Goal: Task Accomplishment & Management: Manage account settings

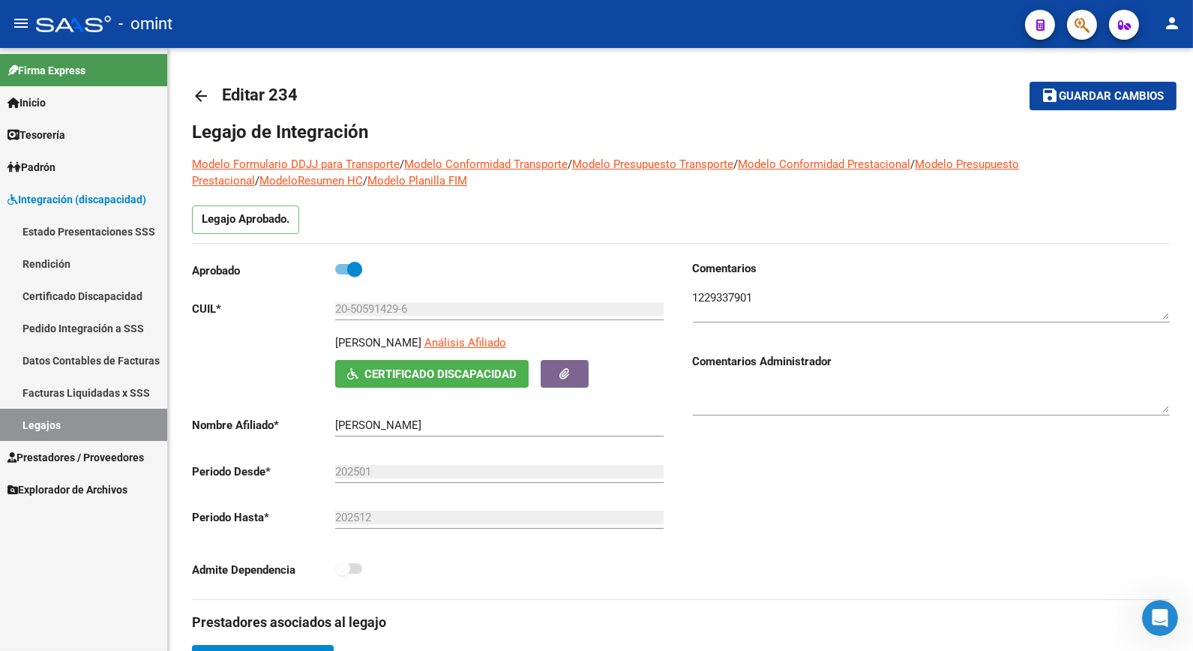
drag, startPoint x: 47, startPoint y: 433, endPoint x: 68, endPoint y: 427, distance: 21.8
click at [48, 433] on link "Legajos" at bounding box center [83, 425] width 167 height 32
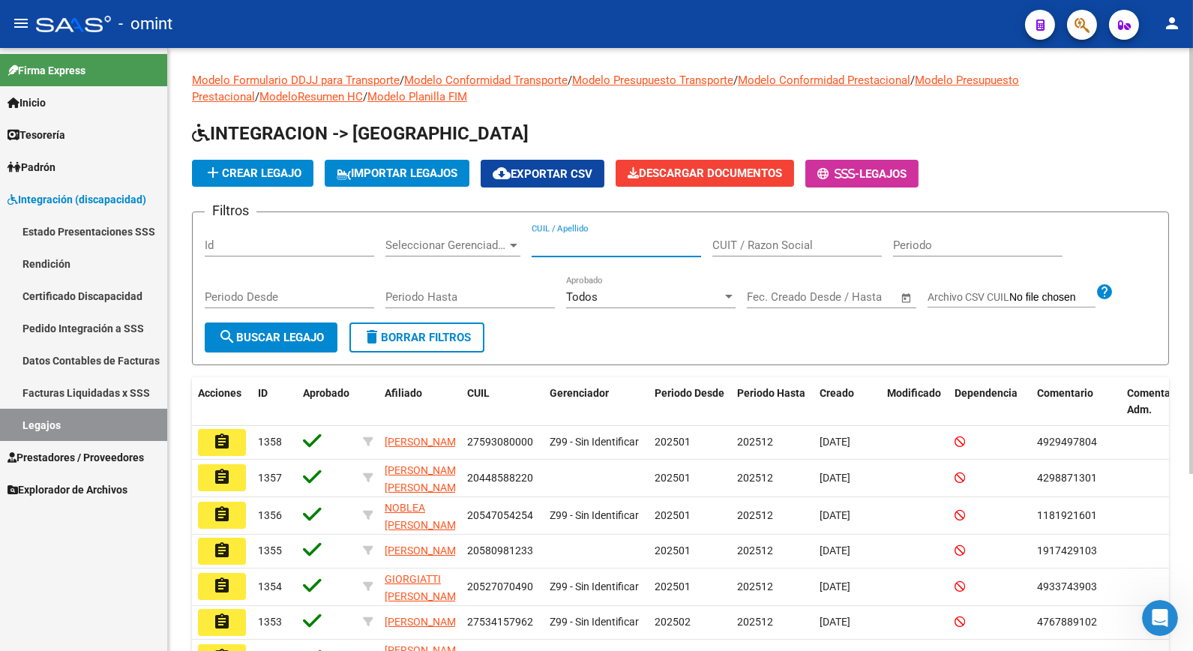
paste input "20494585260"
type input "20494585260"
click at [317, 343] on button "search Buscar Legajo" at bounding box center [271, 337] width 133 height 30
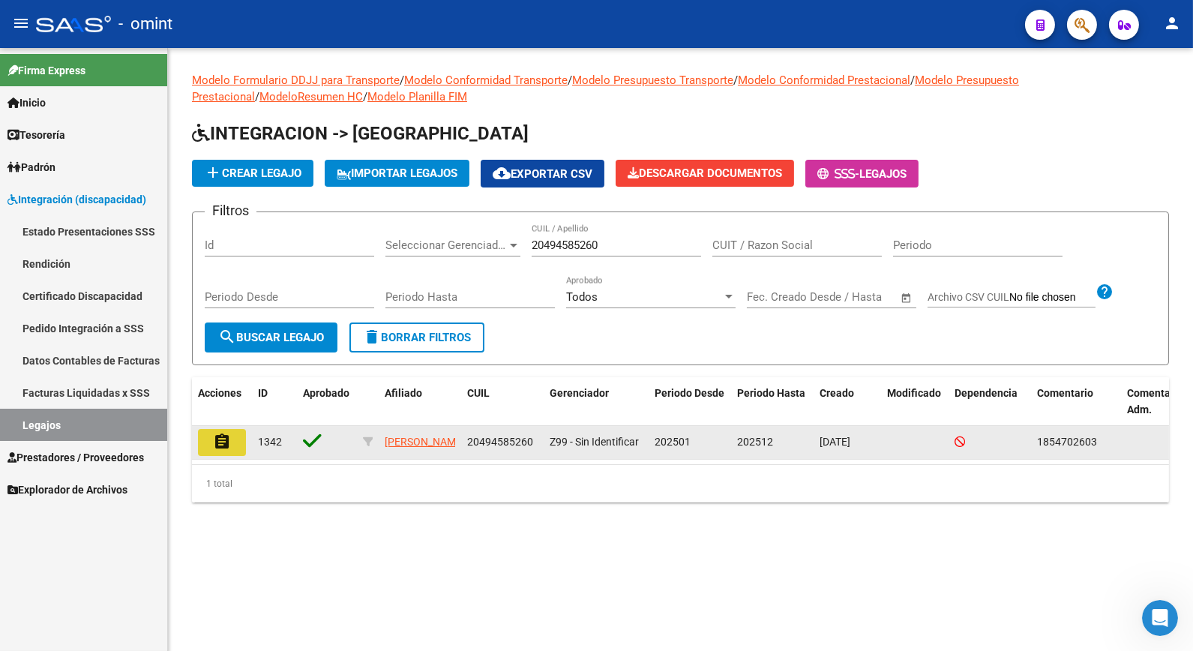
click at [219, 448] on mat-icon "assignment" at bounding box center [222, 442] width 18 height 18
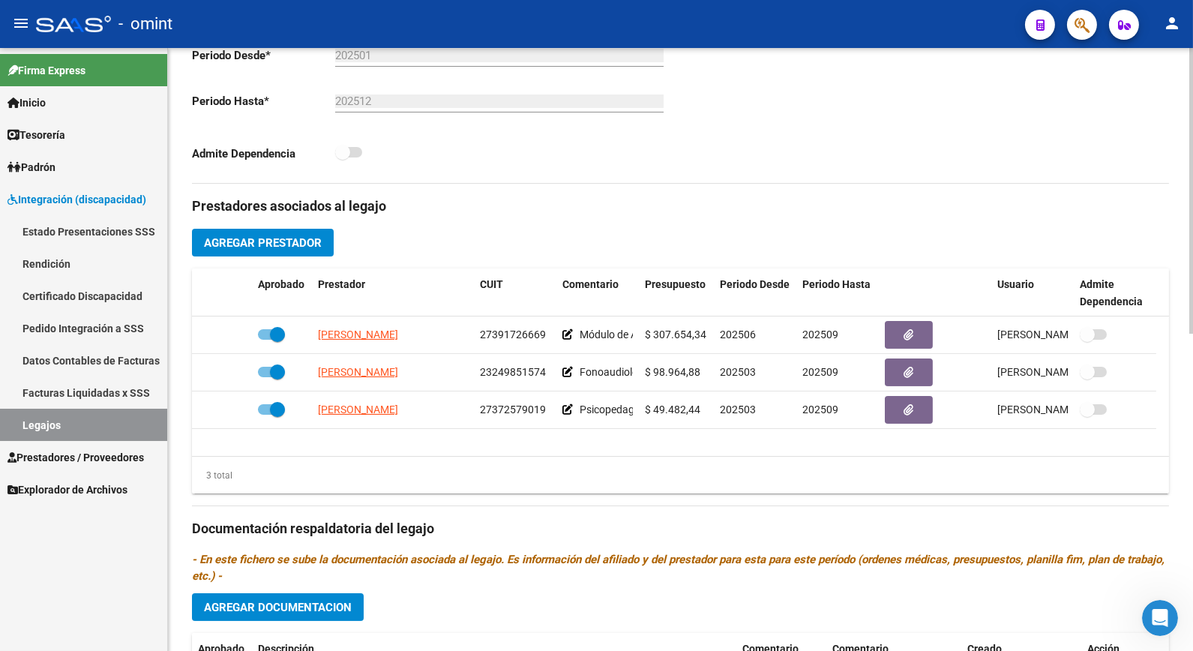
scroll to position [499, 0]
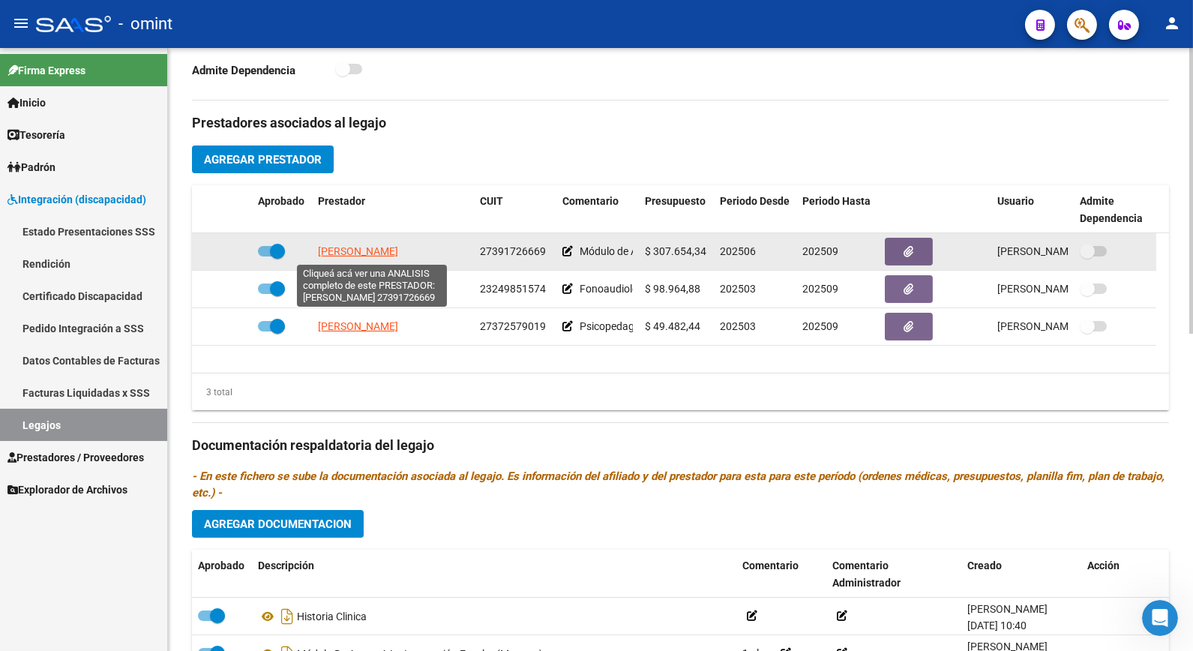
click at [385, 253] on span "GALLEGOS AGOSTINA" at bounding box center [358, 251] width 80 height 12
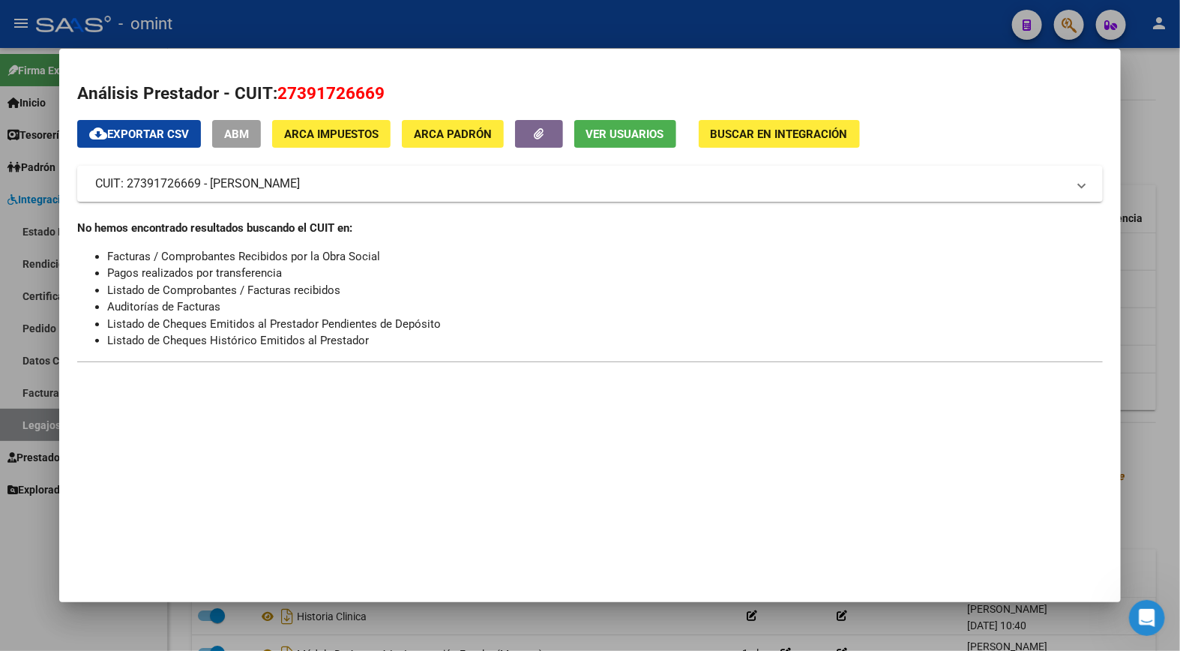
click at [661, 624] on div at bounding box center [590, 325] width 1180 height 651
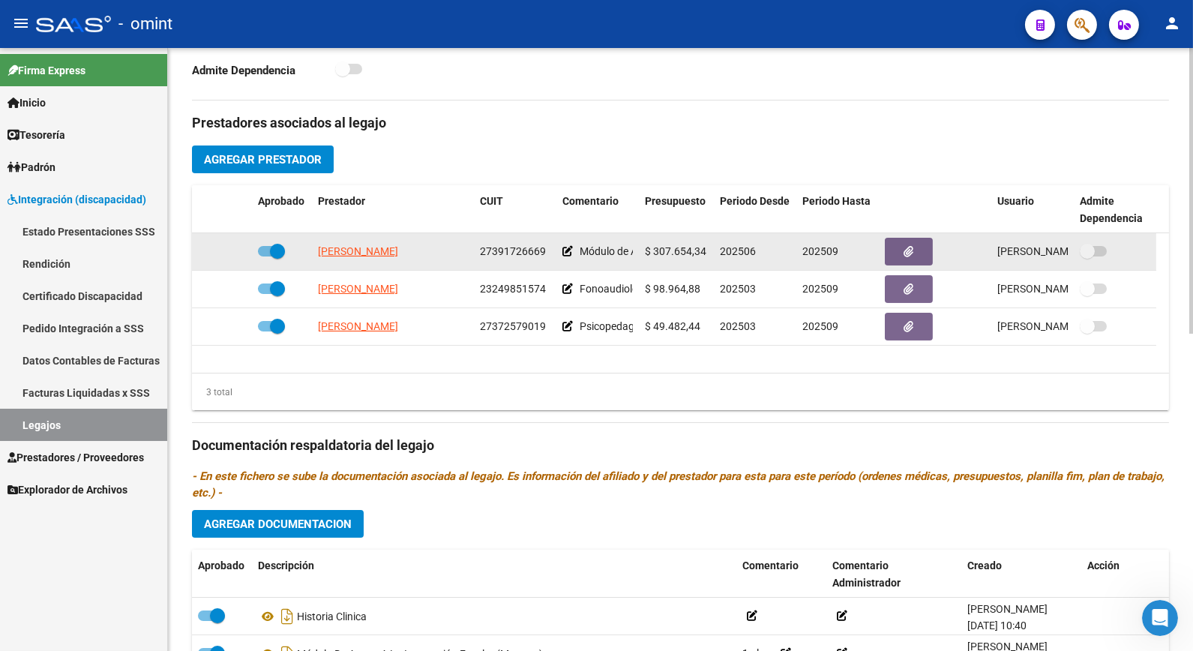
click at [520, 246] on span "27391726669" at bounding box center [513, 251] width 66 height 12
copy span "27391726669"
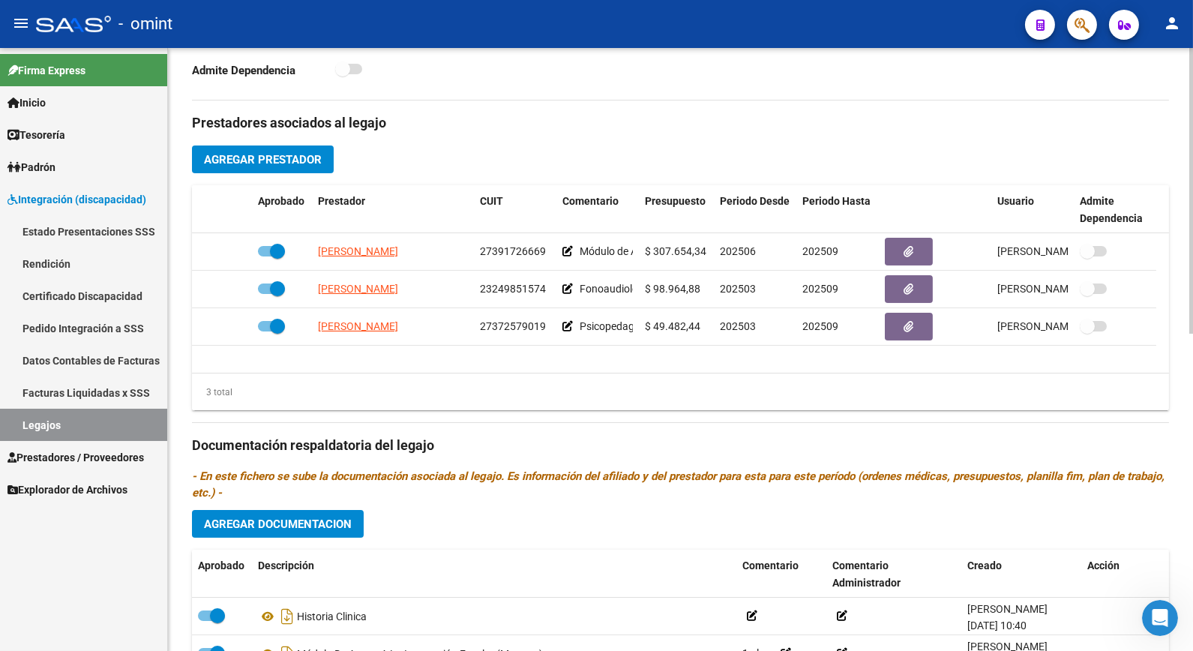
scroll to position [83, 0]
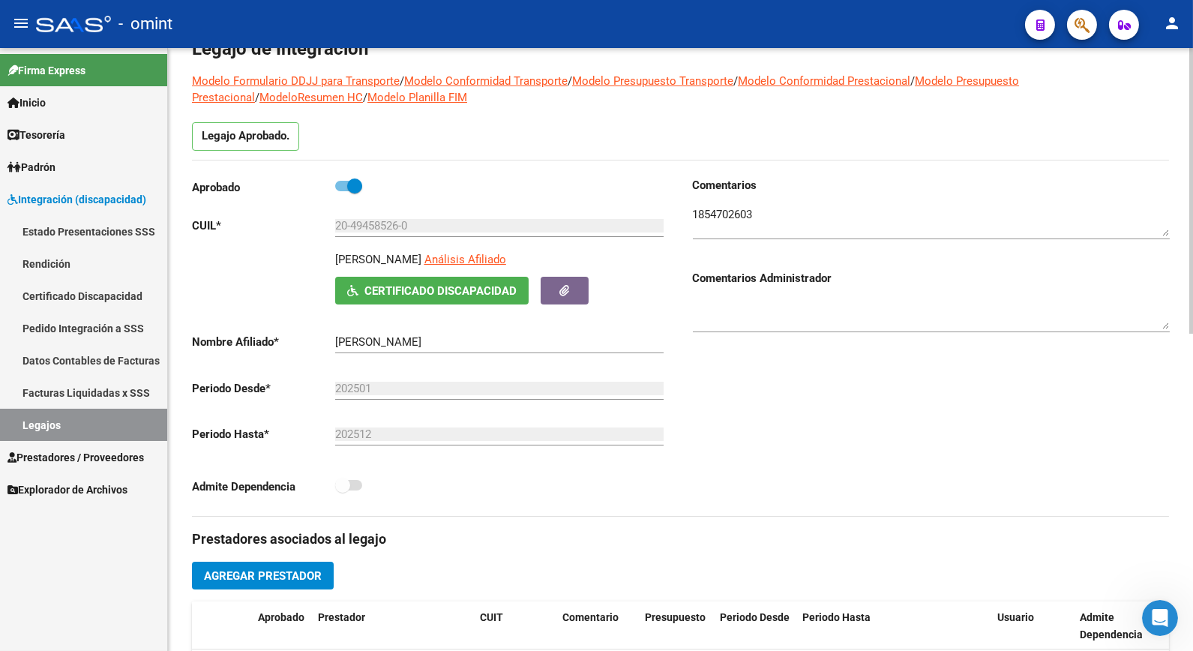
click at [745, 212] on textarea at bounding box center [931, 221] width 477 height 30
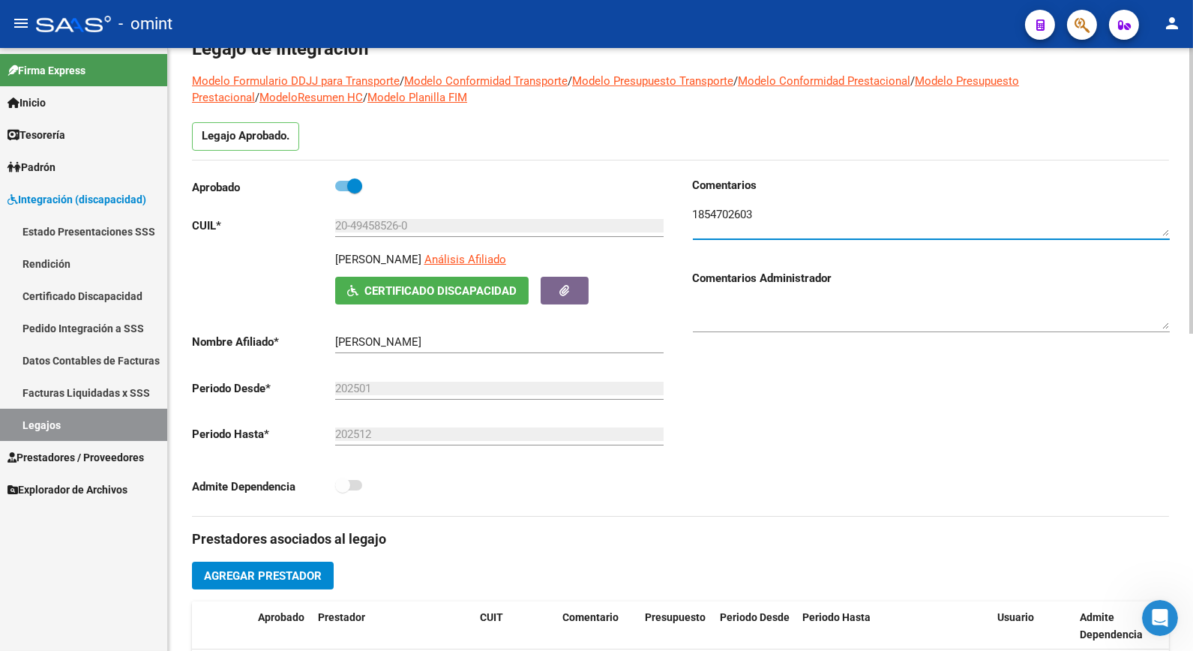
click at [745, 212] on textarea at bounding box center [931, 221] width 477 height 30
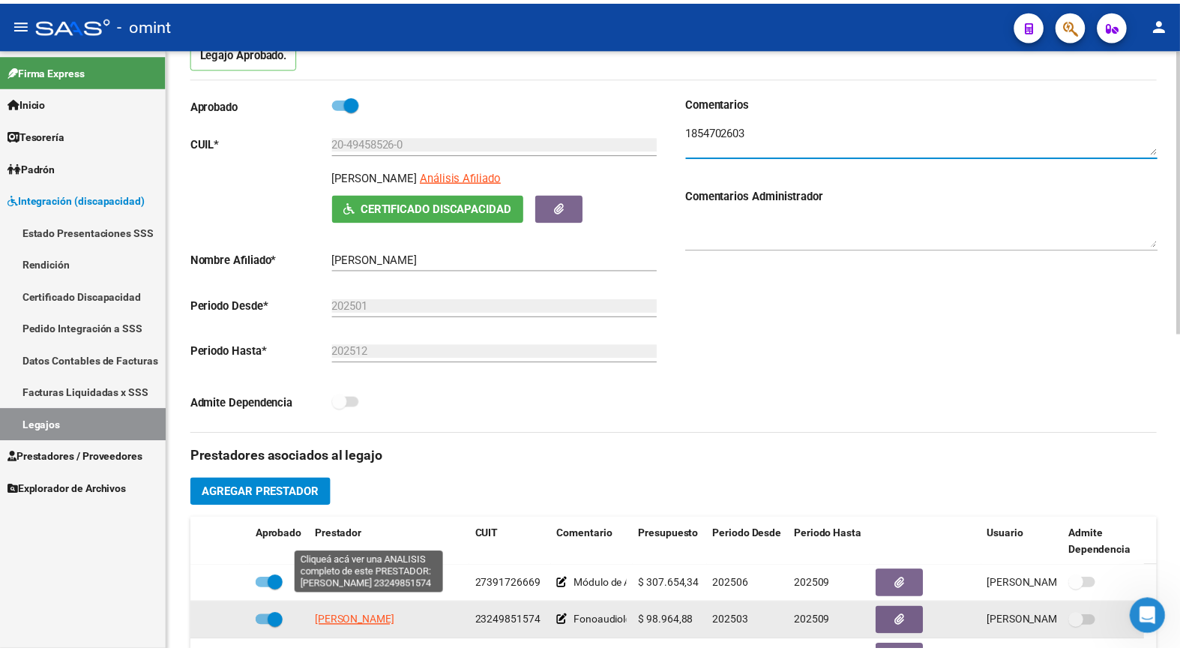
scroll to position [250, 0]
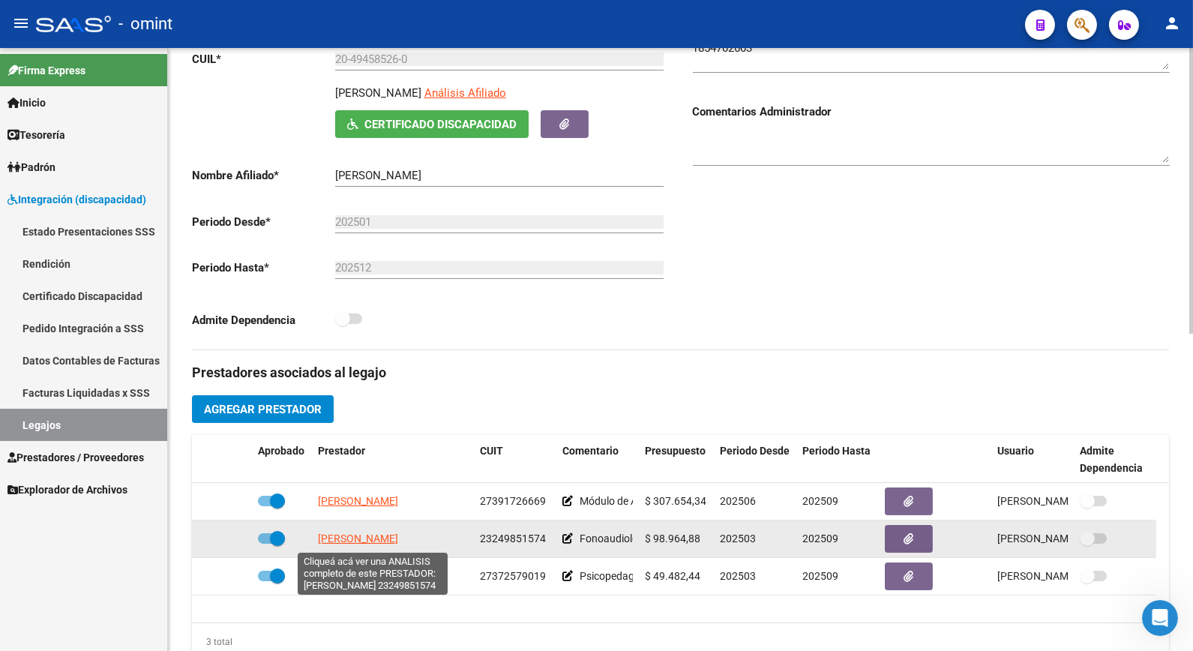
click at [398, 536] on span "GARCIA MARIA EMILIA" at bounding box center [358, 538] width 80 height 12
type textarea "23249851574"
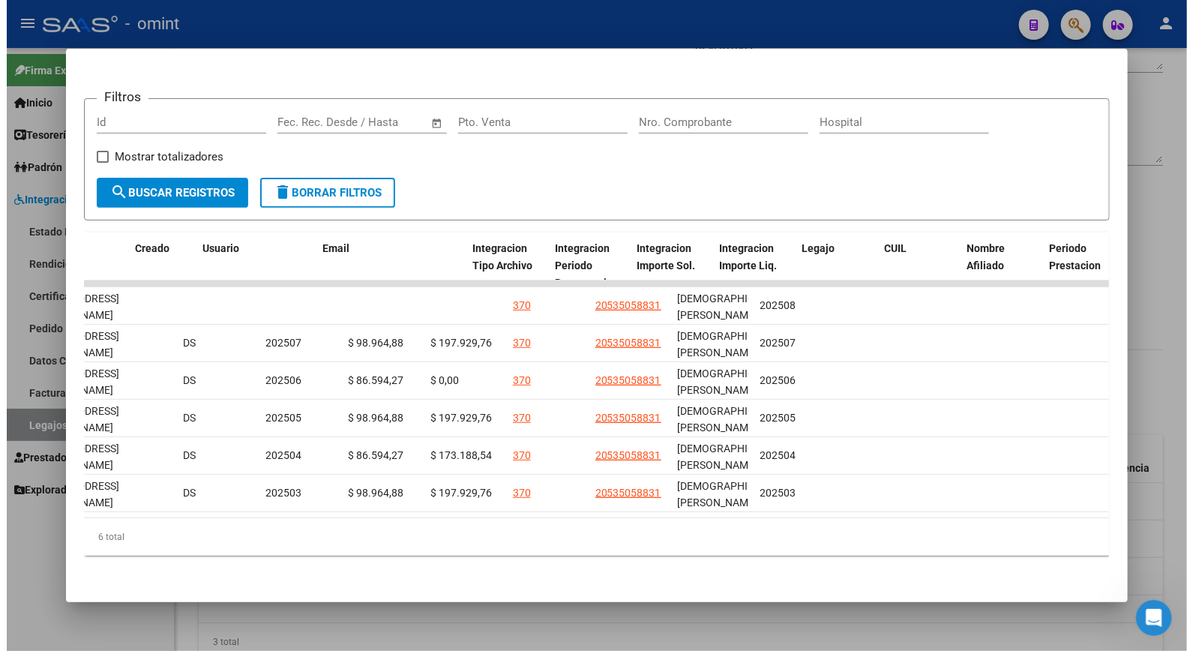
scroll to position [0, 0]
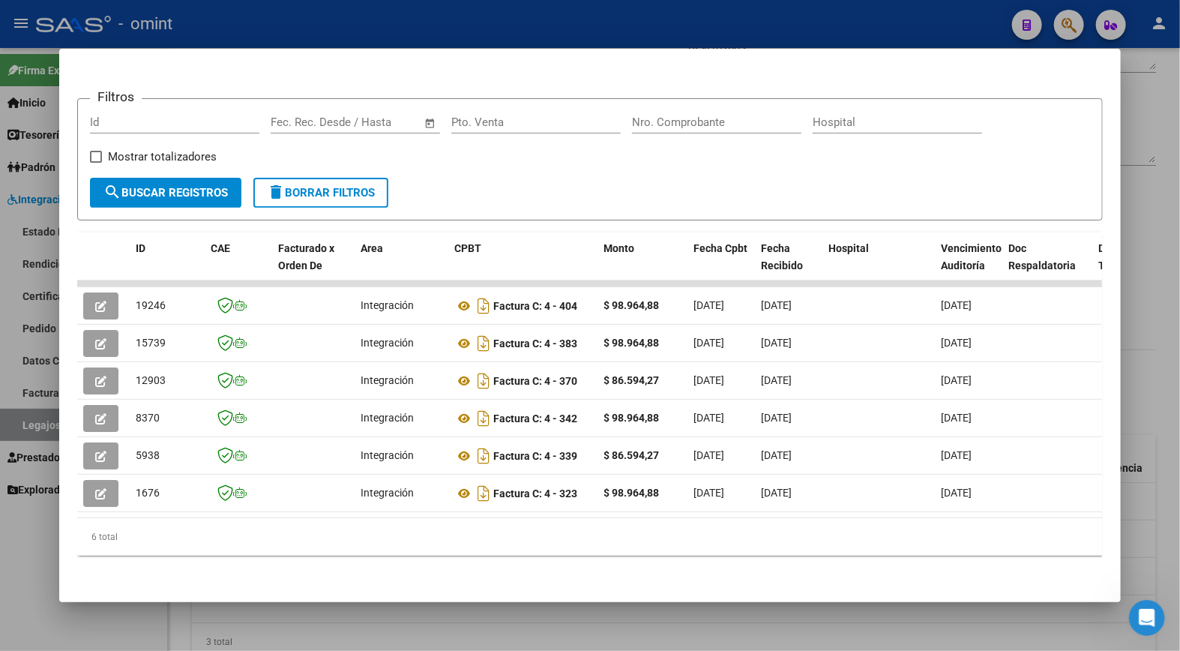
click at [321, 25] on div at bounding box center [590, 325] width 1180 height 651
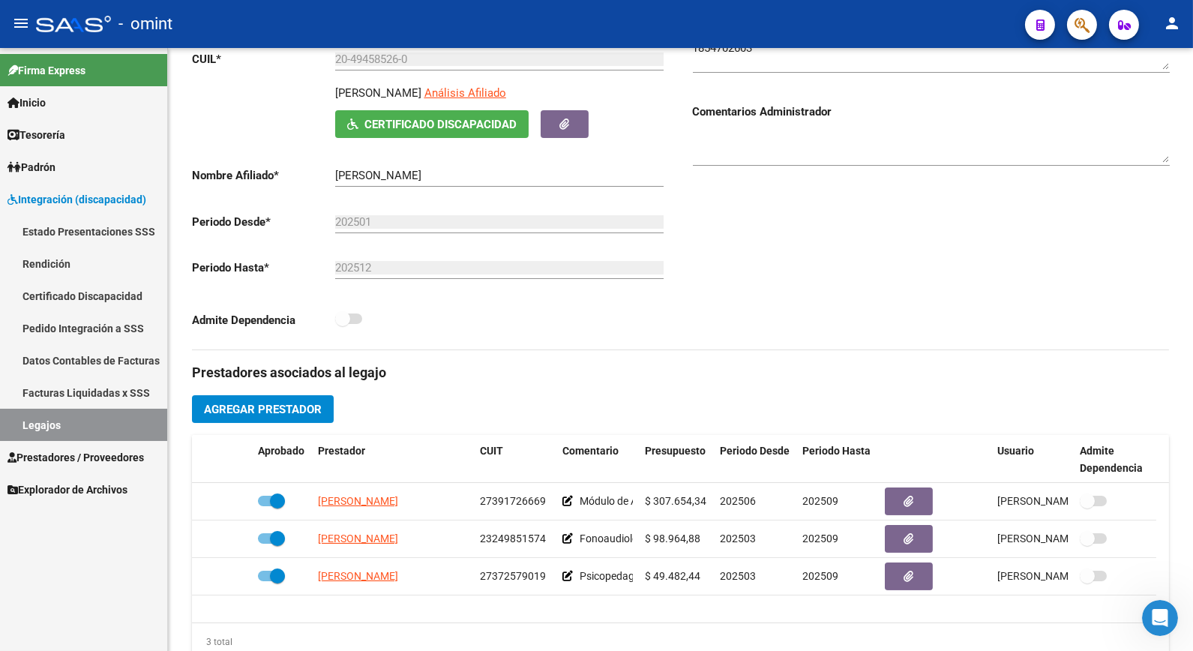
click at [121, 418] on link "Legajos" at bounding box center [83, 425] width 167 height 32
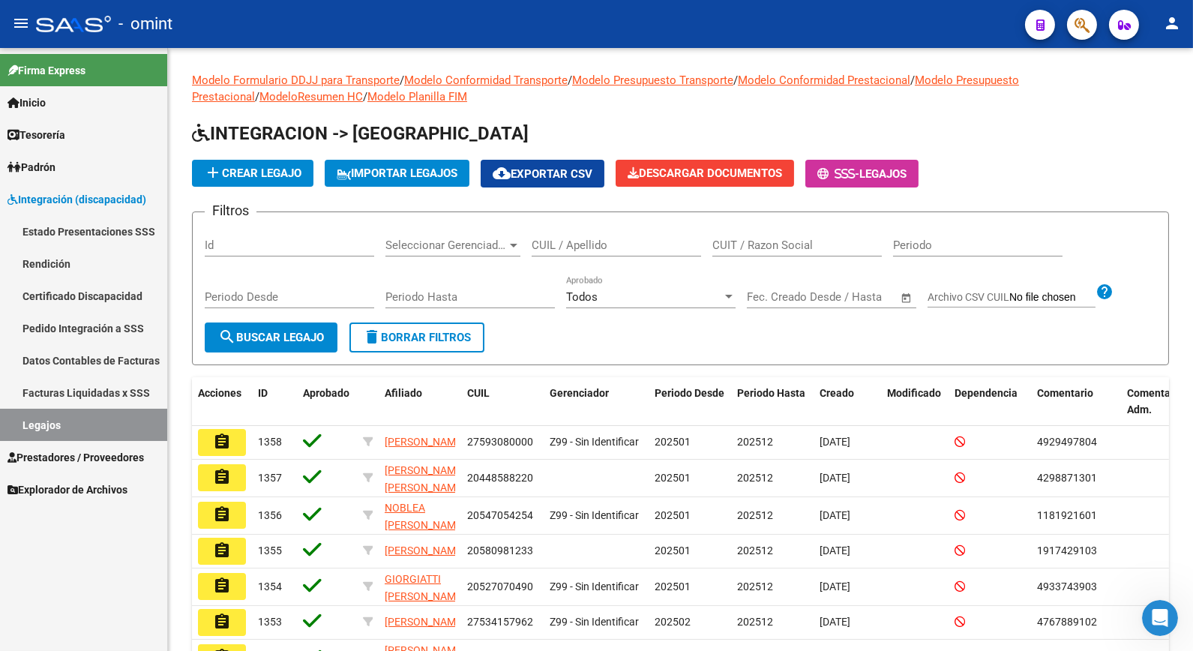
click at [103, 191] on span "Integración (discapacidad)" at bounding box center [76, 199] width 139 height 16
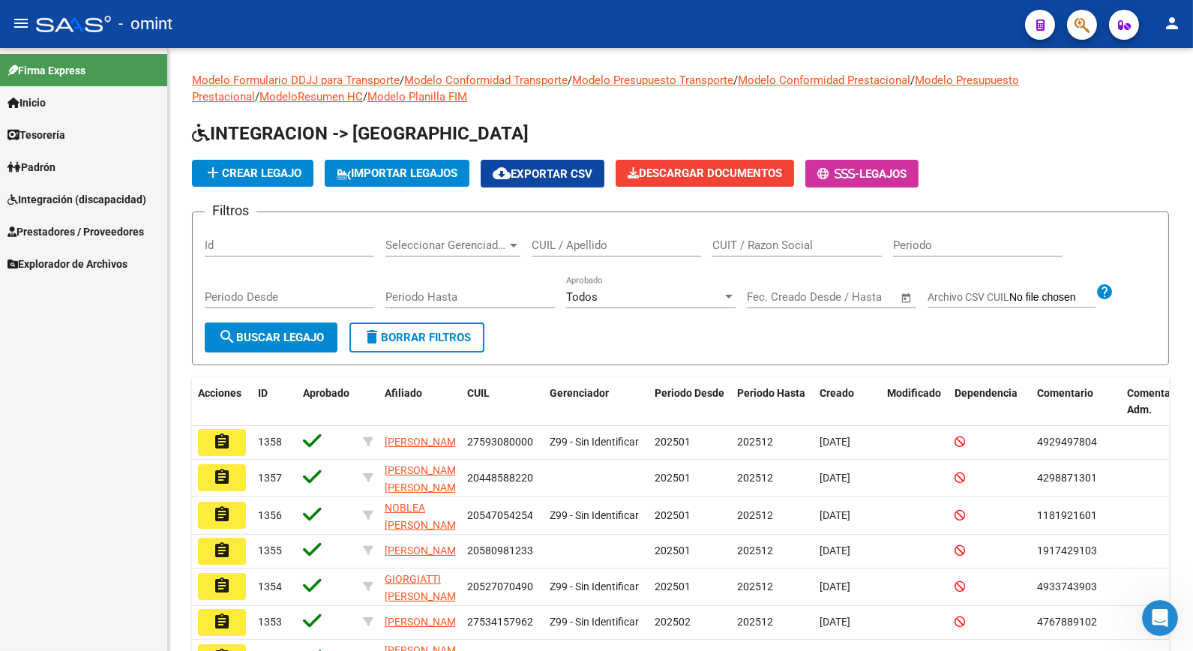
click at [108, 196] on span "Integración (discapacidad)" at bounding box center [76, 199] width 139 height 16
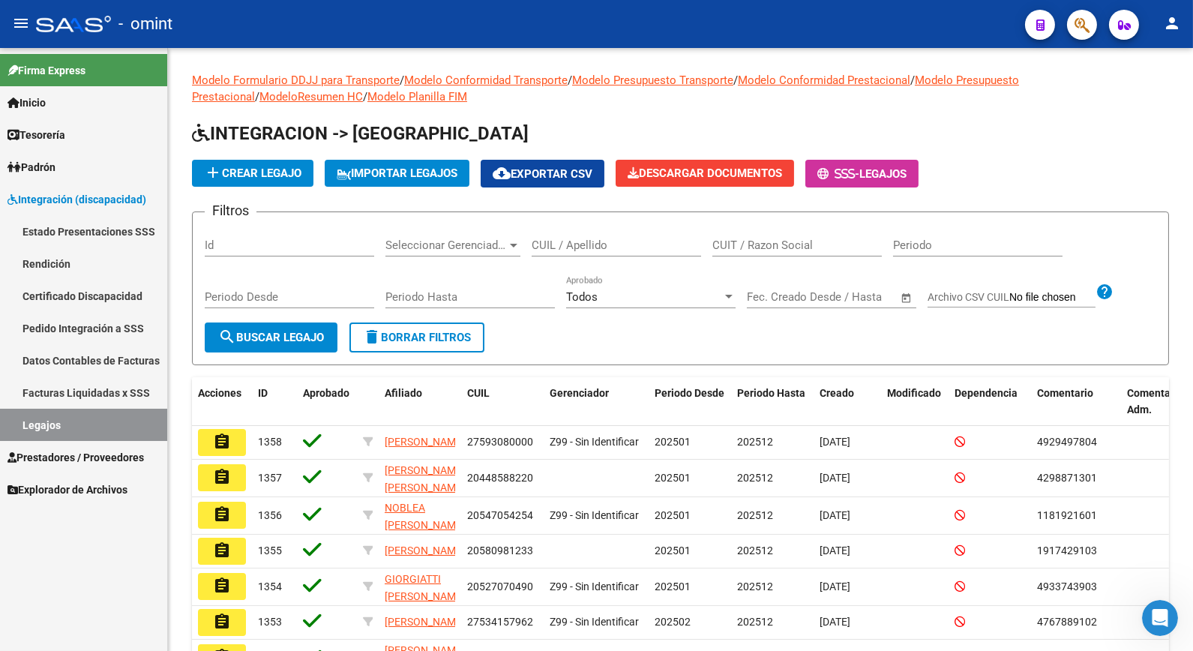
drag, startPoint x: 93, startPoint y: 292, endPoint x: 138, endPoint y: 292, distance: 45.0
click at [94, 292] on link "Certificado Discapacidad" at bounding box center [83, 296] width 167 height 32
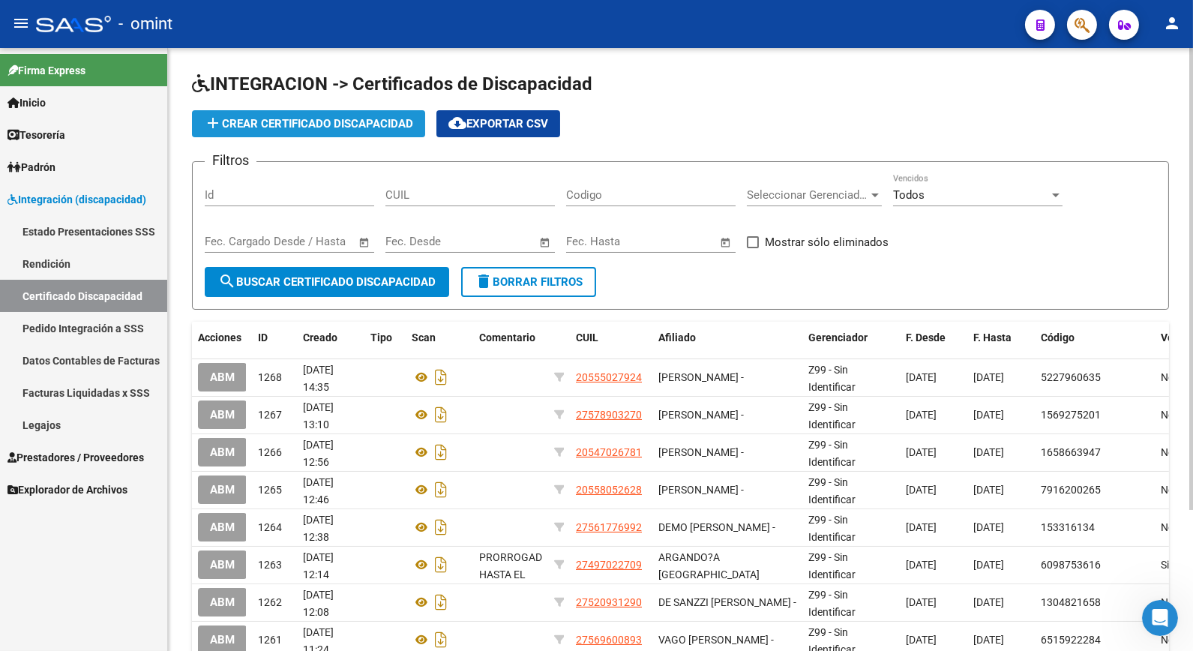
click at [290, 127] on span "add Crear Certificado Discapacidad" at bounding box center [308, 123] width 209 height 13
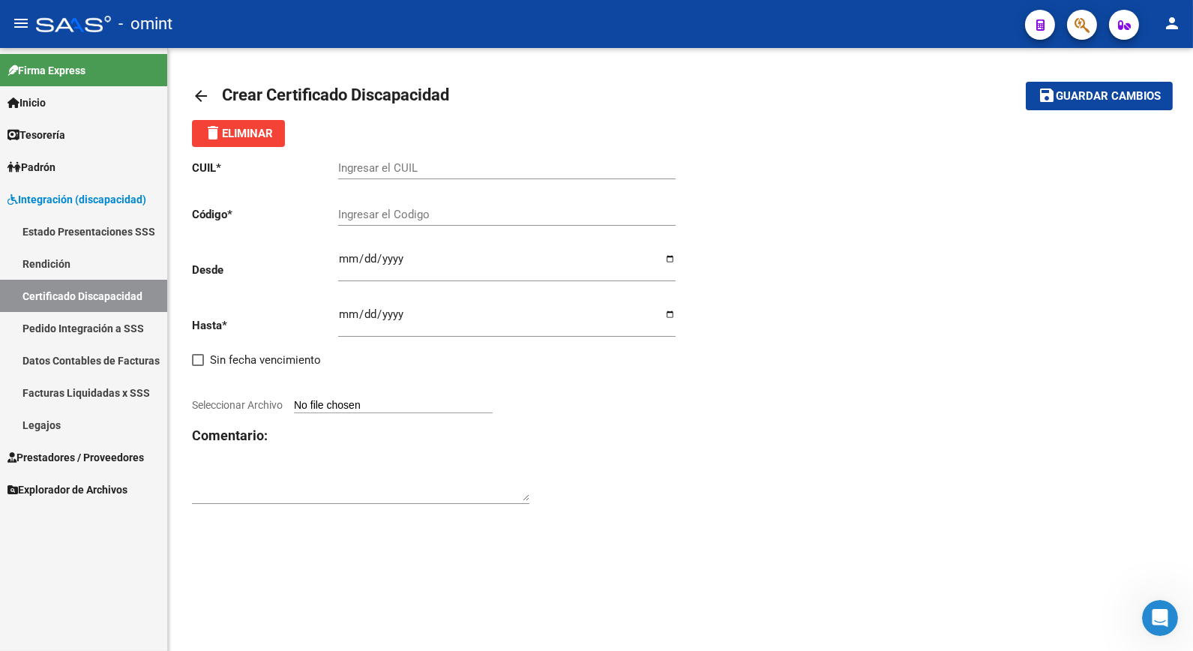
click at [382, 176] on div "Ingresar el CUIL" at bounding box center [506, 163] width 337 height 32
click at [377, 165] on input "Ingresar el CUIL" at bounding box center [506, 167] width 337 height 13
type input "27-57070768-5"
click at [379, 216] on input "Ingresar el Codigo" at bounding box center [506, 214] width 337 height 13
type input "6216458612"
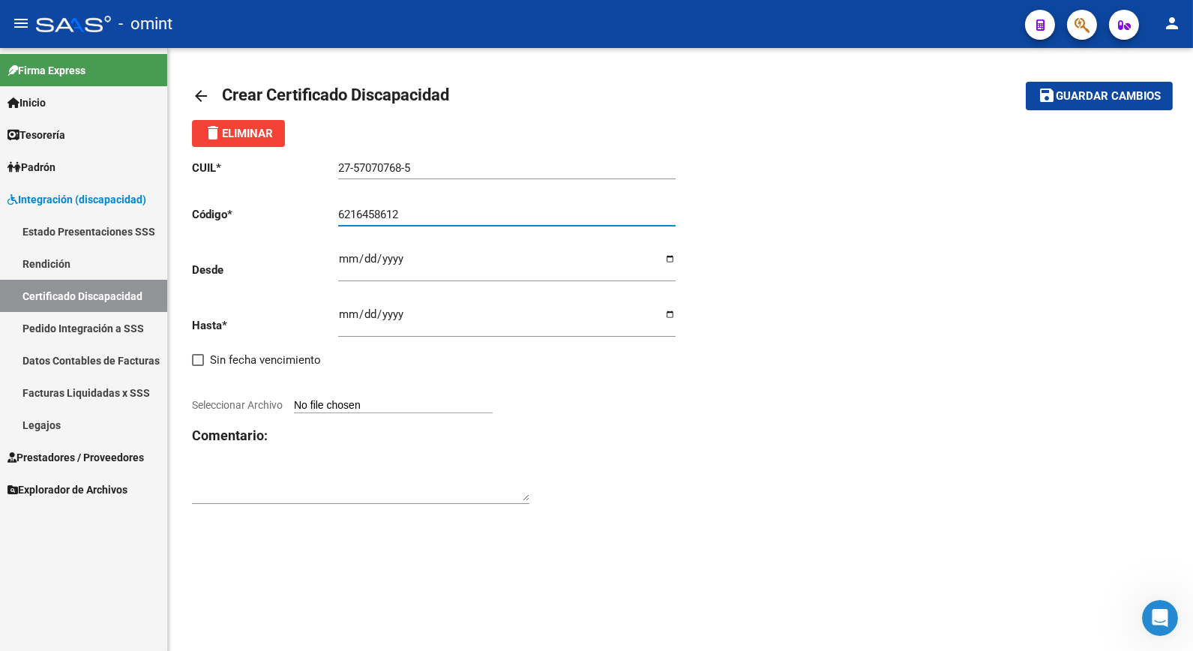
click at [345, 262] on input "Ingresar fec. Desde" at bounding box center [506, 265] width 337 height 24
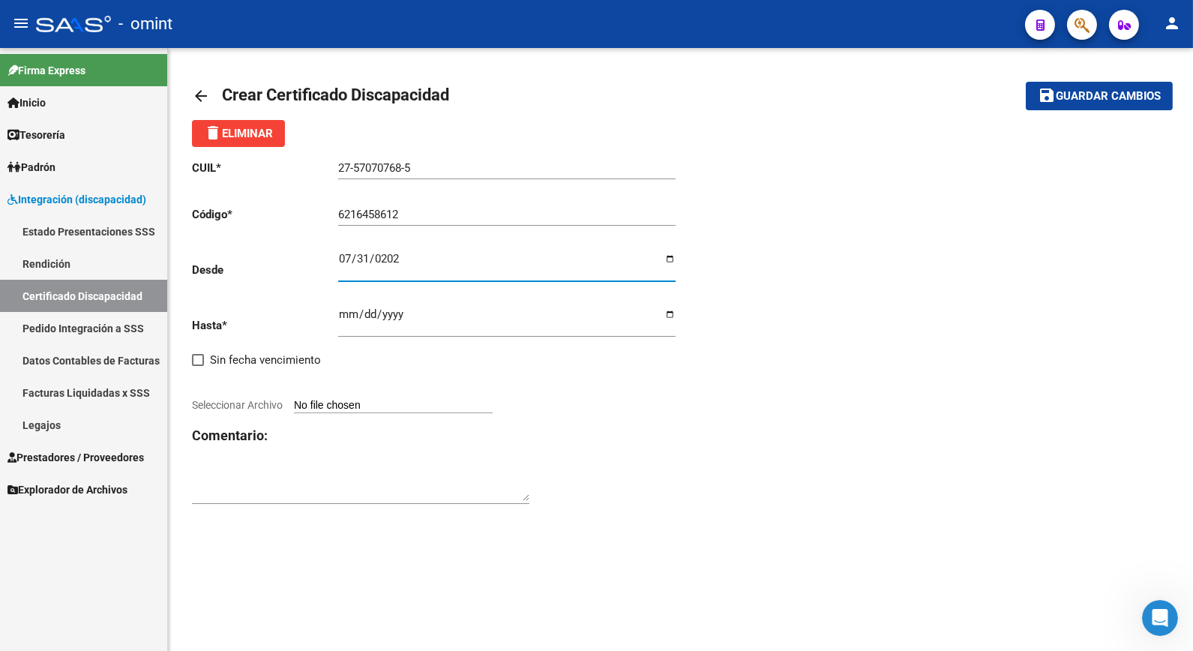
type input "2023-07-31"
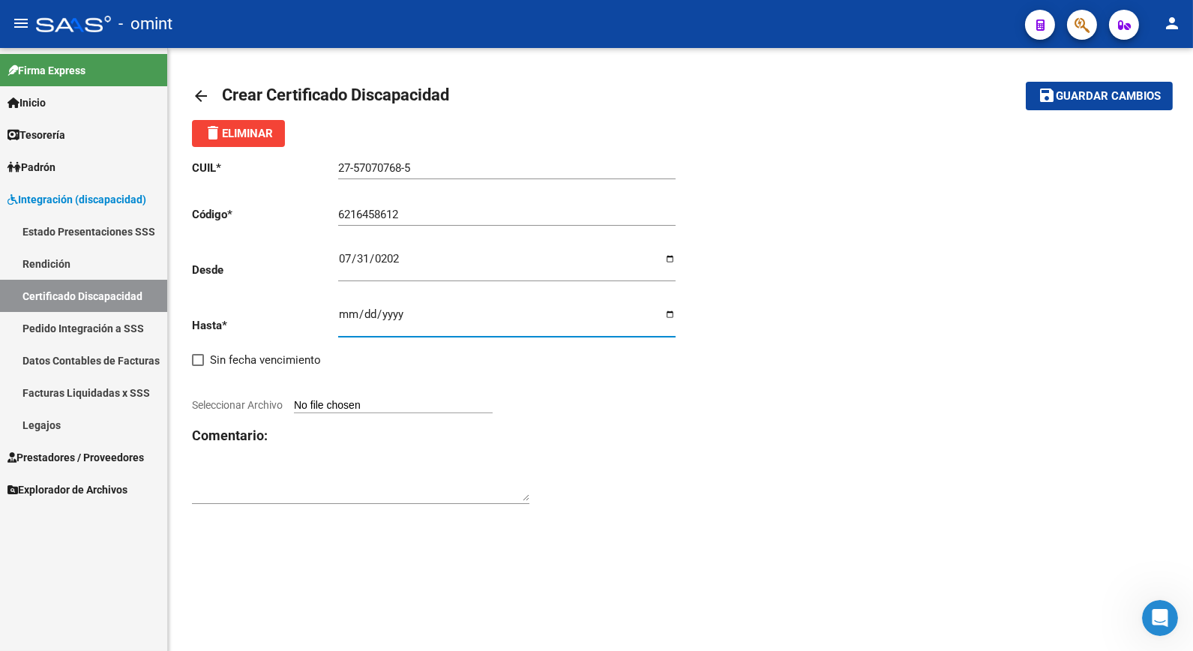
click at [346, 311] on input "Ingresar fec. Hasta" at bounding box center [506, 320] width 337 height 24
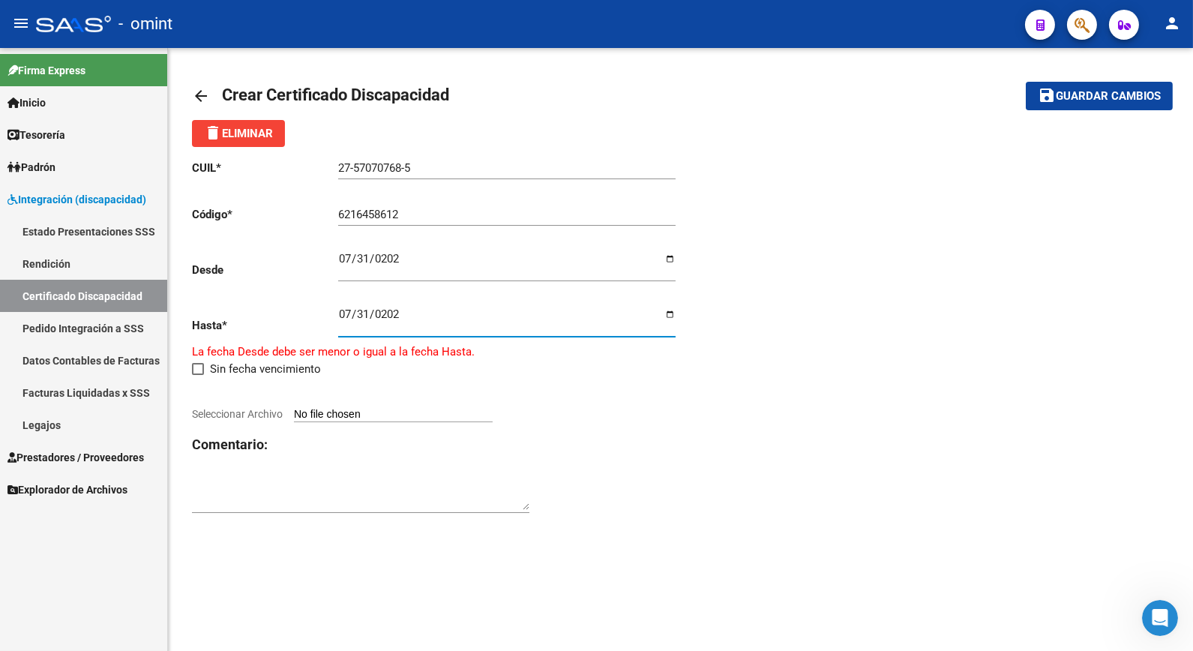
type input "2028-07-31"
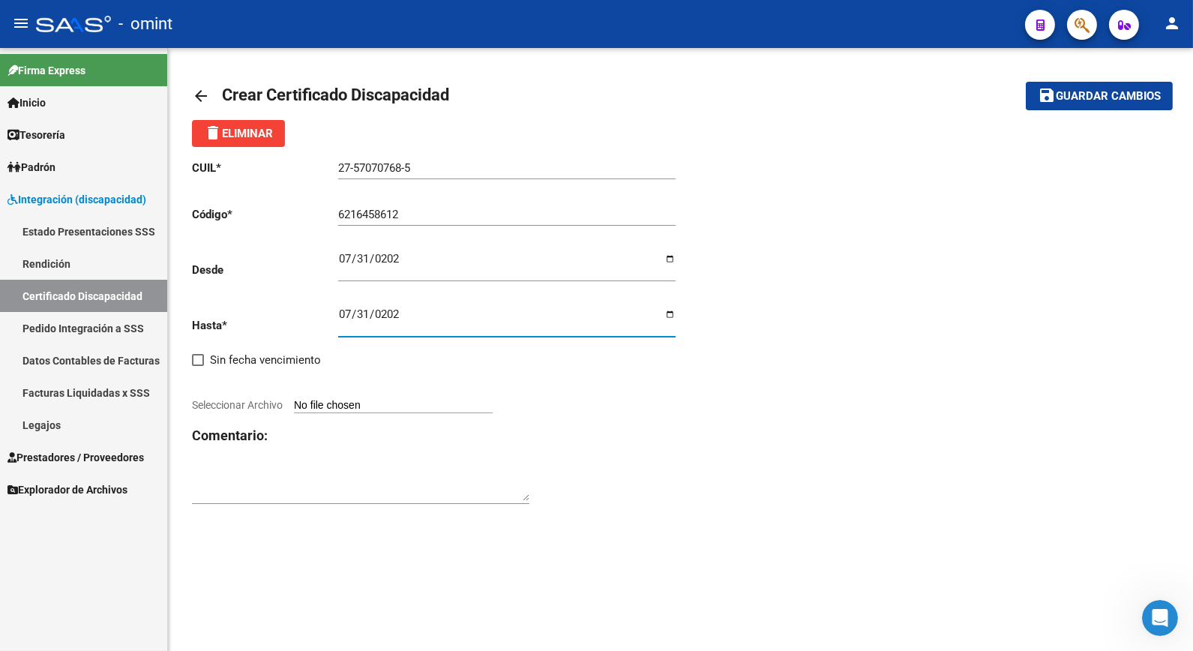
click at [323, 408] on input "Seleccionar Archivo" at bounding box center [393, 406] width 199 height 14
type input "C:\fakepath\CUD_page-0001 (18).jpg"
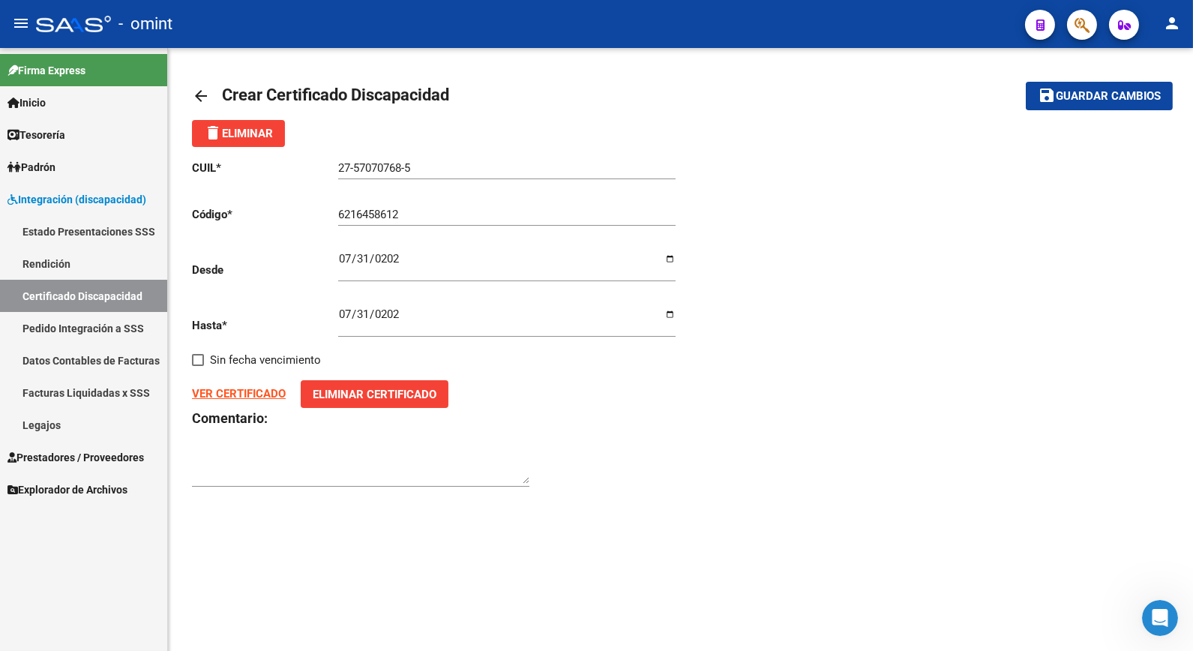
click at [1115, 94] on span "Guardar cambios" at bounding box center [1108, 96] width 105 height 13
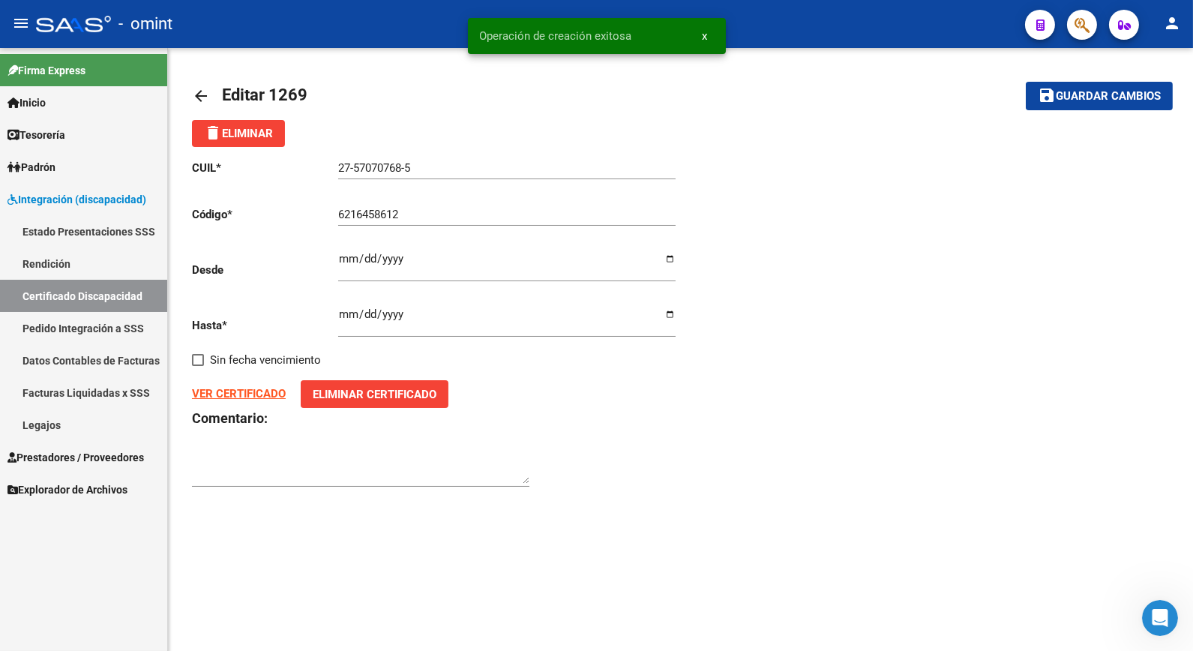
click at [62, 429] on link "Legajos" at bounding box center [83, 425] width 167 height 32
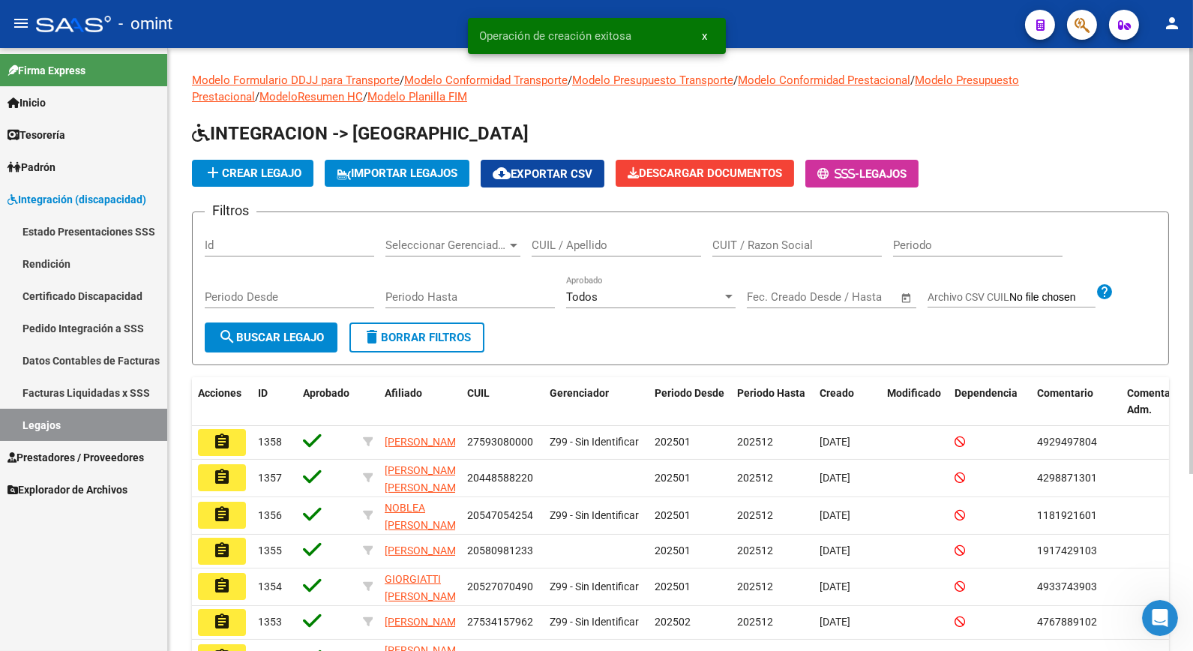
click at [265, 172] on span "add Crear Legajo" at bounding box center [252, 172] width 97 height 13
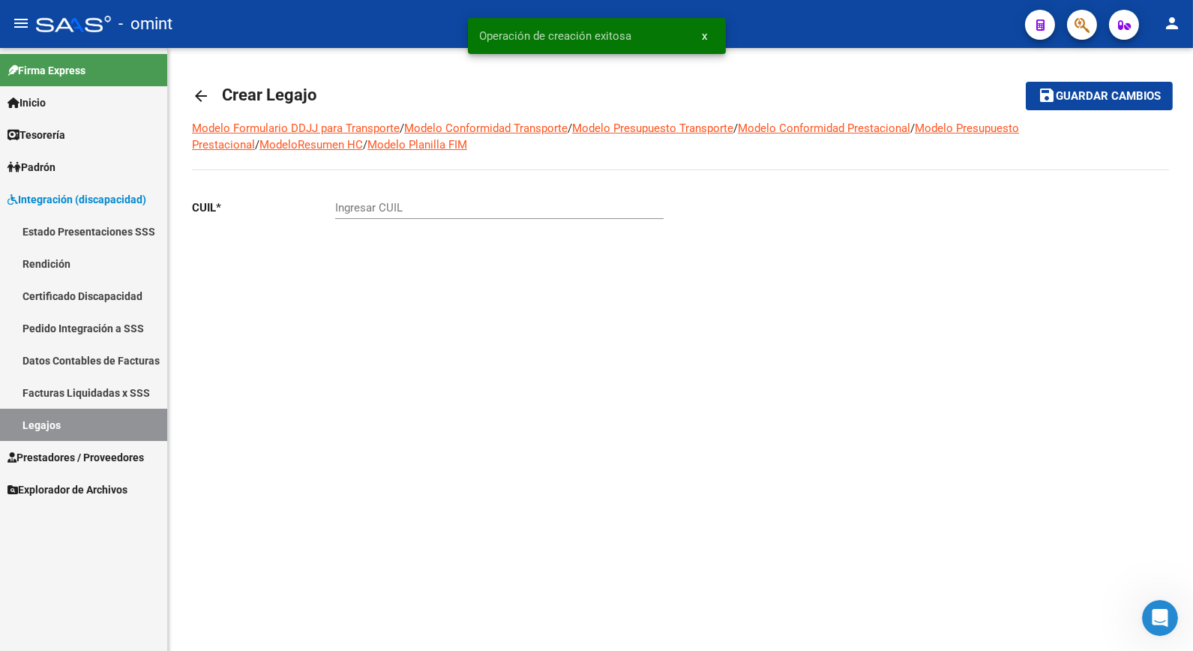
click at [400, 214] on input "Ingresar CUIL" at bounding box center [499, 207] width 328 height 13
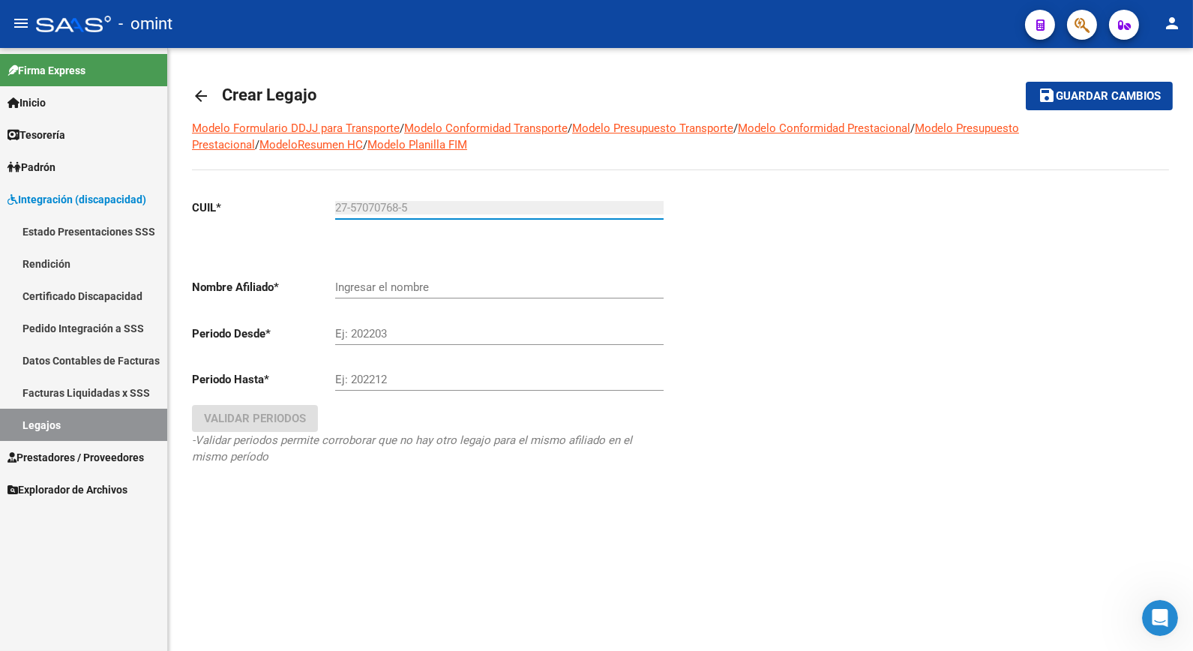
type input "27-57070768-5"
type input "GUTIERREZ MUJICA AMARENA CELESTE"
click at [393, 285] on div "GUTIERREZ MUJICA AMARENA CELESTE Ingresar el nombre" at bounding box center [499, 282] width 328 height 32
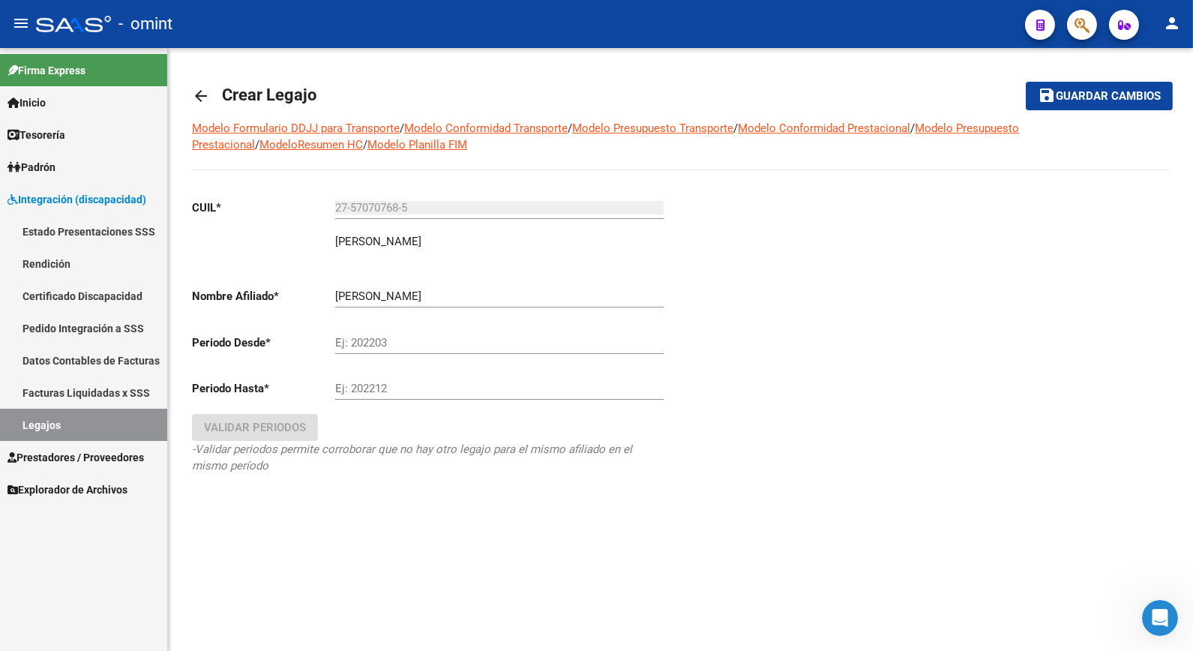
click at [341, 354] on div "Ej: 202203" at bounding box center [499, 338] width 328 height 32
type input "202501"
click at [394, 385] on input "Ej: 202212" at bounding box center [499, 388] width 328 height 13
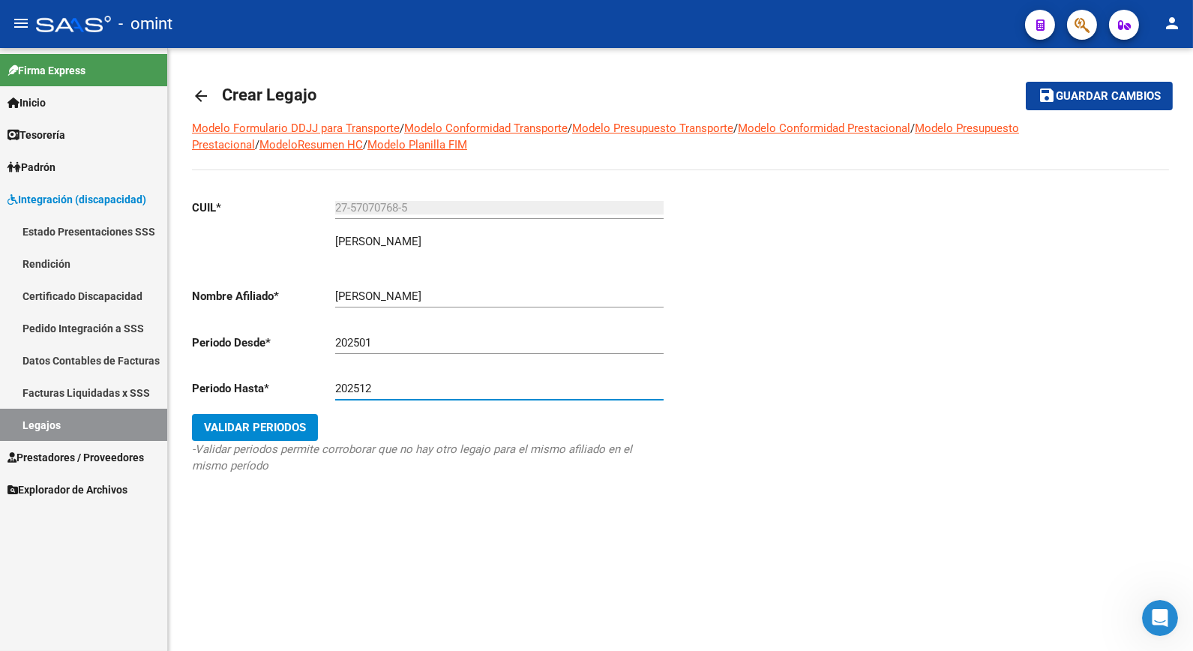
type input "202512"
drag, startPoint x: 192, startPoint y: 424, endPoint x: 220, endPoint y: 422, distance: 27.8
click at [193, 424] on button "Validar Periodos" at bounding box center [255, 427] width 126 height 27
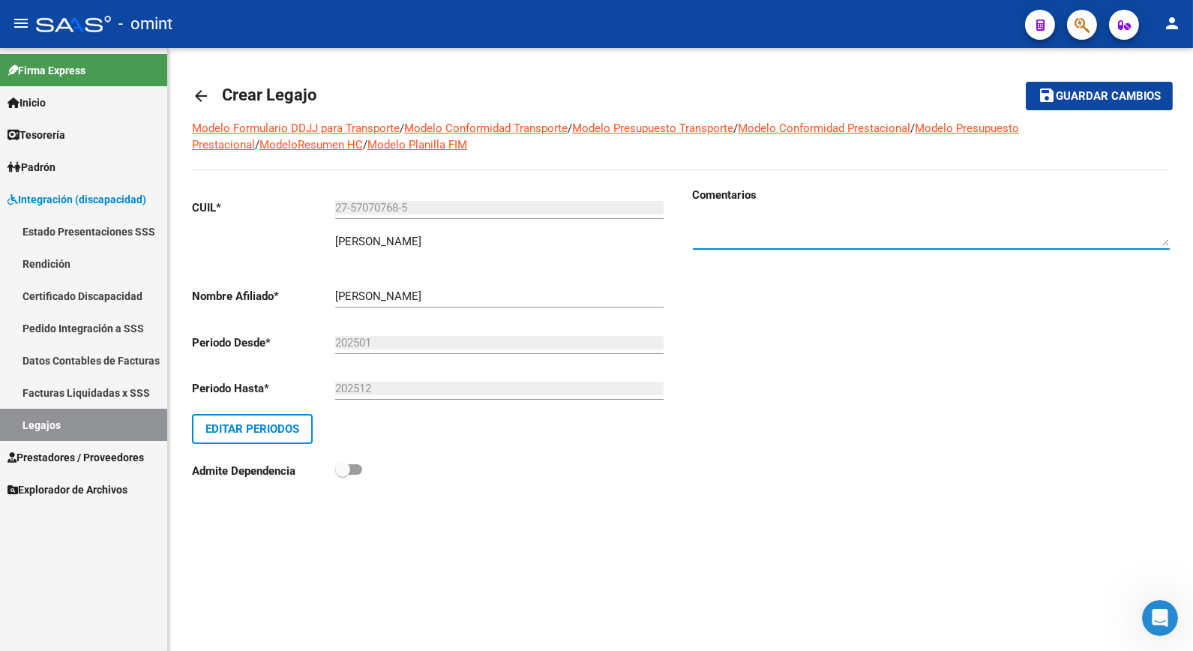
paste textarea "1851890203"
type textarea "1851890203"
click at [1061, 96] on span "Guardar cambios" at bounding box center [1108, 96] width 105 height 13
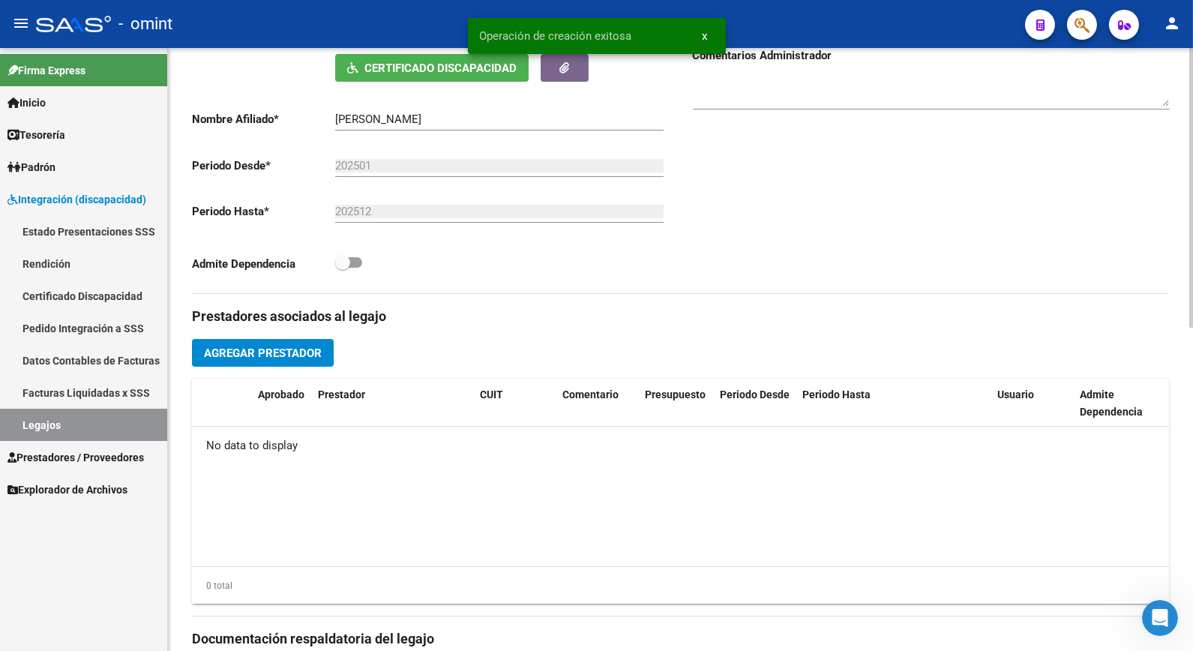
scroll to position [416, 0]
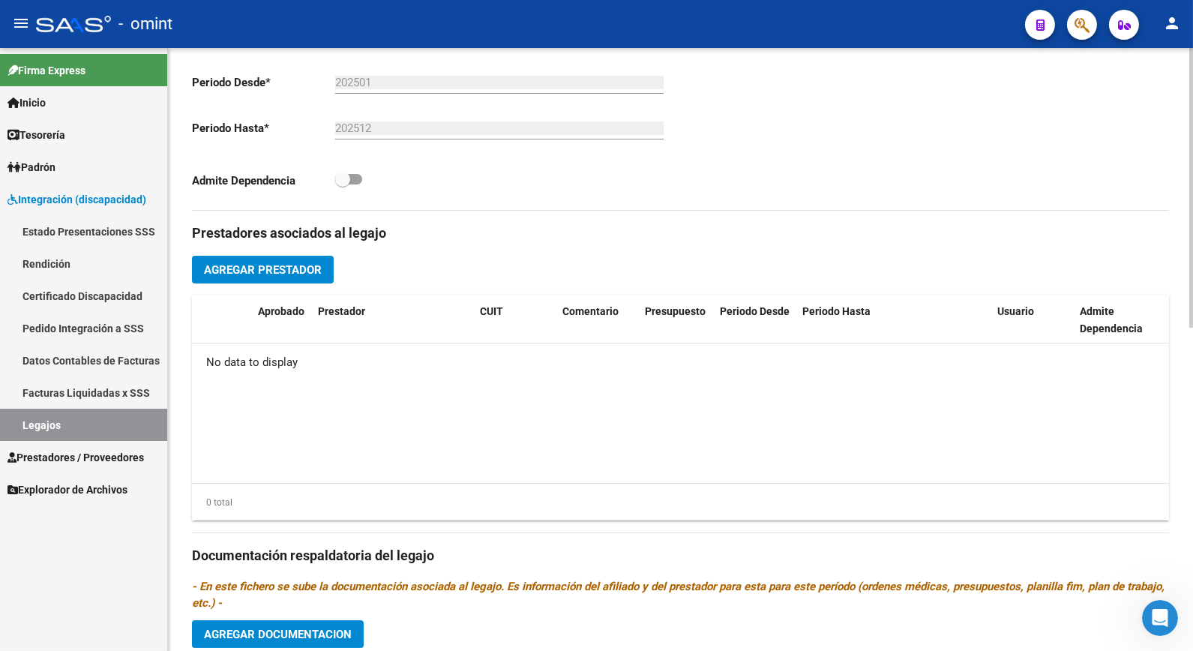
click at [307, 266] on span "Agregar Prestador" at bounding box center [263, 269] width 118 height 13
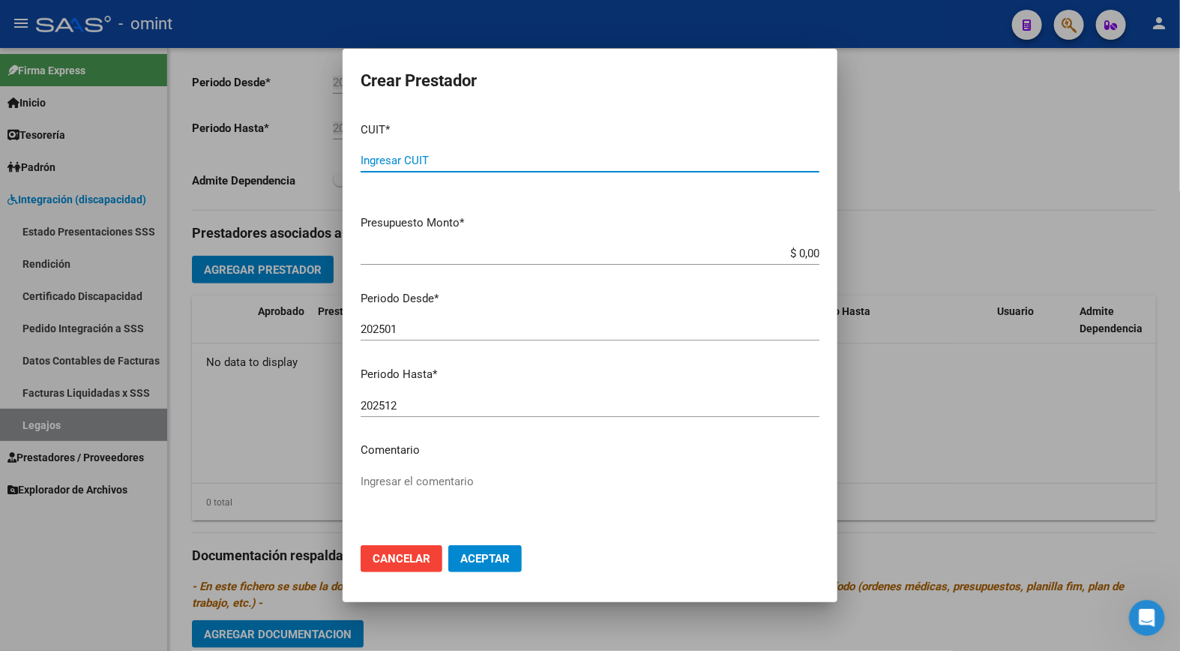
click at [388, 152] on div "Ingresar CUIT" at bounding box center [590, 160] width 459 height 22
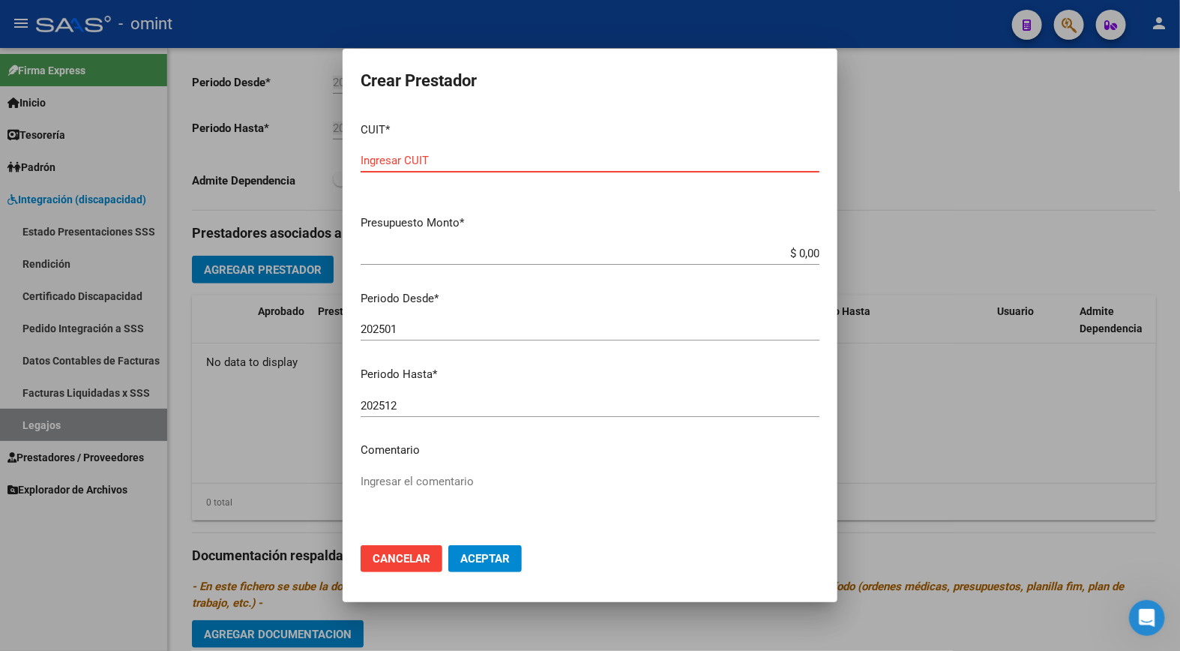
click at [384, 167] on input "Ingresar CUIT" at bounding box center [590, 160] width 459 height 13
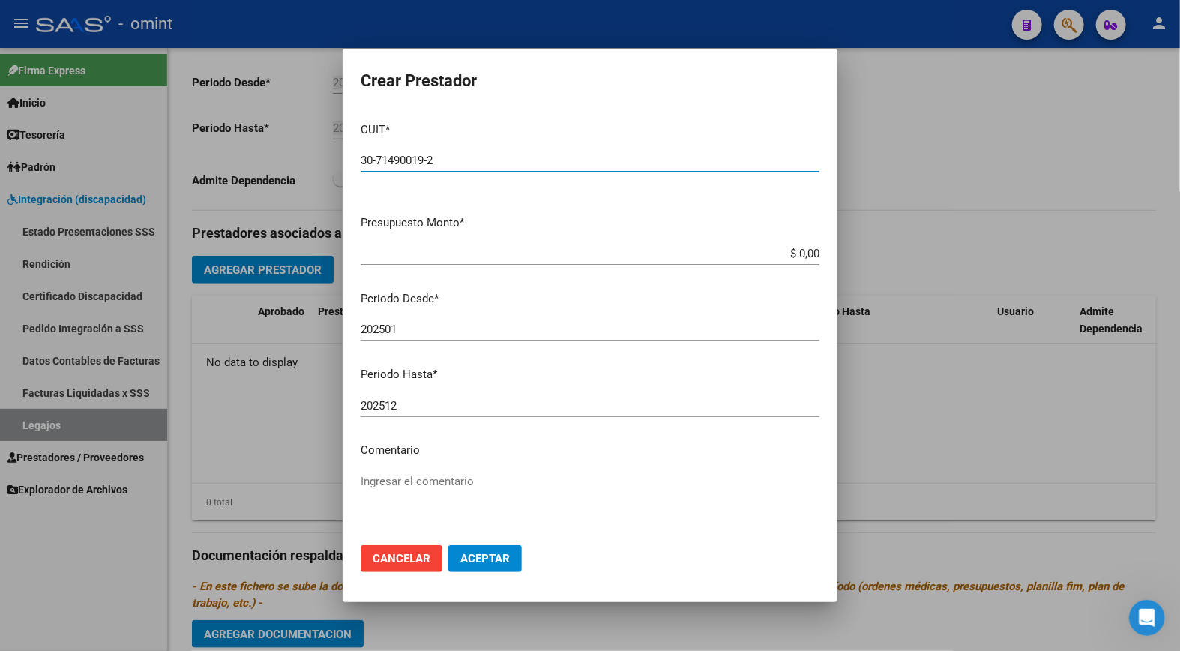
type input "30-71490019-2"
click at [797, 253] on input "$ 0,00" at bounding box center [590, 253] width 459 height 13
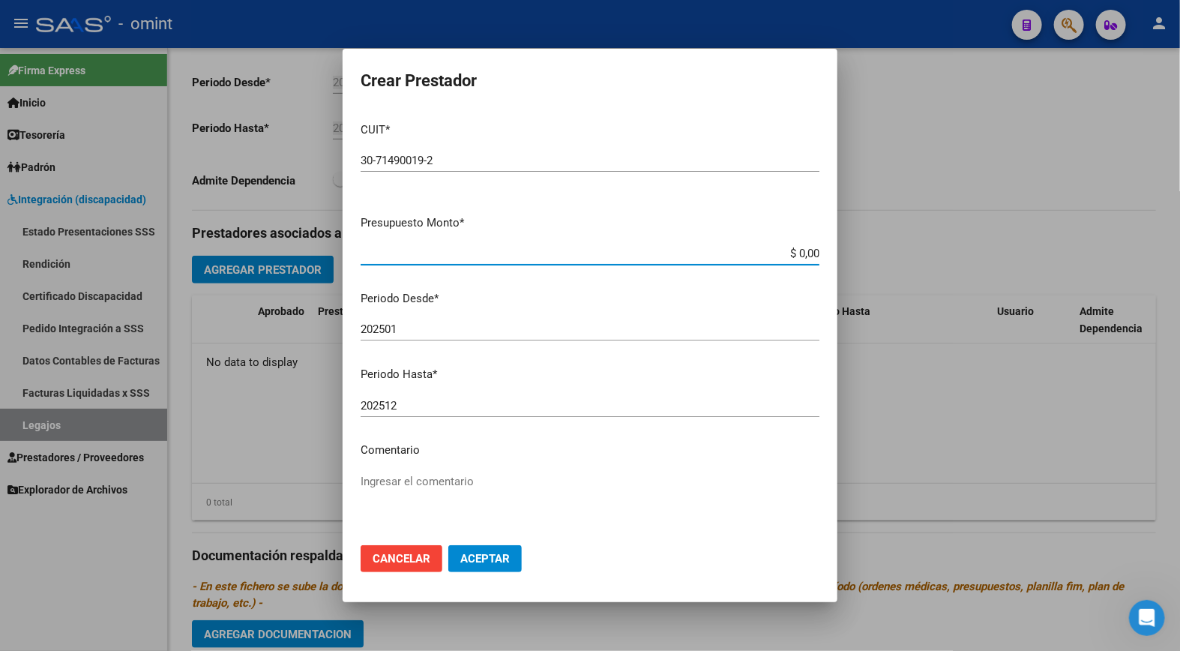
click at [797, 253] on input "$ 0,00" at bounding box center [590, 253] width 459 height 13
type input "$ 475.830,86"
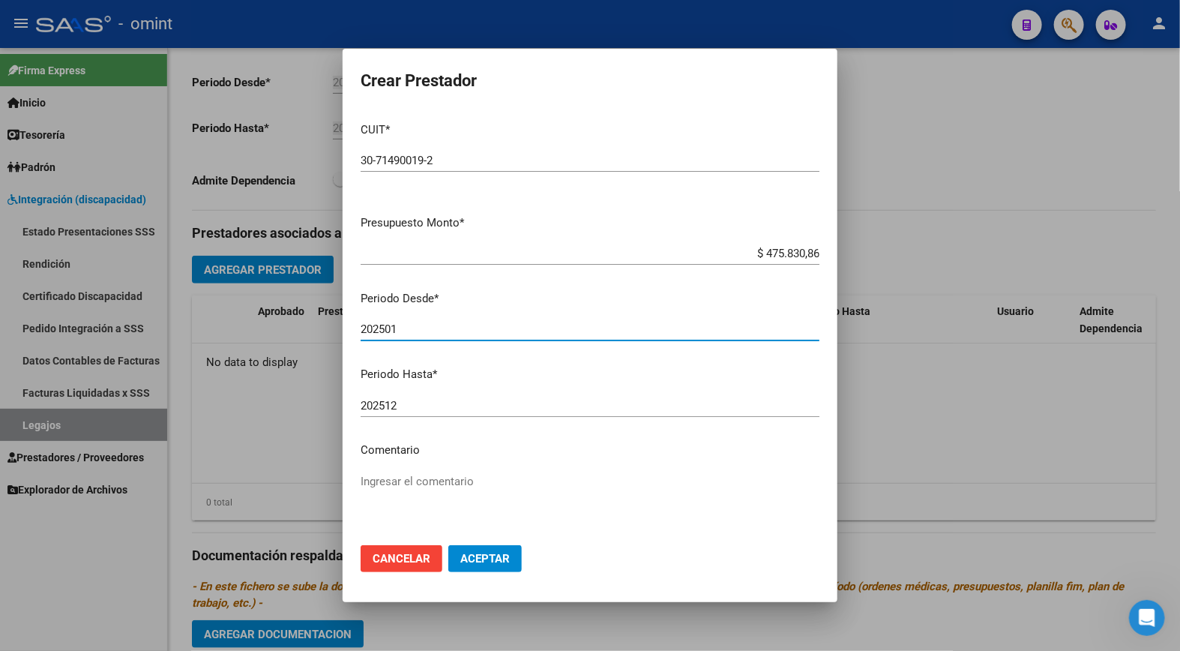
click at [407, 328] on input "202501" at bounding box center [590, 328] width 459 height 13
type input "202502"
click at [428, 402] on input "202512" at bounding box center [590, 405] width 459 height 13
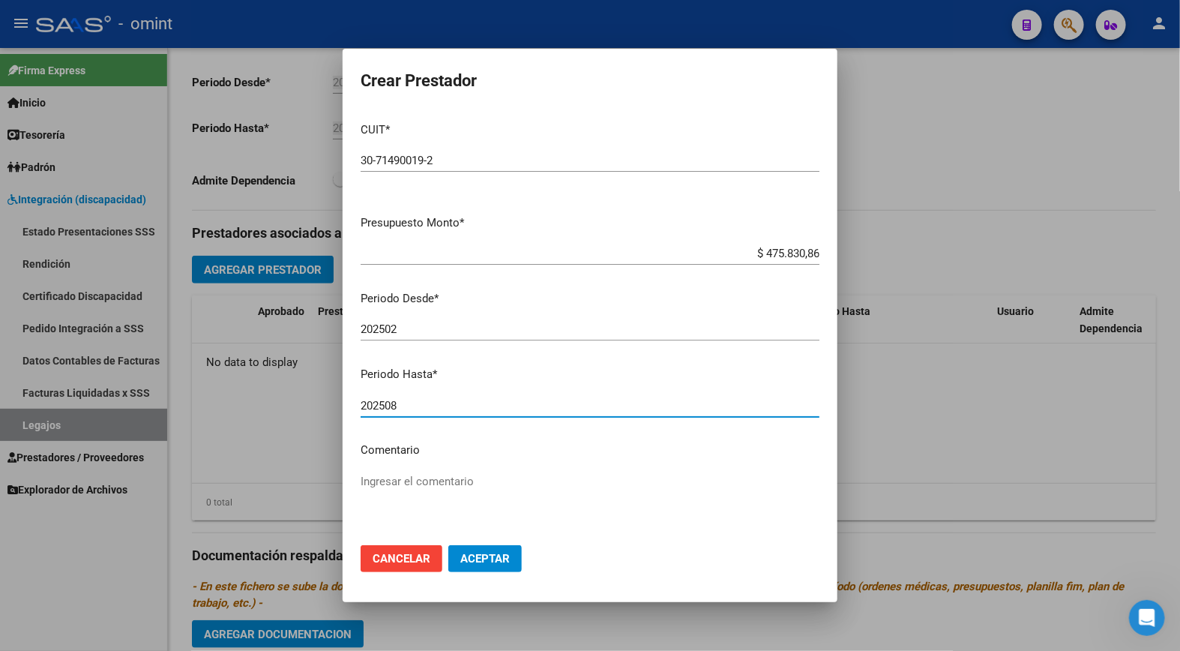
type input "202508"
click at [436, 484] on textarea "Ingresar el comentario" at bounding box center [590, 508] width 459 height 70
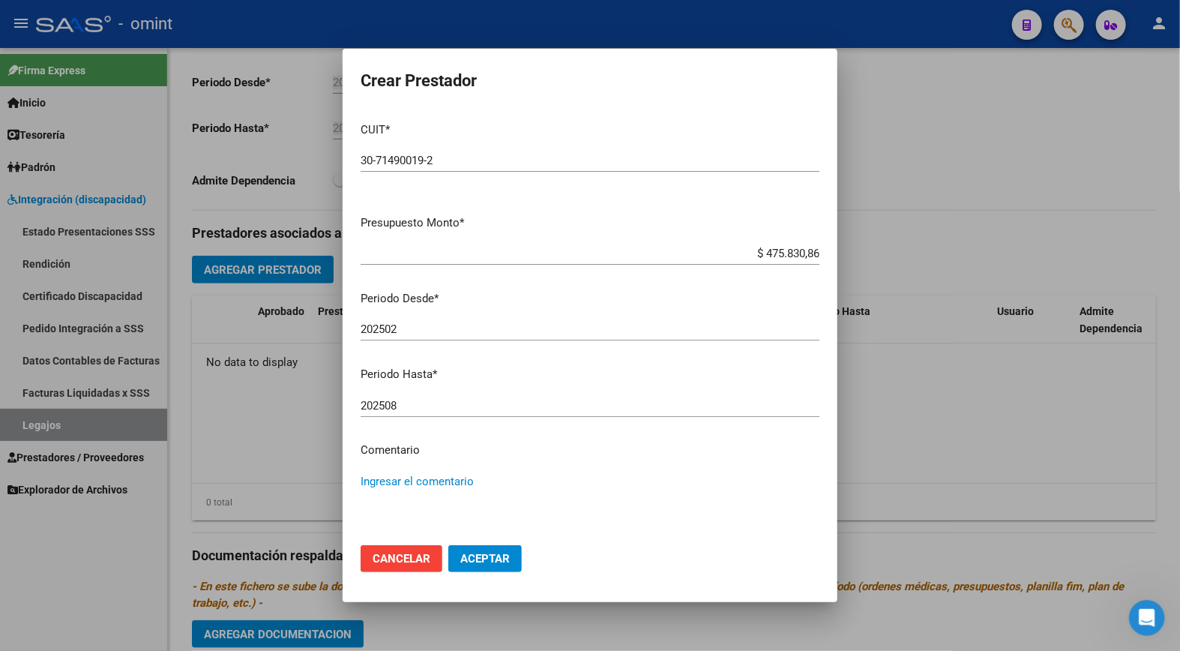
paste textarea "Módulo de Apoyo a la Integración Escolar (Equipo)"
type textarea "Módulo de Apoyo a la Integración Escolar (Equipo)/ 1 al mes"
click at [480, 560] on span "Aceptar" at bounding box center [484, 558] width 49 height 13
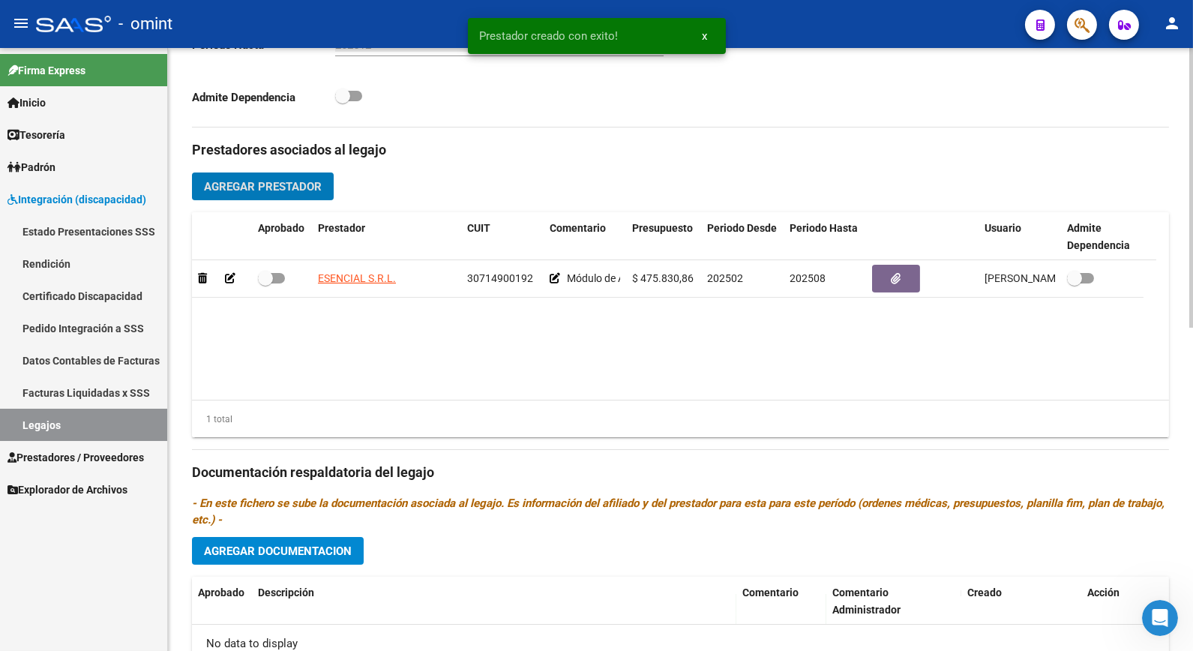
scroll to position [583, 0]
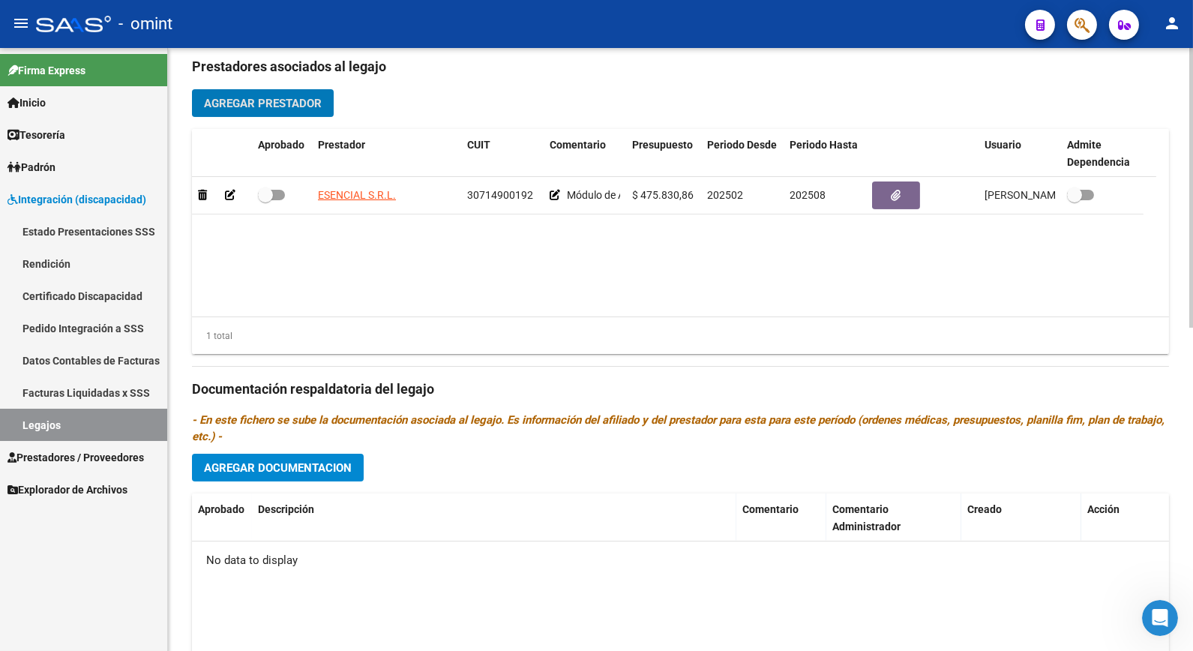
click at [243, 463] on span "Agregar Documentacion" at bounding box center [278, 467] width 148 height 13
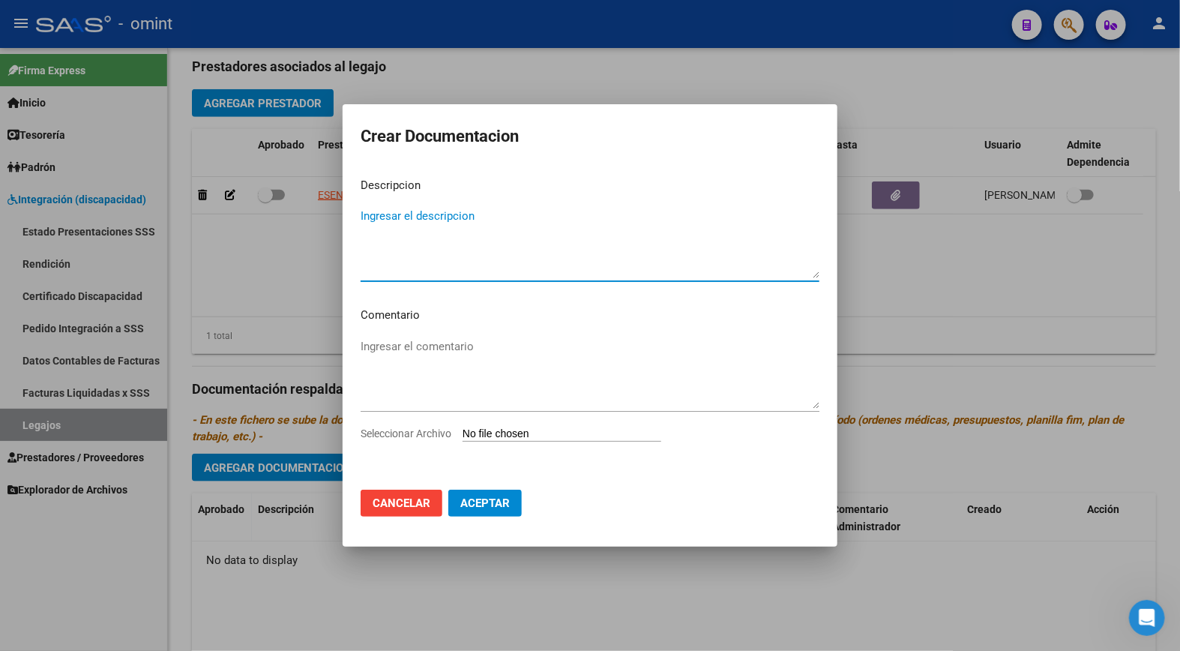
click at [451, 212] on textarea "Ingresar el descripcion" at bounding box center [590, 243] width 459 height 70
paste textarea "Módulo de Apoyo a la Integración Escolar (Equipo)"
type textarea "Módulo de Apoyo a la Integración Escolar (Equipo)"
click at [467, 377] on textarea "Ingresar el comentario" at bounding box center [590, 373] width 459 height 70
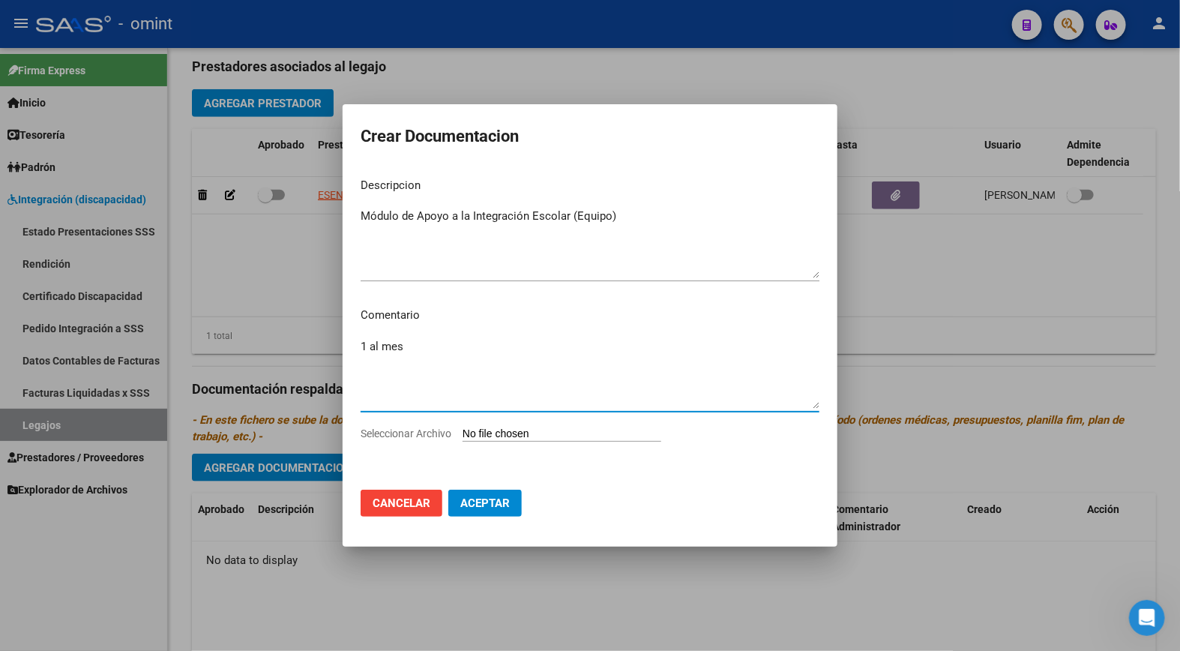
type textarea "1 al mes"
click at [514, 432] on input "Seleccionar Archivo" at bounding box center [562, 434] width 199 height 14
click at [504, 429] on input "Seleccionar Archivo" at bounding box center [562, 434] width 199 height 14
type input "C:\fakepath\pdf24_merged - 2025-09-17T144237.142.pdf"
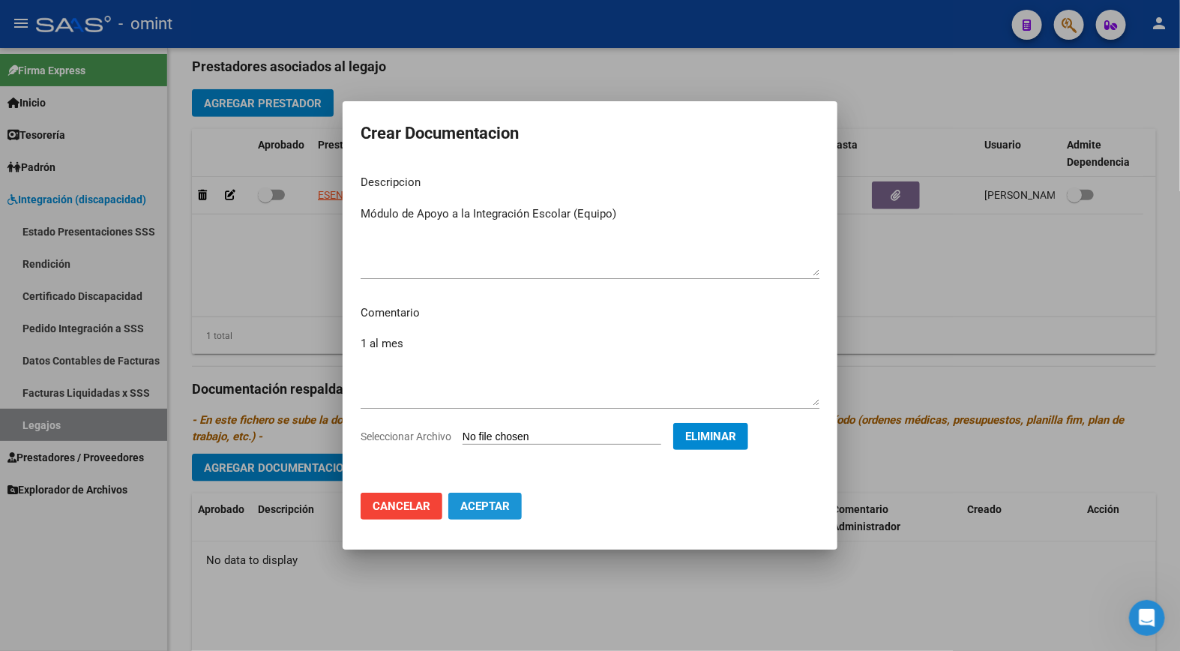
click at [490, 505] on span "Aceptar" at bounding box center [484, 505] width 49 height 13
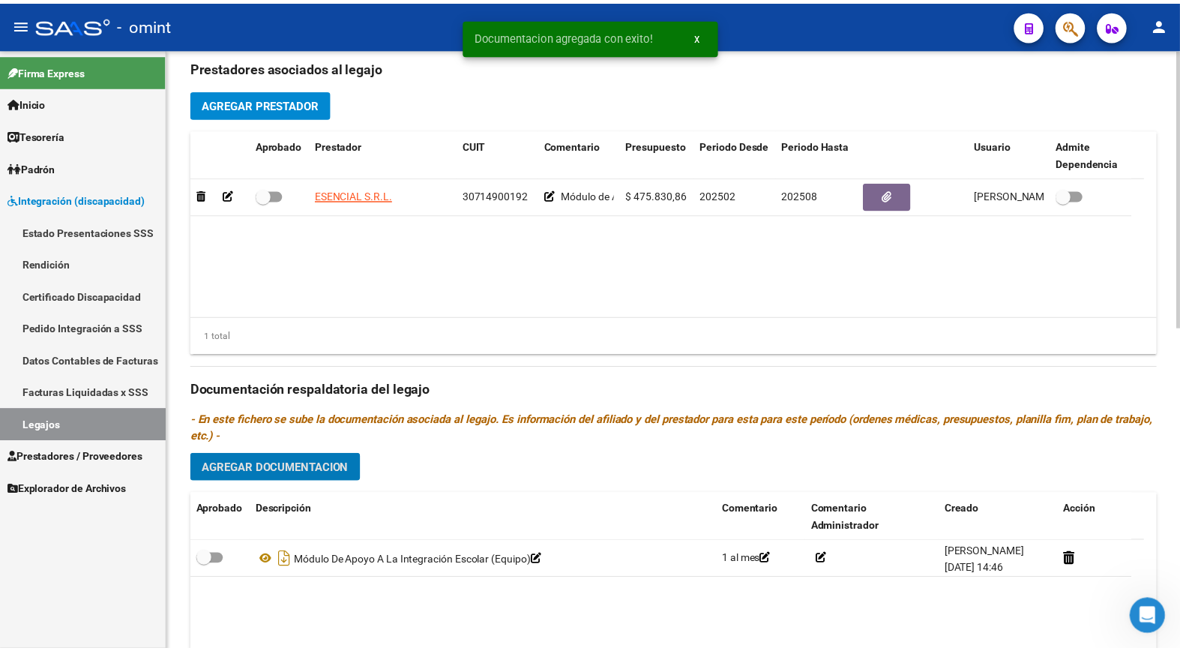
scroll to position [416, 0]
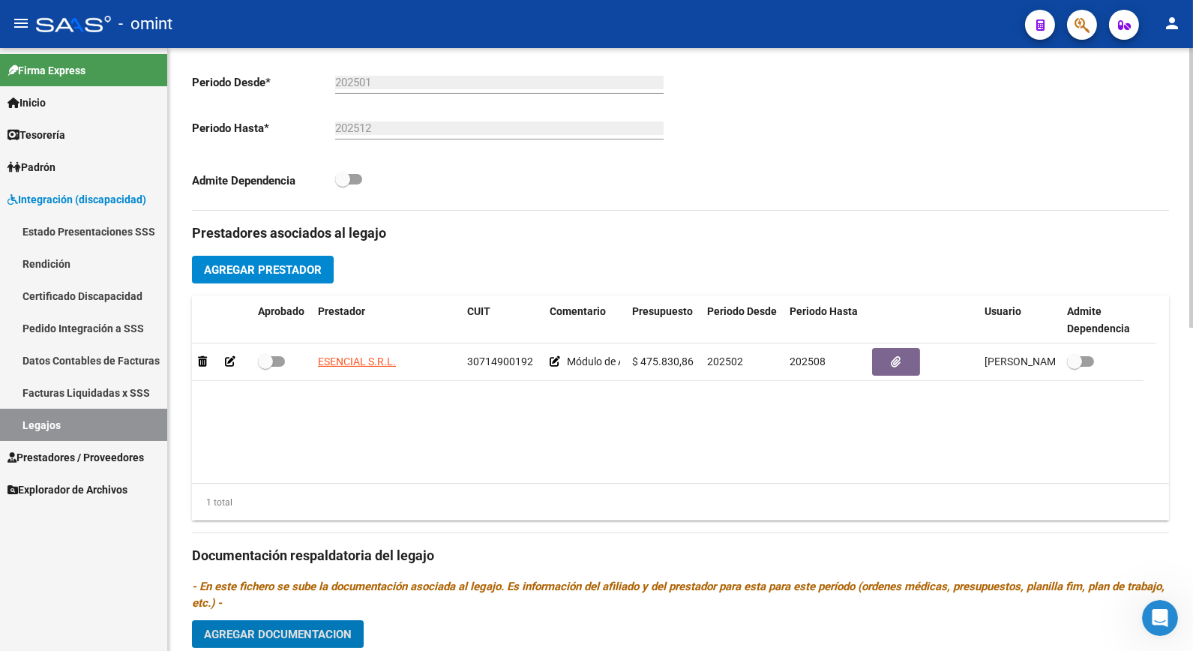
click at [277, 266] on span "Agregar Prestador" at bounding box center [263, 269] width 118 height 13
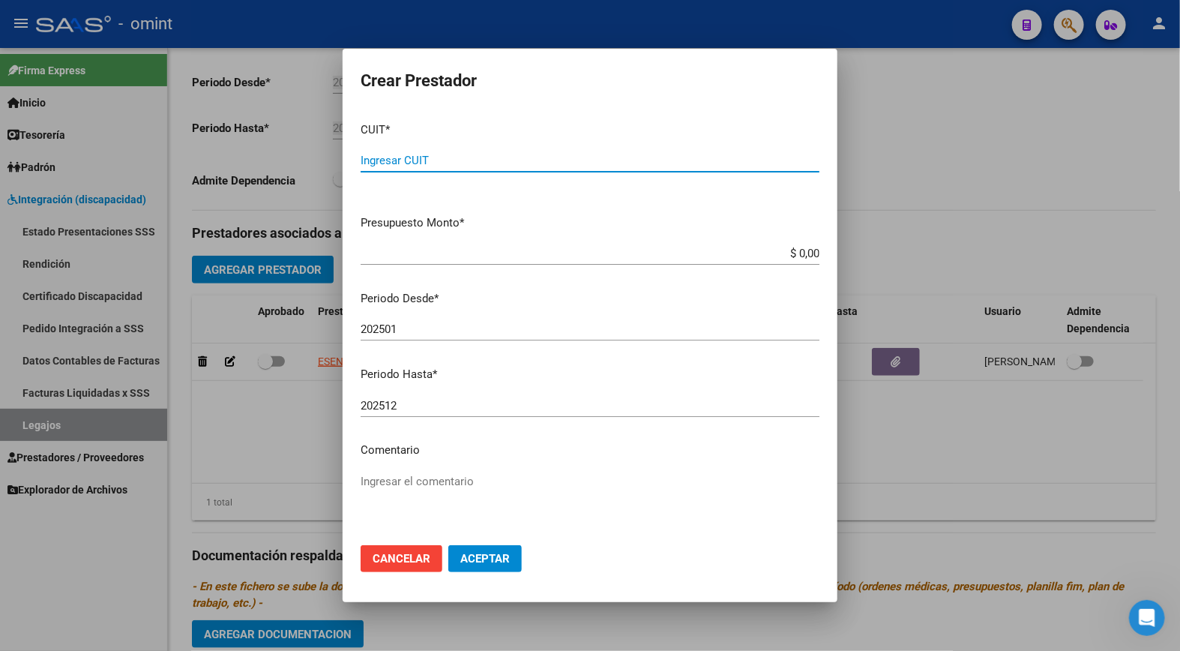
click at [390, 152] on div "Ingresar CUIT" at bounding box center [590, 160] width 459 height 22
type input "30-71490019-2"
click at [796, 248] on input "$ 0,00" at bounding box center [590, 253] width 459 height 13
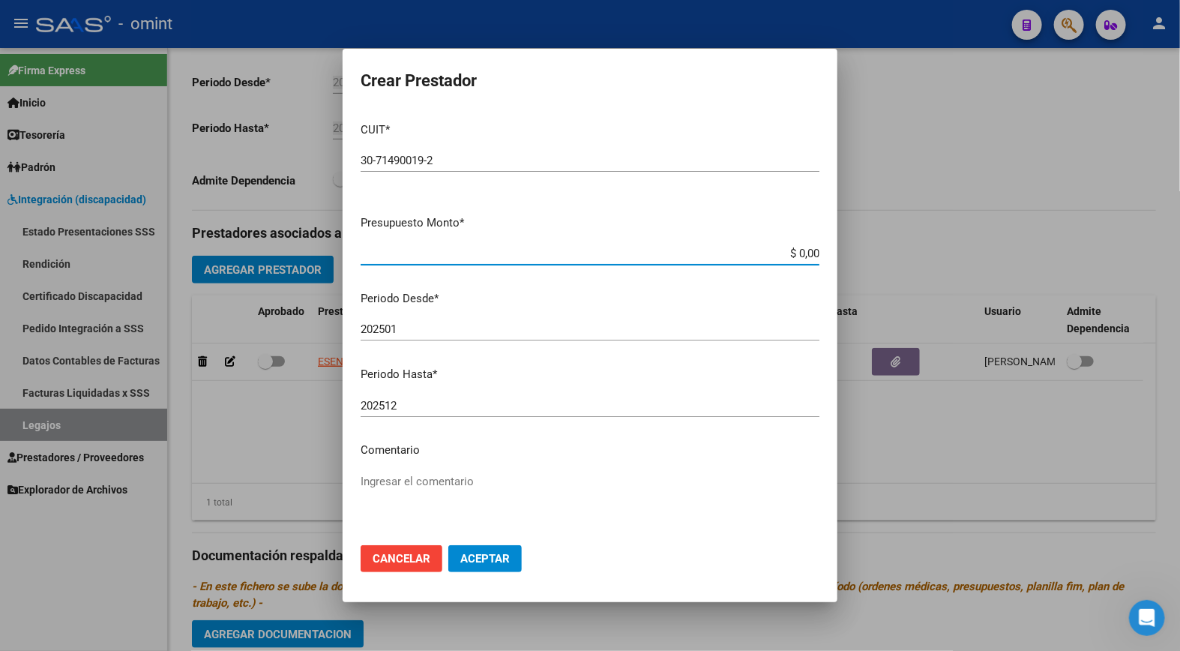
click at [796, 248] on input "$ 0,00" at bounding box center [590, 253] width 459 height 13
type input "$ 435.376,56"
click at [400, 328] on input "202501" at bounding box center [590, 328] width 459 height 13
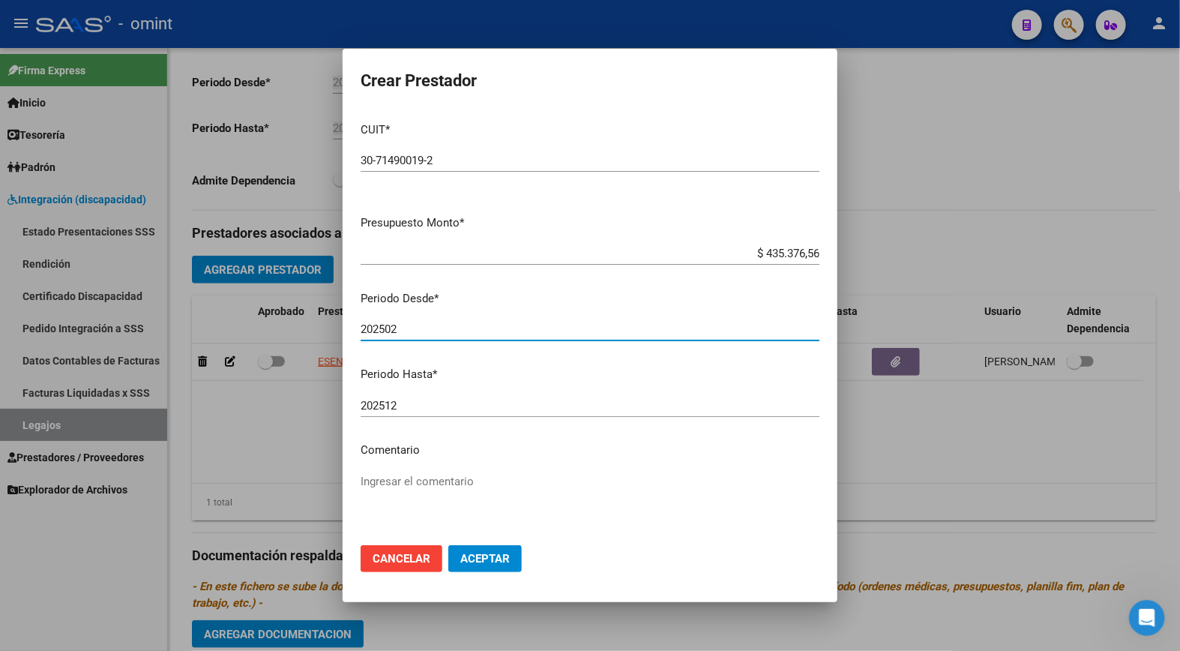
type input "202502"
click at [406, 411] on input "202512" at bounding box center [590, 405] width 459 height 13
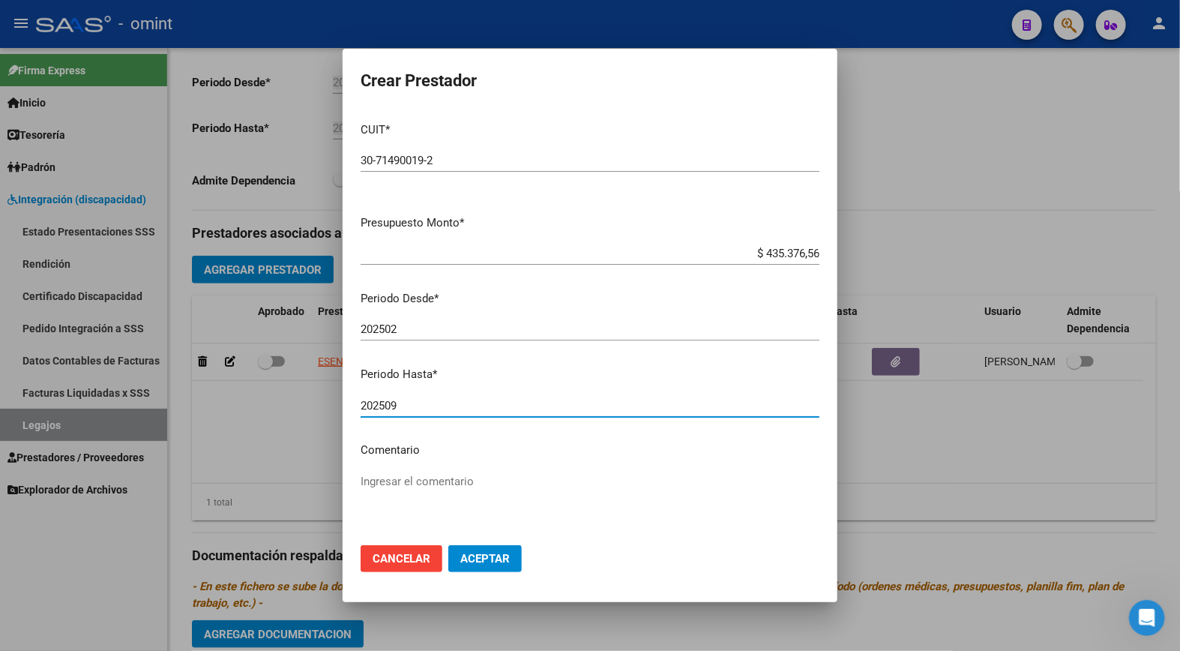
type input "202509"
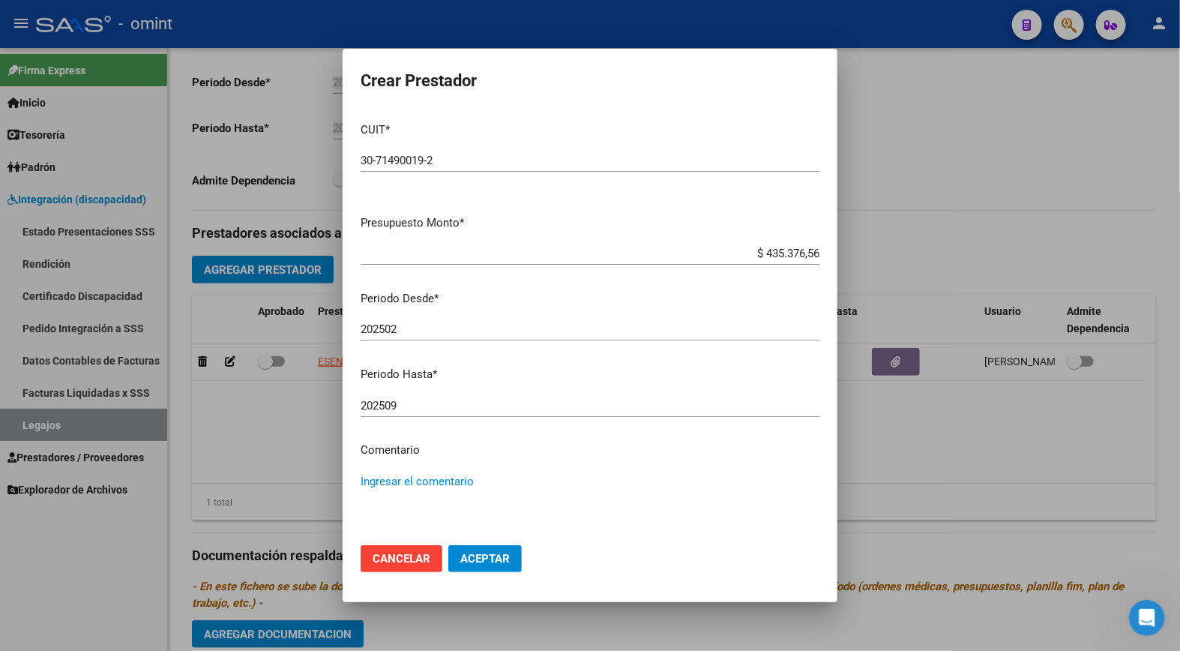
paste textarea "Rehabilitación Módulo Integral Intensivo (Valor Semanal)"
type textarea "Rehabilitación Módulo Integral Intensivo (Valor Semanal)"
click at [510, 563] on span "Aceptar" at bounding box center [484, 558] width 49 height 13
click at [516, 564] on button "Aceptar" at bounding box center [484, 558] width 73 height 27
click at [395, 559] on span "Cancelar" at bounding box center [402, 558] width 58 height 13
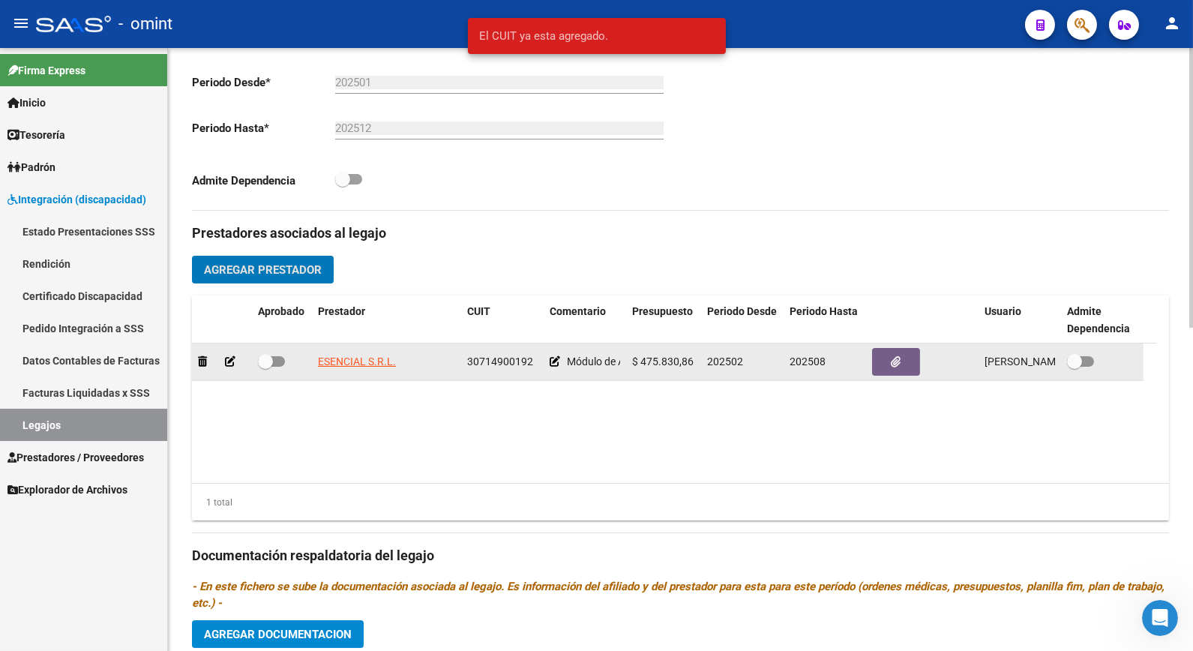
click at [229, 362] on icon at bounding box center [230, 361] width 10 height 10
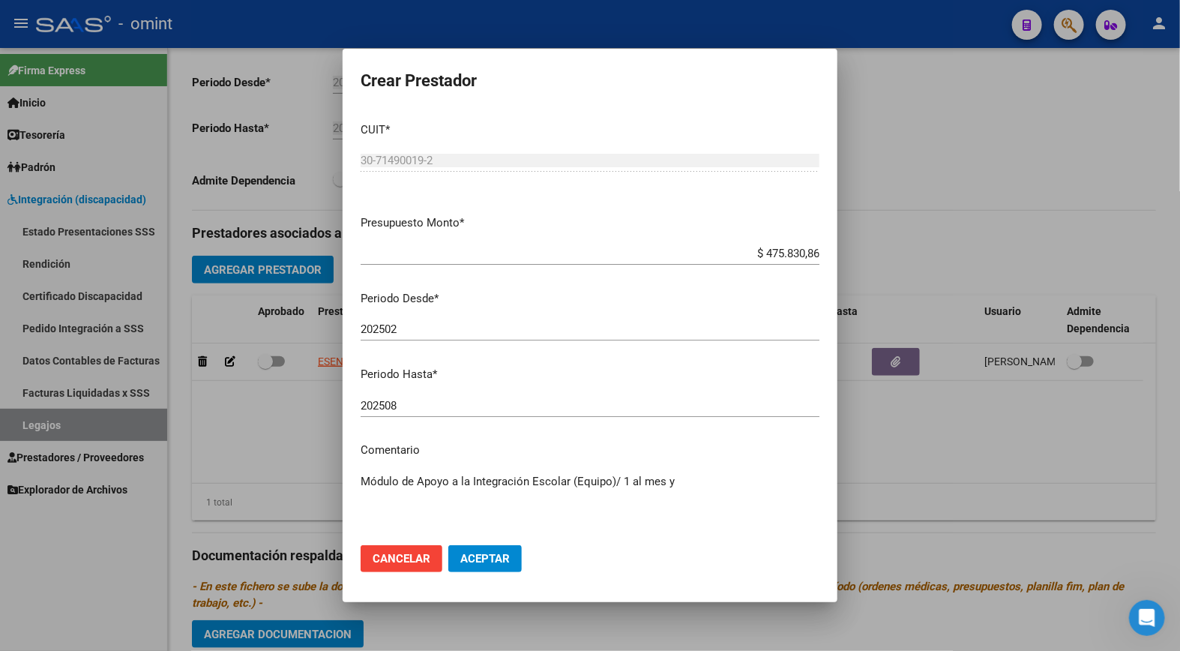
paste textarea "Rehabilitación Módulo Integral Intensivo (Valor Semanal)"
type textarea "Módulo de Apoyo a la Integración Escolar (Equipo)/ 1 al mes y Rehabilitación Mó…"
click at [775, 250] on input "$ 475.830,86" at bounding box center [590, 253] width 459 height 13
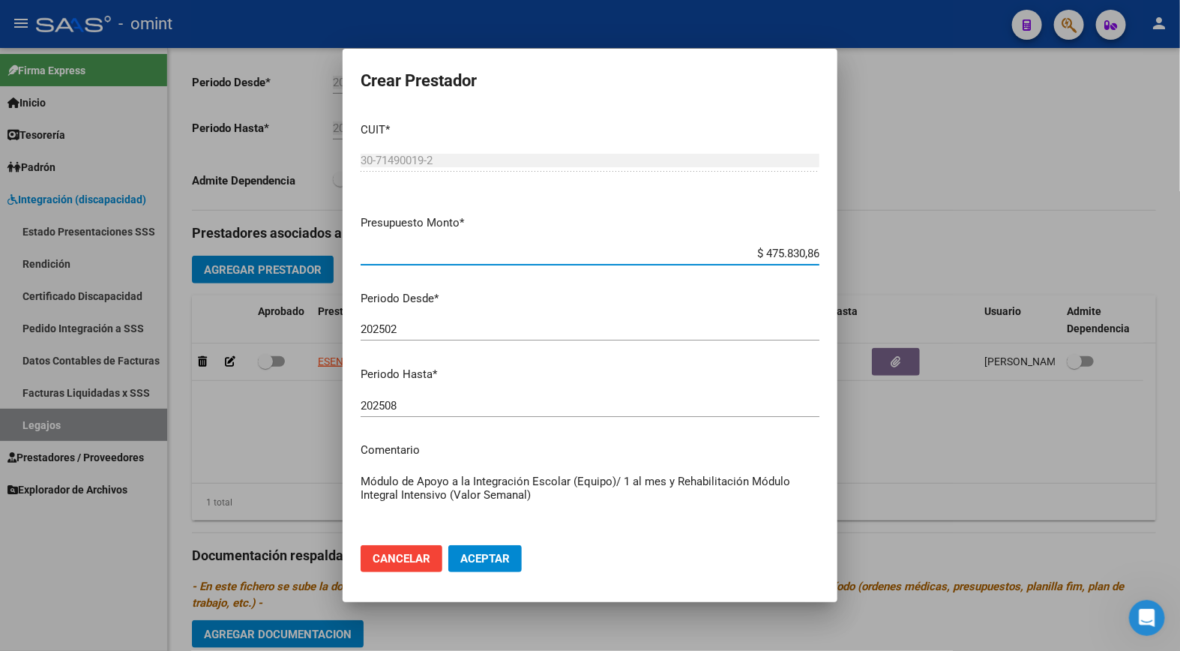
click at [775, 250] on input "$ 475.830,86" at bounding box center [590, 253] width 459 height 13
type input "$ 911.207,42"
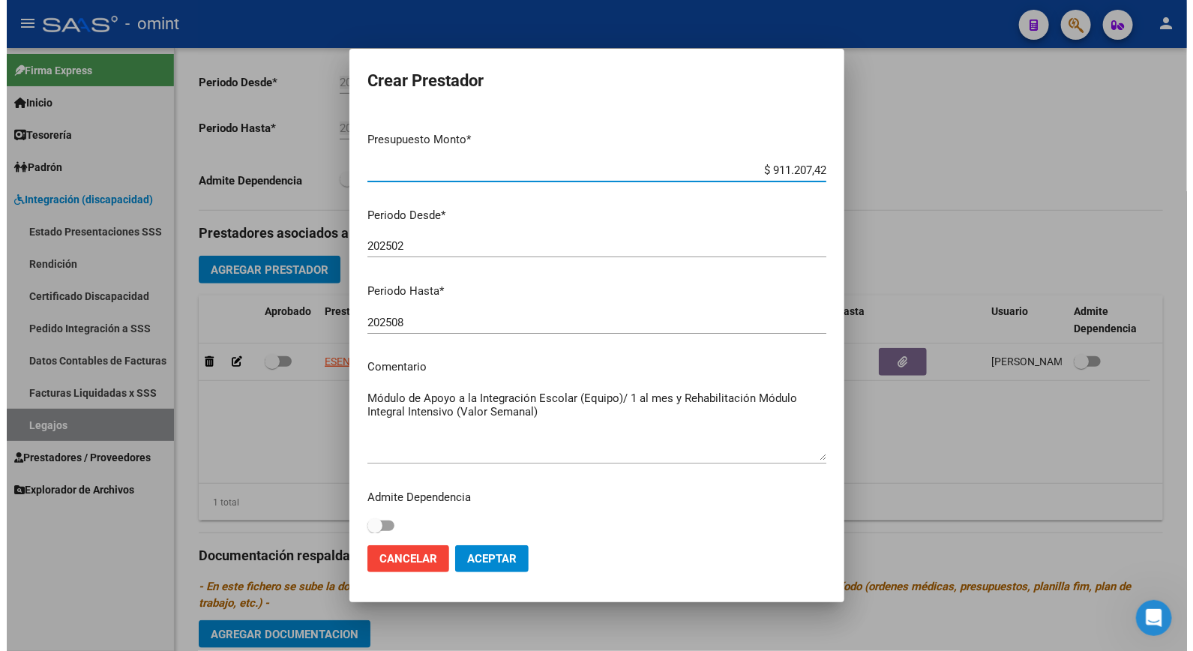
scroll to position [90, 0]
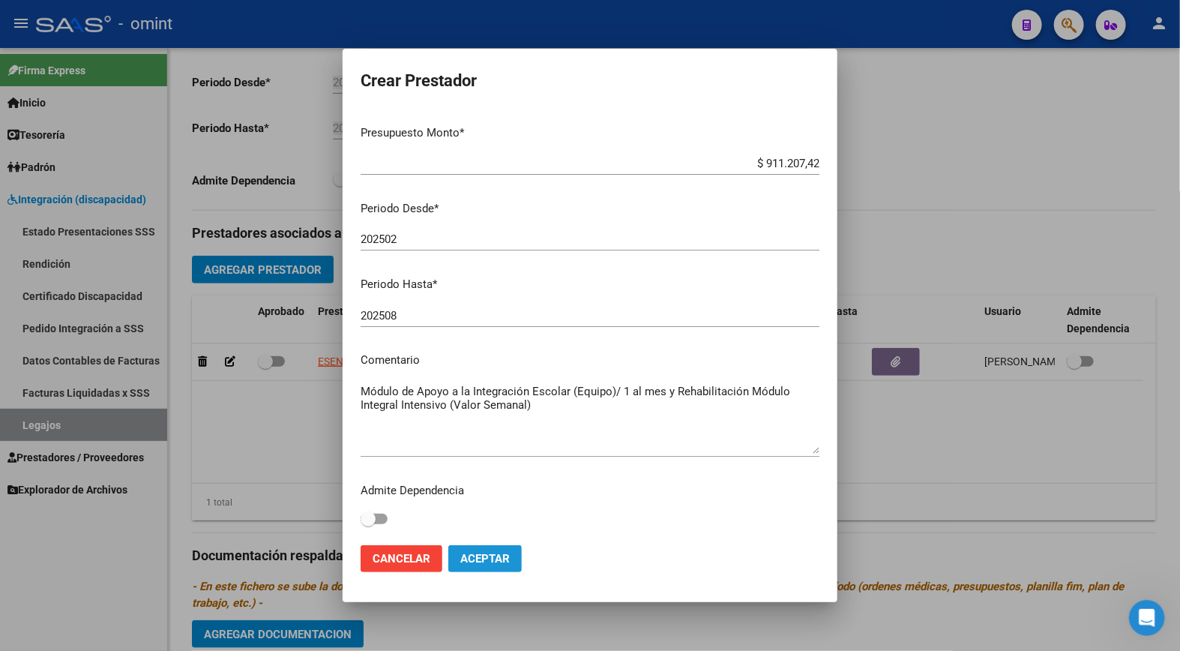
click at [487, 559] on span "Aceptar" at bounding box center [484, 558] width 49 height 13
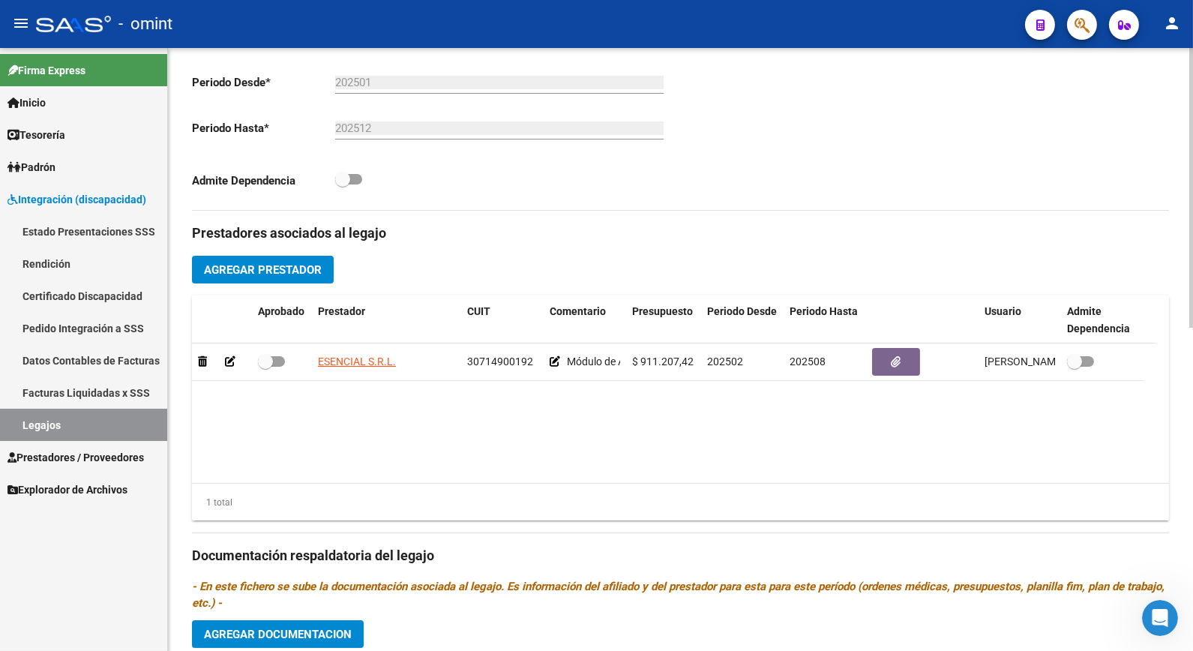
scroll to position [499, 0]
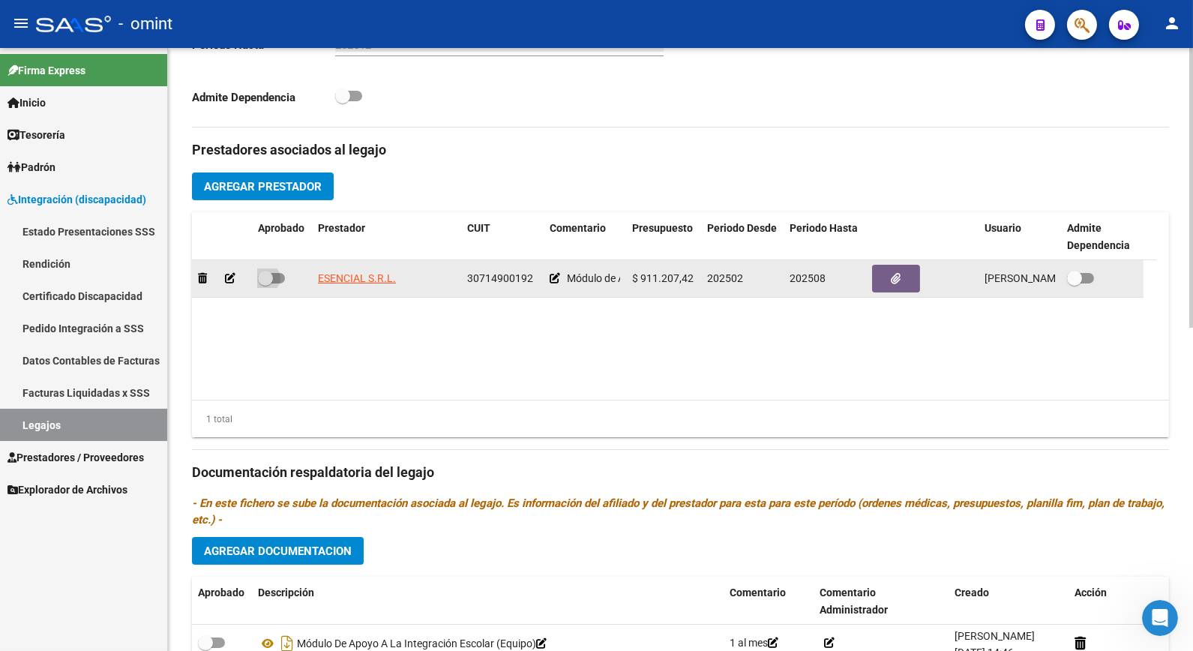
click at [258, 280] on span at bounding box center [265, 278] width 15 height 15
click at [265, 283] on input "checkbox" at bounding box center [265, 283] width 1 height 1
checkbox input "true"
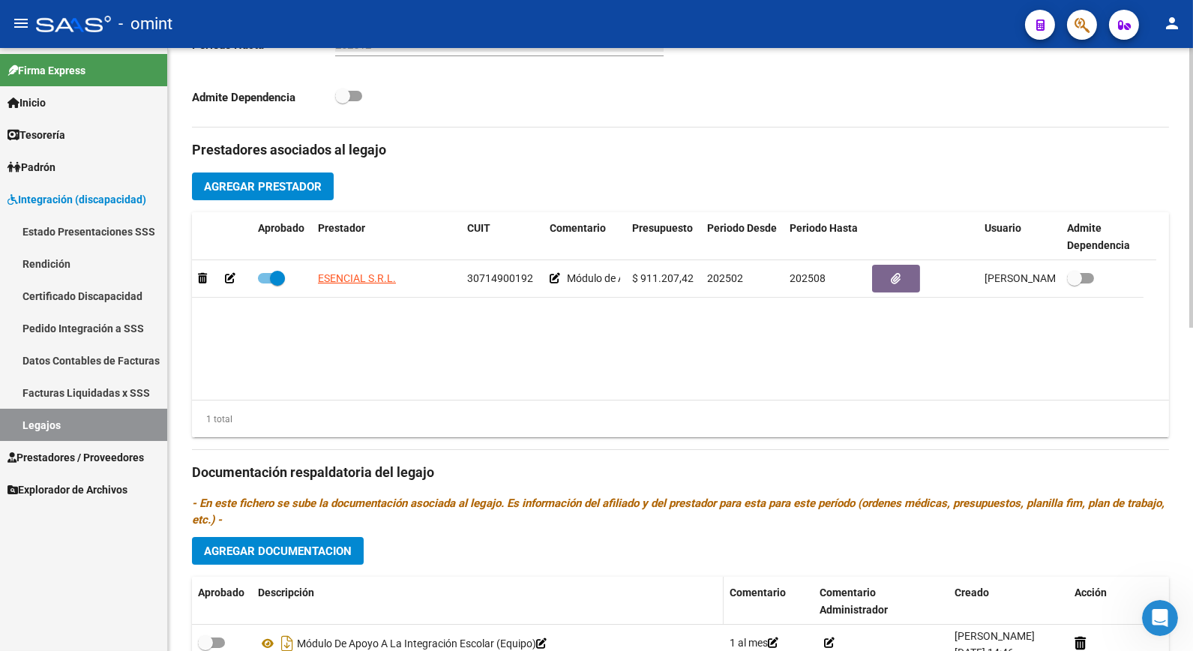
scroll to position [666, 0]
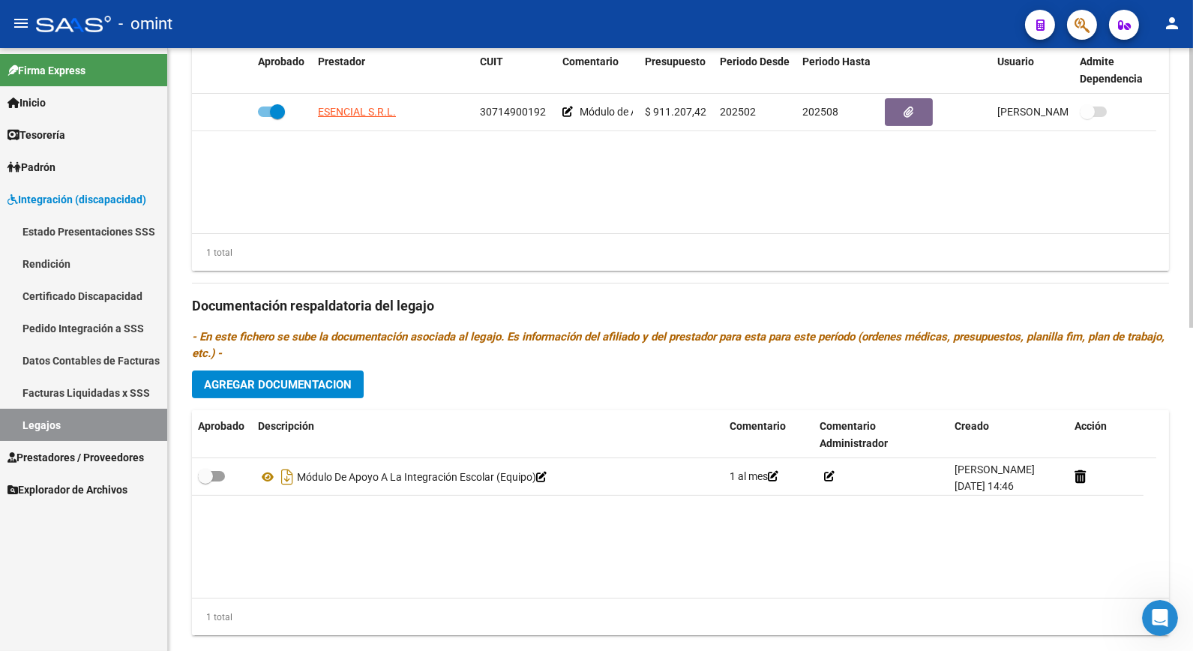
click at [298, 385] on span "Agregar Documentacion" at bounding box center [278, 384] width 148 height 13
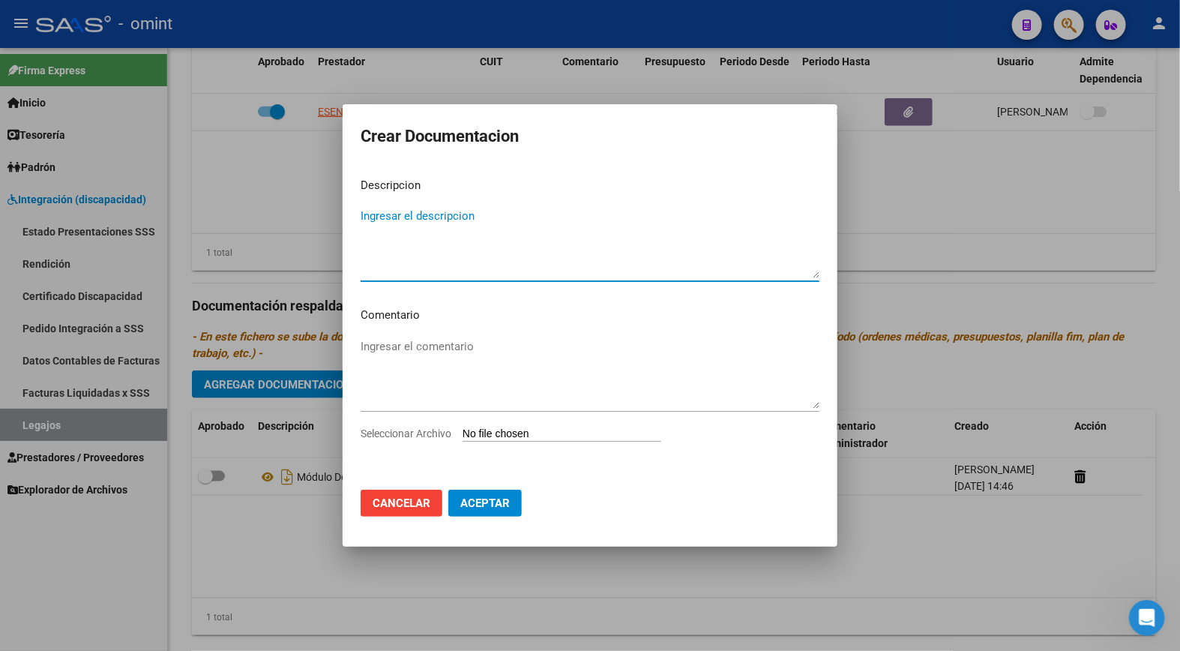
paste textarea "Rehabilitación Módulo Integral Intensivo (Valor Semanal)"
type textarea "Rehabilitación Módulo Integral Intensivo (Valor Semanal)"
click at [438, 349] on textarea "Ingresar el comentario" at bounding box center [590, 373] width 459 height 70
click at [484, 437] on input "Seleccionar Archivo" at bounding box center [562, 434] width 199 height 14
type input "C:\fakepath\MII prestación.pdf"
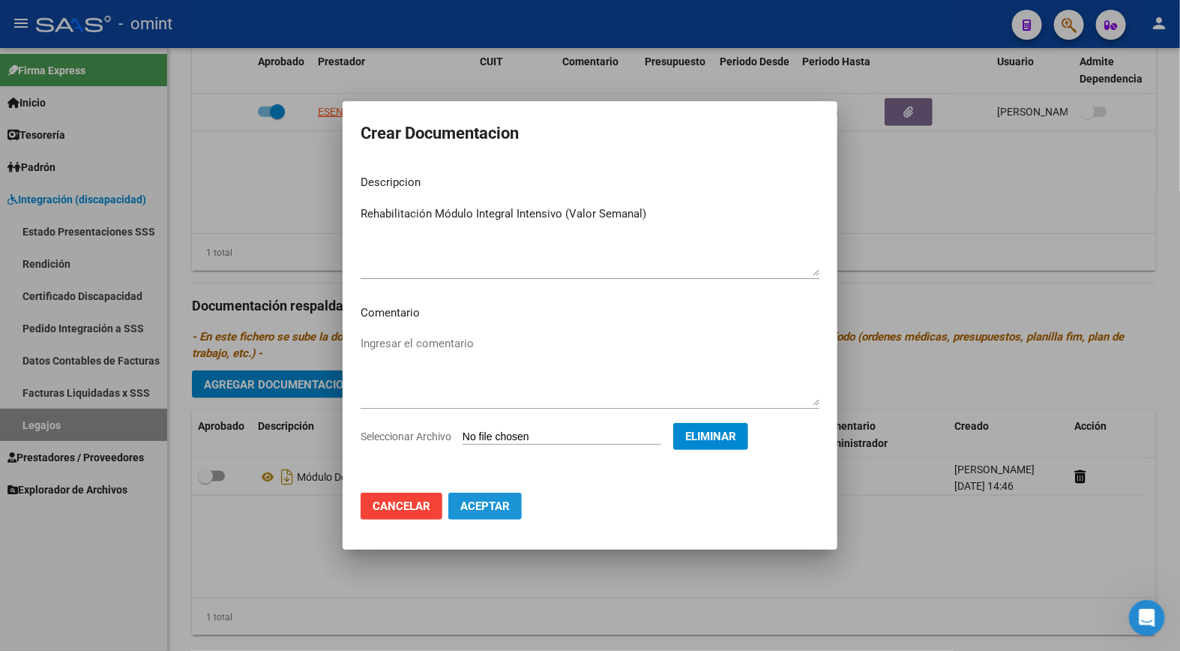
click at [483, 499] on button "Aceptar" at bounding box center [484, 506] width 73 height 27
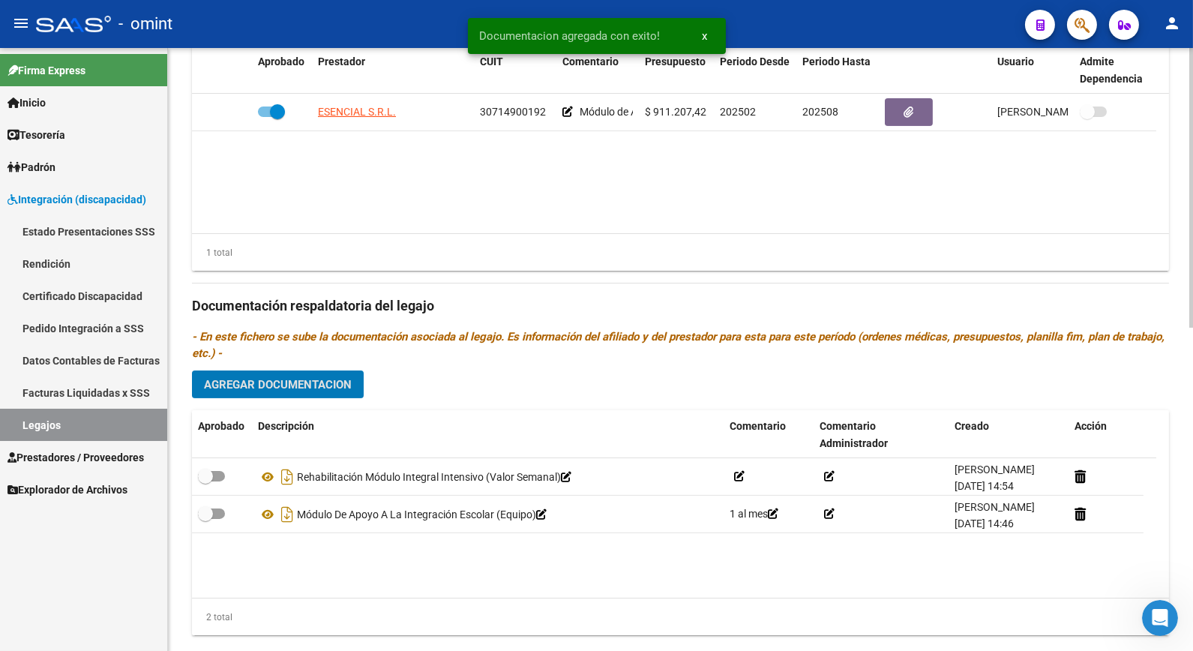
click at [285, 385] on span "Agregar Documentacion" at bounding box center [278, 384] width 148 height 13
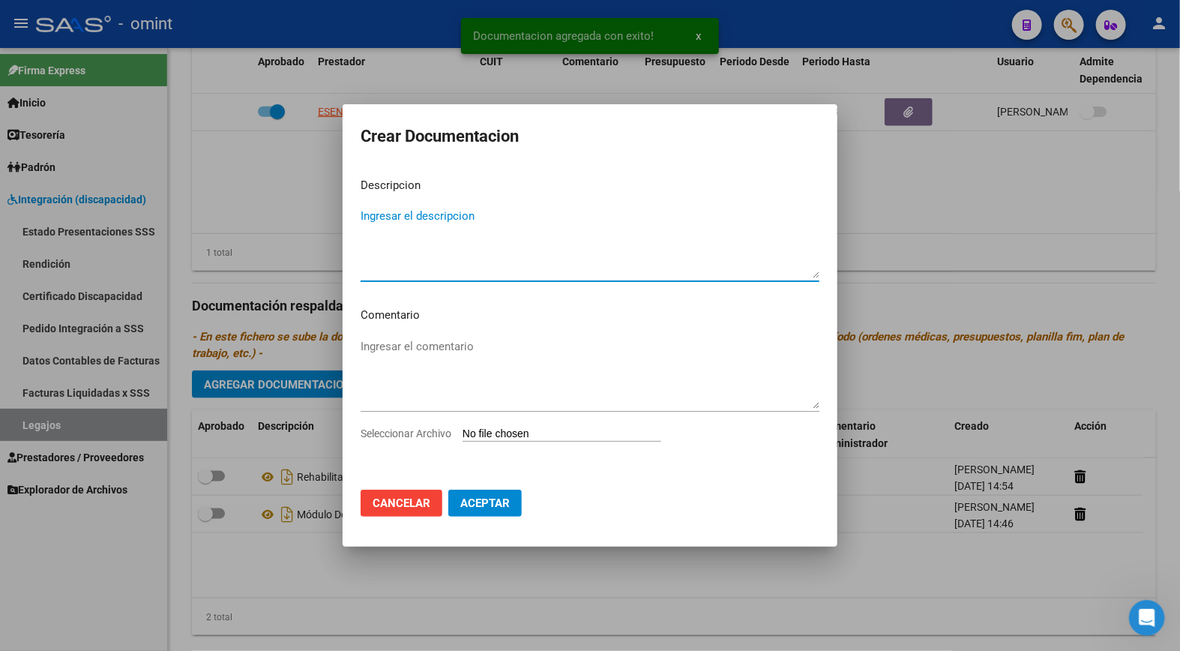
click at [387, 222] on textarea "Ingresar el descripcion" at bounding box center [590, 243] width 459 height 70
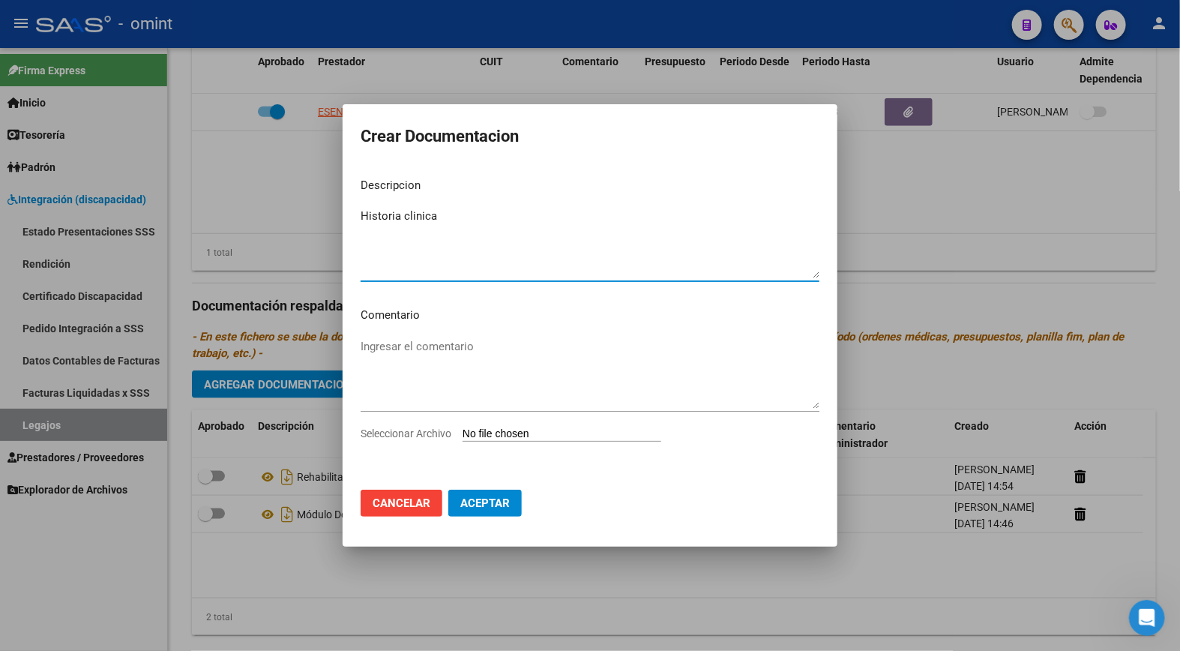
type textarea "Historia clinica"
click at [493, 432] on input "Seleccionar Archivo" at bounding box center [562, 434] width 199 height 14
type input "C:\fakepath\rhc.pdf"
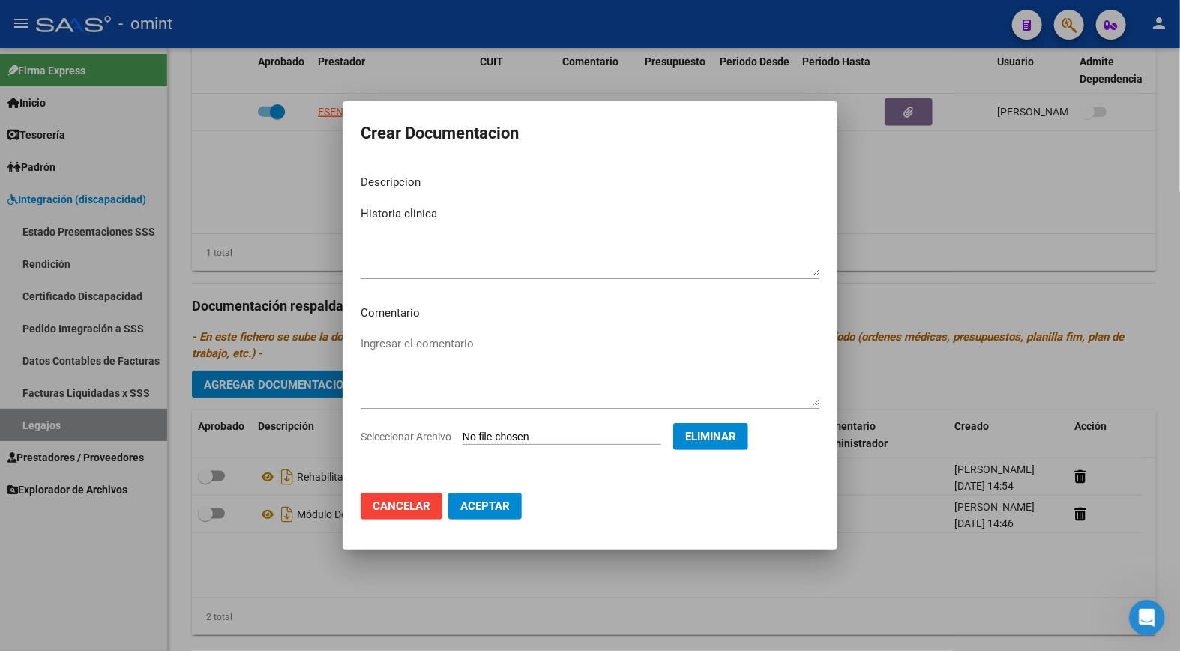
click at [495, 511] on span "Aceptar" at bounding box center [484, 505] width 49 height 13
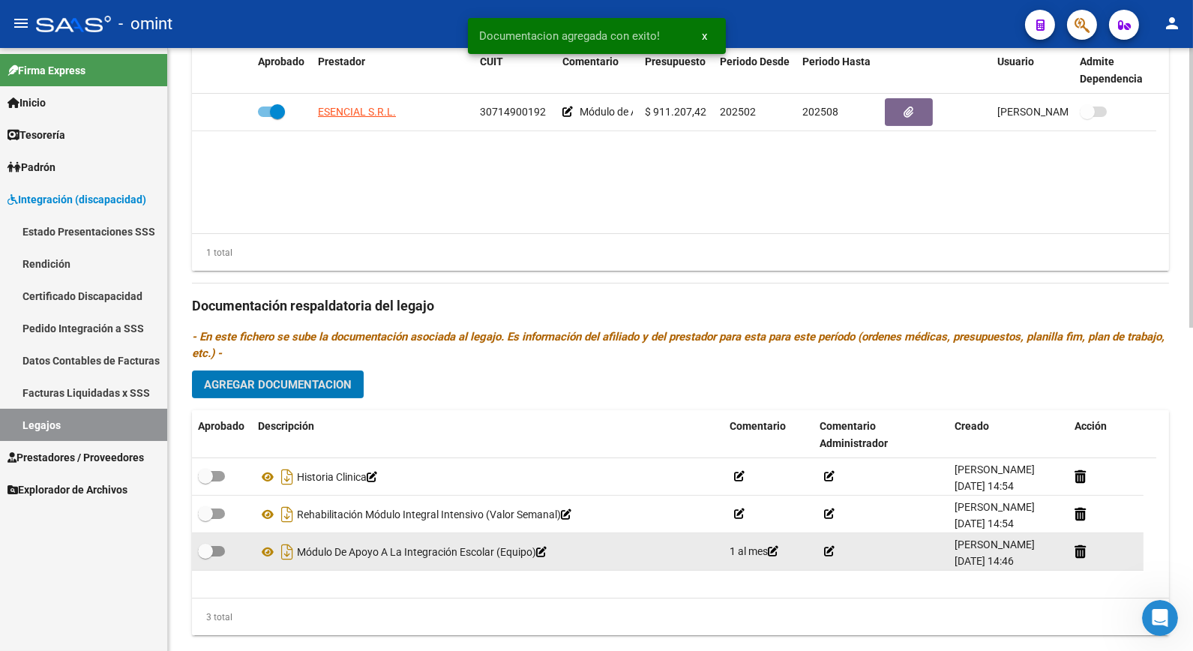
click at [196, 552] on datatable-body-cell at bounding box center [222, 551] width 60 height 37
click at [210, 553] on span at bounding box center [205, 551] width 15 height 15
click at [205, 556] on input "checkbox" at bounding box center [205, 556] width 1 height 1
checkbox input "true"
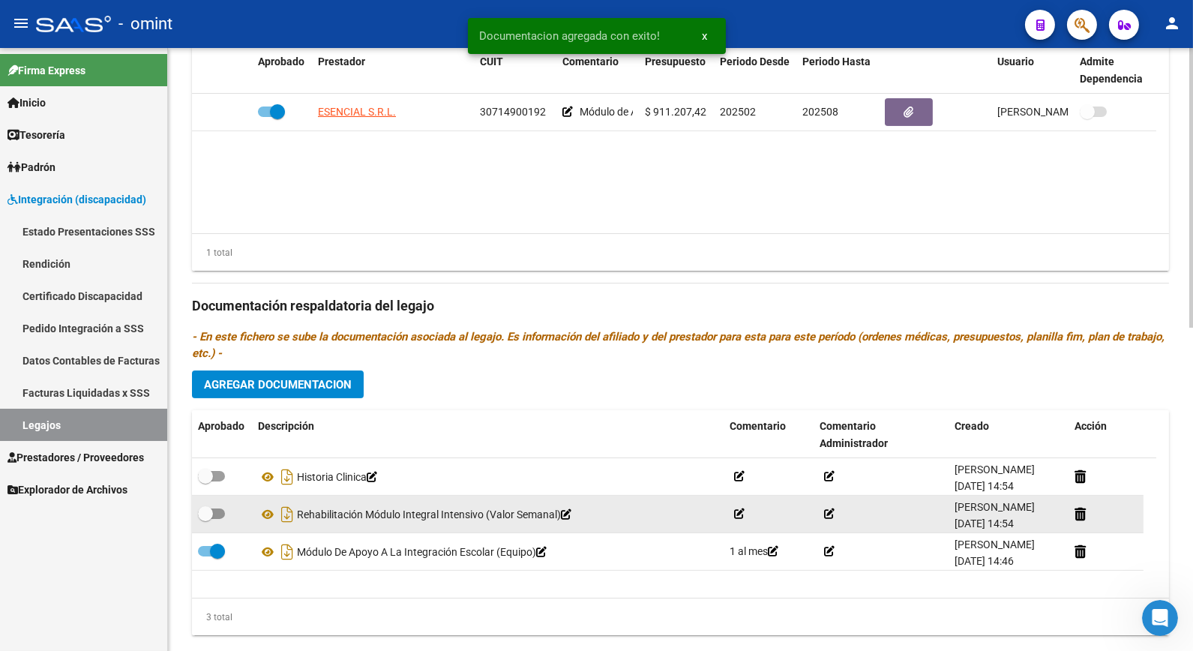
click at [204, 514] on datatable-body-cell at bounding box center [222, 514] width 60 height 37
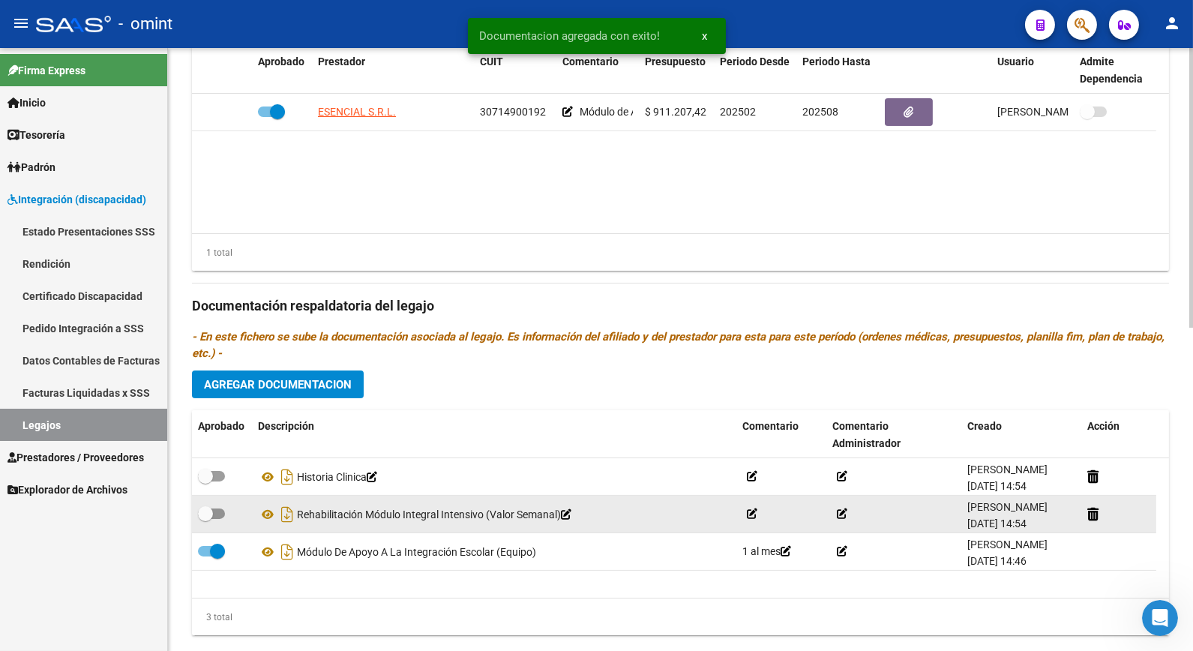
click at [205, 510] on span at bounding box center [205, 513] width 15 height 15
click at [205, 519] on input "checkbox" at bounding box center [205, 519] width 1 height 1
checkbox input "true"
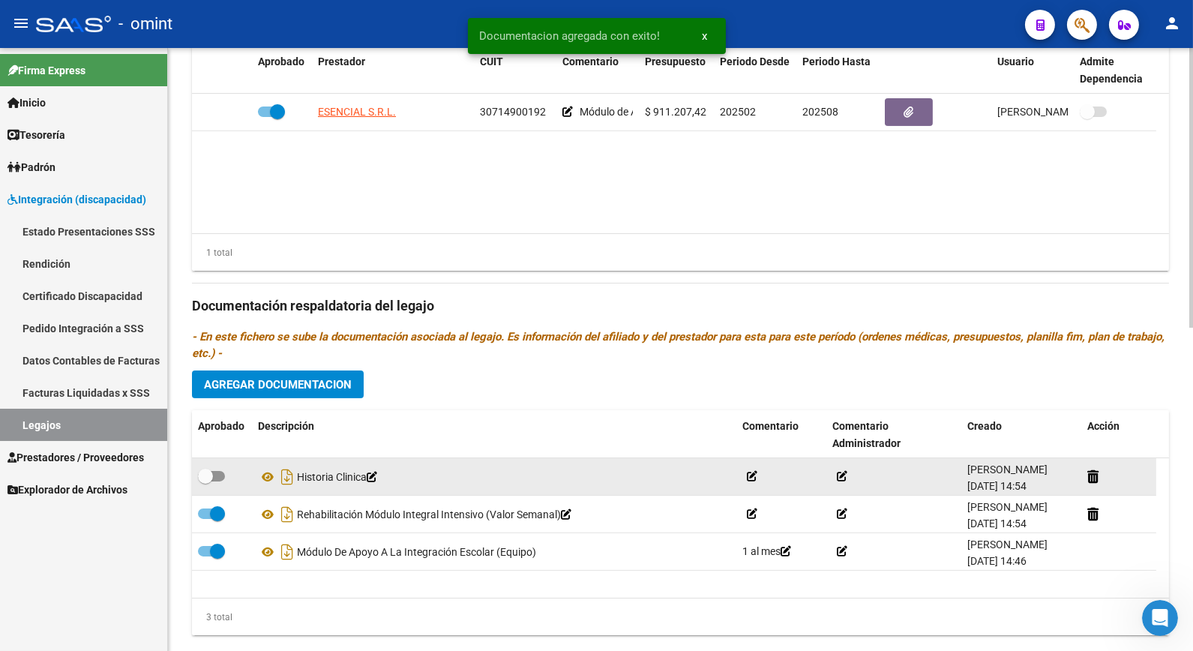
drag, startPoint x: 178, startPoint y: 471, endPoint x: 200, endPoint y: 474, distance: 22.0
click at [181, 473] on div "arrow_back Editar 1359 save Guardar cambios delete Eliminar Legajo de Integraci…" at bounding box center [680, 32] width 1025 height 1301
click at [203, 474] on span at bounding box center [205, 476] width 15 height 15
click at [205, 481] on input "checkbox" at bounding box center [205, 481] width 1 height 1
checkbox input "true"
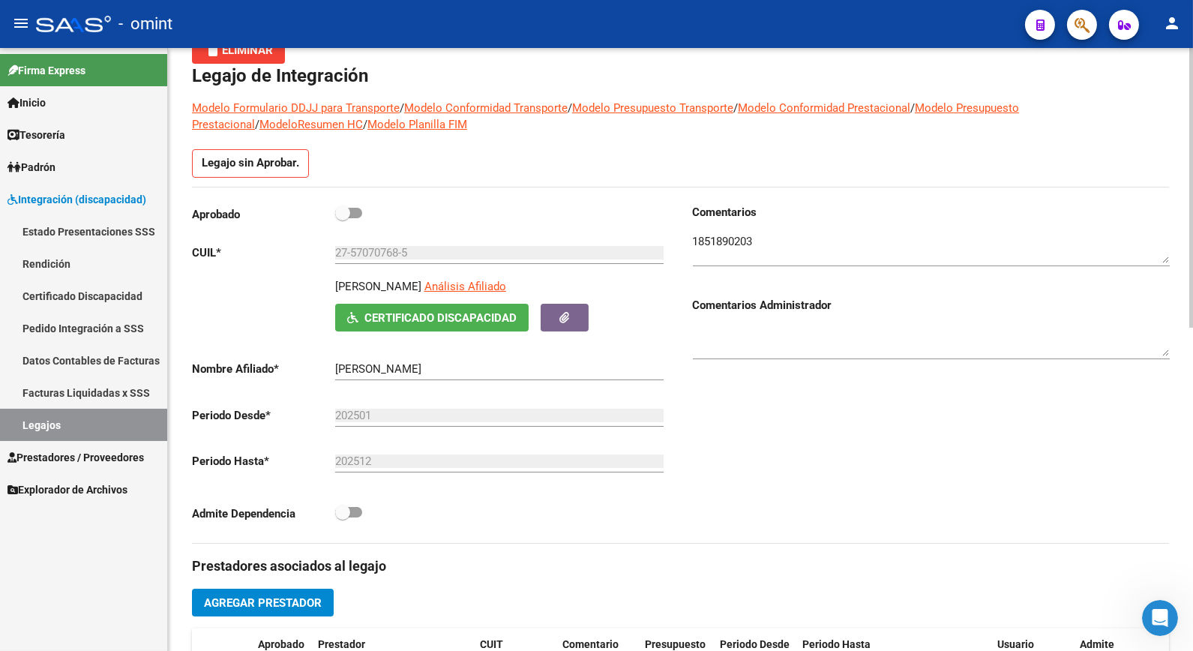
scroll to position [0, 0]
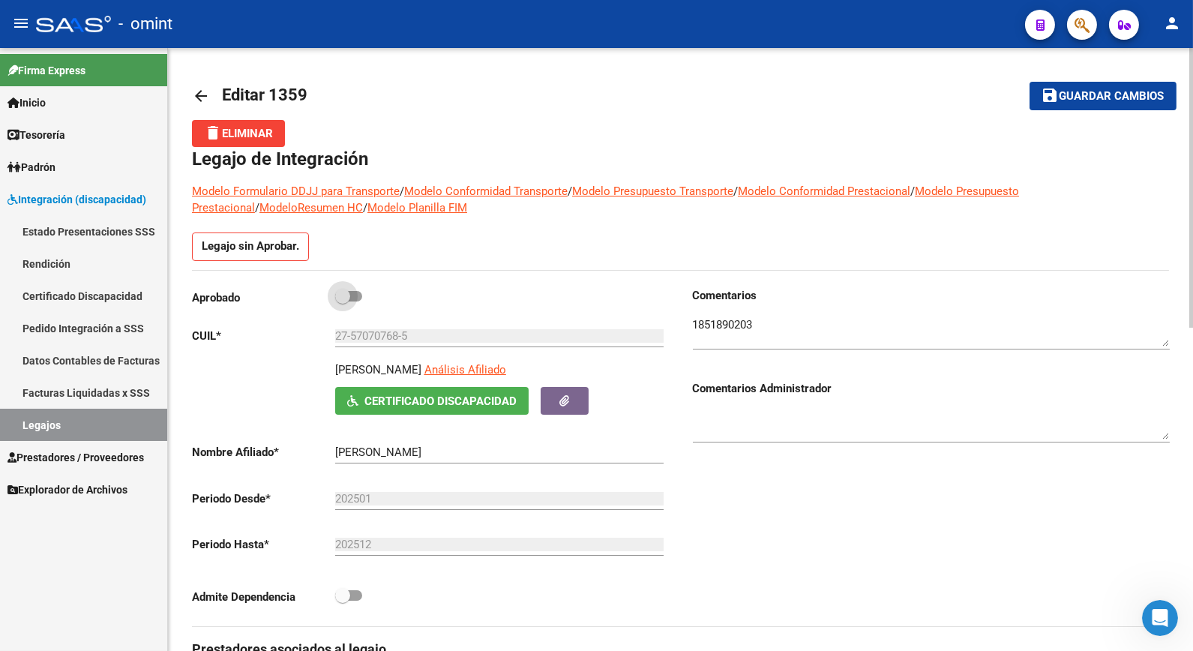
drag, startPoint x: 336, startPoint y: 300, endPoint x: 350, endPoint y: 301, distance: 14.3
click at [337, 301] on span at bounding box center [342, 296] width 15 height 15
click at [342, 301] on input "checkbox" at bounding box center [342, 301] width 1 height 1
checkbox input "true"
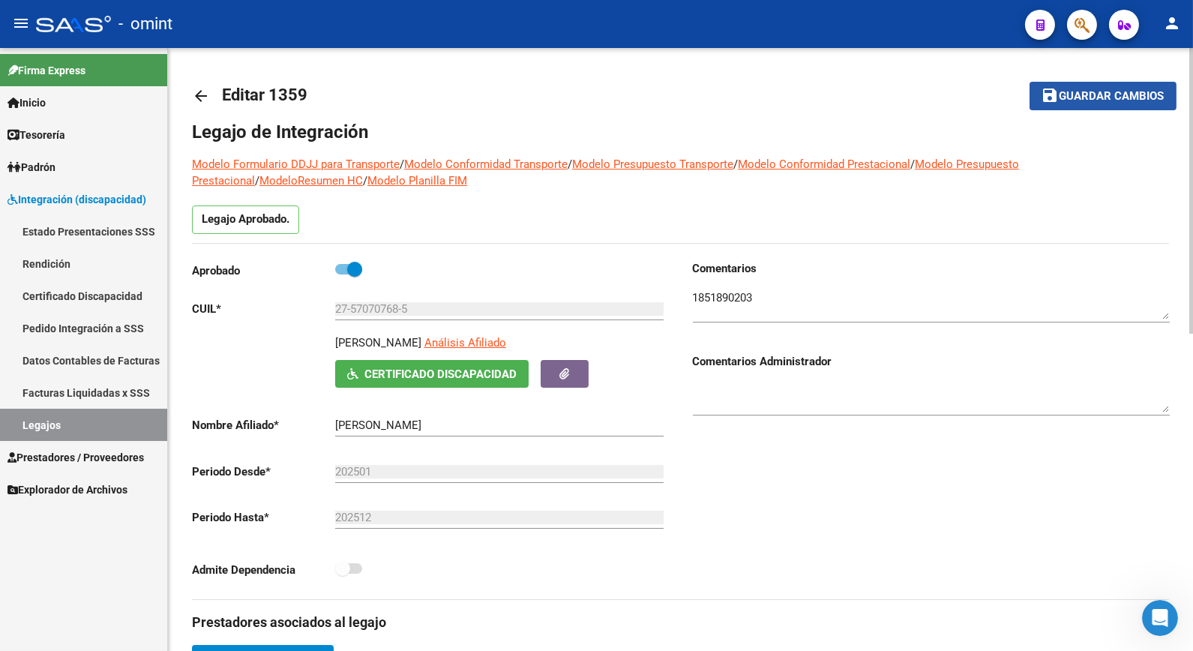
click at [1096, 88] on span "save Guardar cambios" at bounding box center [1103, 94] width 123 height 13
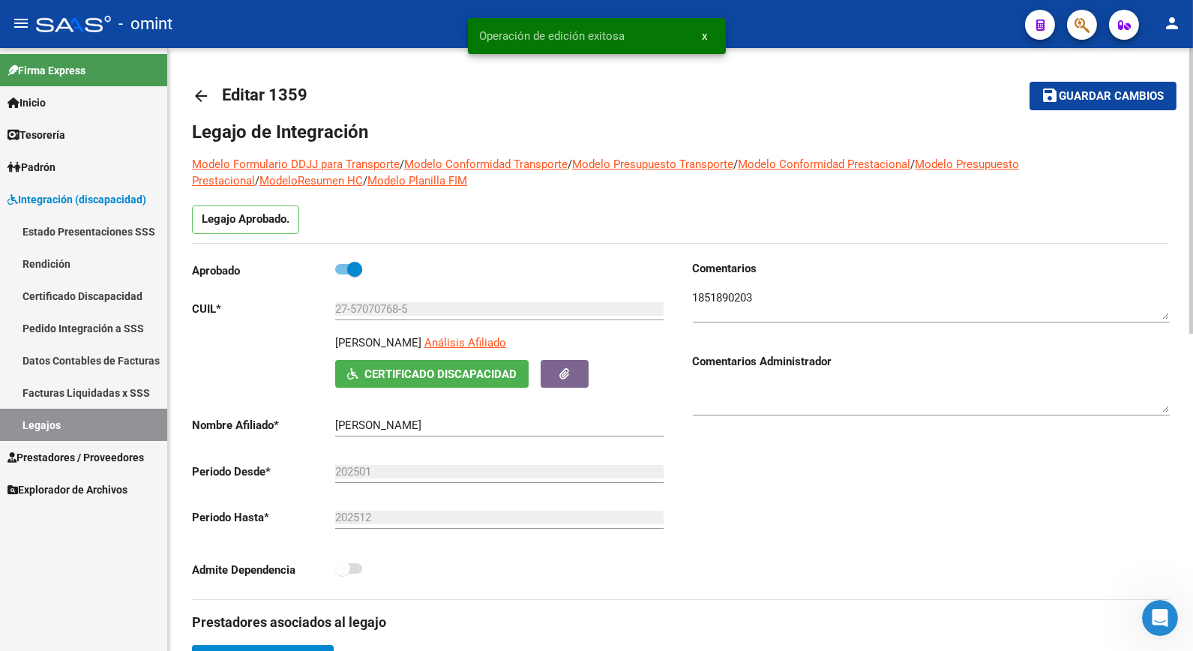
scroll to position [333, 0]
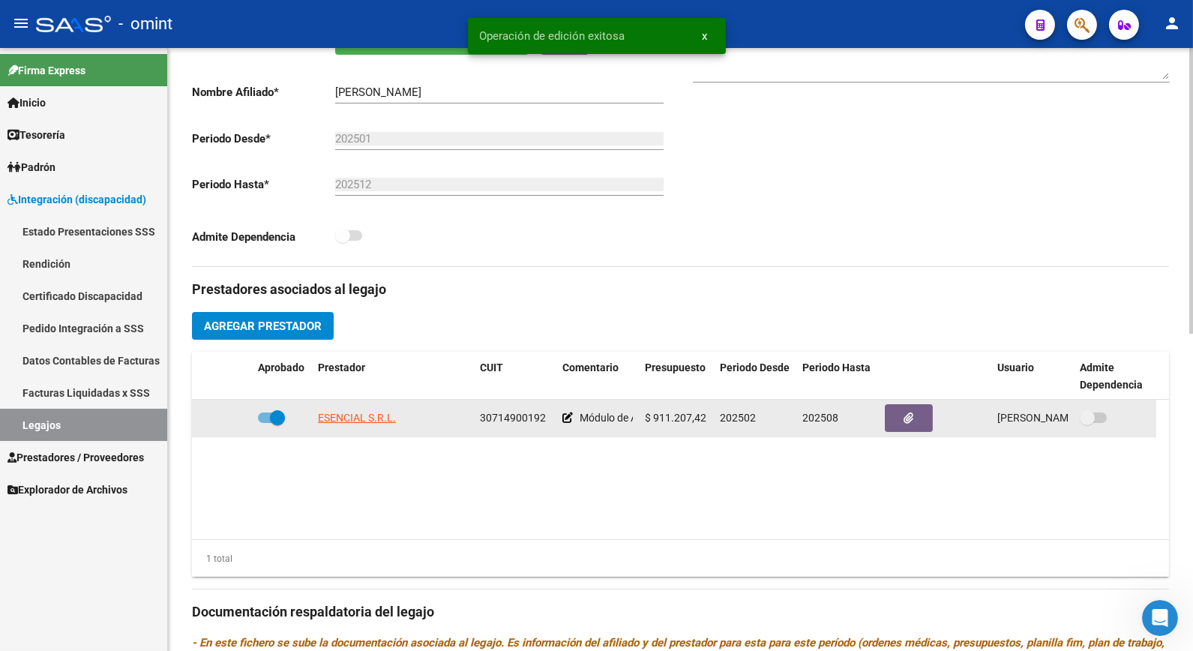
click at [915, 409] on button "button" at bounding box center [909, 418] width 48 height 28
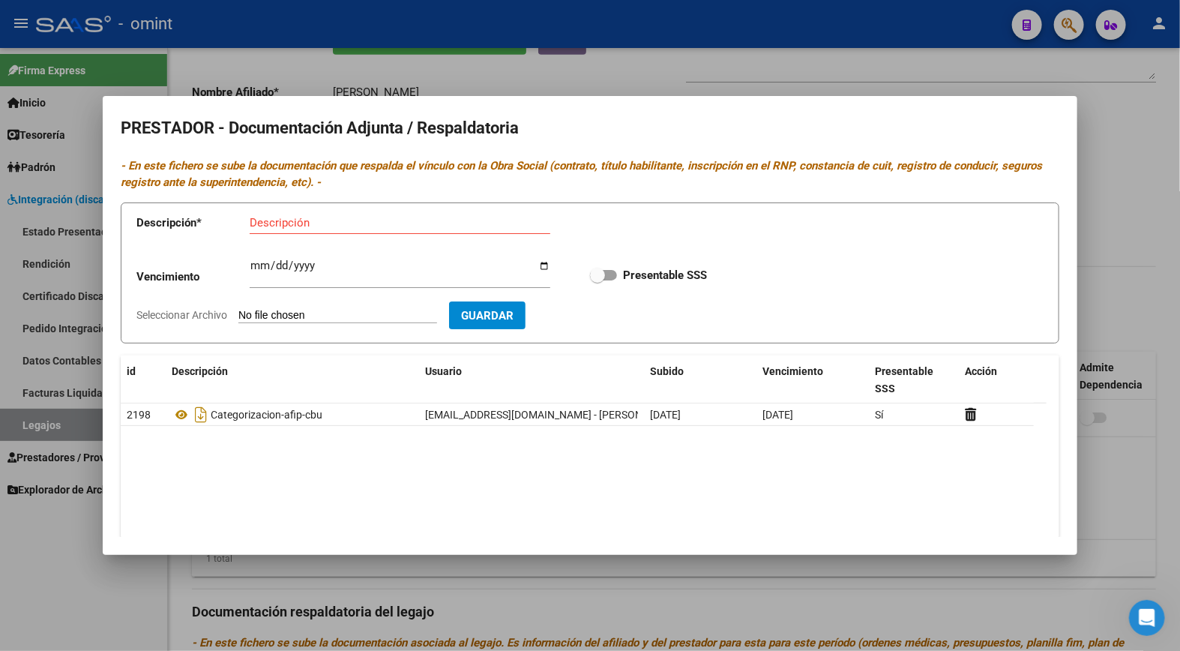
click at [740, 69] on div at bounding box center [590, 325] width 1180 height 651
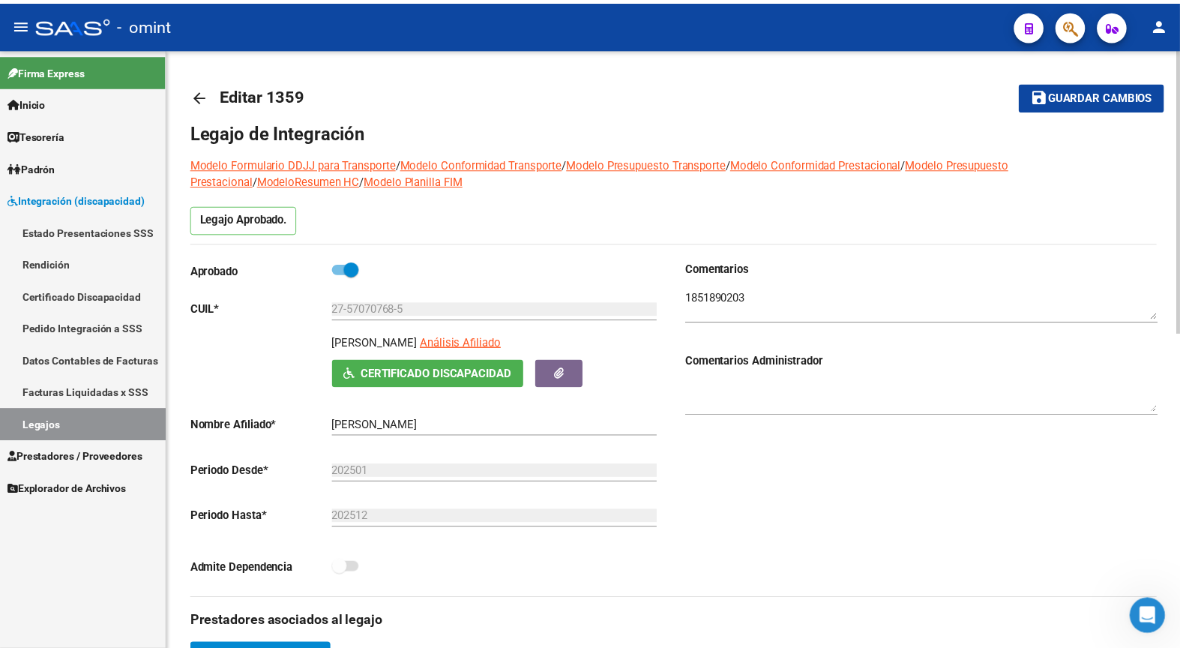
scroll to position [499, 0]
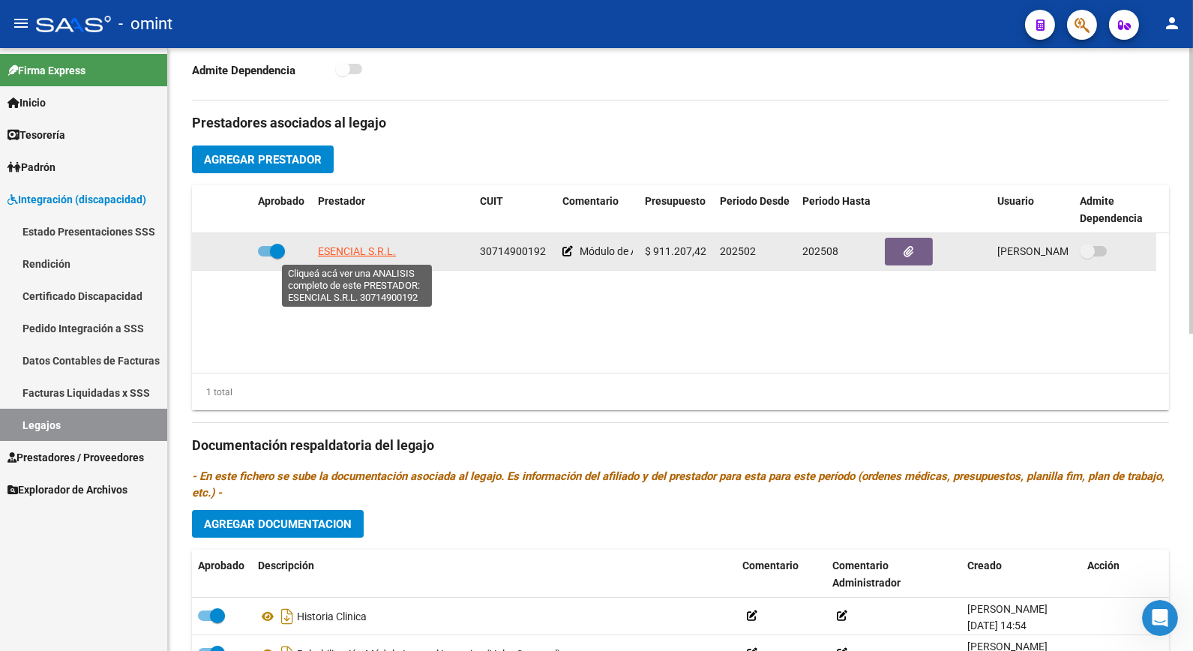
click at [333, 249] on span "ESENCIAL S.R.L." at bounding box center [357, 251] width 78 height 12
type textarea "30714900192"
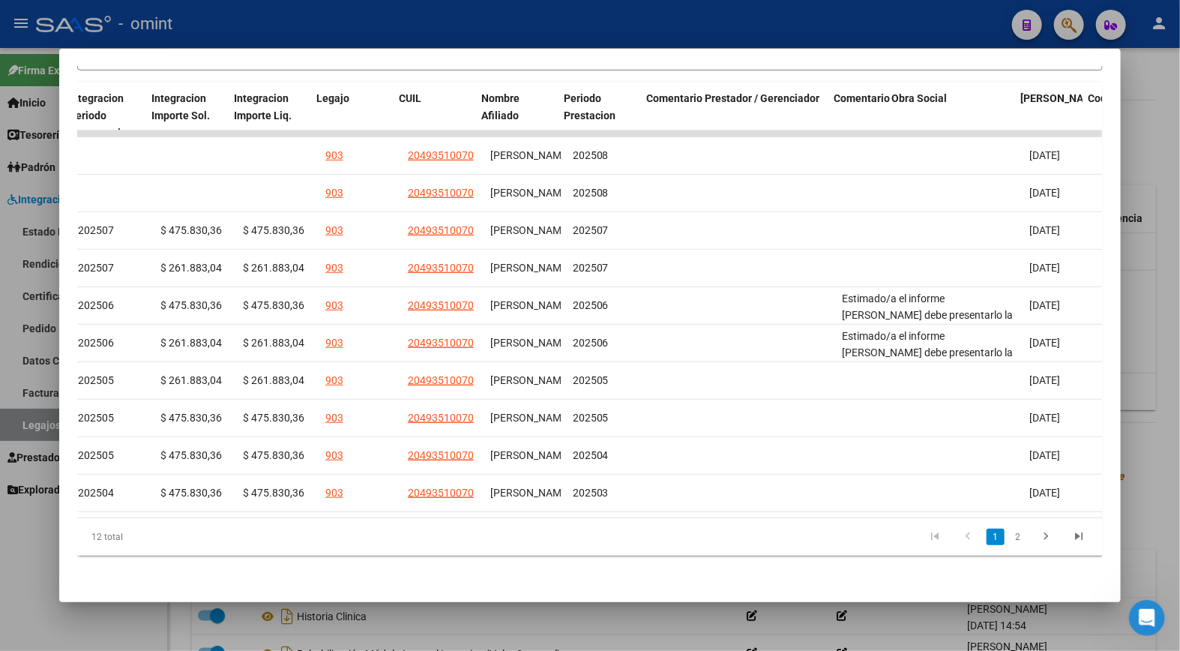
scroll to position [0, 2143]
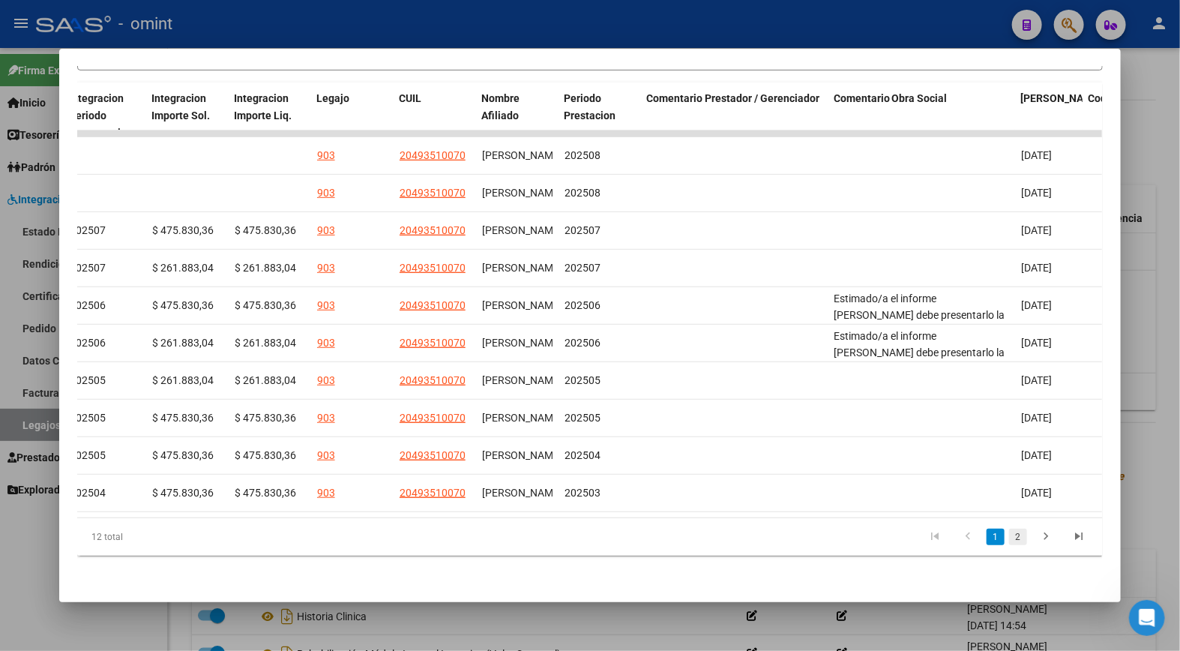
click at [1011, 537] on link "2" at bounding box center [1018, 537] width 18 height 16
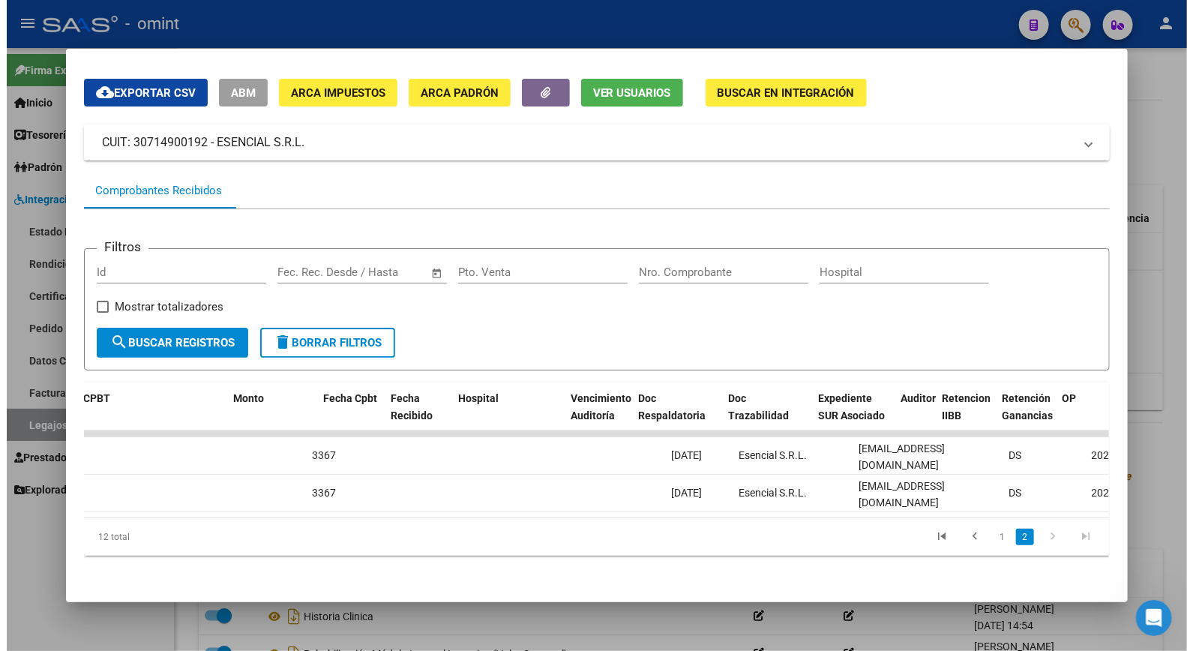
scroll to position [0, 0]
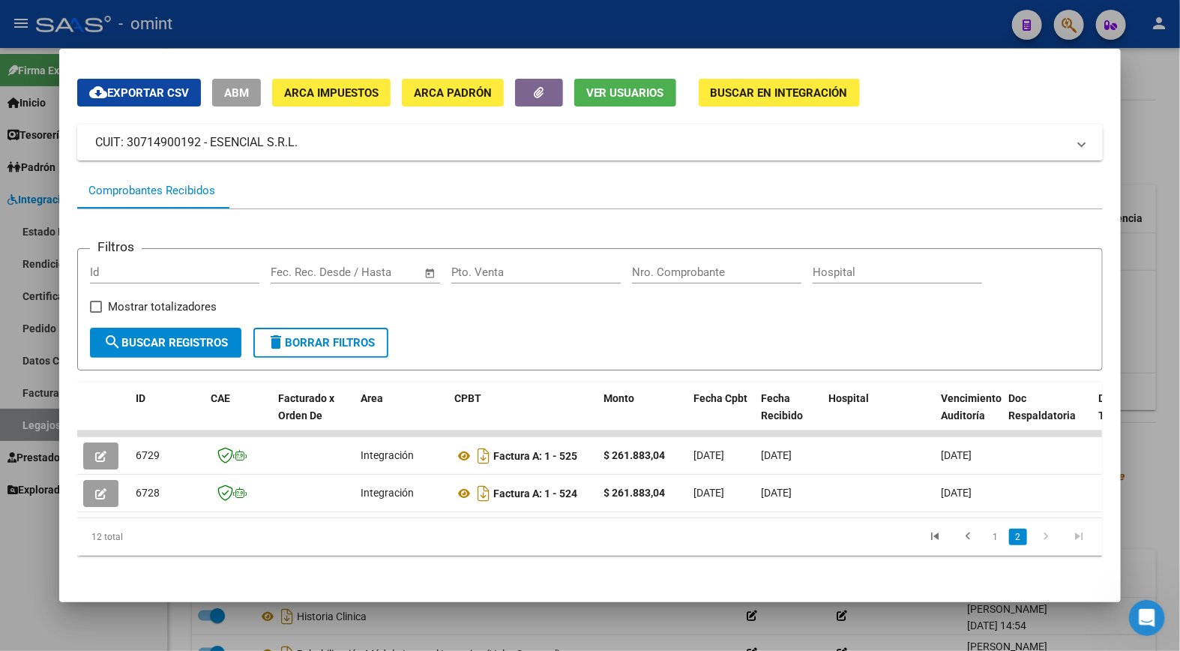
click at [256, 10] on div at bounding box center [590, 325] width 1180 height 651
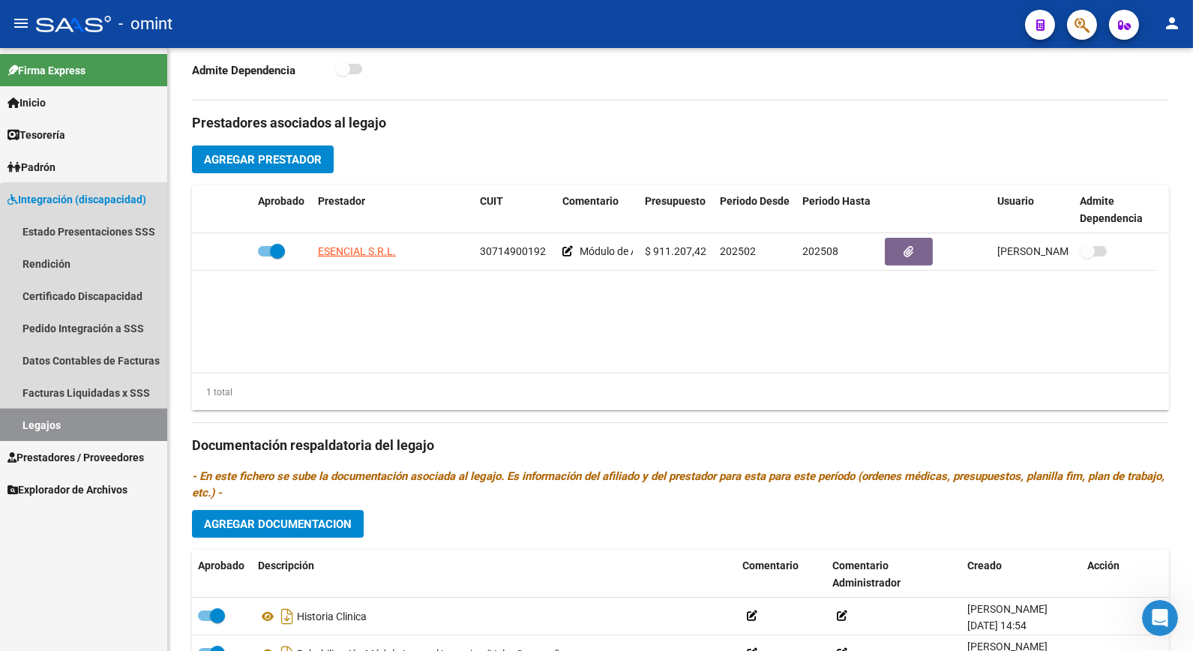
click at [95, 421] on link "Legajos" at bounding box center [83, 425] width 167 height 32
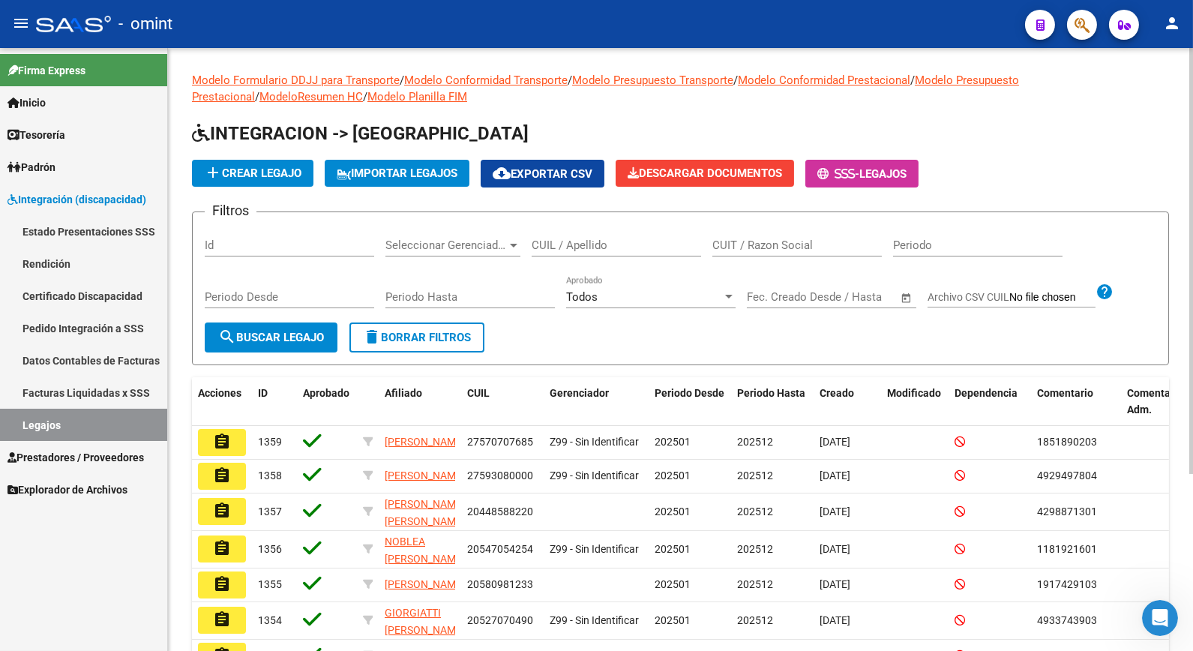
click at [609, 244] on input "CUIL / Apellido" at bounding box center [616, 244] width 169 height 13
type input "kruger"
click at [300, 331] on span "search Buscar Legajo" at bounding box center [271, 337] width 106 height 13
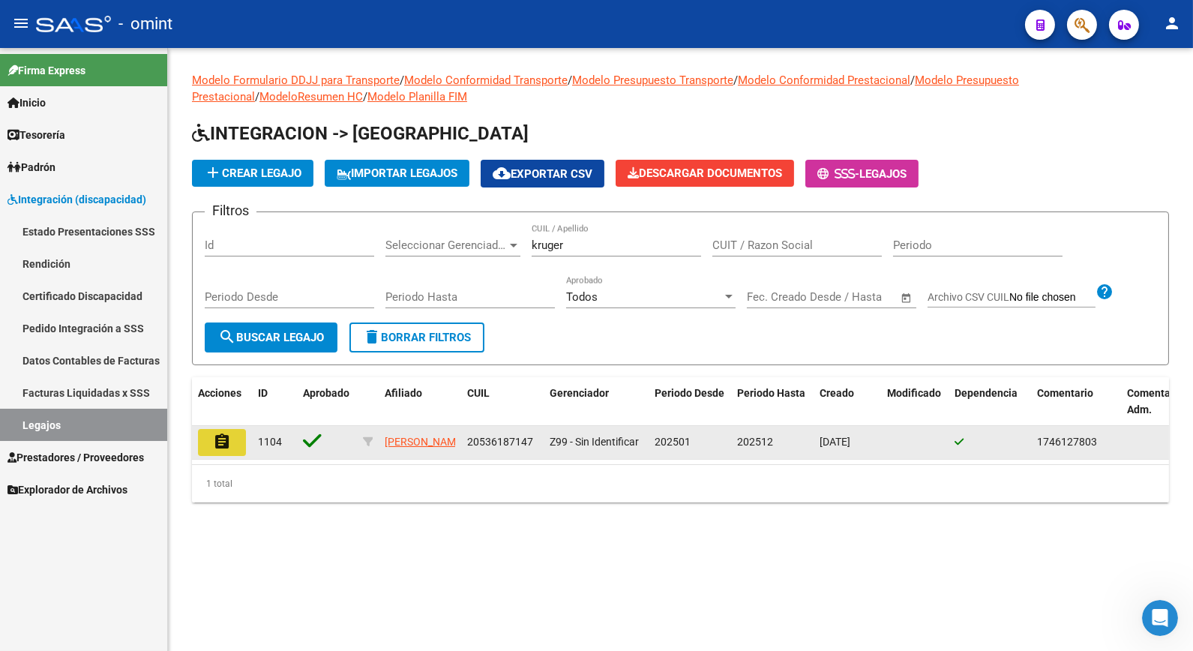
click at [221, 438] on mat-icon "assignment" at bounding box center [222, 442] width 18 height 18
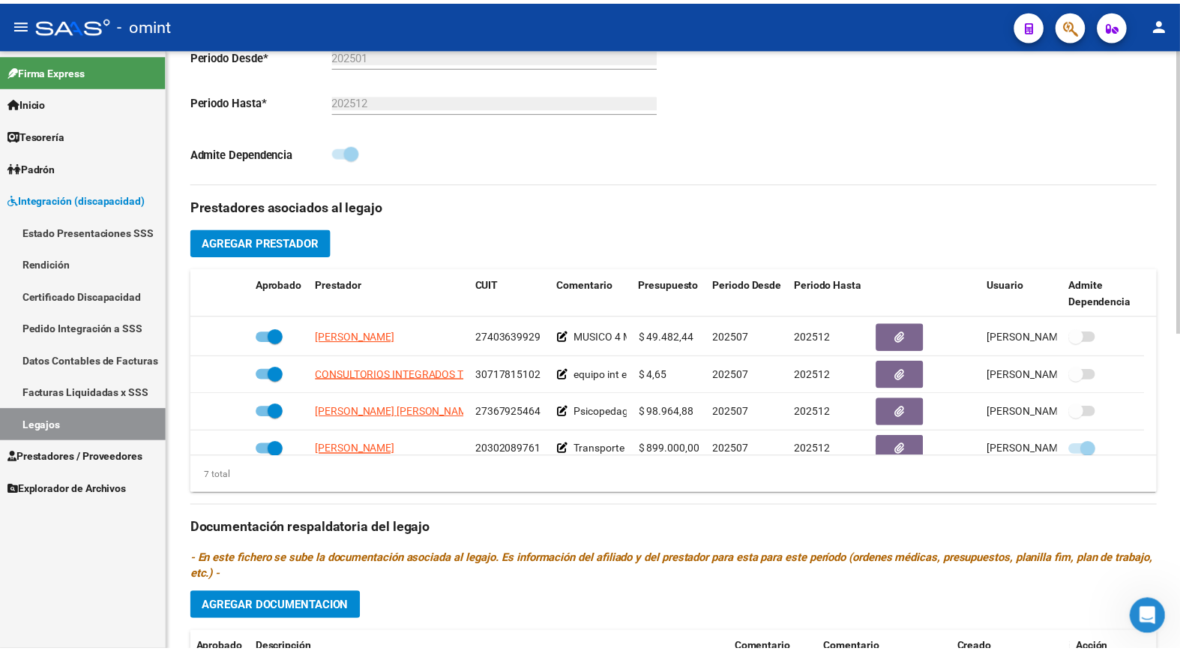
scroll to position [127, 0]
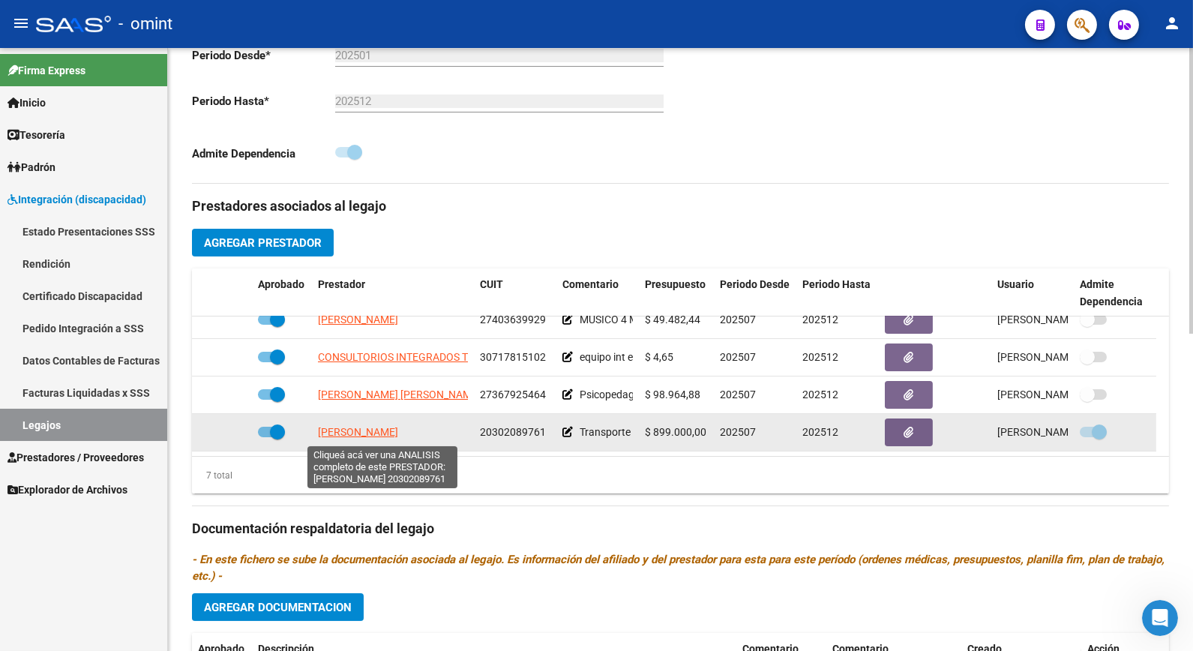
click at [398, 436] on span "LONGO ESTEBAN GABRIEL" at bounding box center [358, 432] width 80 height 12
type textarea "20302089761"
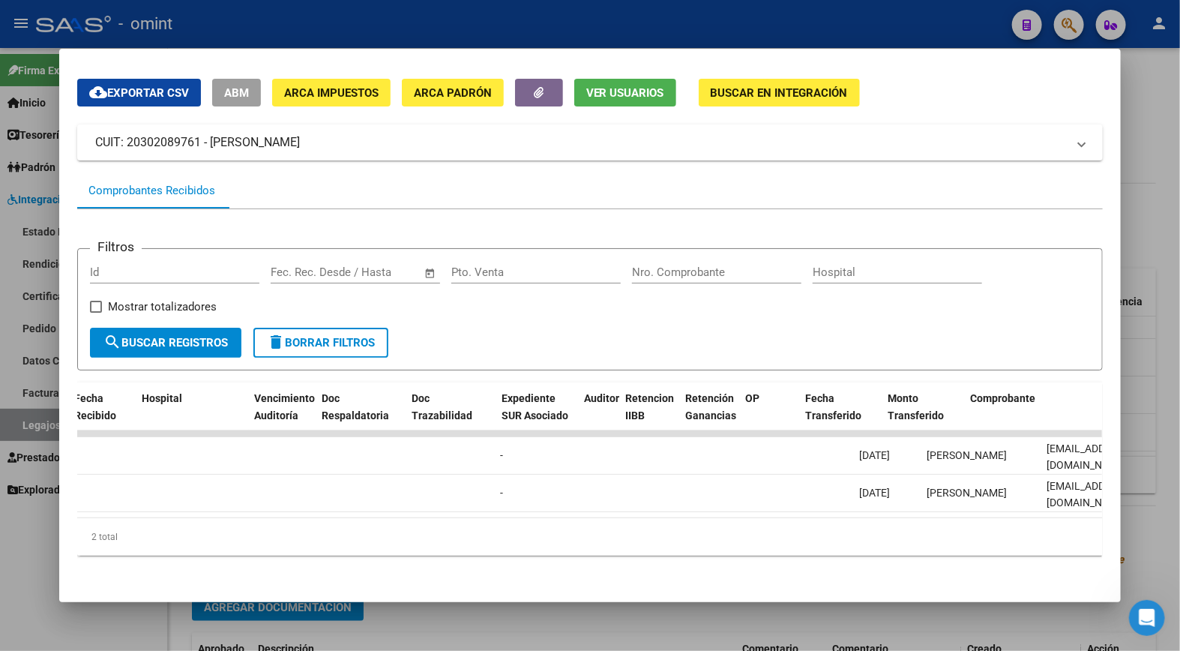
scroll to position [0, 0]
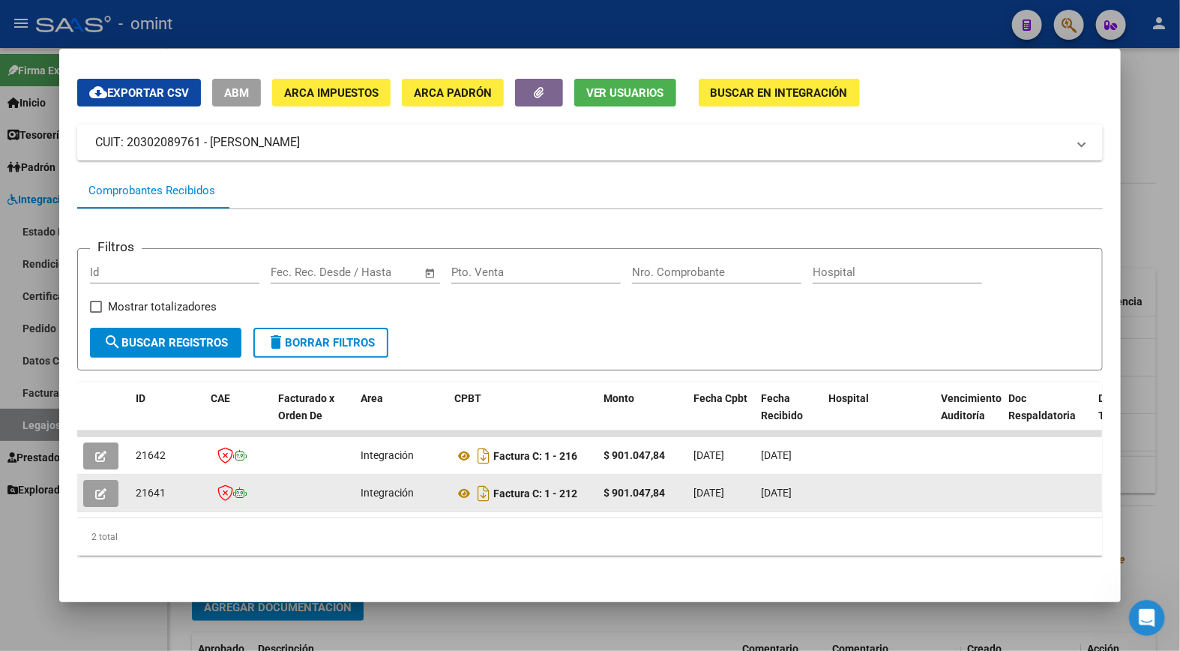
click at [98, 488] on icon "button" at bounding box center [100, 493] width 11 height 11
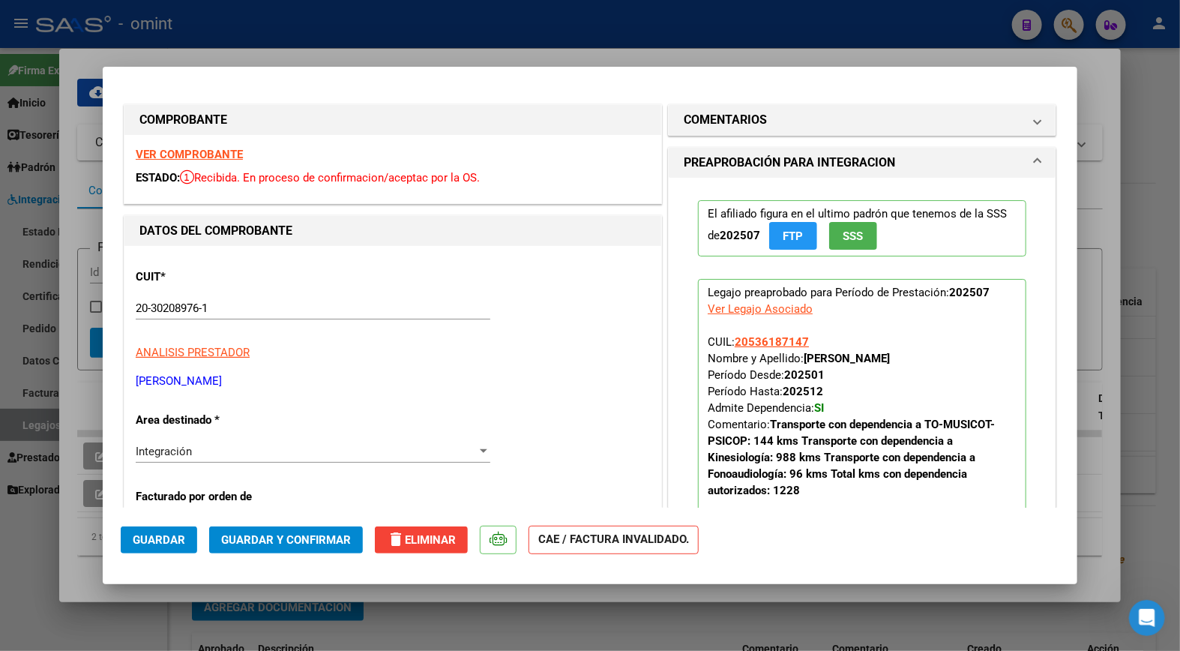
click at [401, 36] on div at bounding box center [590, 325] width 1180 height 651
type input "$ 0,00"
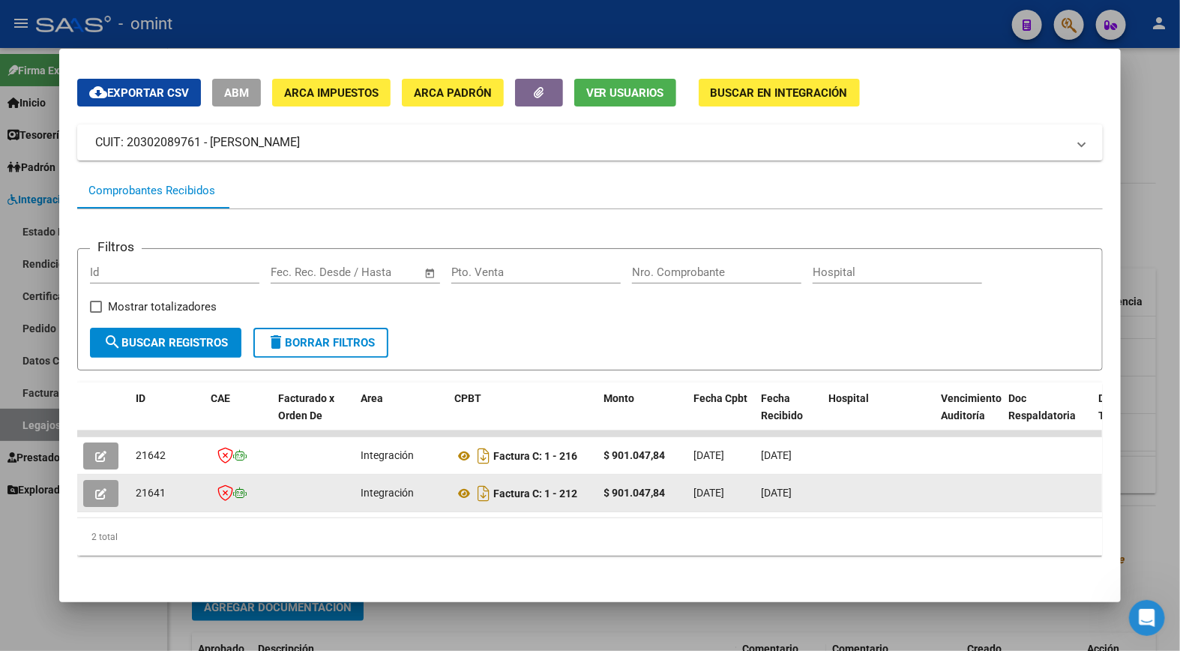
click at [87, 482] on button "button" at bounding box center [100, 493] width 35 height 27
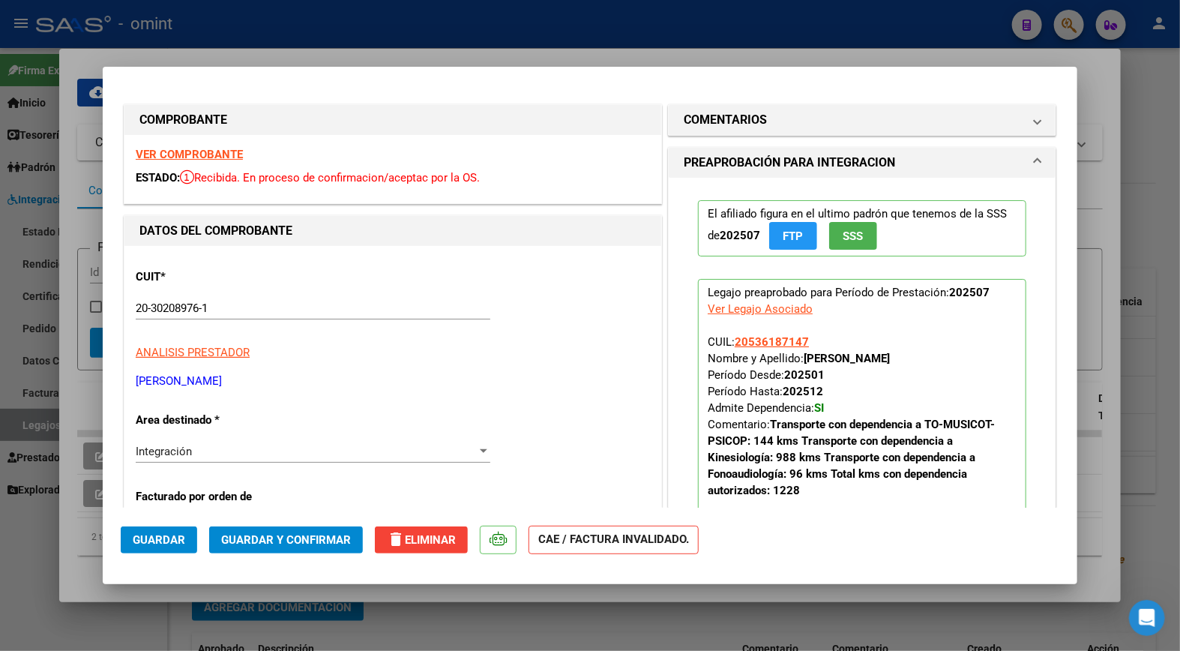
click at [327, 31] on div at bounding box center [590, 325] width 1180 height 651
type input "$ 0,00"
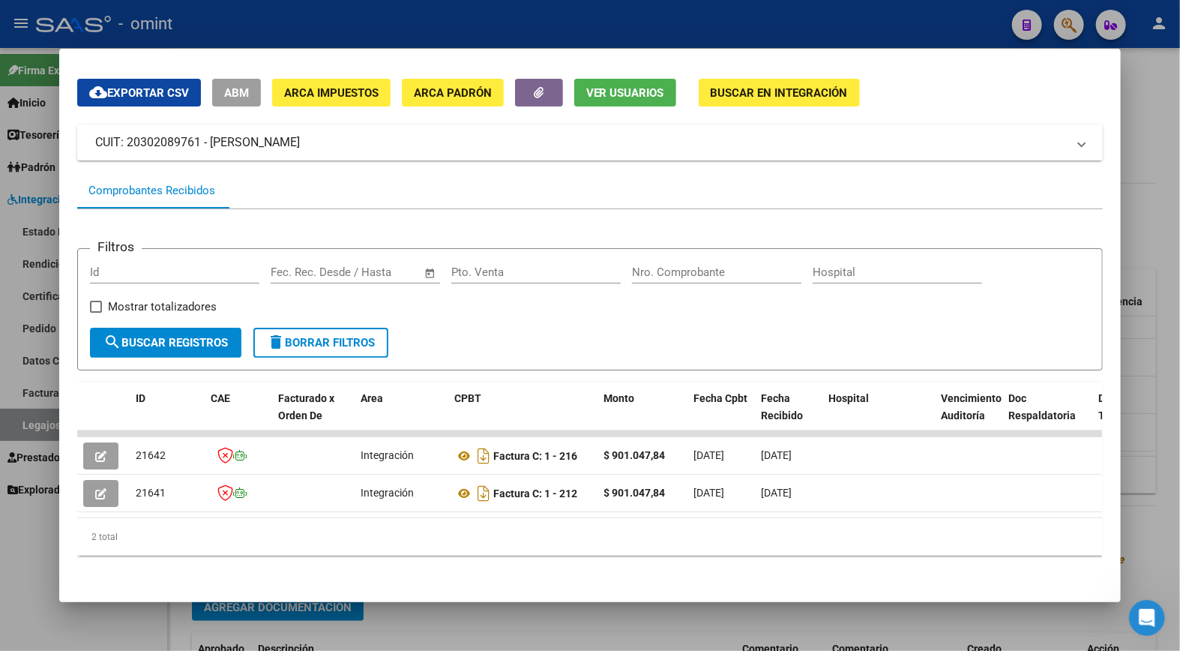
click at [427, 25] on div at bounding box center [590, 325] width 1180 height 651
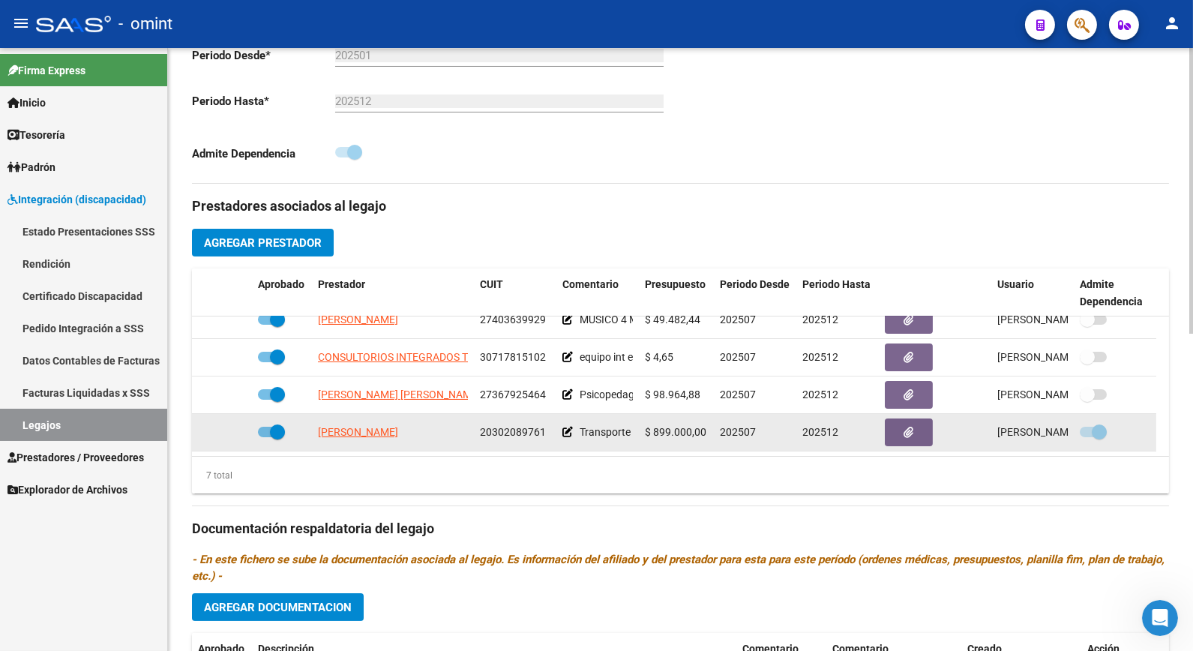
click at [514, 430] on span "20302089761" at bounding box center [513, 432] width 66 height 12
copy span "20302089761"
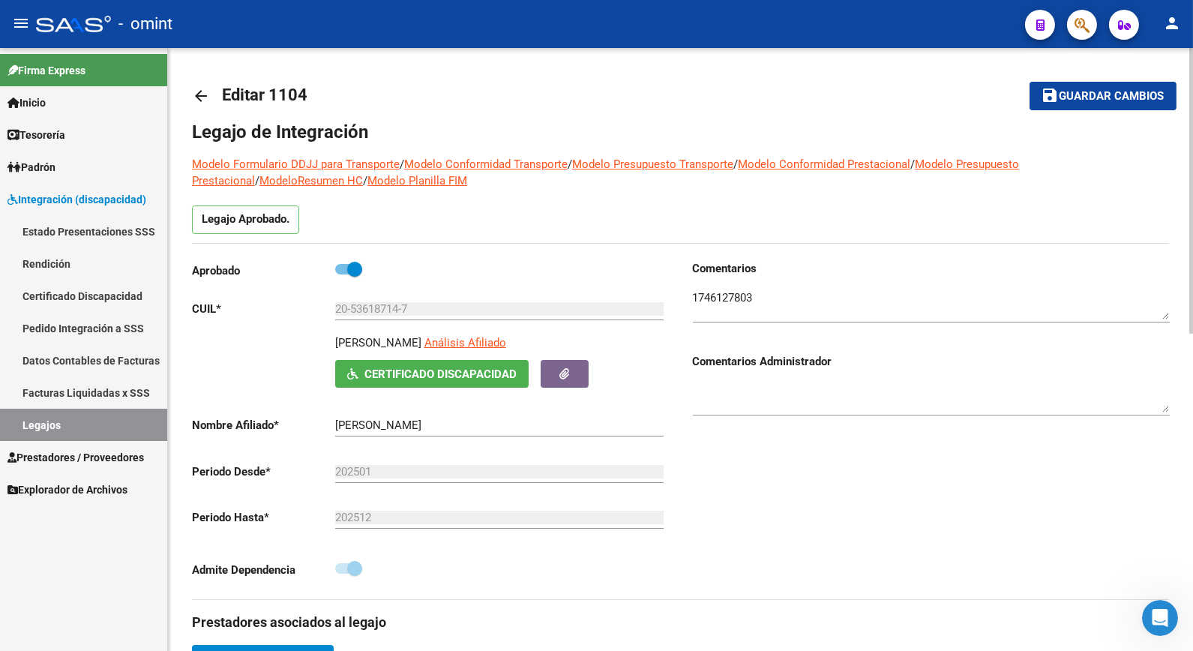
click at [367, 310] on input "20-53618714-7" at bounding box center [499, 308] width 328 height 13
click at [726, 298] on textarea at bounding box center [931, 304] width 477 height 30
click at [729, 298] on textarea at bounding box center [931, 304] width 477 height 30
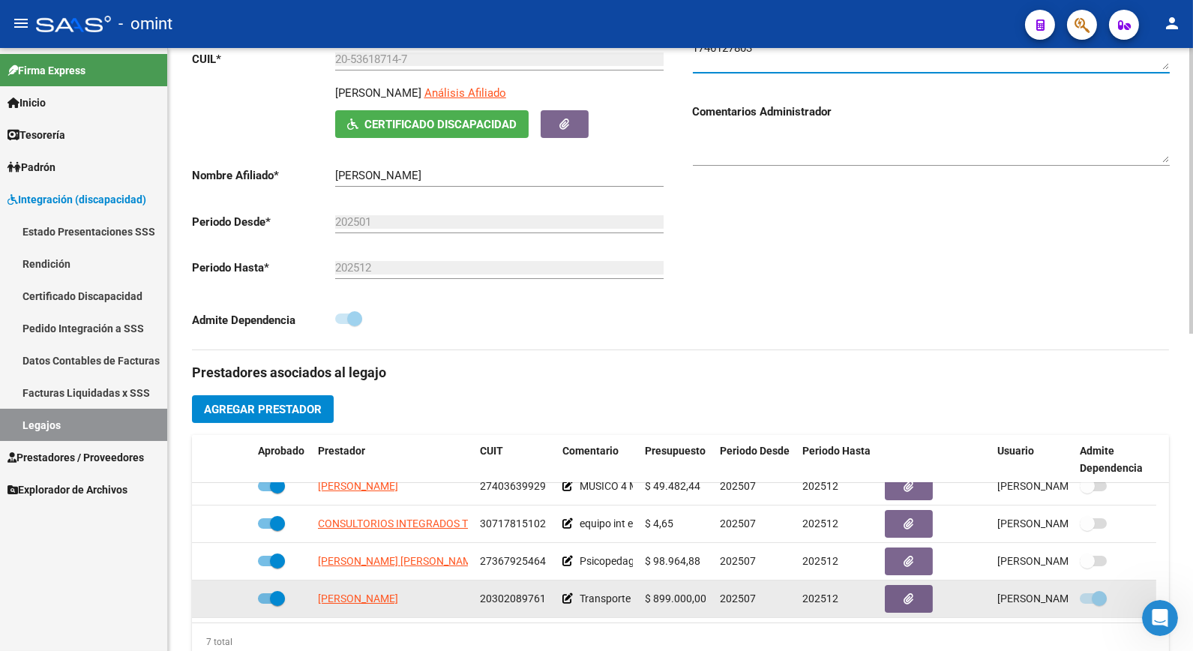
scroll to position [333, 0]
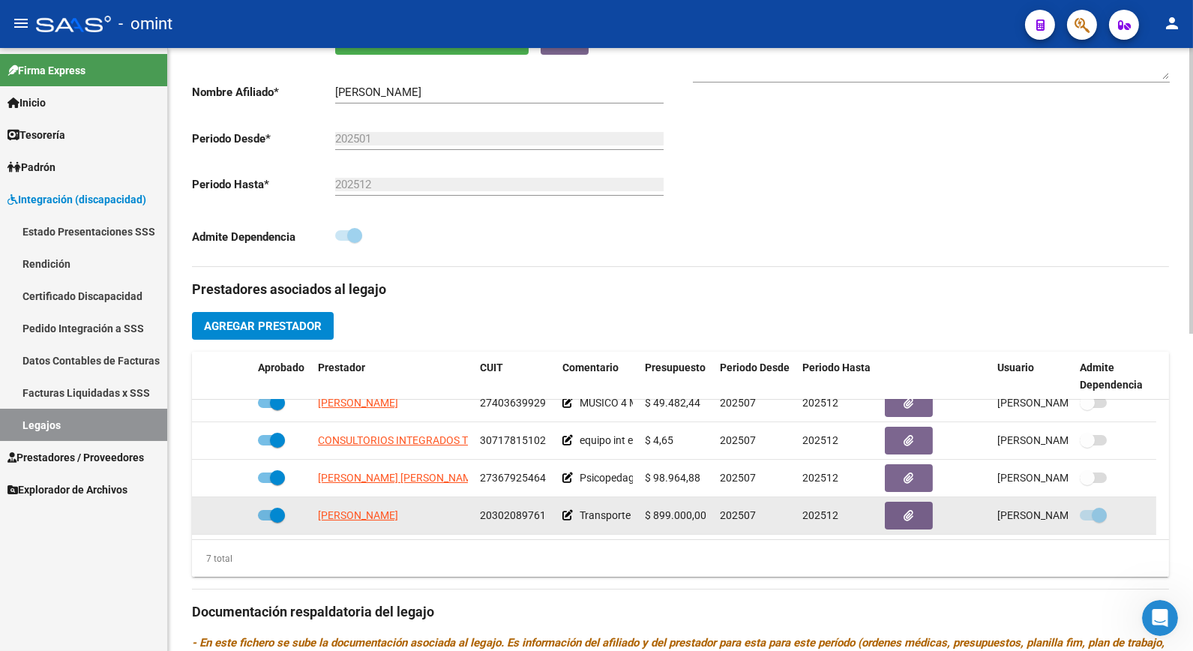
click at [517, 517] on span "20302089761" at bounding box center [513, 515] width 66 height 12
copy span "20302089761"
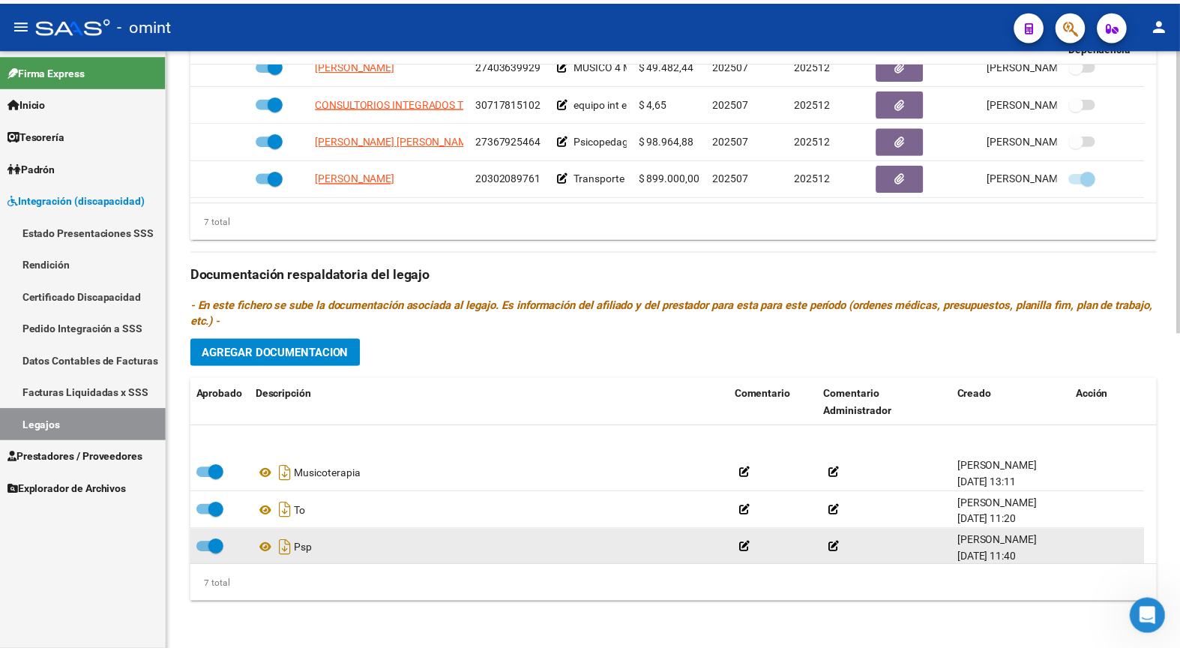
scroll to position [127, 0]
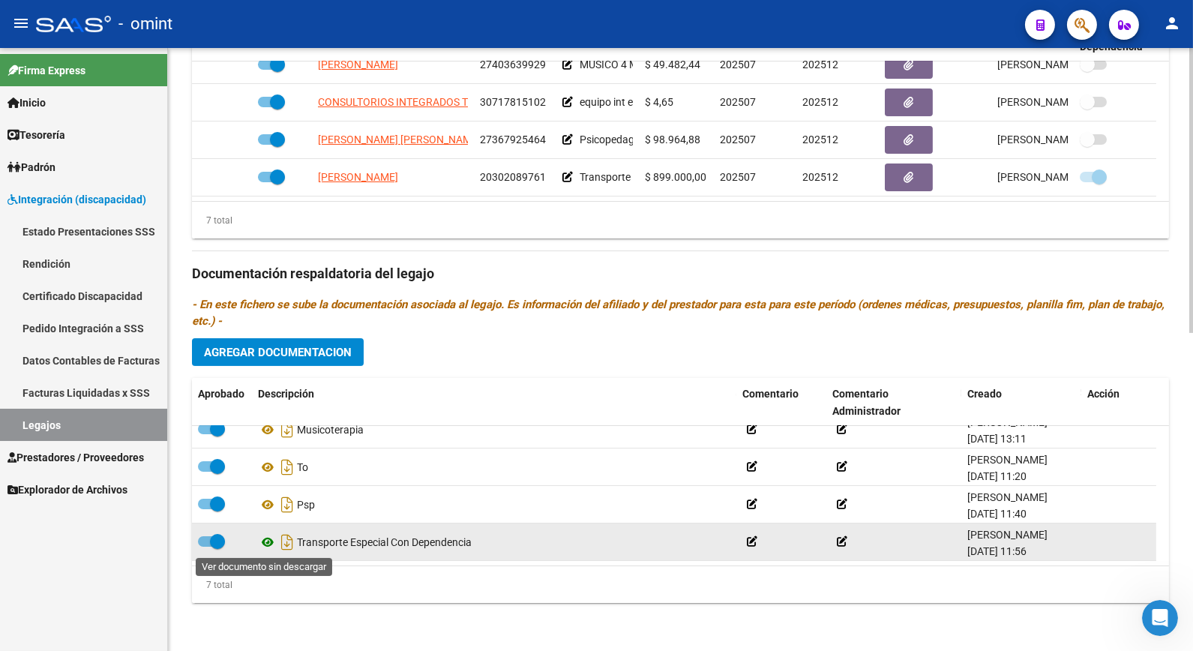
click at [267, 544] on icon at bounding box center [267, 542] width 19 height 18
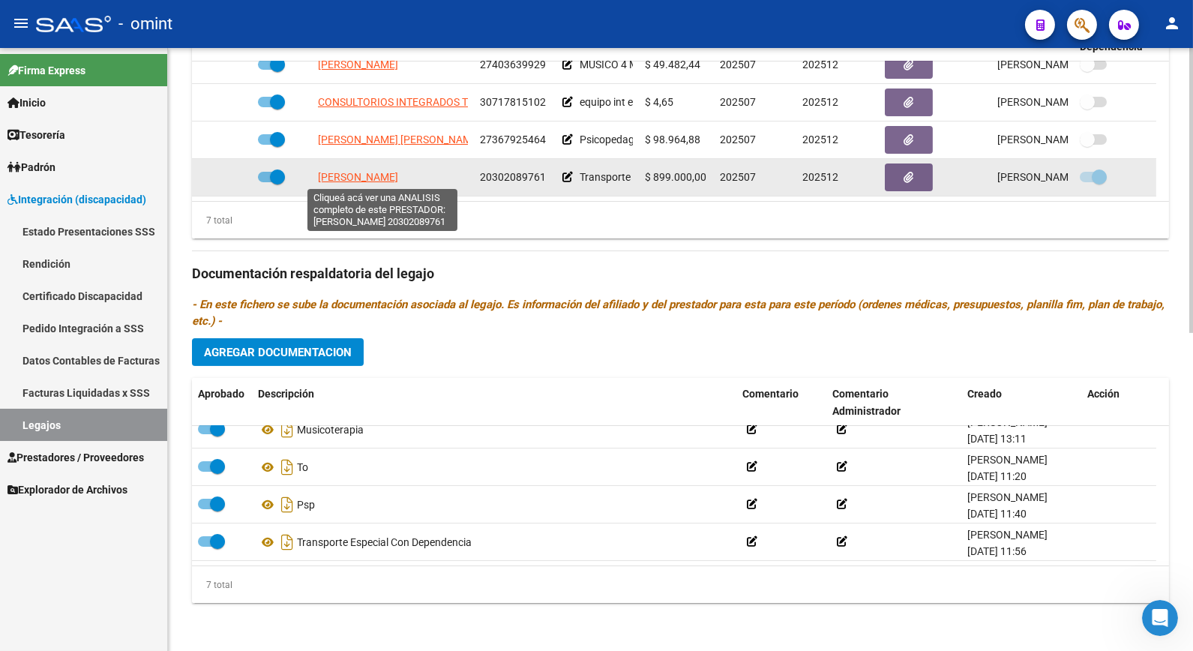
click at [364, 174] on span "LONGO ESTEBAN GABRIEL" at bounding box center [358, 177] width 80 height 12
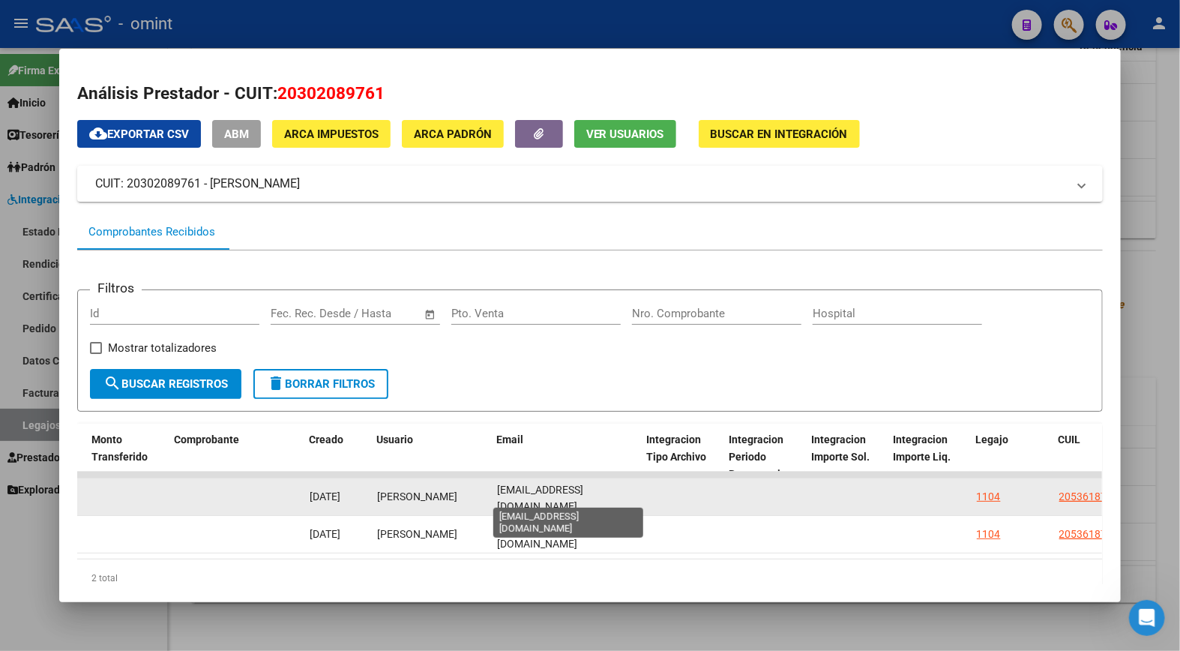
scroll to position [0, 0]
drag, startPoint x: 631, startPoint y: 495, endPoint x: 482, endPoint y: 496, distance: 148.5
click at [482, 496] on div "21642 Integración Factura C: 1 - 216 $ 901.047,84 09/09/2025 16/09/2025 - 16/09…" at bounding box center [214, 496] width 3240 height 37
drag, startPoint x: 482, startPoint y: 496, endPoint x: 522, endPoint y: 495, distance: 39.8
copy div "pspyaninastagnari@outlook.c"
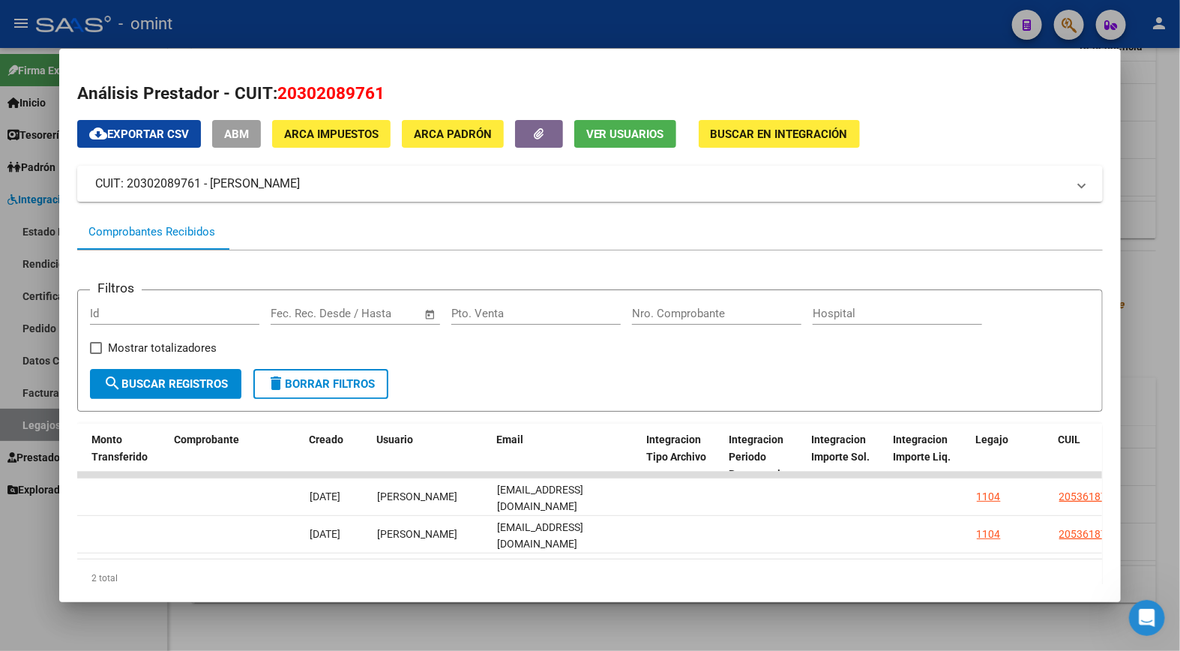
click at [499, 357] on div "Filtros Id Fecha inicio – Fecha fin Fec. Rec. Desde / Hasta Pto. Venta Nro. Com…" at bounding box center [590, 335] width 1001 height 67
click at [570, 4] on div at bounding box center [590, 325] width 1180 height 651
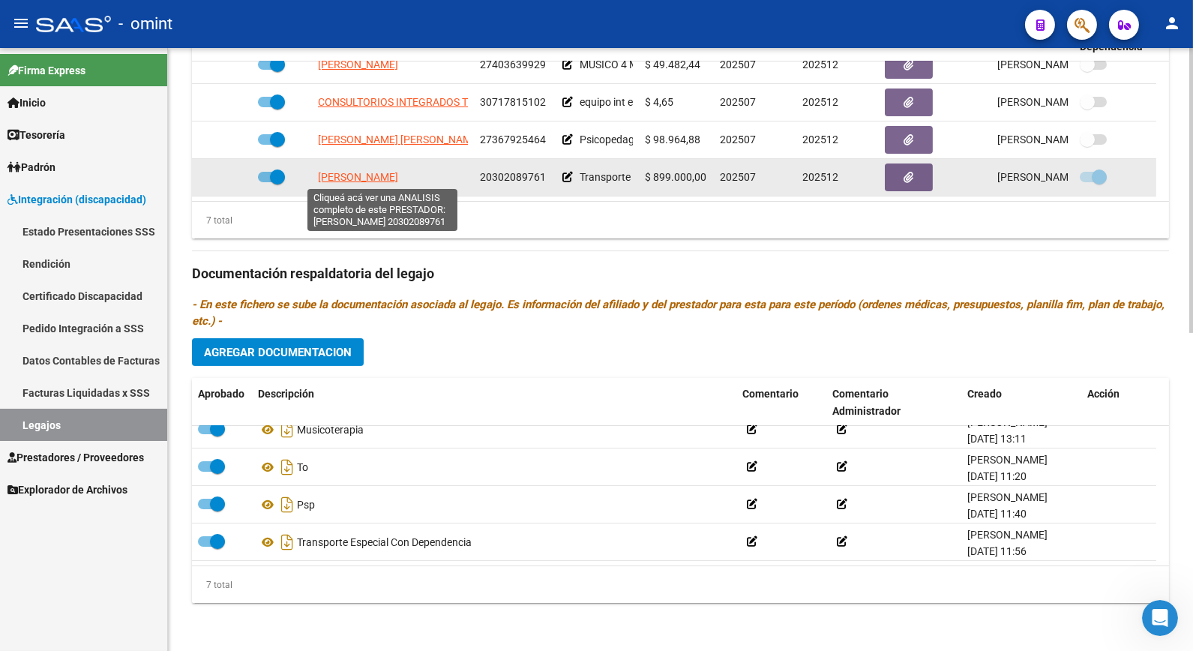
click at [385, 174] on span "LONGO ESTEBAN GABRIEL" at bounding box center [358, 177] width 80 height 12
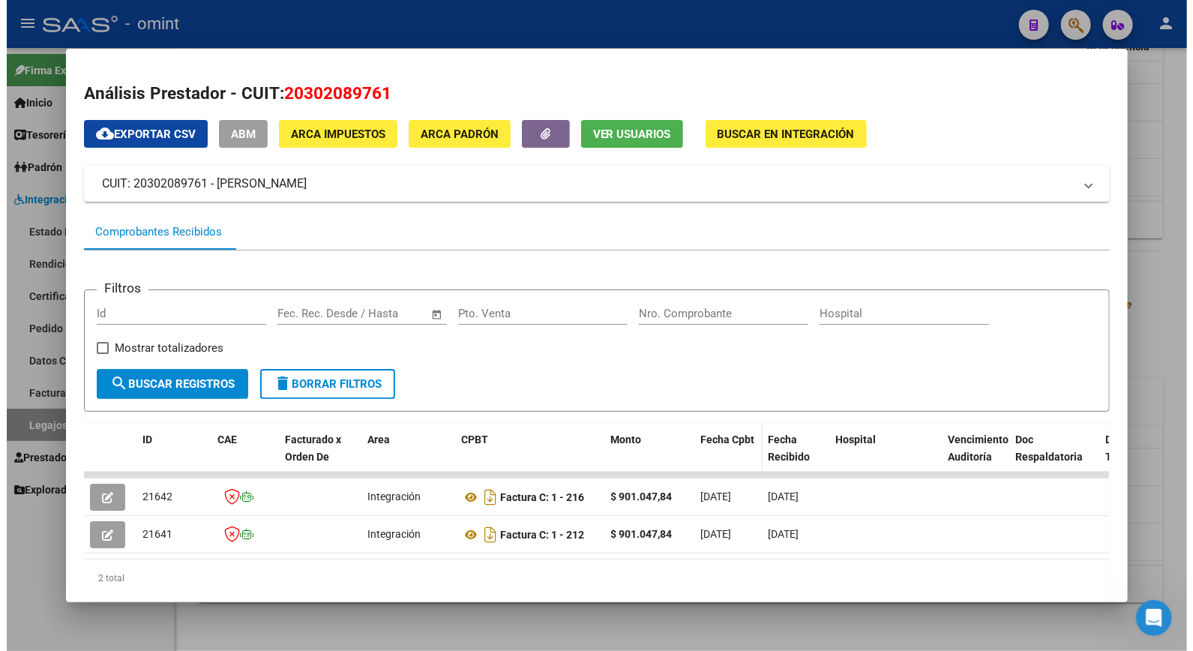
scroll to position [51, 0]
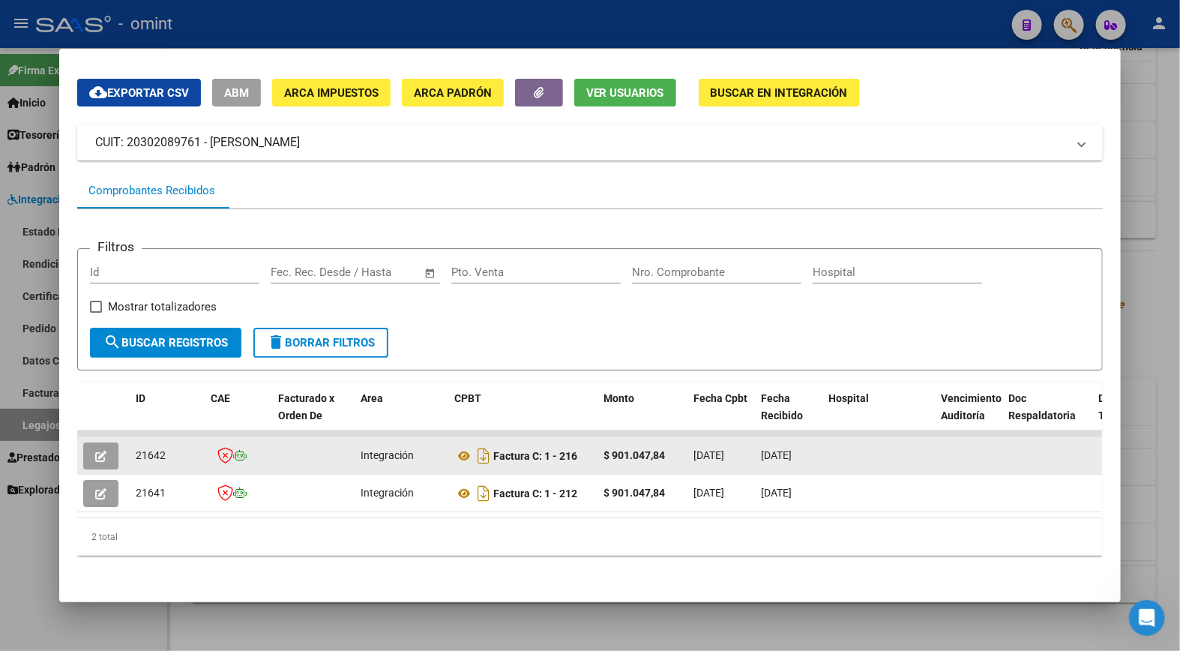
click at [96, 451] on icon "button" at bounding box center [100, 456] width 11 height 11
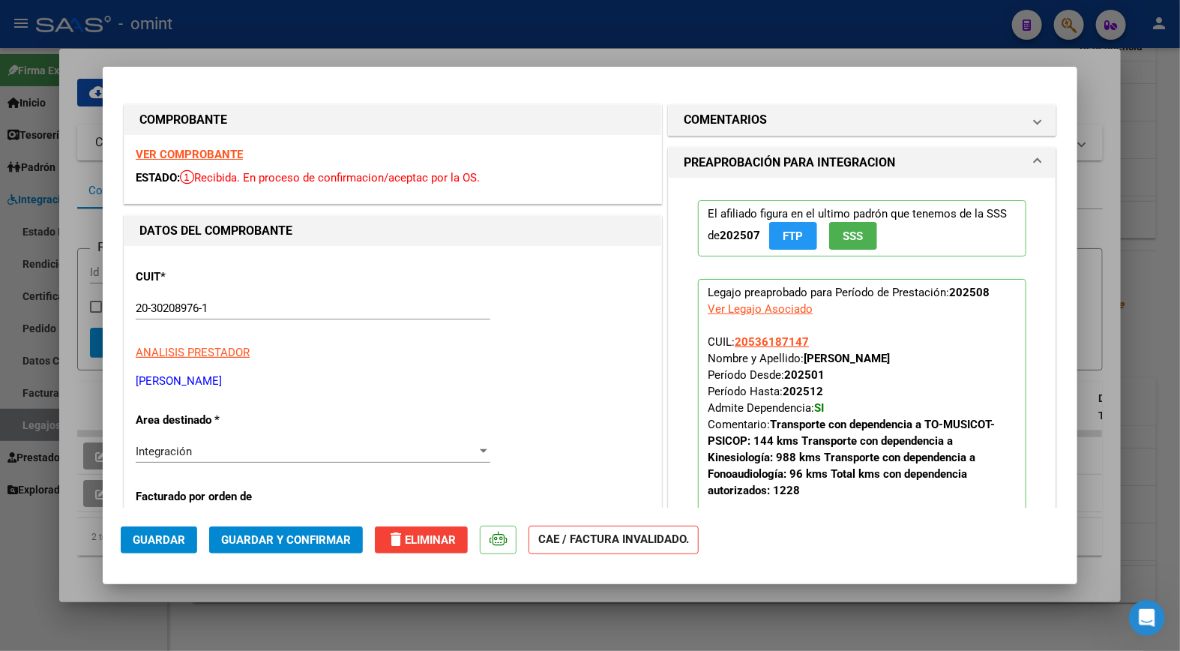
click at [424, 25] on div at bounding box center [590, 325] width 1180 height 651
type input "$ 0,00"
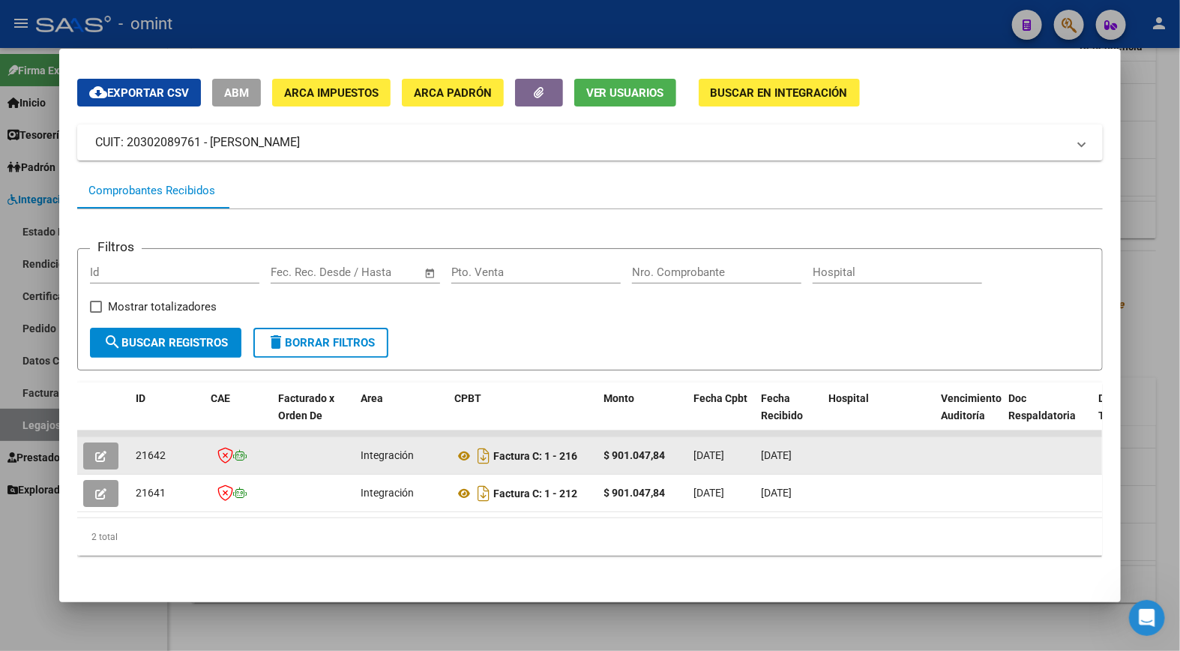
click at [94, 442] on button "button" at bounding box center [100, 455] width 35 height 27
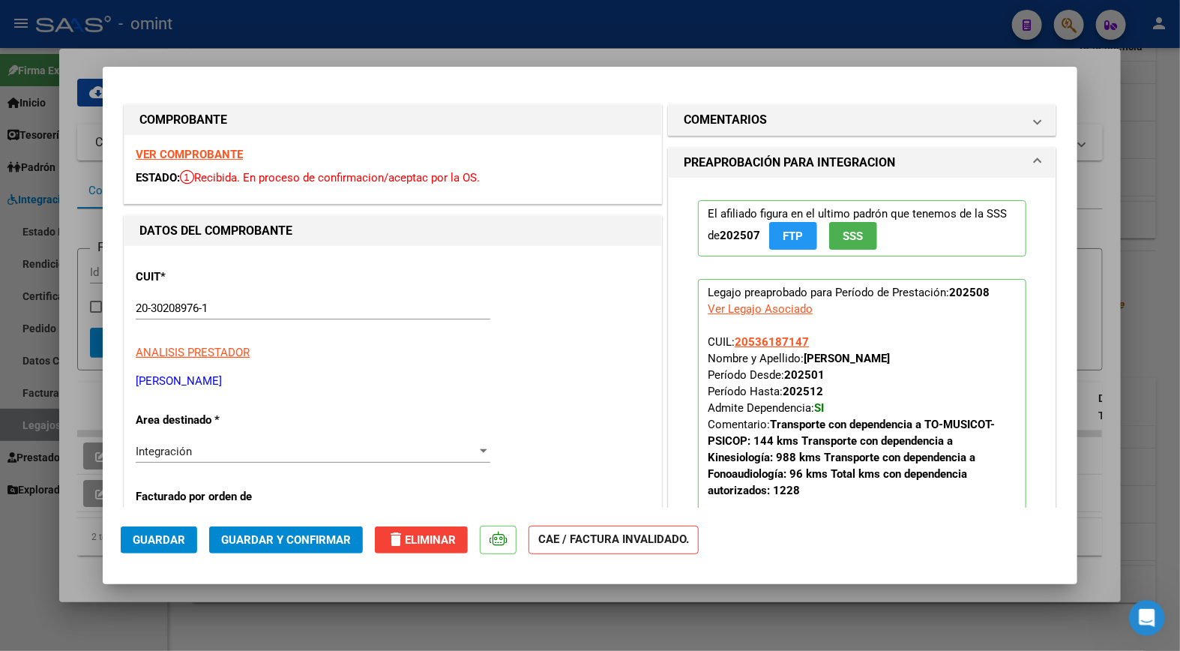
click at [257, 43] on div at bounding box center [590, 325] width 1180 height 651
type input "$ 0,00"
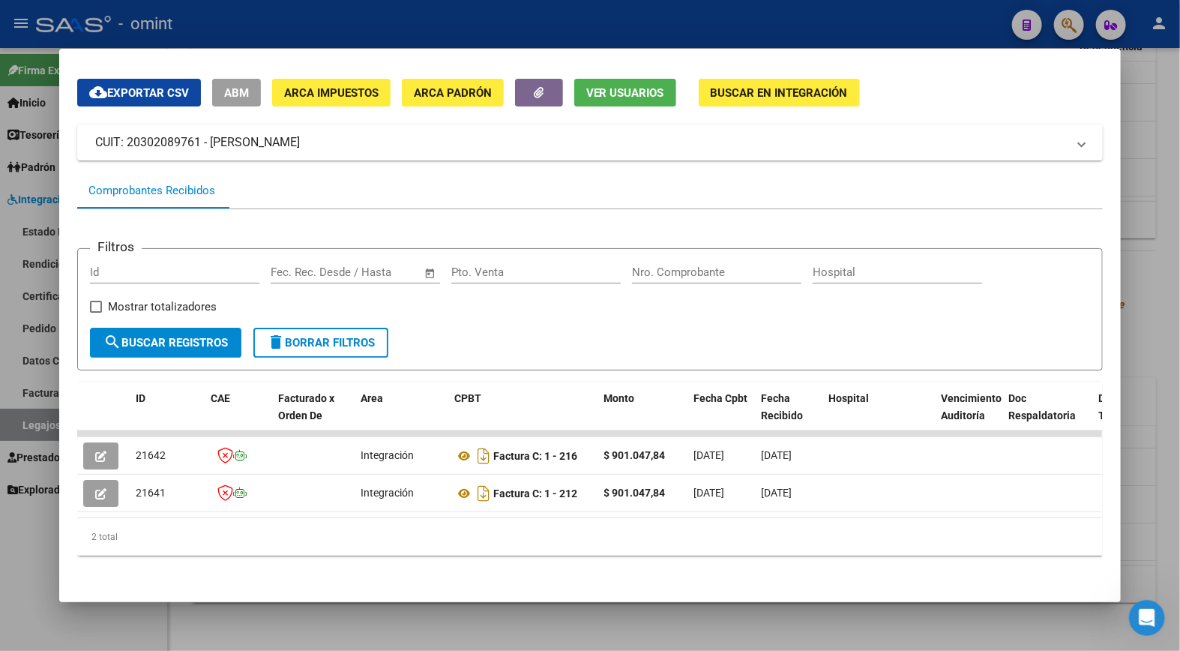
click at [400, 33] on div at bounding box center [590, 325] width 1180 height 651
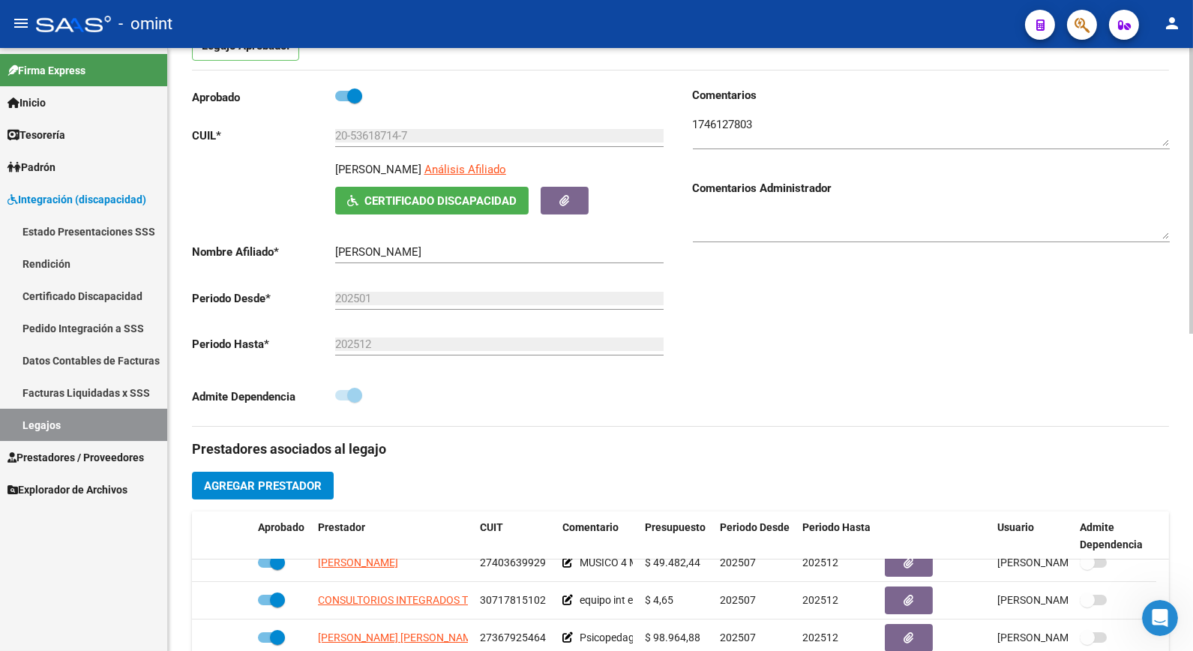
scroll to position [0, 0]
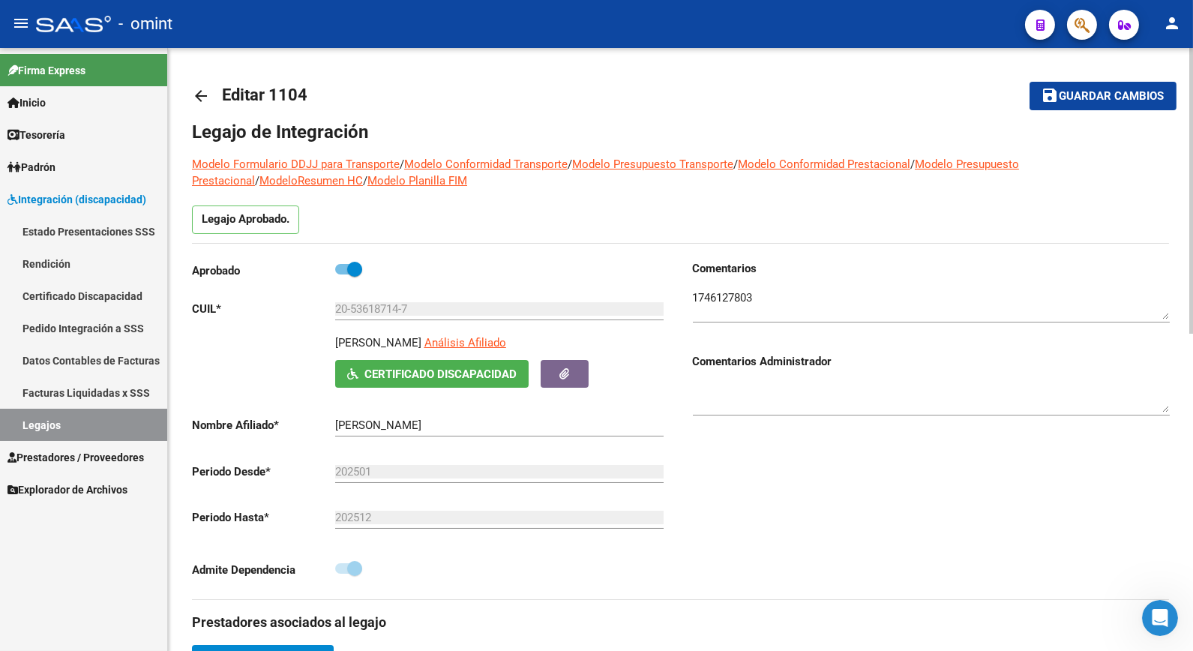
click at [385, 310] on input "20-53618714-7" at bounding box center [499, 308] width 328 height 13
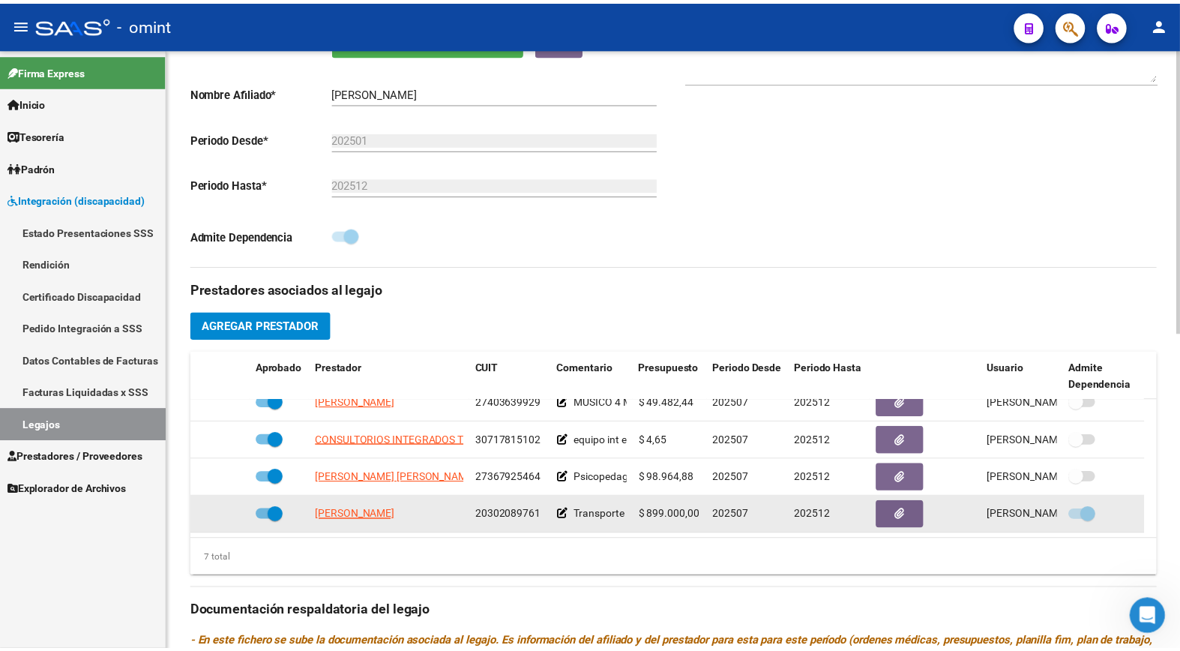
scroll to position [583, 0]
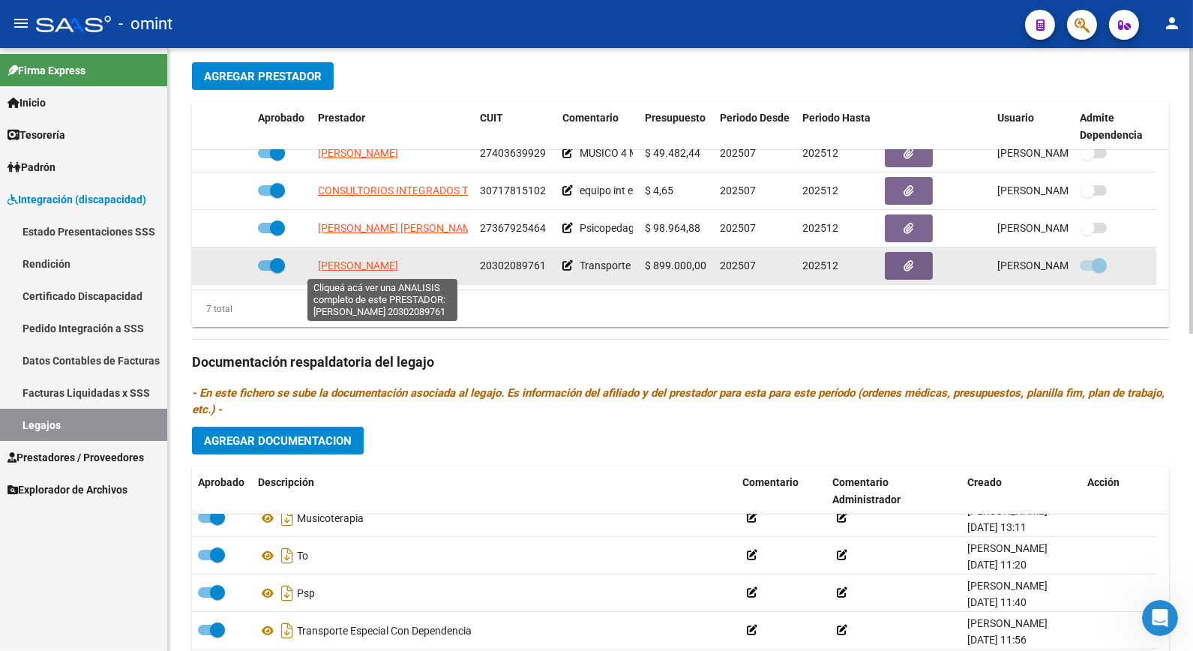
click at [395, 271] on span "LONGO ESTEBAN GABRIEL" at bounding box center [358, 265] width 80 height 12
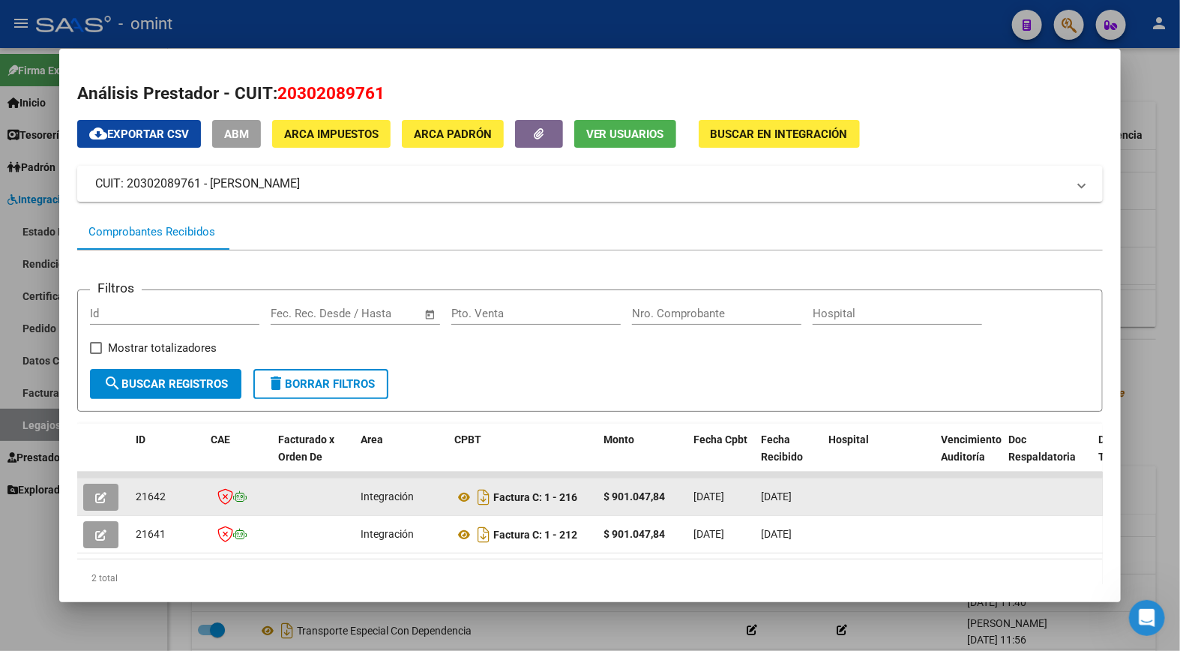
scroll to position [51, 0]
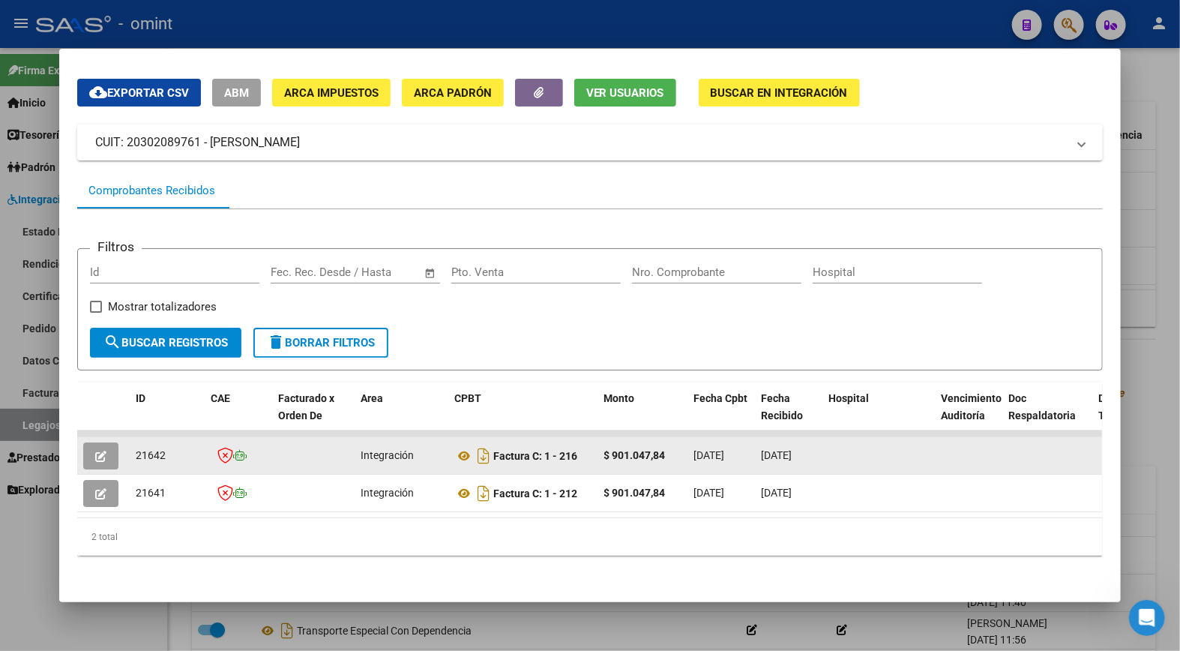
click at [95, 451] on icon "button" at bounding box center [100, 456] width 11 height 11
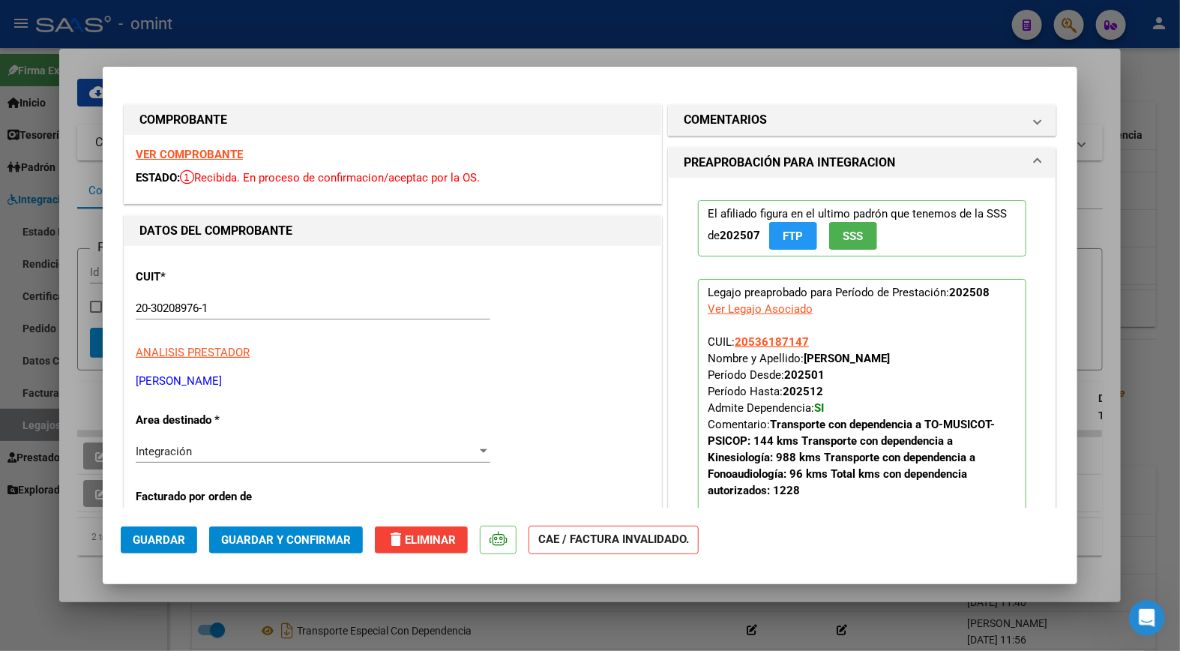
click at [203, 151] on strong "VER COMPROBANTE" at bounding box center [189, 154] width 107 height 13
click at [1021, 125] on span "COMENTARIOS" at bounding box center [859, 120] width 351 height 18
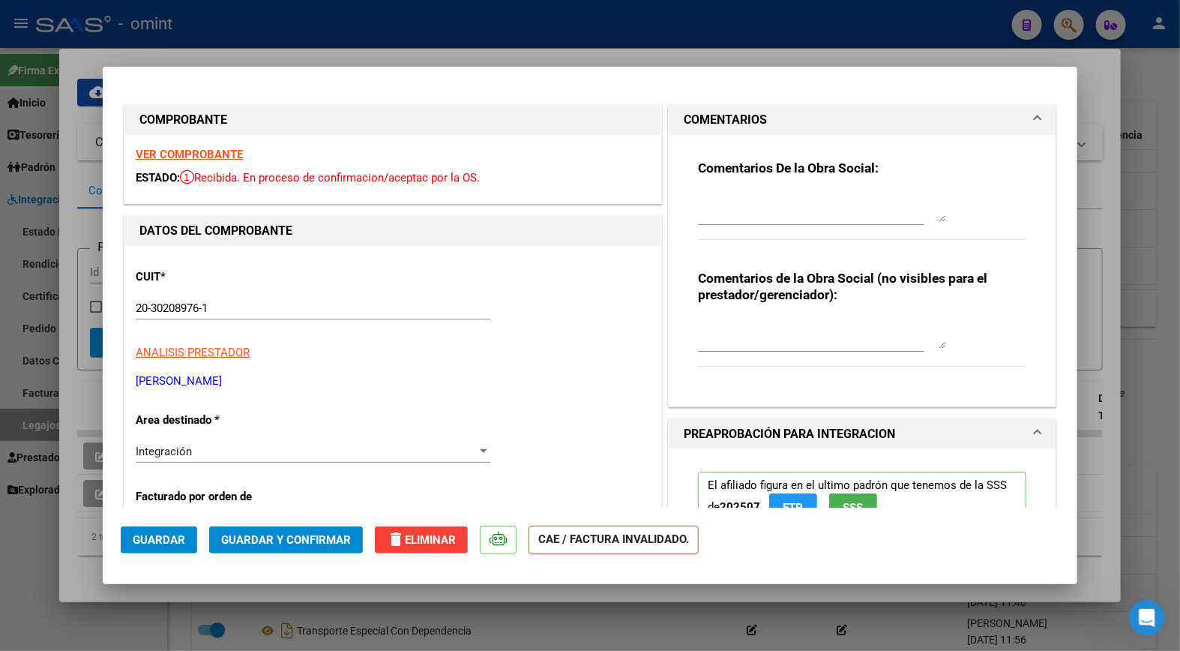
click at [733, 211] on textarea at bounding box center [821, 207] width 247 height 30
type textarea "e"
click at [726, 205] on textarea at bounding box center [821, 207] width 247 height 30
type textarea "e"
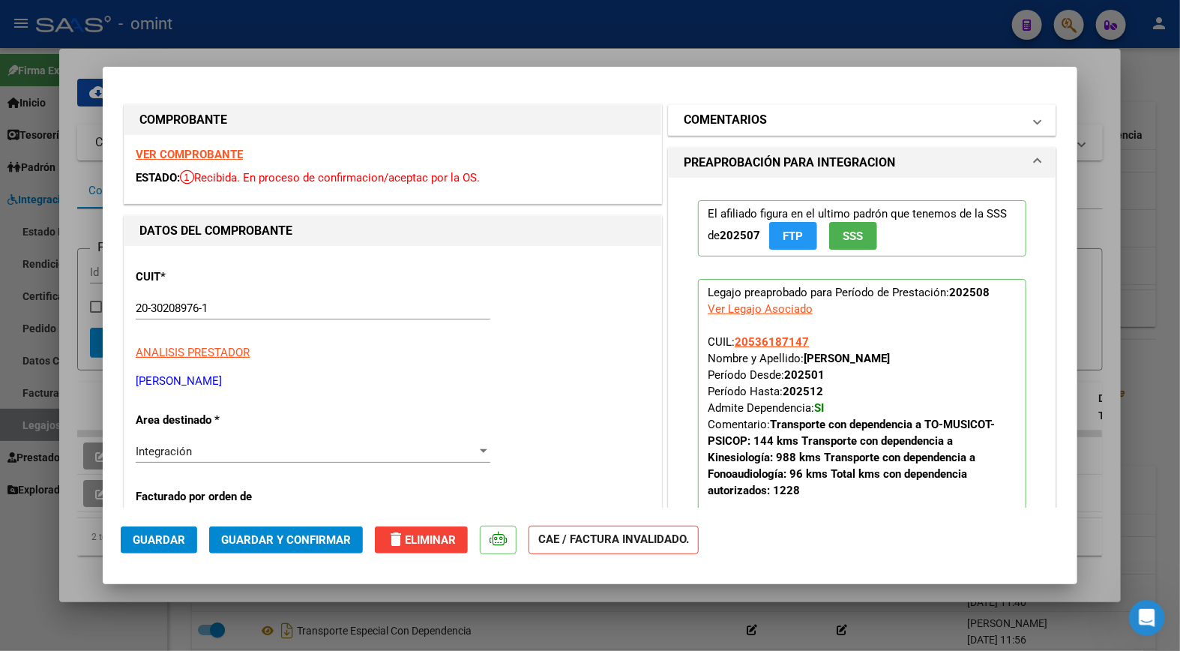
click at [1035, 117] on span at bounding box center [1038, 120] width 6 height 18
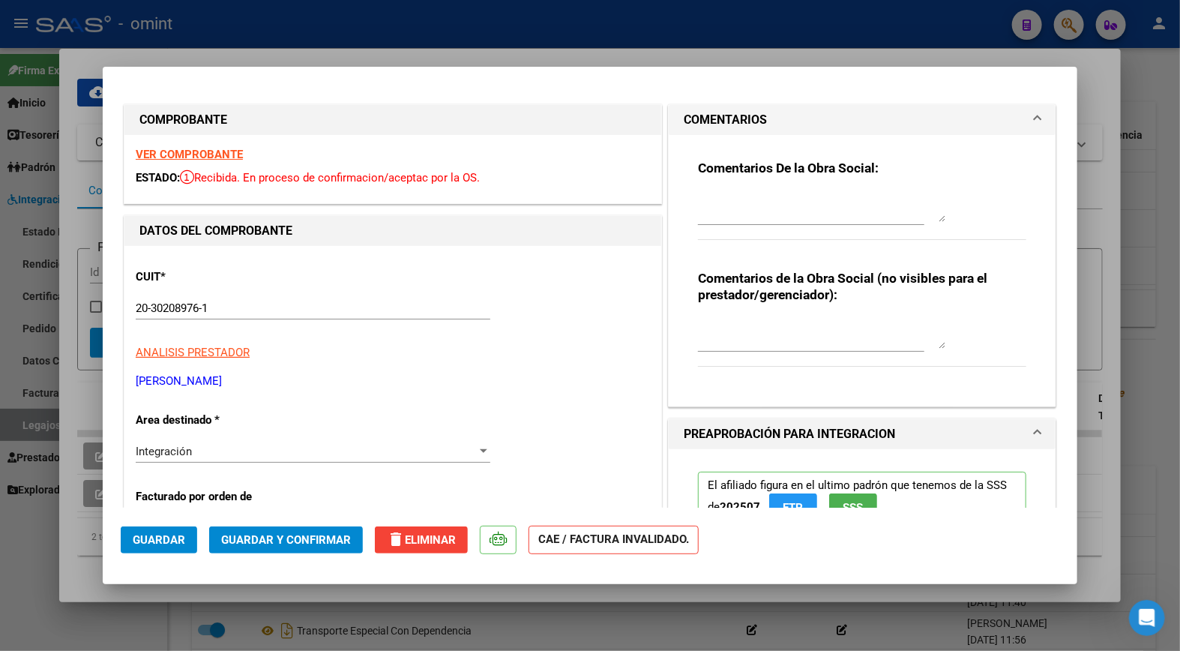
click at [730, 213] on textarea at bounding box center [821, 207] width 247 height 30
type textarea "Estimado: La Factura debe ser emitida a nombre de Omint, por favor refacturar."
click at [350, 448] on div "Integración" at bounding box center [306, 451] width 341 height 13
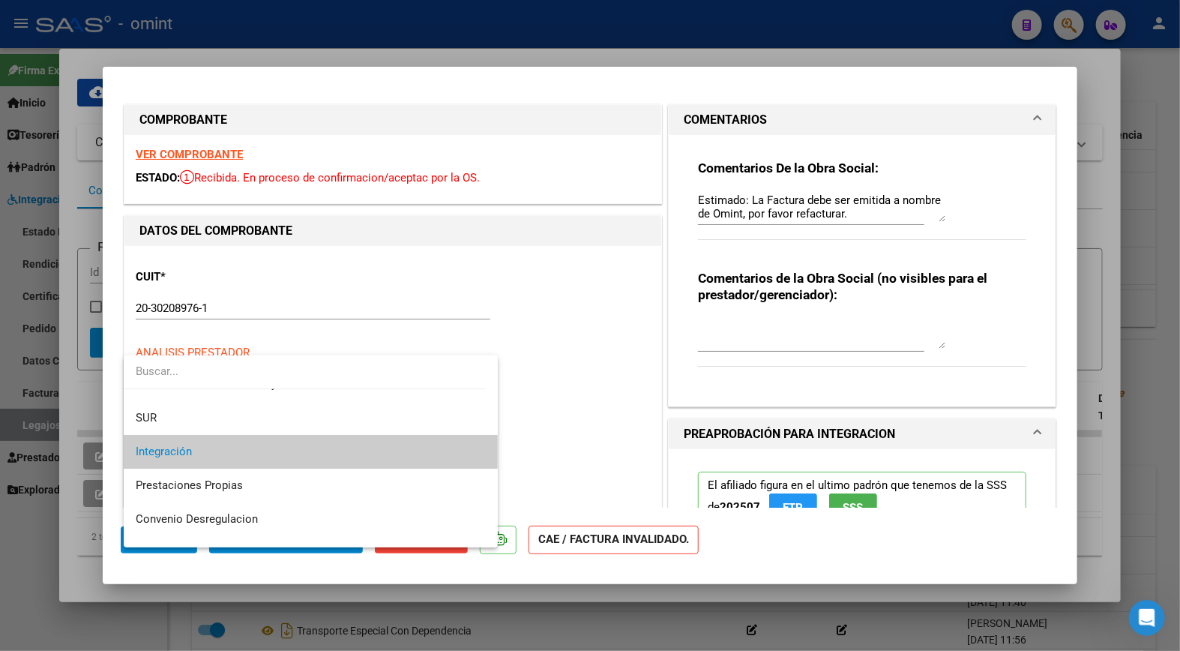
scroll to position [145, 0]
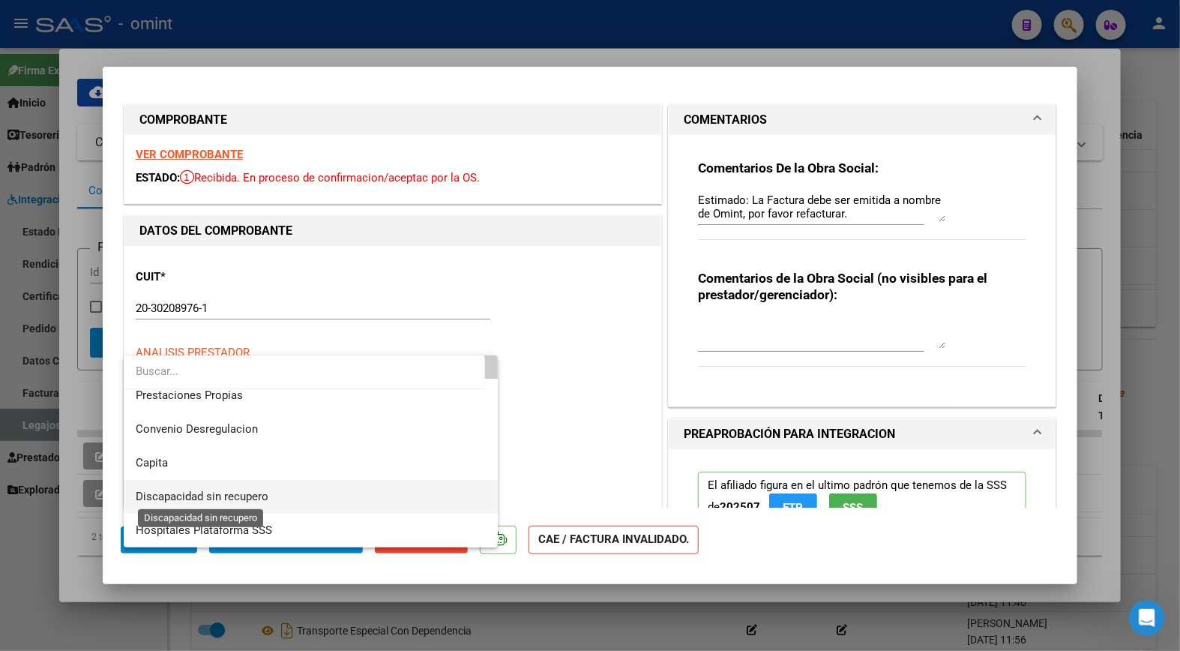
click at [220, 493] on span "Discapacidad sin recupero" at bounding box center [202, 496] width 133 height 13
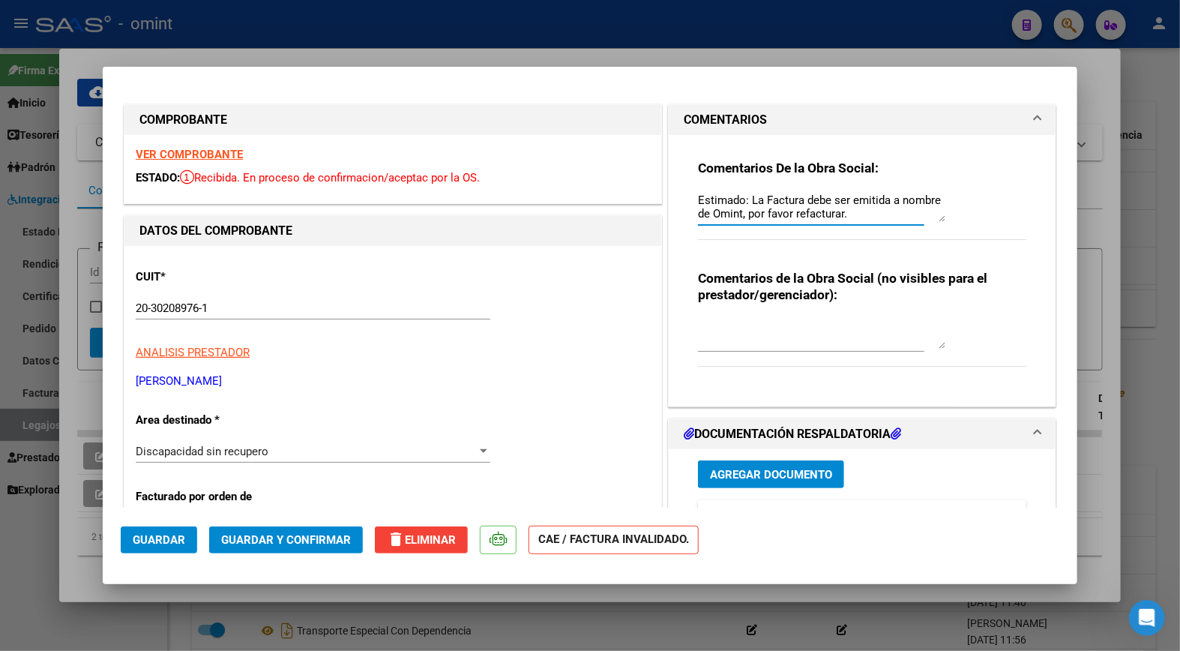
drag, startPoint x: 901, startPoint y: 213, endPoint x: 661, endPoint y: 183, distance: 241.1
click at [669, 183] on div "Comentarios De la Obra Social: Estimado: La Factura debe ser emitida a nombre d…" at bounding box center [862, 270] width 387 height 271
click at [307, 534] on span "Guardar y Confirmar" at bounding box center [286, 539] width 130 height 13
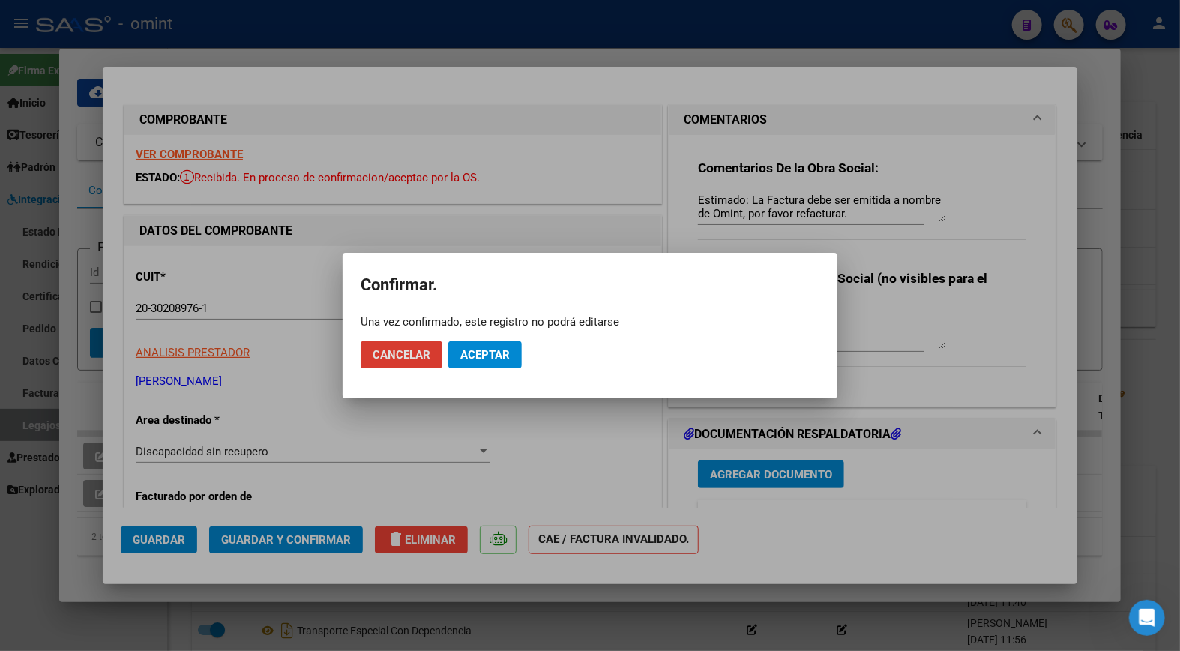
click at [491, 346] on button "Aceptar" at bounding box center [484, 354] width 73 height 27
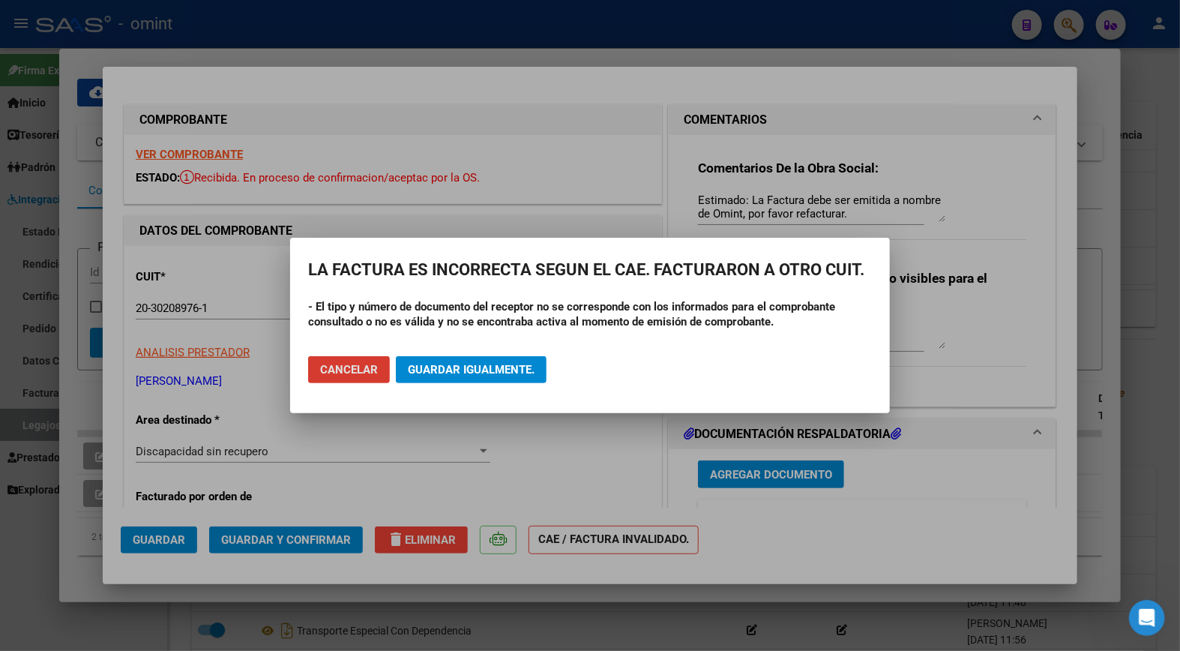
click at [418, 364] on span "Guardar igualmente." at bounding box center [471, 369] width 127 height 13
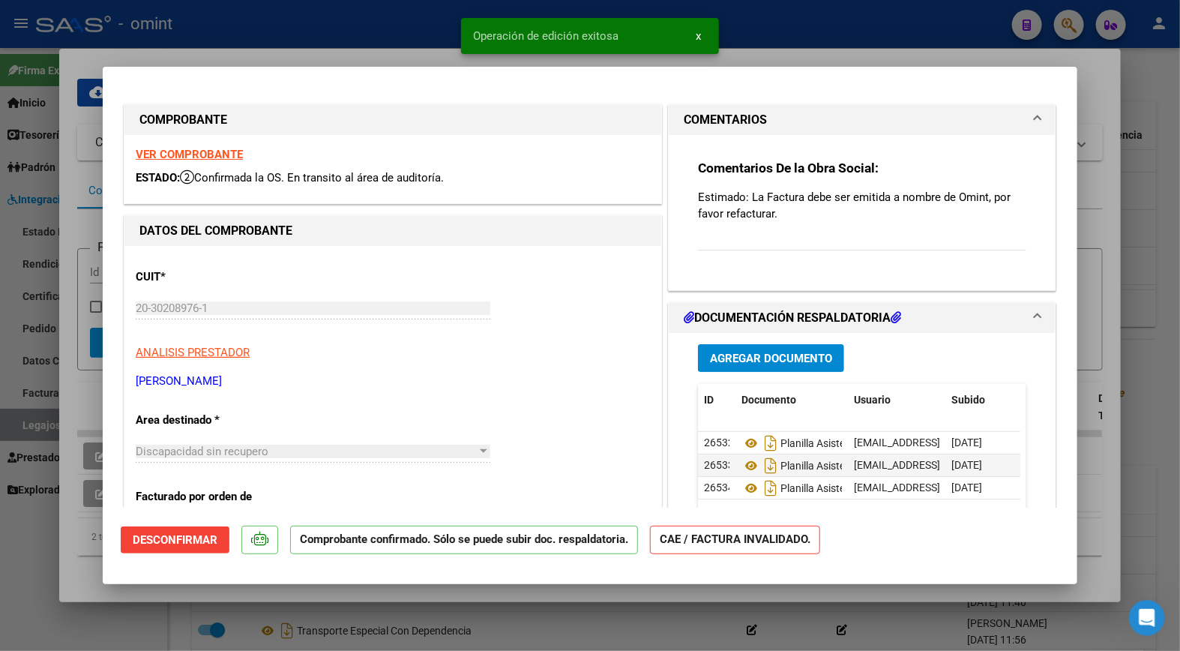
click at [283, 43] on div at bounding box center [590, 325] width 1180 height 651
type input "$ 0,00"
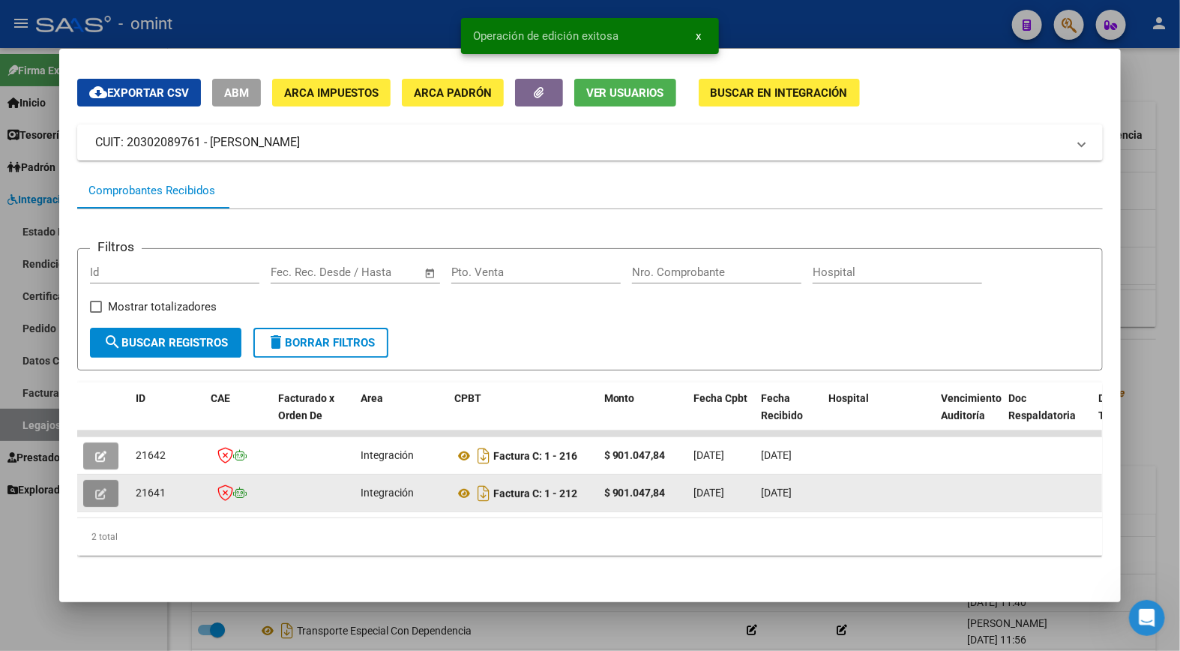
click at [95, 488] on icon "button" at bounding box center [100, 493] width 11 height 11
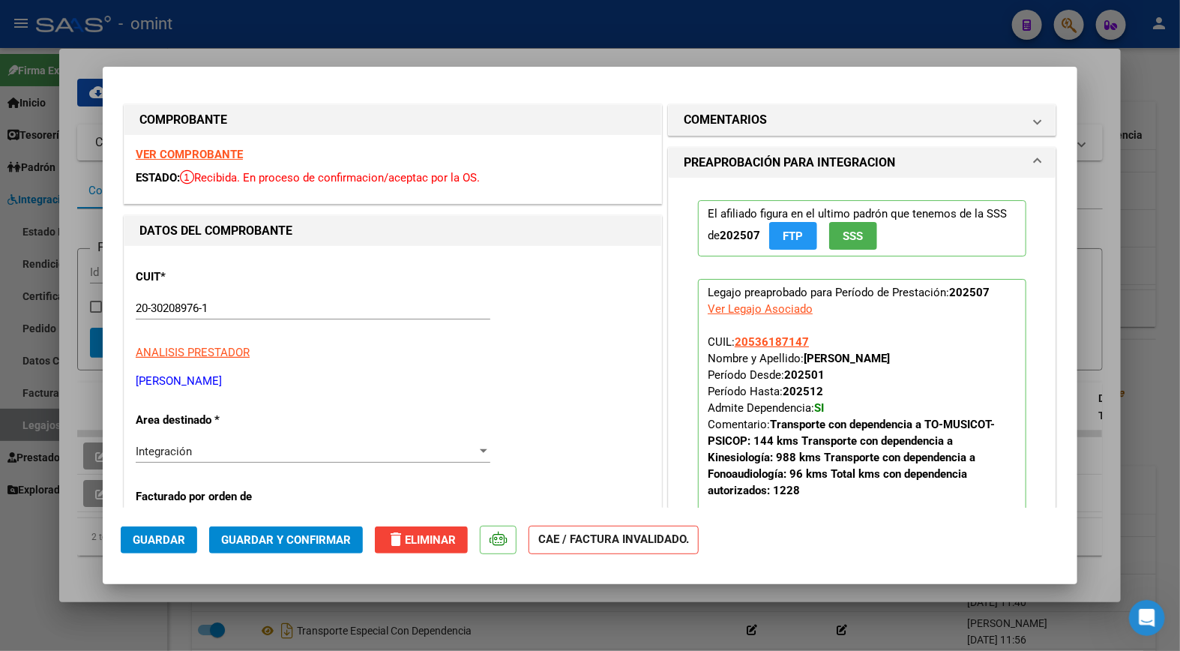
click at [200, 151] on strong "VER COMPROBANTE" at bounding box center [189, 154] width 107 height 13
click at [1021, 121] on span "COMENTARIOS" at bounding box center [859, 120] width 351 height 18
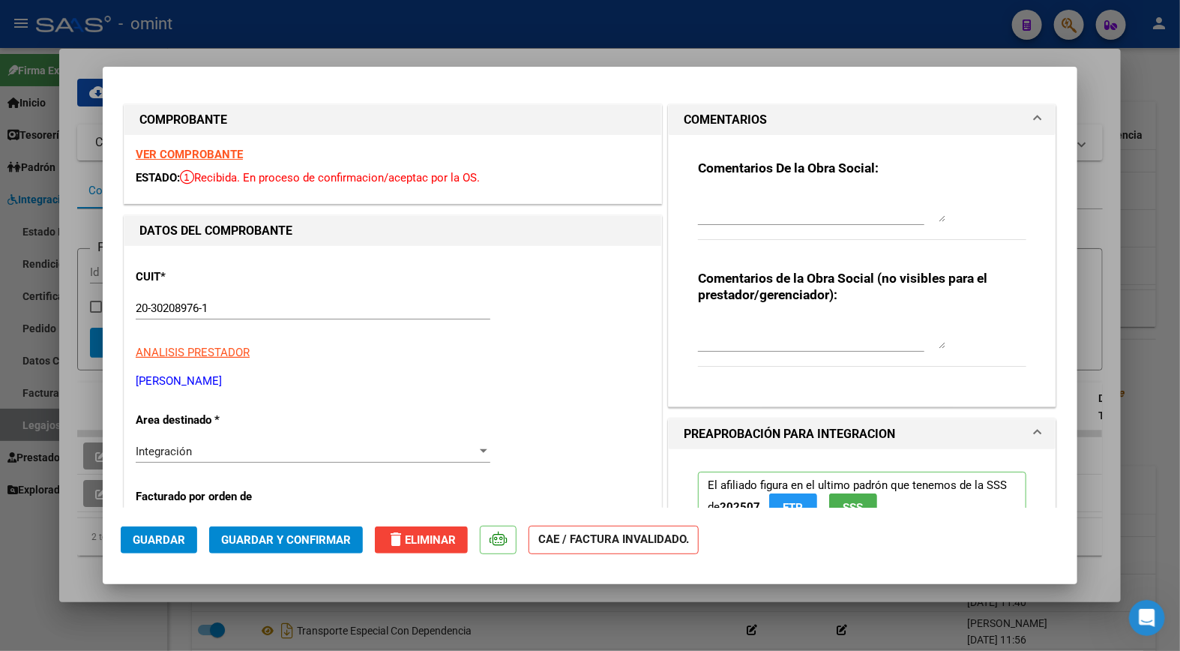
click at [728, 203] on textarea at bounding box center [821, 207] width 247 height 30
paste textarea "Estimado: La Factura debe ser emitida a nombre de Omint, por favor refacturar."
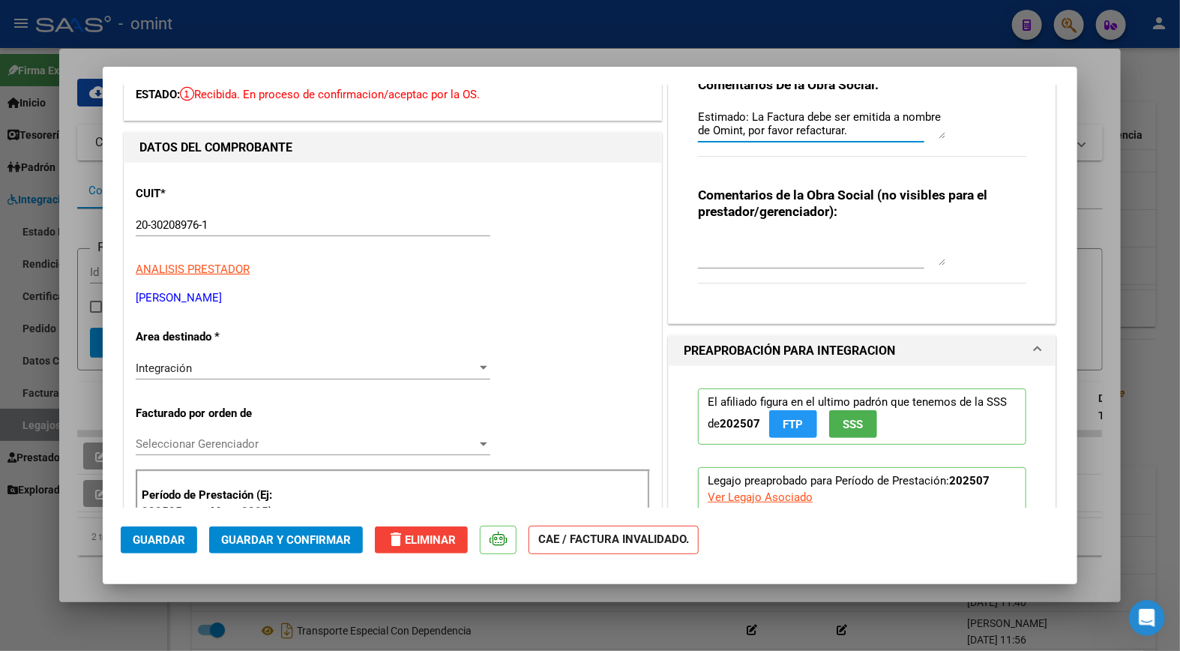
type textarea "Estimado: La Factura debe ser emitida a nombre de Omint, por favor refacturar."
click at [468, 445] on span "Seleccionar Gerenciador" at bounding box center [306, 443] width 341 height 13
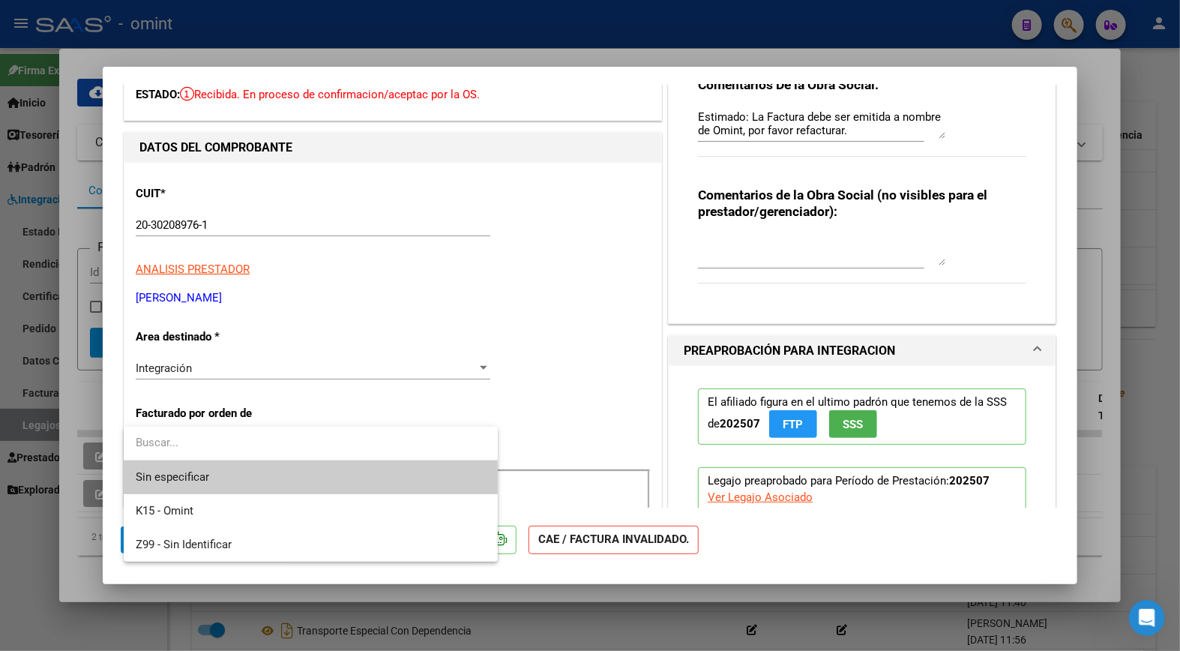
click at [460, 370] on div at bounding box center [590, 325] width 1180 height 651
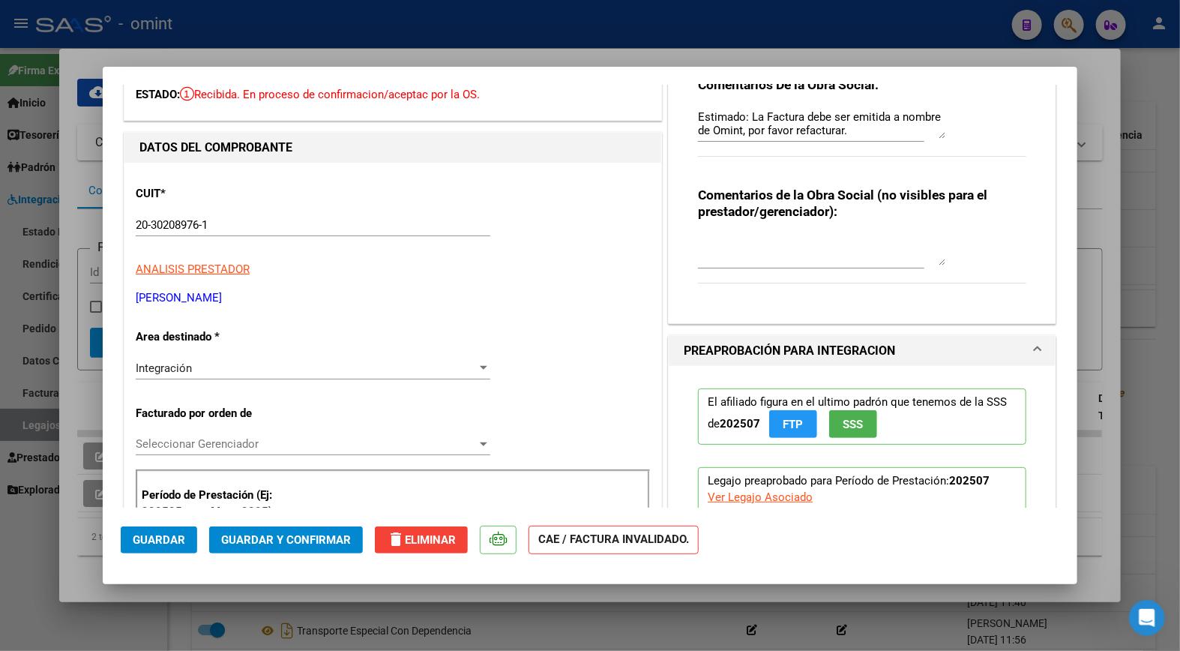
click at [460, 370] on div "Integración" at bounding box center [306, 367] width 341 height 13
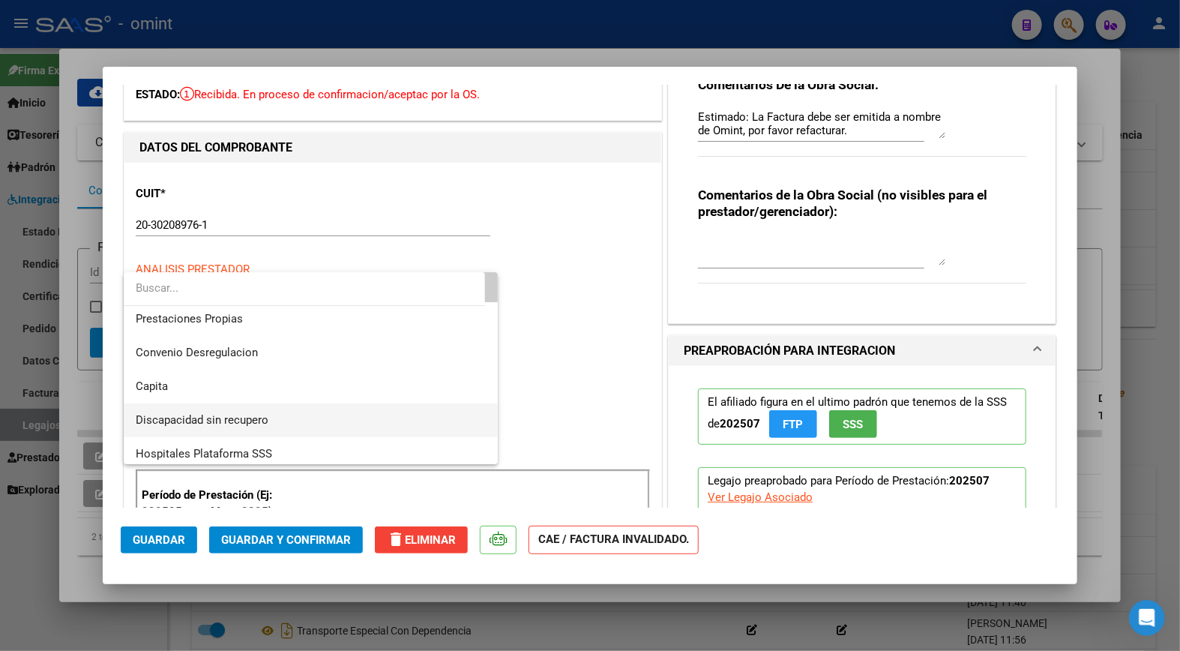
scroll to position [145, 0]
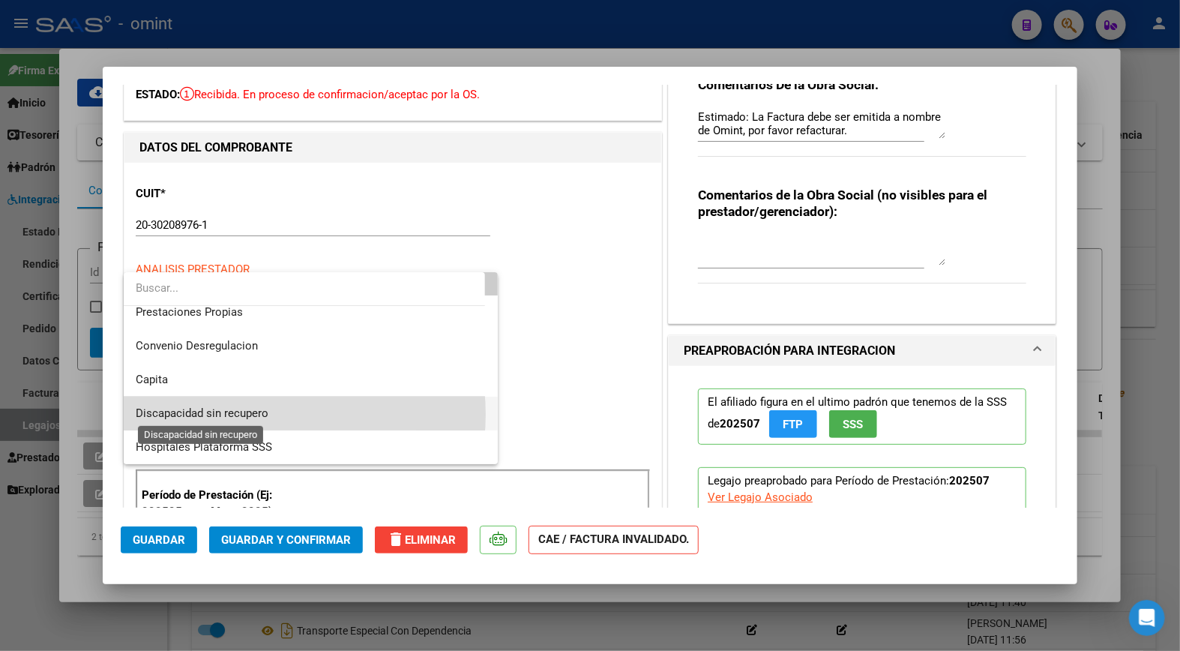
click at [260, 414] on span "Discapacidad sin recupero" at bounding box center [202, 412] width 133 height 13
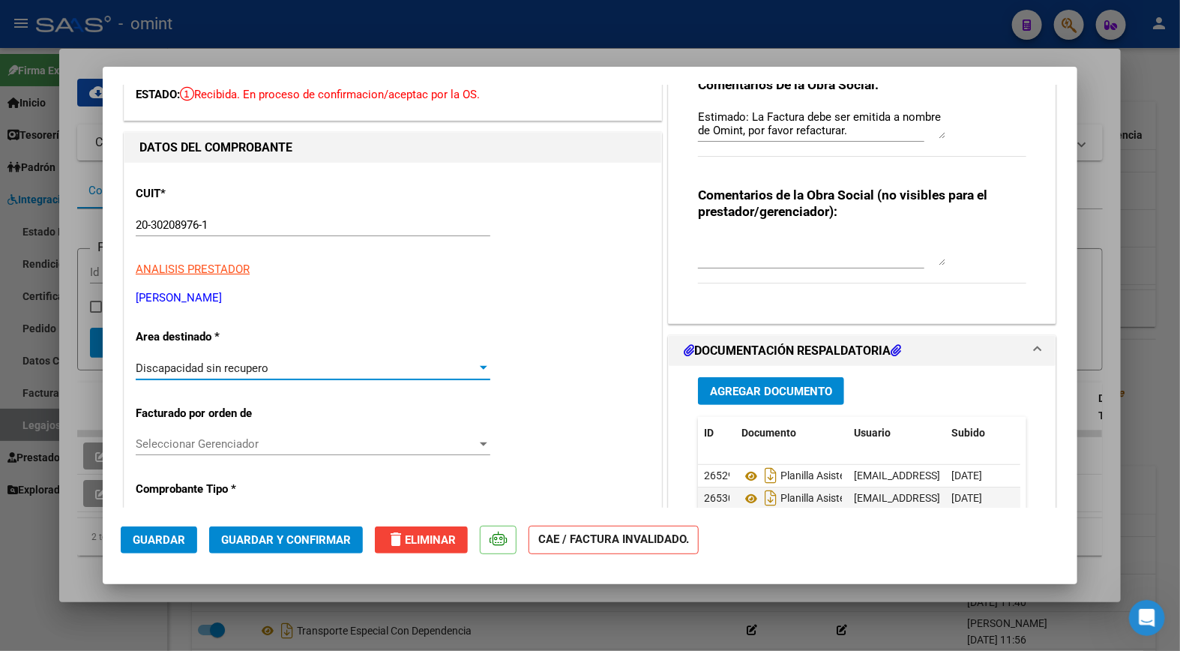
click at [298, 534] on span "Guardar y Confirmar" at bounding box center [286, 539] width 130 height 13
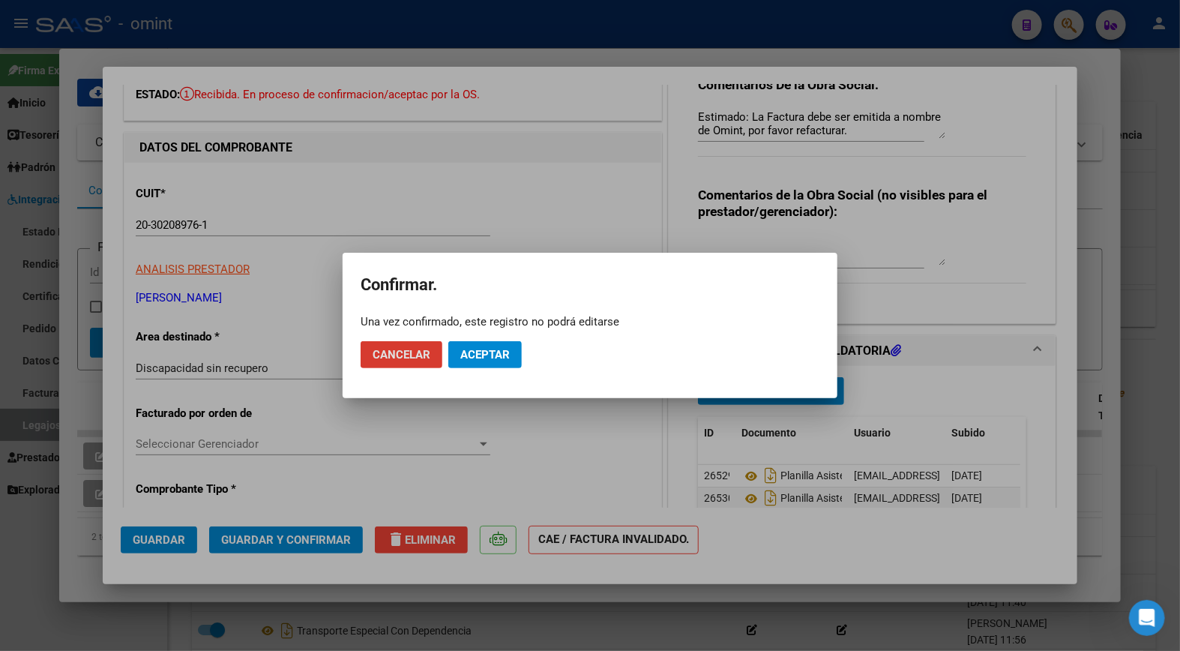
click at [499, 353] on span "Aceptar" at bounding box center [484, 354] width 49 height 13
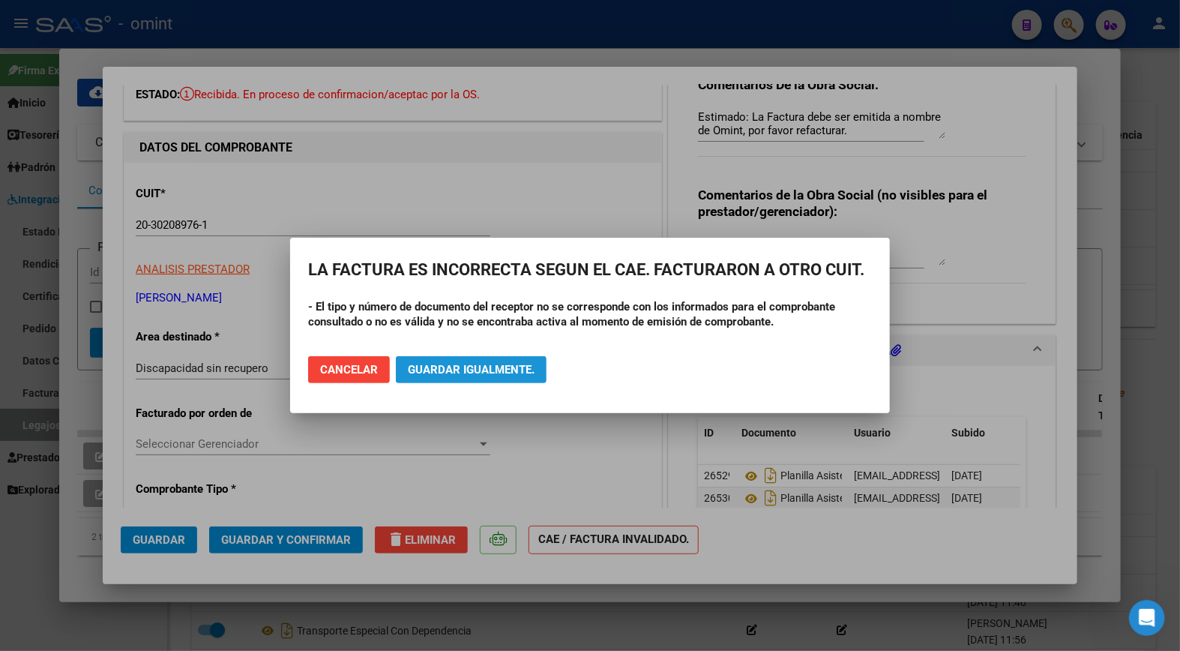
click at [454, 371] on span "Guardar igualmente." at bounding box center [471, 369] width 127 height 13
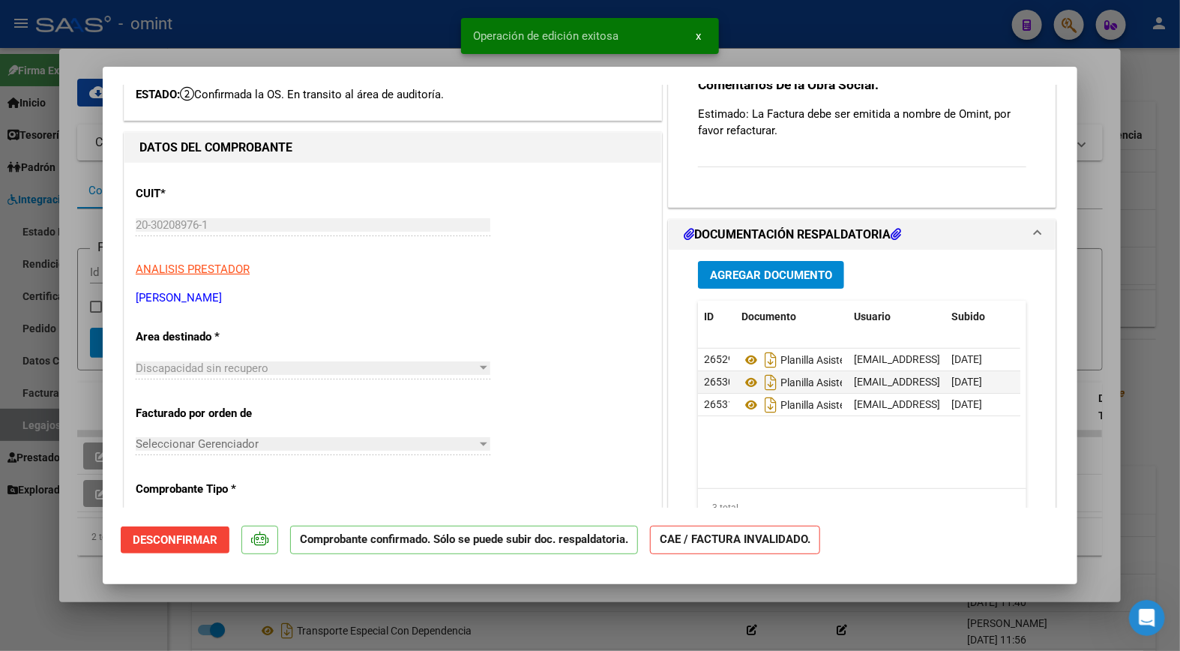
click at [370, 43] on div at bounding box center [590, 325] width 1180 height 651
type input "$ 0,00"
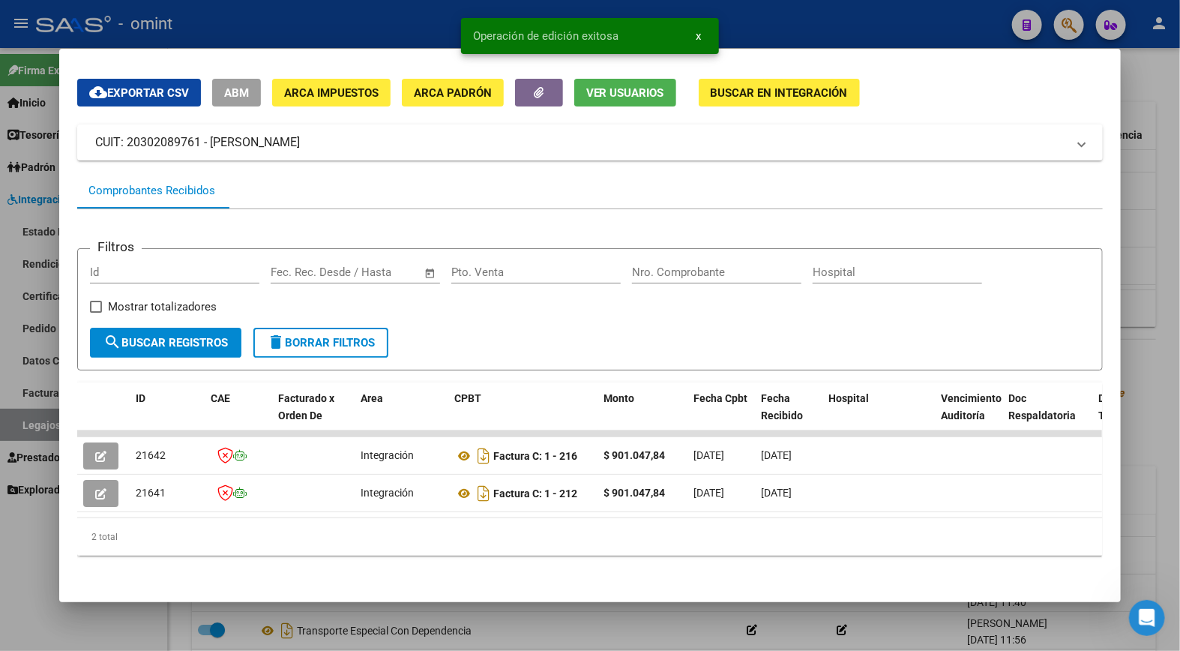
click at [307, 35] on div at bounding box center [590, 325] width 1180 height 651
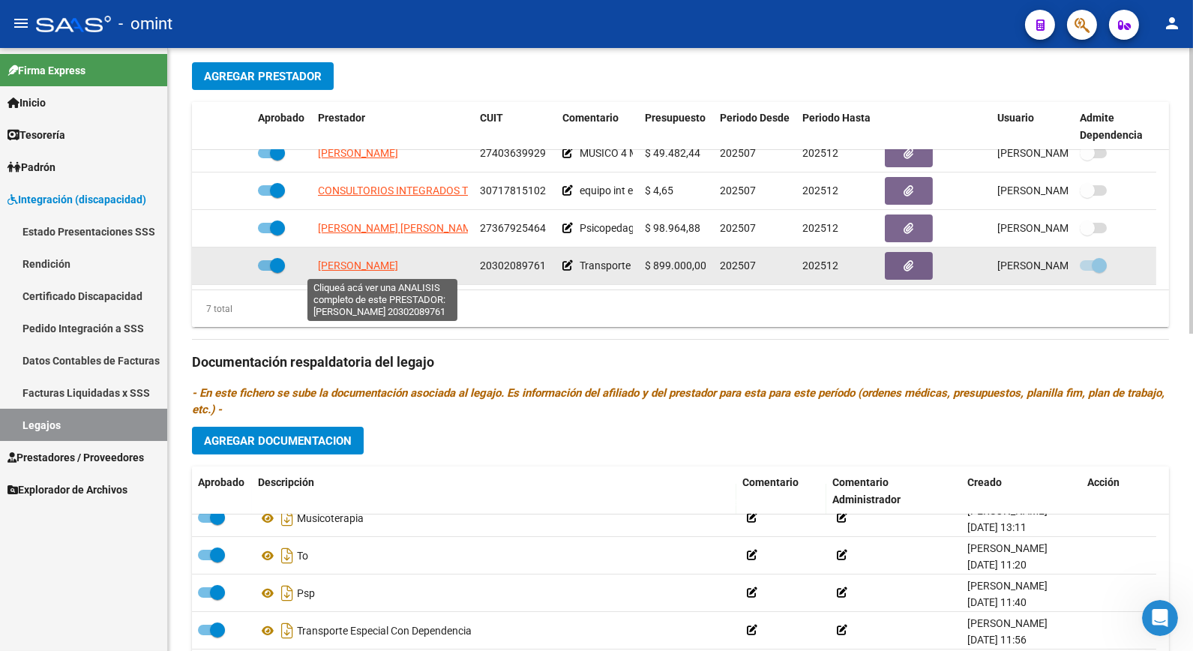
click at [394, 259] on app-link-go-to "LONGO ESTEBAN GABRIEL" at bounding box center [358, 265] width 80 height 17
click at [373, 266] on span "LONGO ESTEBAN GABRIEL" at bounding box center [358, 265] width 80 height 12
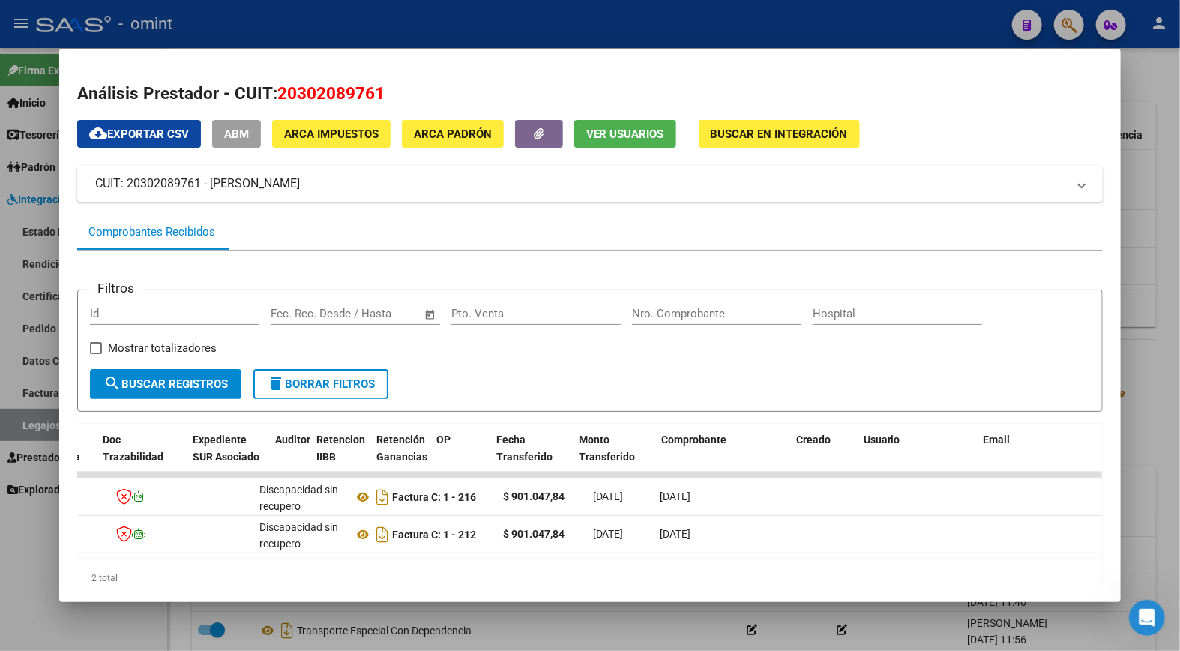
scroll to position [0, 0]
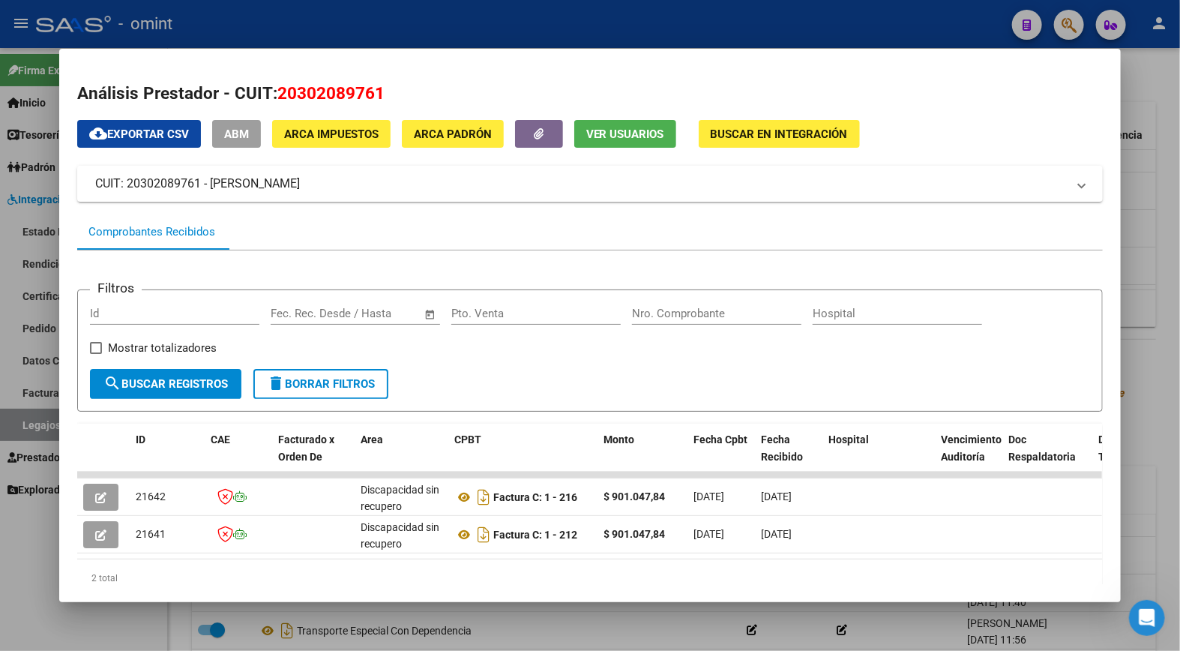
click at [278, 25] on div at bounding box center [590, 325] width 1180 height 651
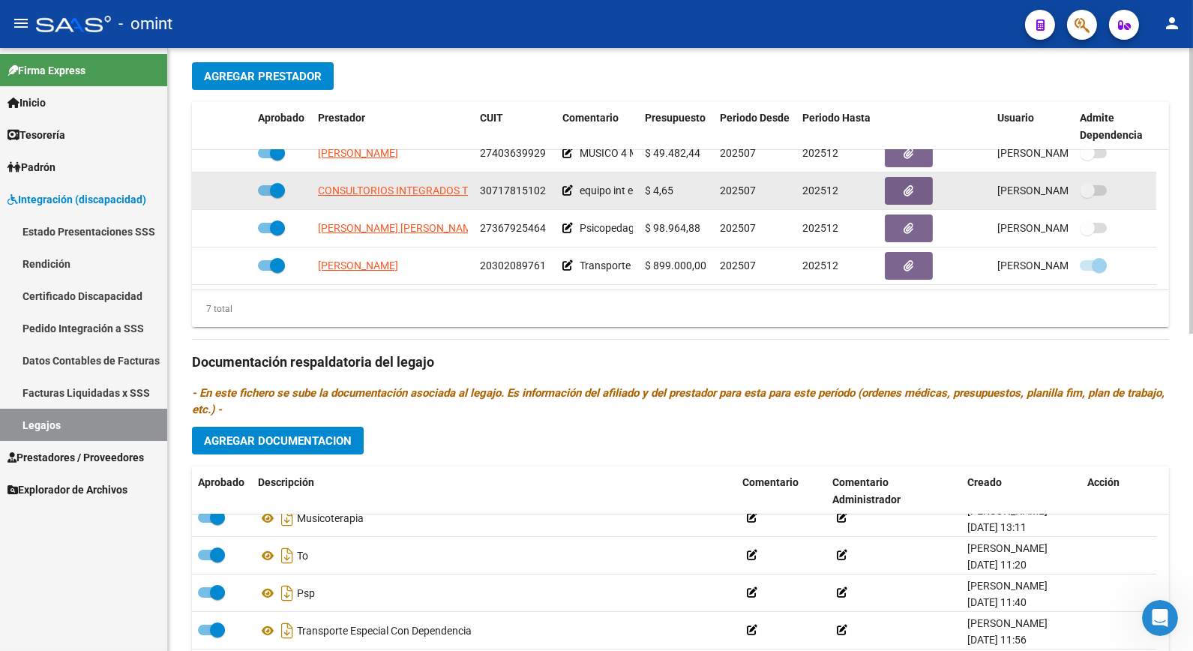
click at [431, 184] on datatable-body-cell "CONSULTORIOS INTEGRADOS TERAPEUTICOS OASIS S. R. L." at bounding box center [393, 190] width 162 height 37
drag, startPoint x: 431, startPoint y: 184, endPoint x: 433, endPoint y: 193, distance: 9.1
click at [433, 193] on span "CONSULTORIOS INTEGRADOS TERAPEUTICOS OASIS S. R. L." at bounding box center [460, 190] width 284 height 12
type textarea "30717815102"
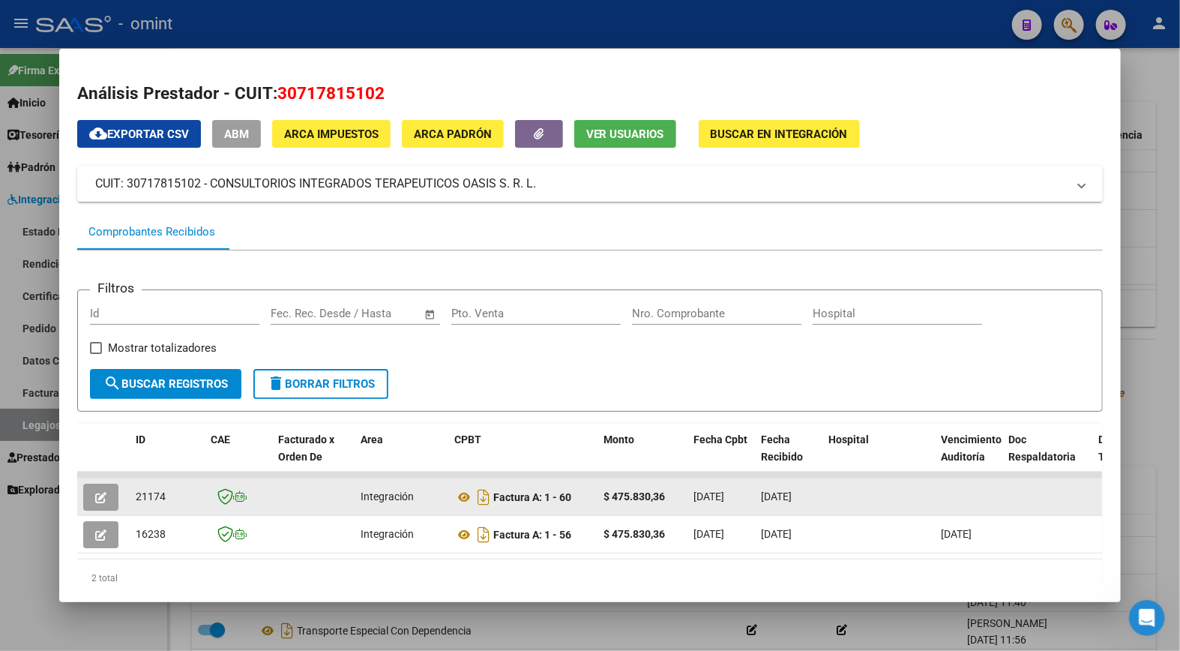
click at [95, 497] on icon "button" at bounding box center [100, 497] width 11 height 11
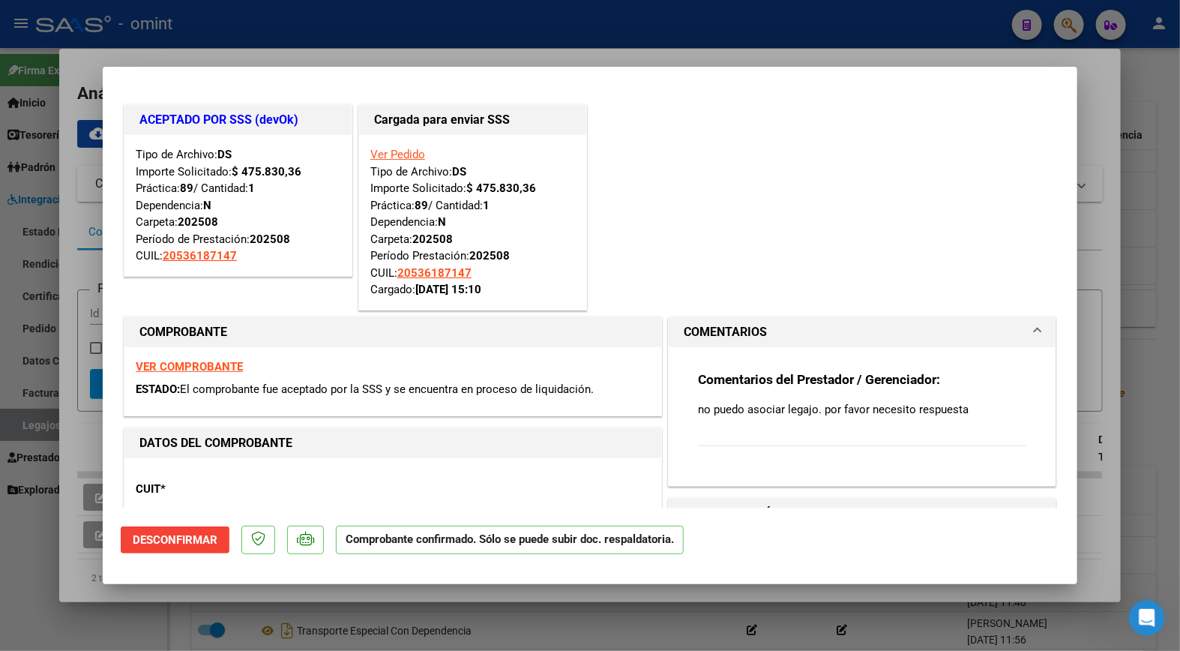
click at [210, 364] on strong "VER COMPROBANTE" at bounding box center [189, 366] width 107 height 13
click at [256, 21] on div at bounding box center [590, 325] width 1180 height 651
type input "$ 0,00"
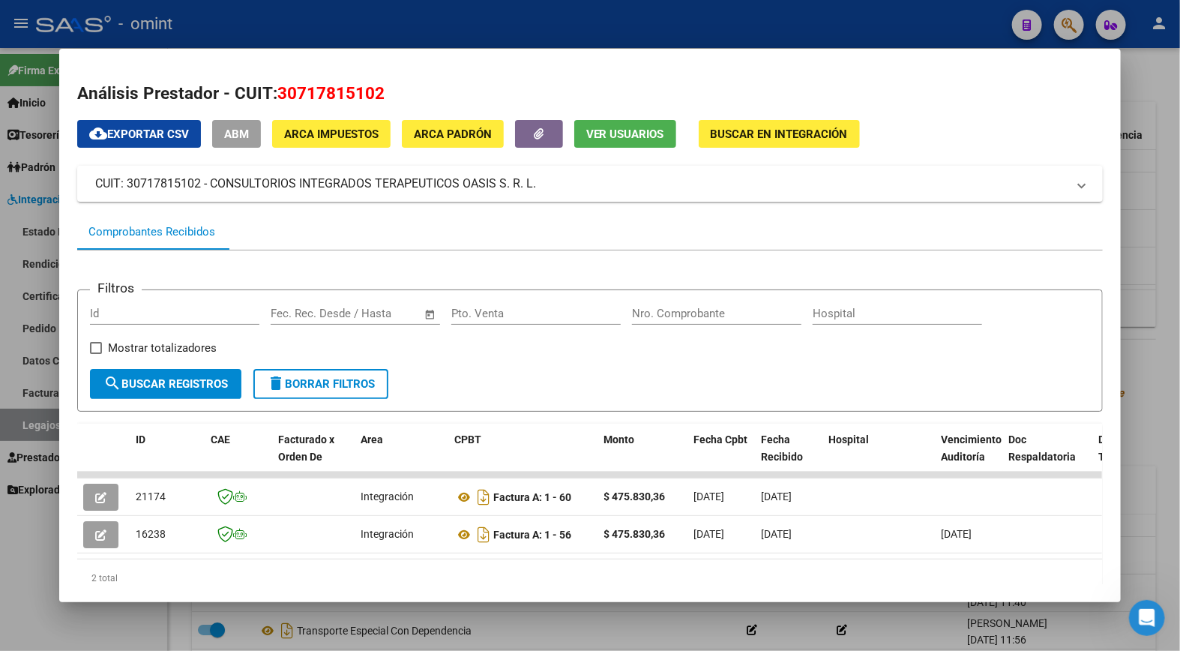
click at [228, 27] on div at bounding box center [590, 325] width 1180 height 651
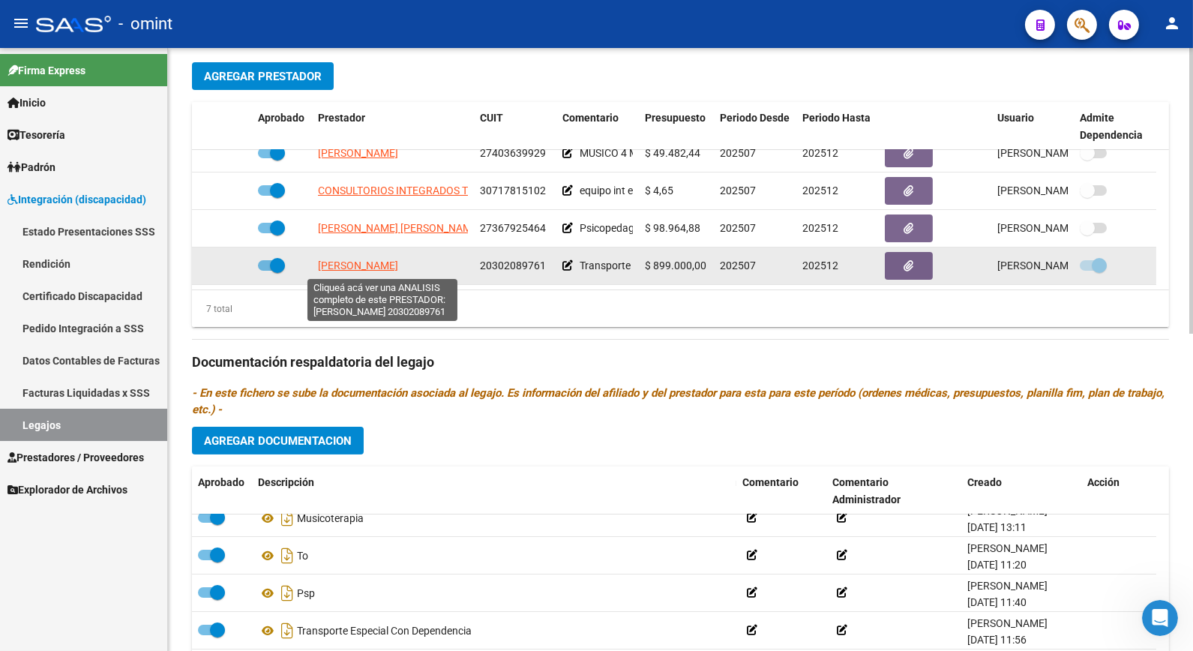
click at [360, 262] on span "LONGO ESTEBAN GABRIEL" at bounding box center [358, 265] width 80 height 12
type textarea "20302089761"
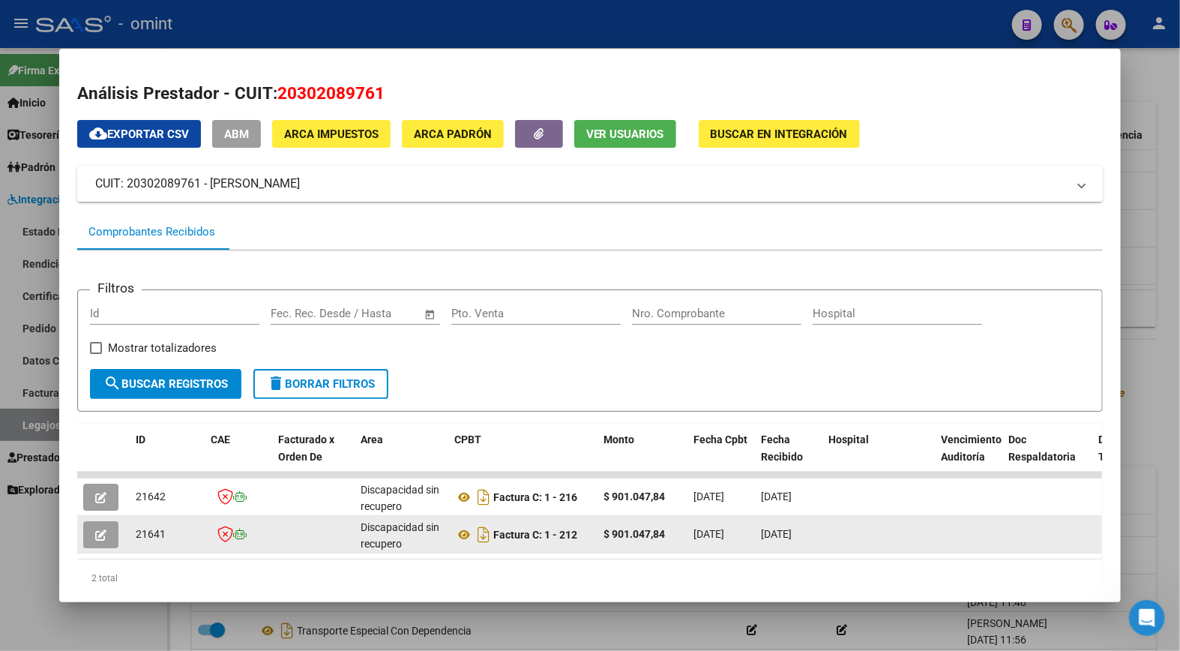
click at [96, 535] on icon "button" at bounding box center [100, 534] width 11 height 11
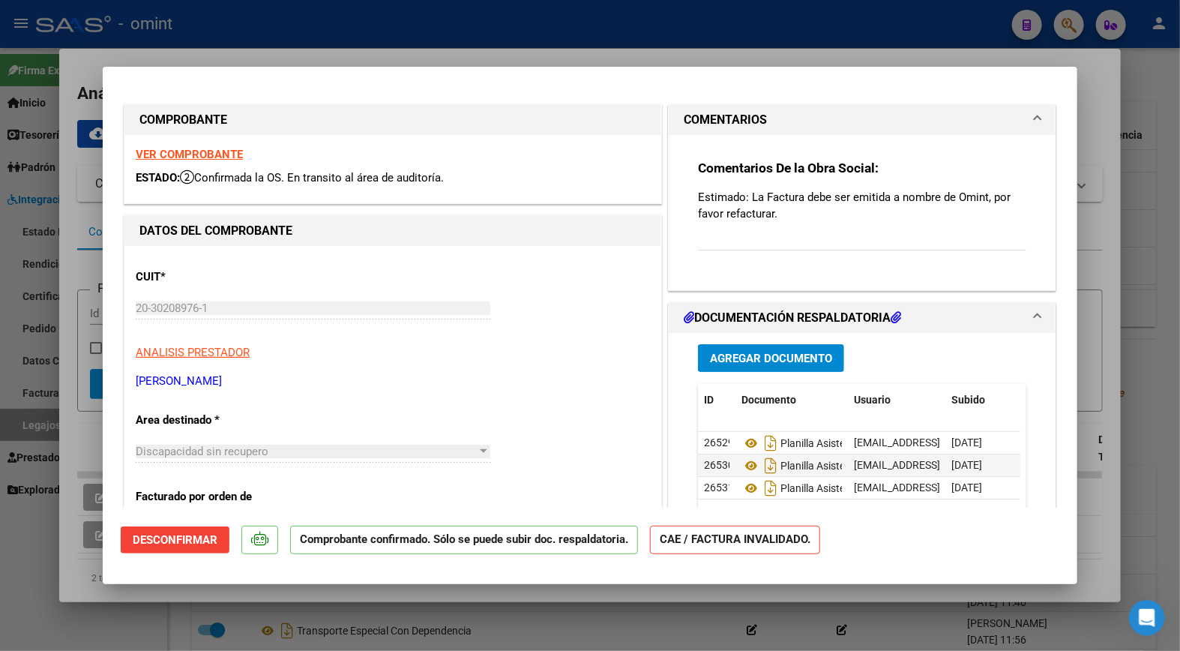
click at [331, 38] on div at bounding box center [590, 325] width 1180 height 651
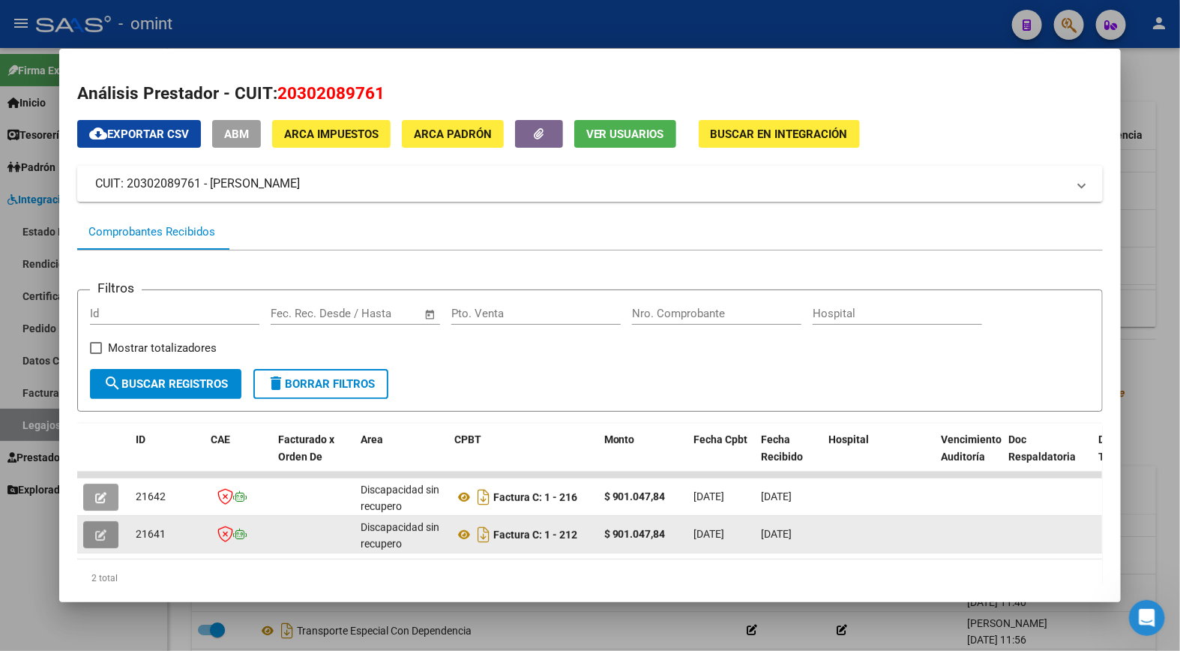
click at [87, 536] on button "button" at bounding box center [100, 534] width 35 height 27
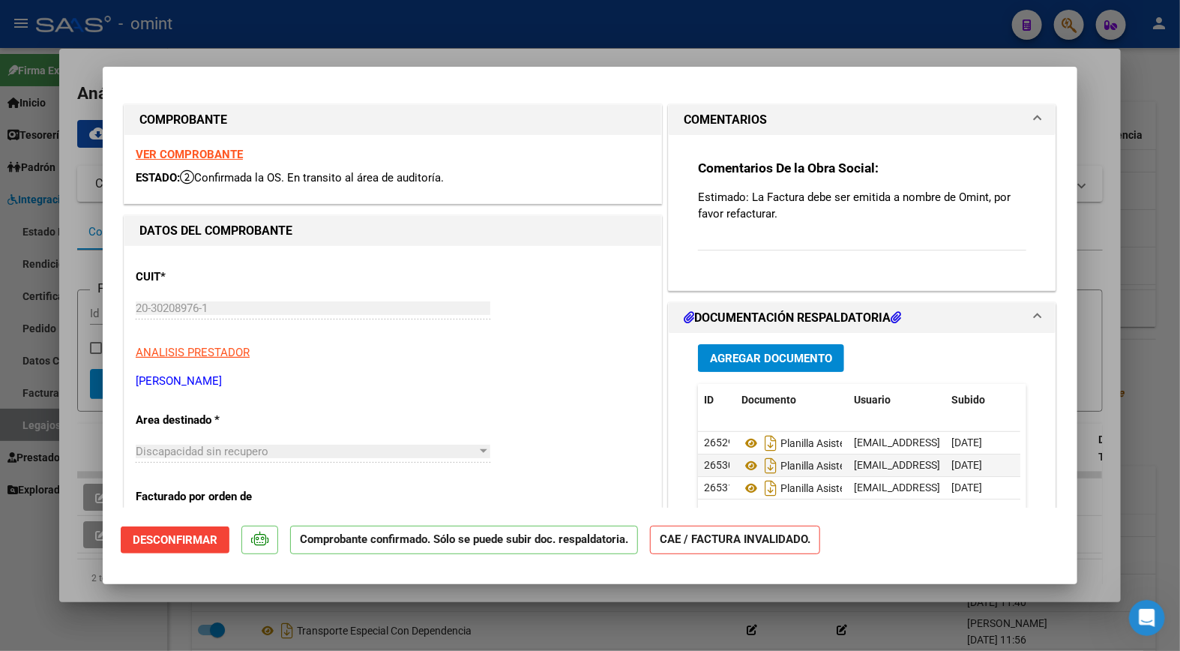
click at [218, 153] on strong "VER COMPROBANTE" at bounding box center [189, 154] width 107 height 13
click at [439, 27] on div at bounding box center [590, 325] width 1180 height 651
type input "$ 0,00"
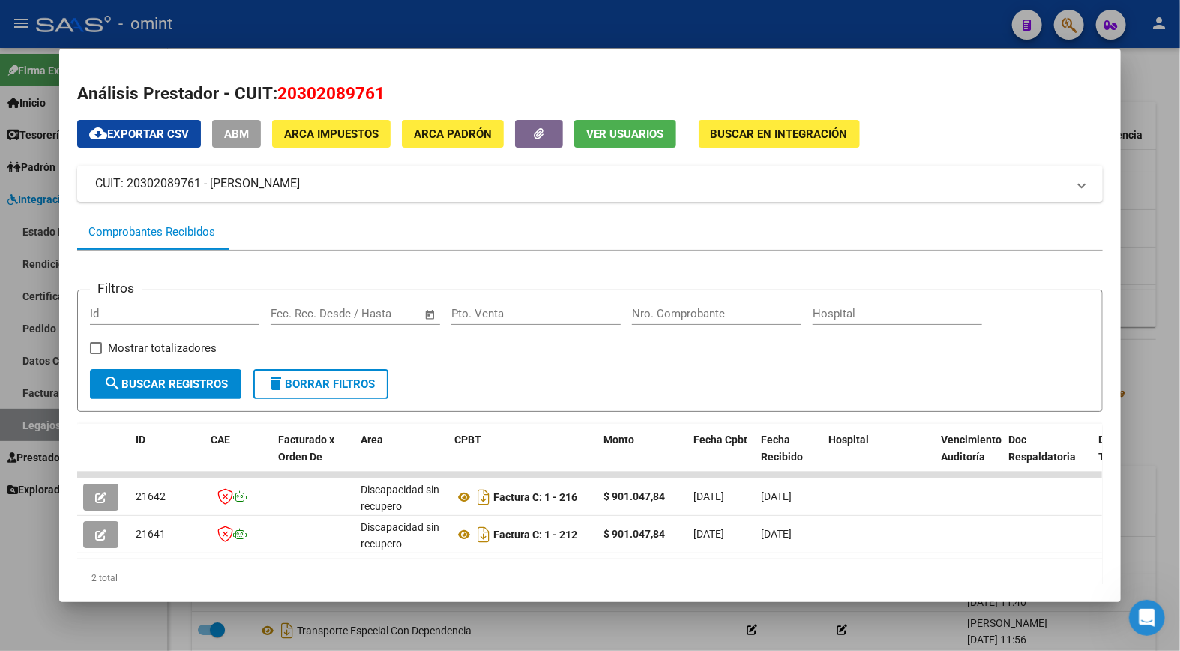
click at [331, 17] on div at bounding box center [590, 325] width 1180 height 651
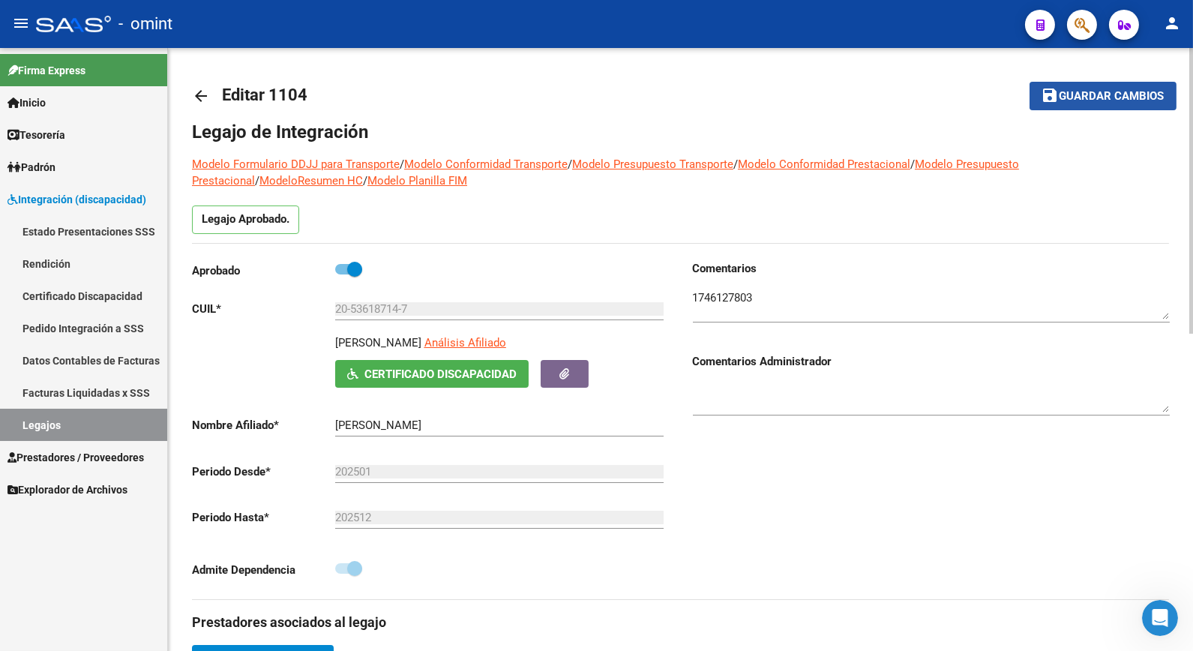
click at [1140, 86] on button "save Guardar cambios" at bounding box center [1103, 96] width 147 height 28
click at [125, 417] on link "Legajos" at bounding box center [83, 425] width 167 height 32
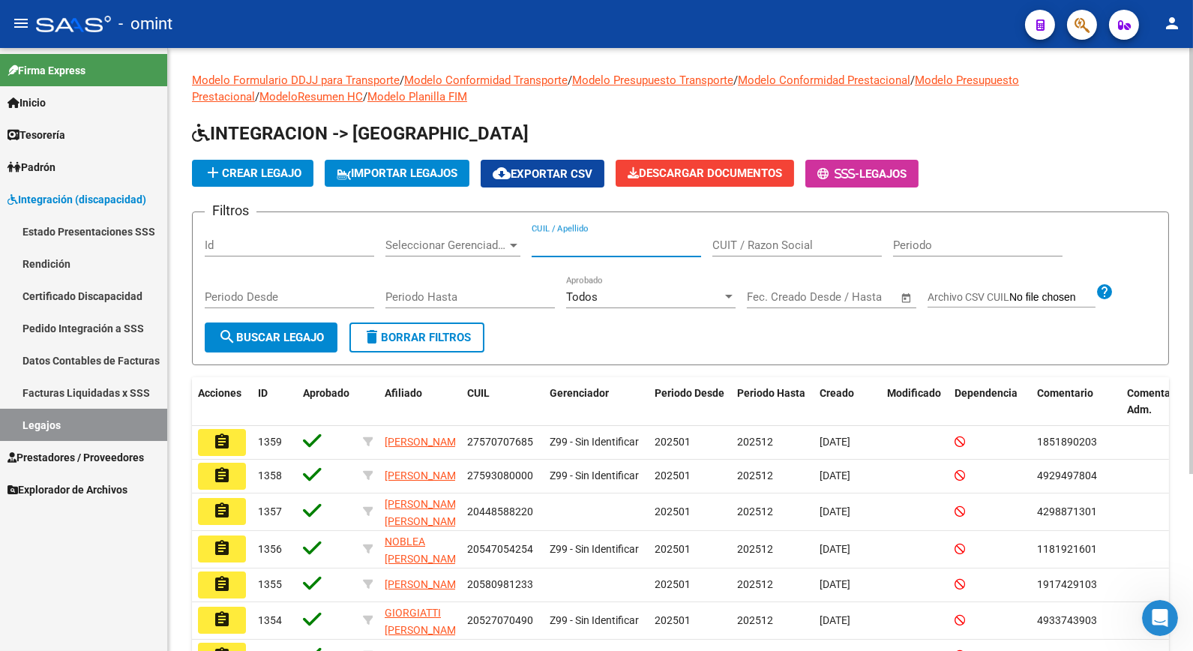
paste input "20590121194"
type input "20590121194"
click at [244, 331] on span "search Buscar Legajo" at bounding box center [271, 337] width 106 height 13
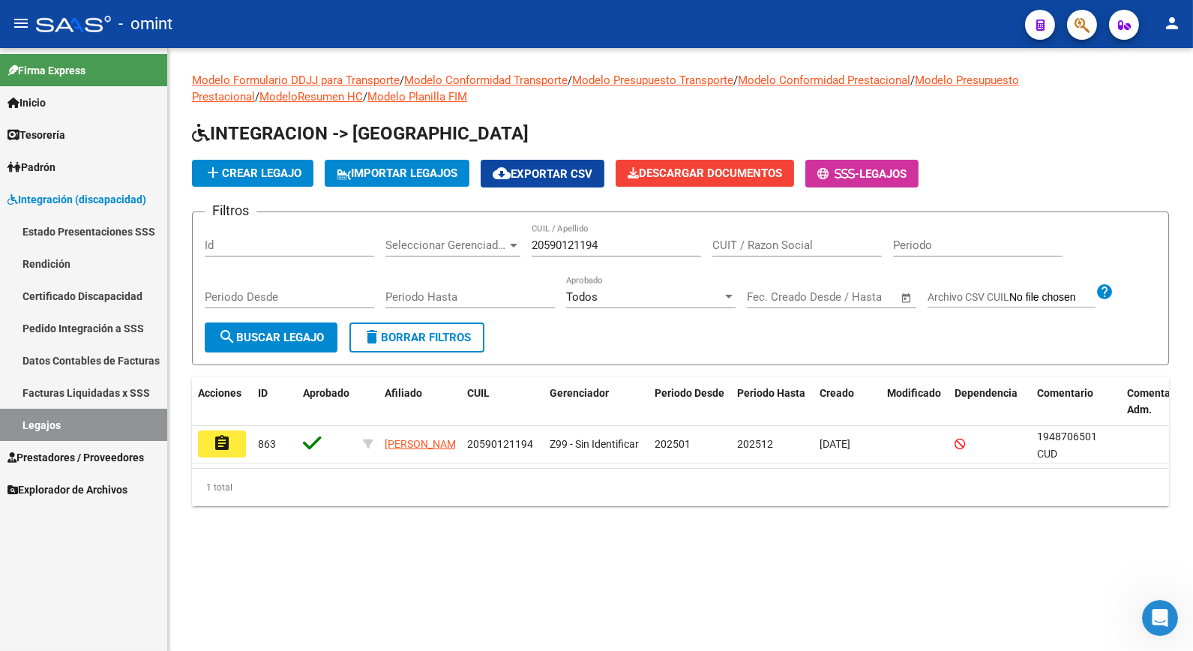
click at [229, 445] on mat-icon "assignment" at bounding box center [222, 443] width 18 height 18
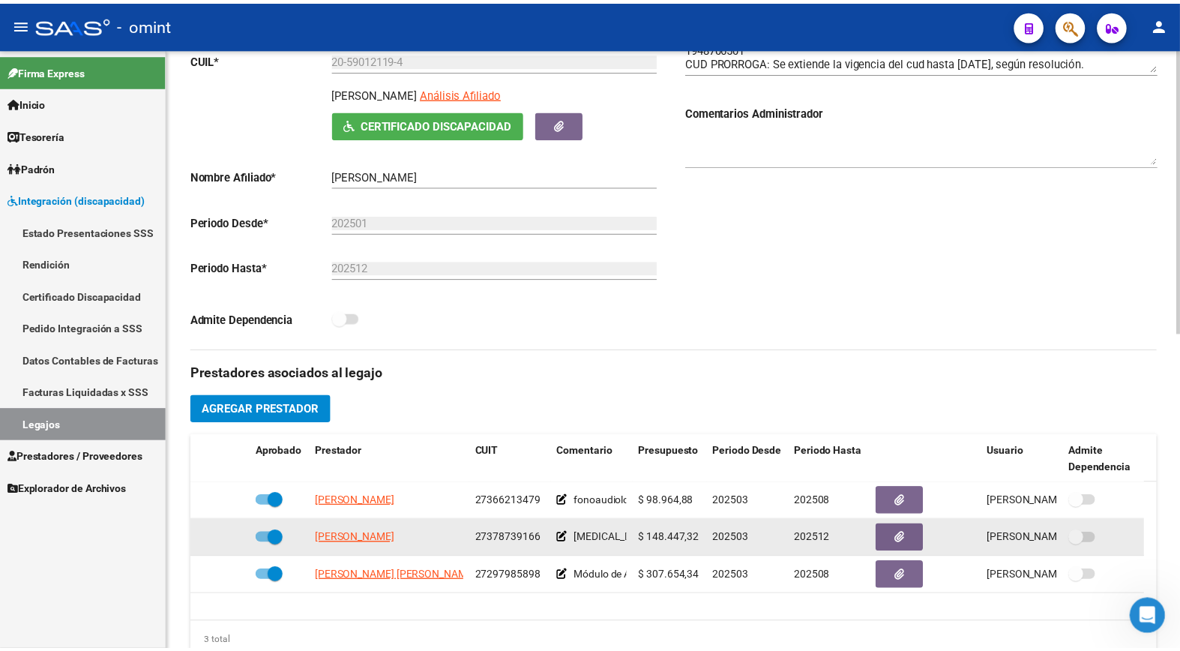
scroll to position [333, 0]
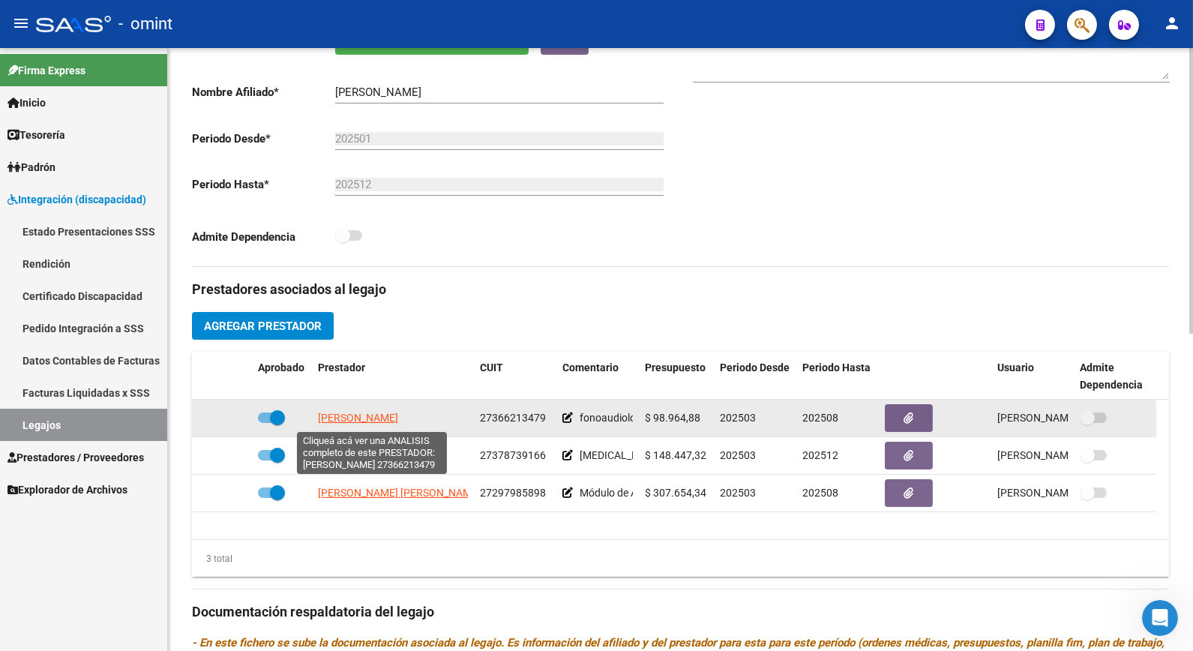
click at [396, 424] on span "GUEVARA GUADALUPE" at bounding box center [358, 418] width 80 height 12
type textarea "27366213479"
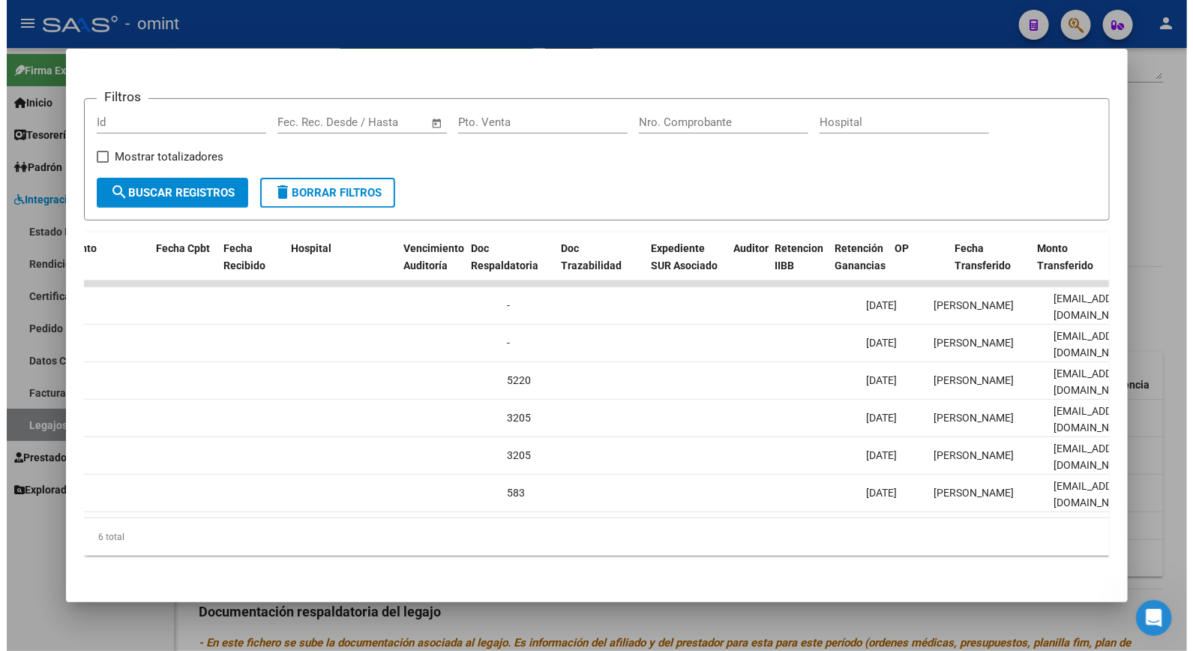
scroll to position [0, 0]
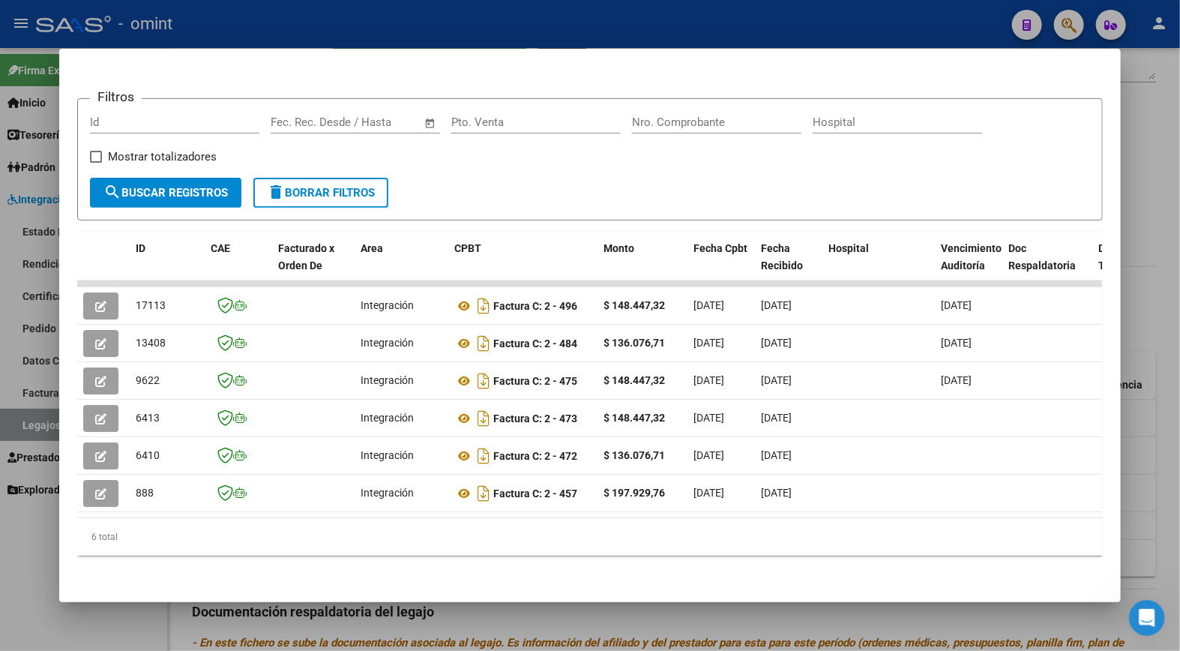
drag, startPoint x: 393, startPoint y: 35, endPoint x: 400, endPoint y: 37, distance: 7.8
click at [394, 36] on div at bounding box center [590, 325] width 1180 height 651
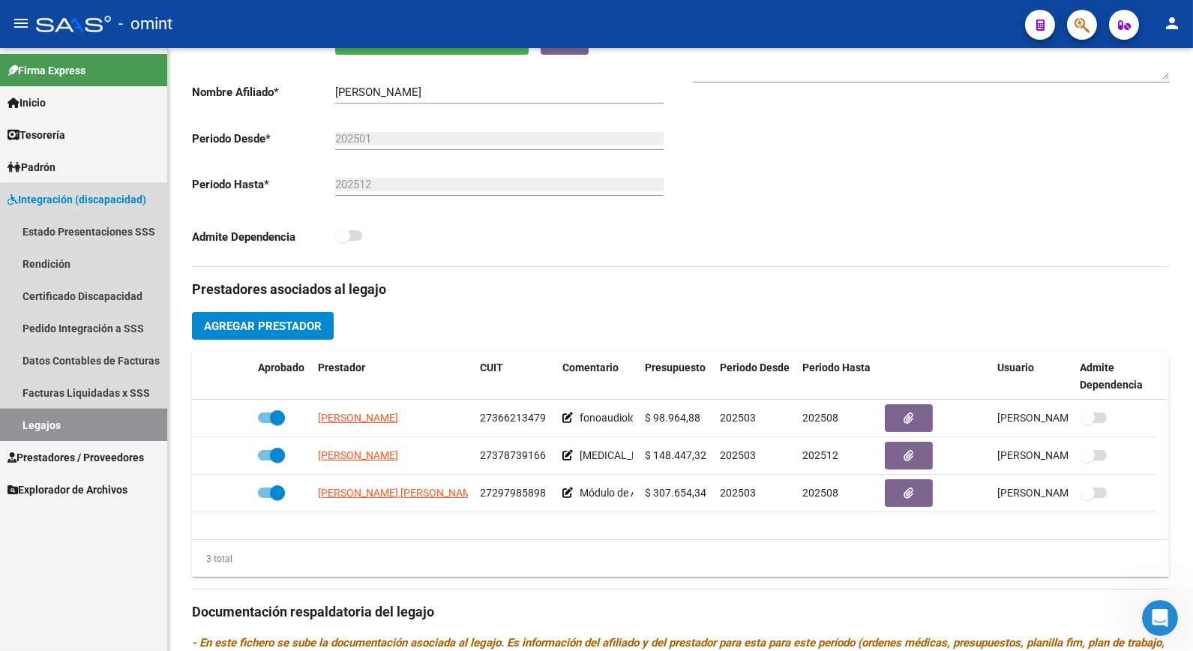
click at [131, 420] on link "Legajos" at bounding box center [83, 425] width 167 height 32
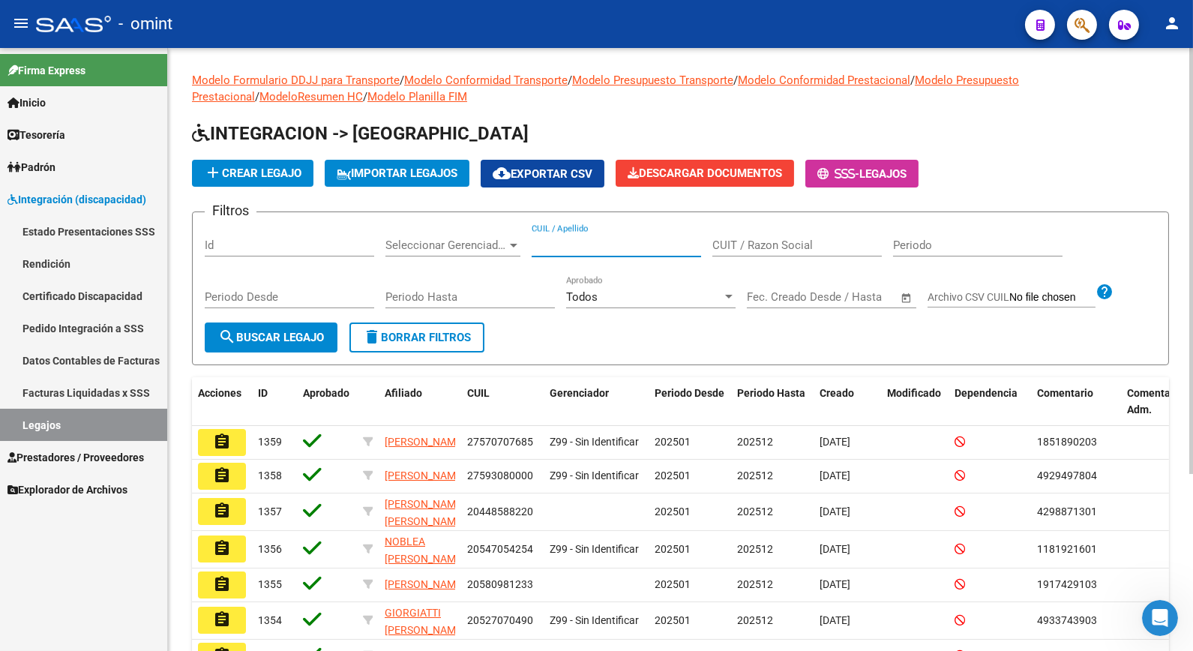
paste input "20536164279"
type input "20536164279"
click at [226, 328] on mat-icon "search" at bounding box center [227, 337] width 18 height 18
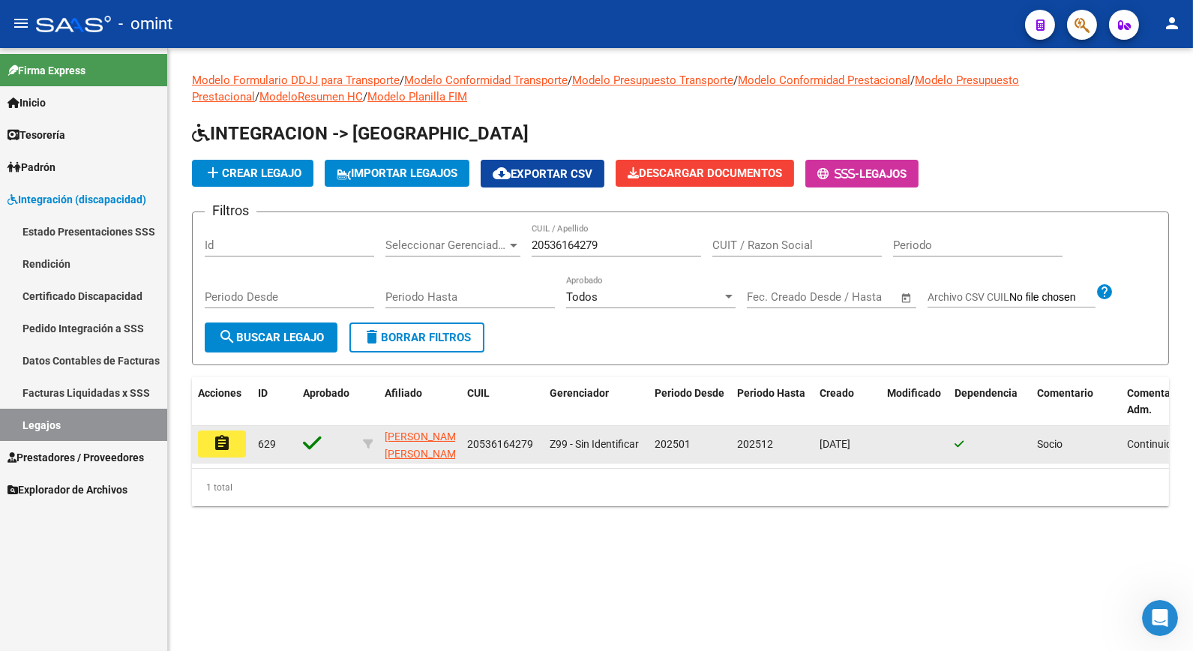
click at [205, 438] on button "assignment" at bounding box center [222, 443] width 48 height 27
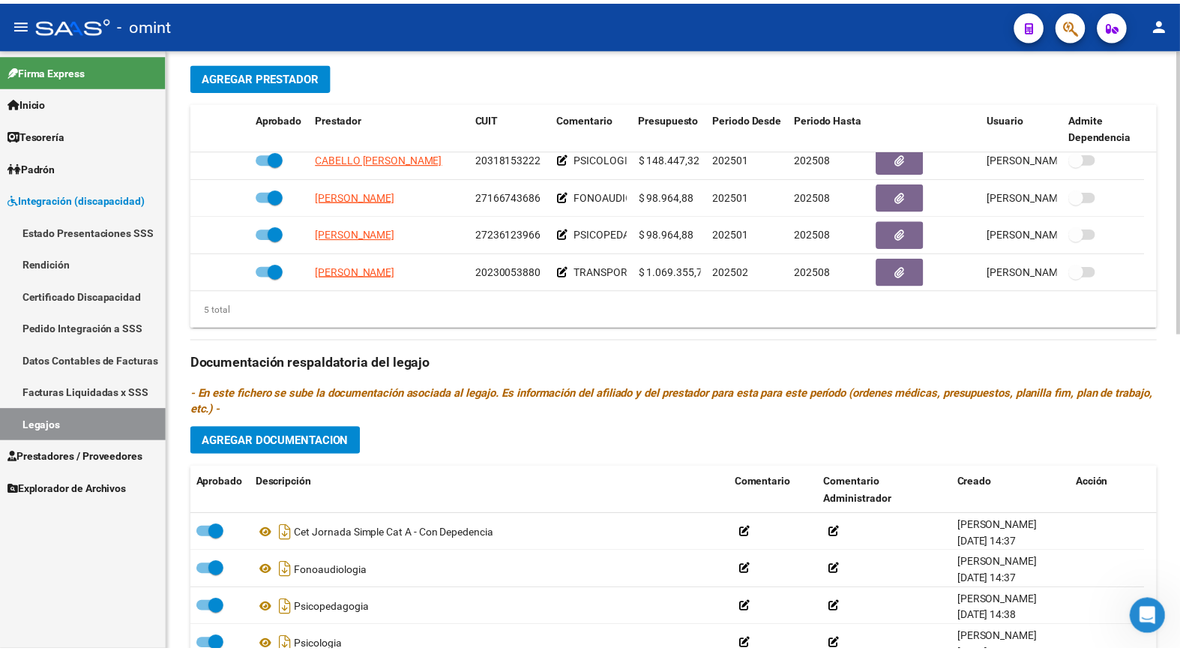
scroll to position [52, 0]
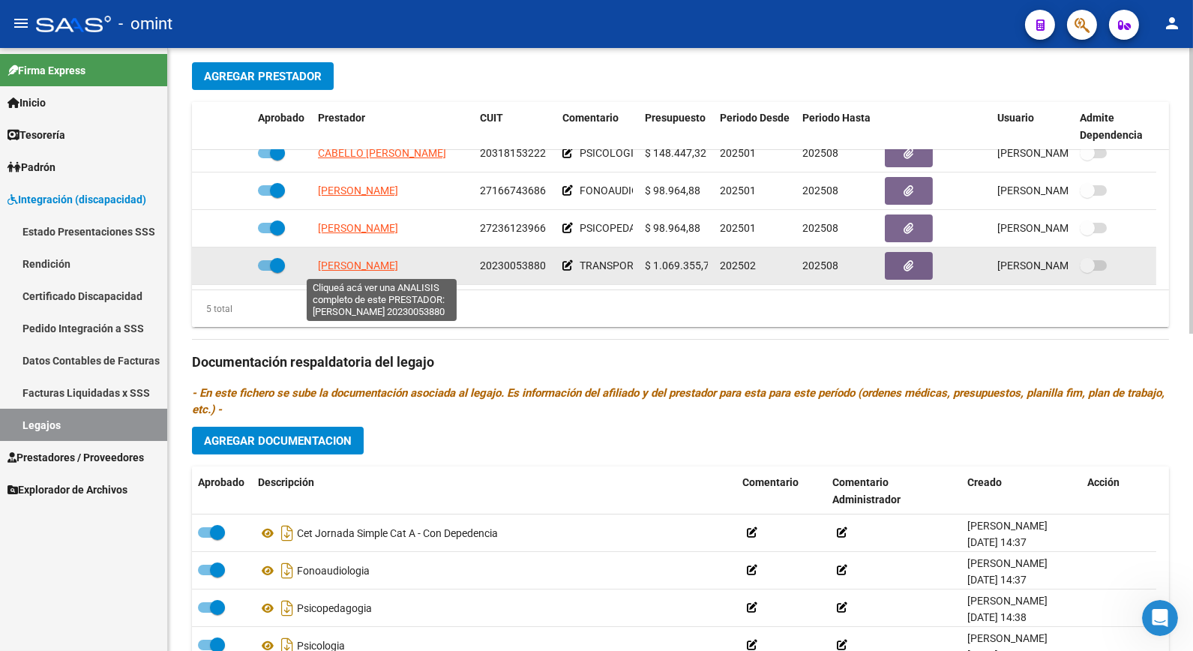
click at [398, 266] on span "DORTONE CRISTIAN JOSE" at bounding box center [358, 265] width 80 height 12
type textarea "20230053880"
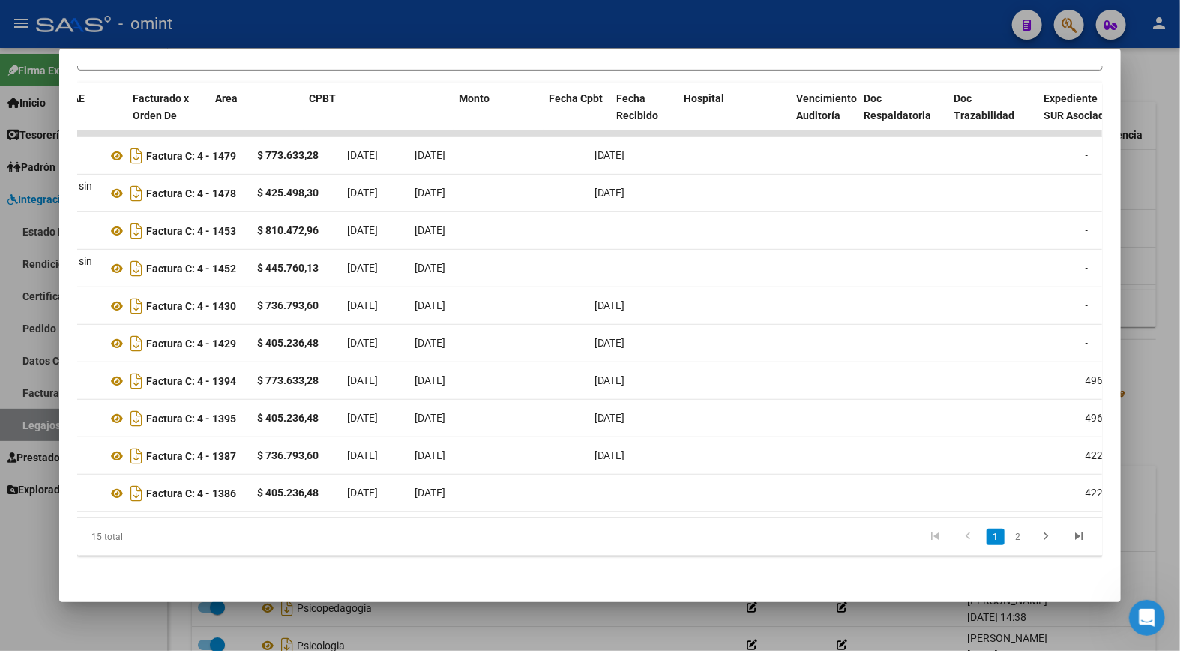
scroll to position [0, 0]
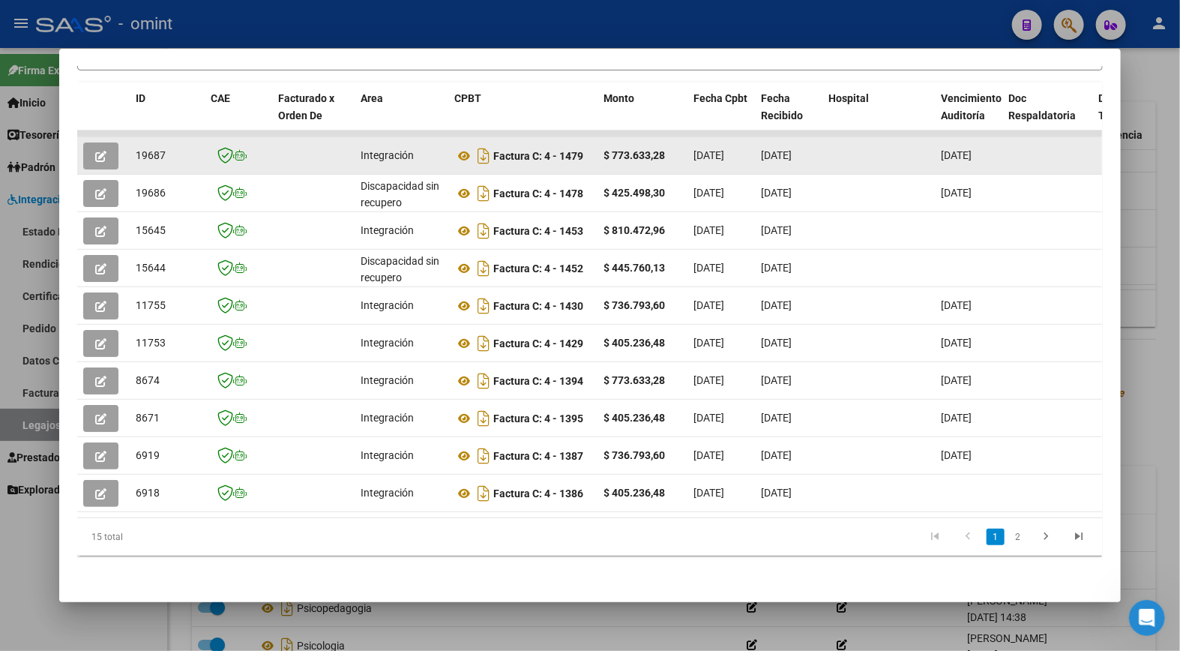
click at [95, 151] on icon "button" at bounding box center [100, 156] width 11 height 11
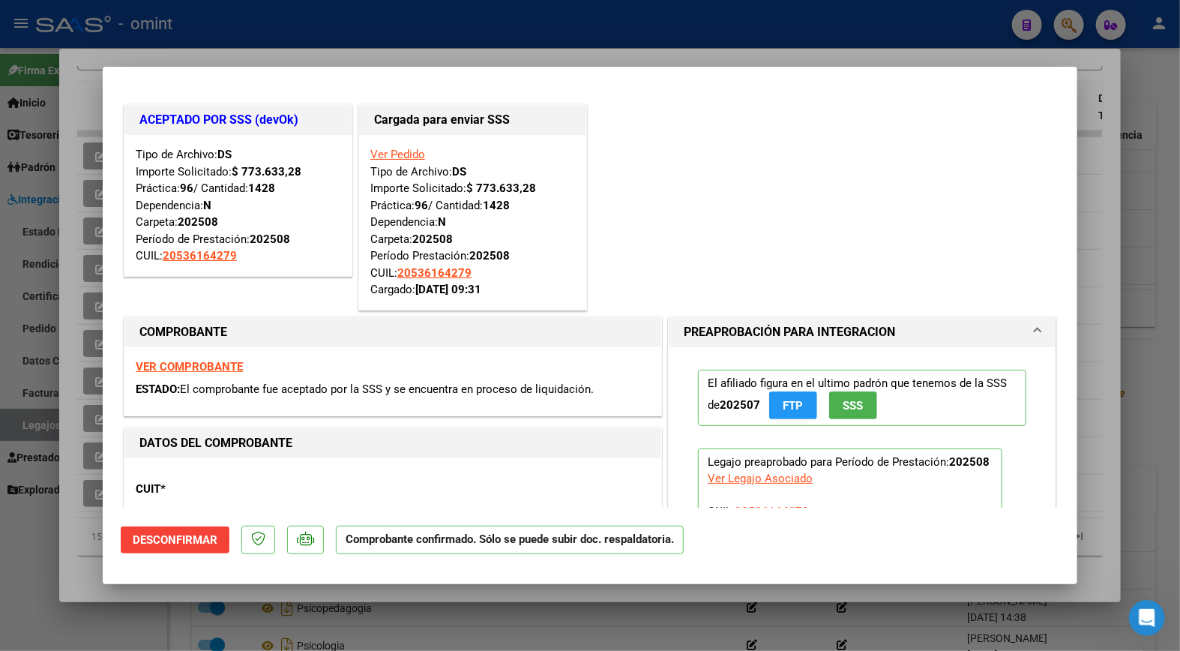
click at [220, 367] on strong "VER COMPROBANTE" at bounding box center [189, 366] width 107 height 13
click at [353, 34] on div at bounding box center [590, 325] width 1180 height 651
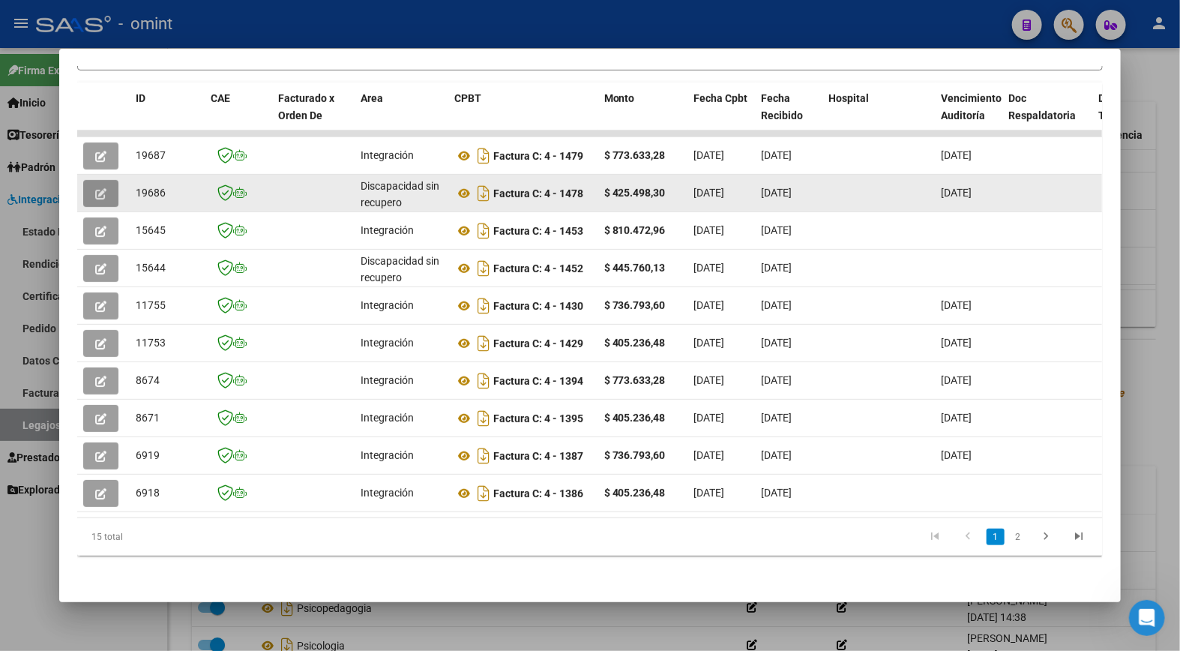
click at [103, 180] on button "button" at bounding box center [100, 193] width 35 height 27
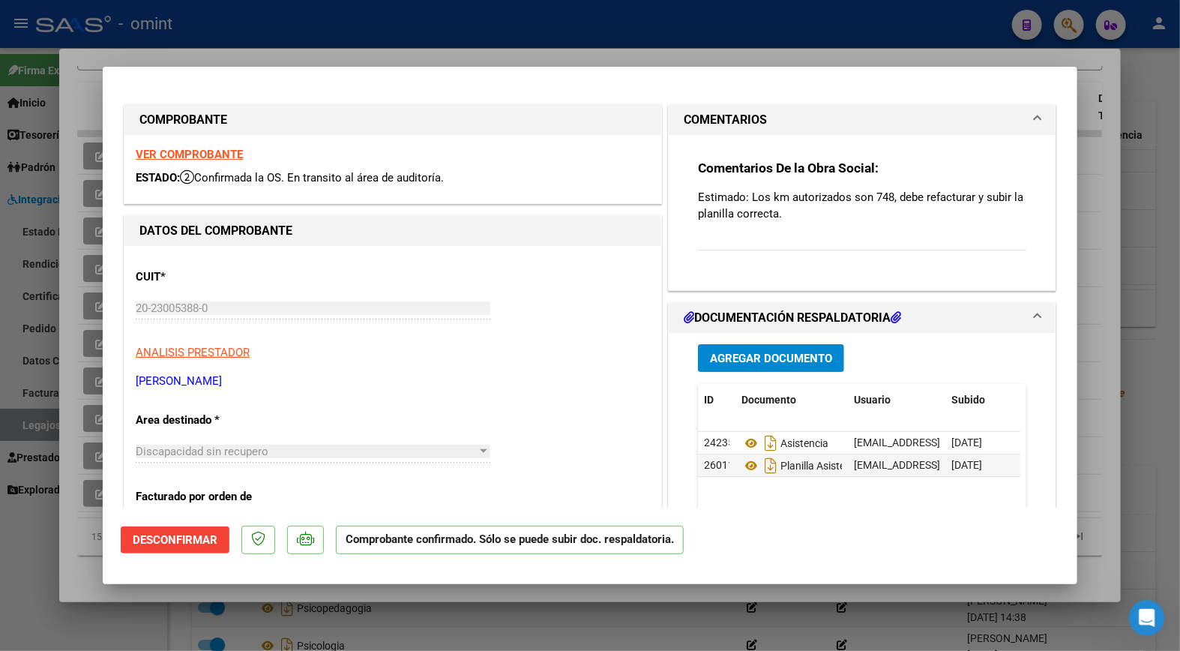
click at [226, 151] on strong "VER COMPROBANTE" at bounding box center [189, 154] width 107 height 13
click at [287, 35] on div at bounding box center [590, 325] width 1180 height 651
type input "$ 0,00"
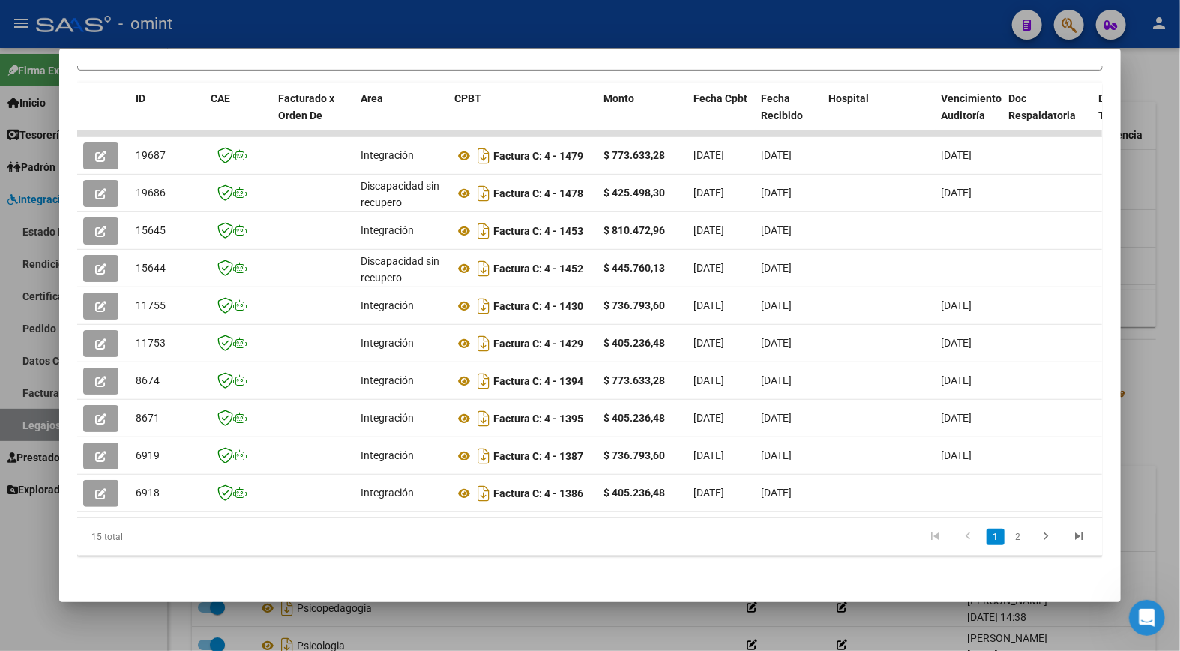
click at [370, 16] on div at bounding box center [590, 325] width 1180 height 651
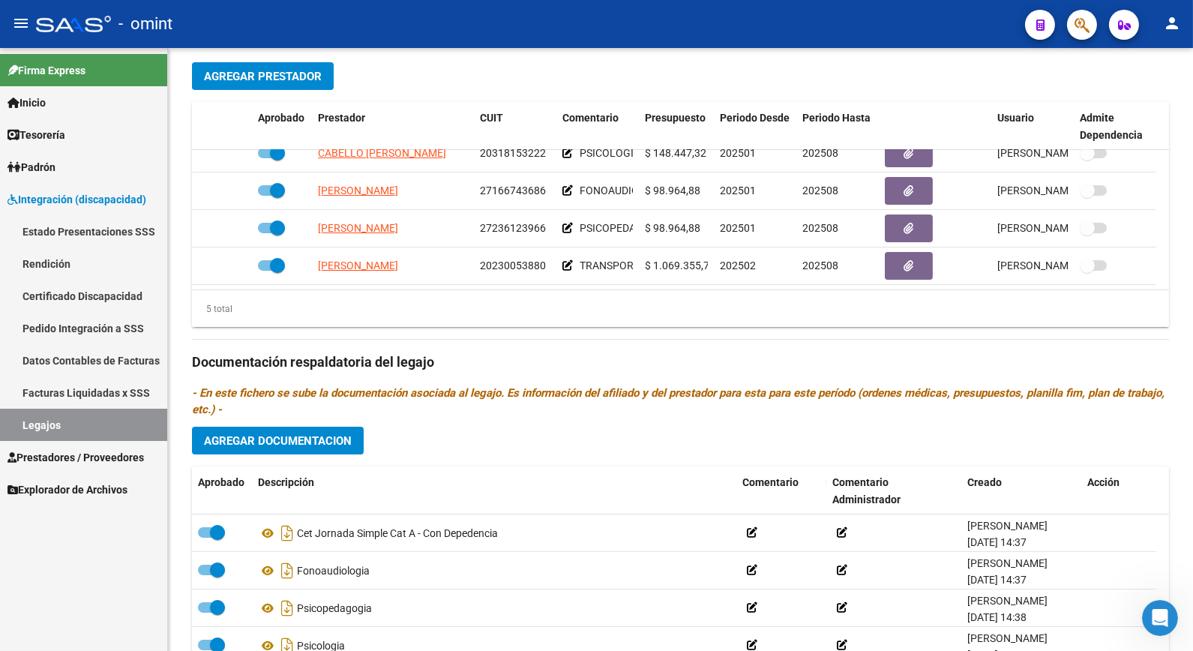
click at [68, 418] on link "Legajos" at bounding box center [83, 425] width 167 height 32
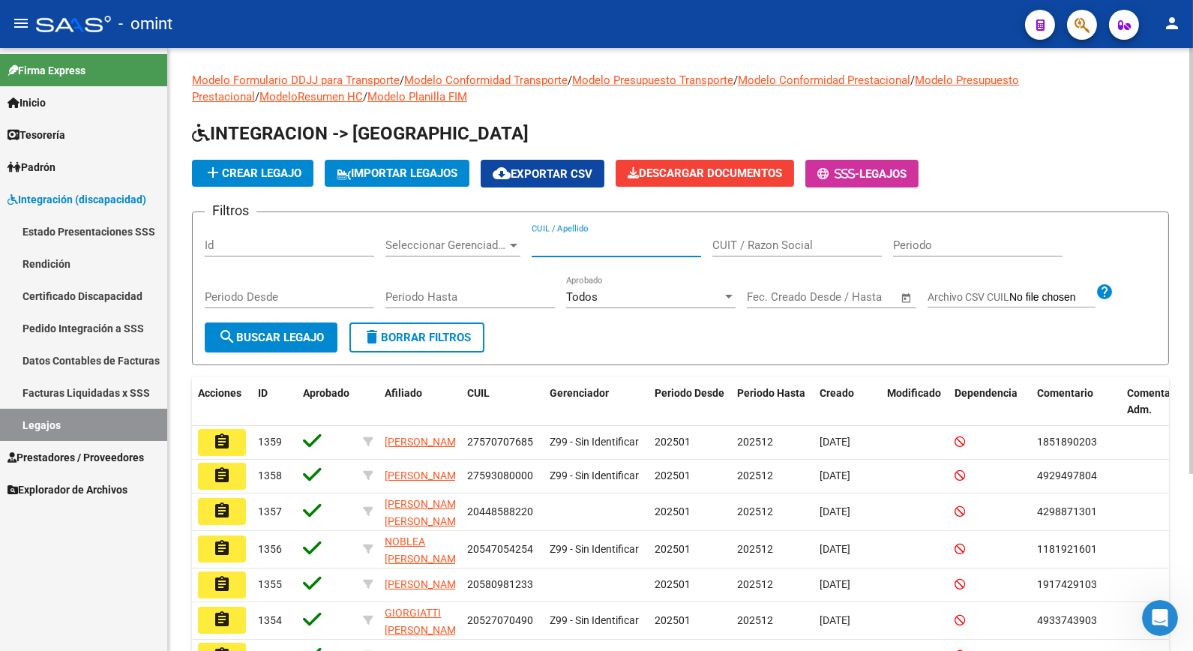
paste input "20577412597"
type input "20577412597"
click at [282, 345] on button "search Buscar Legajo" at bounding box center [271, 337] width 133 height 30
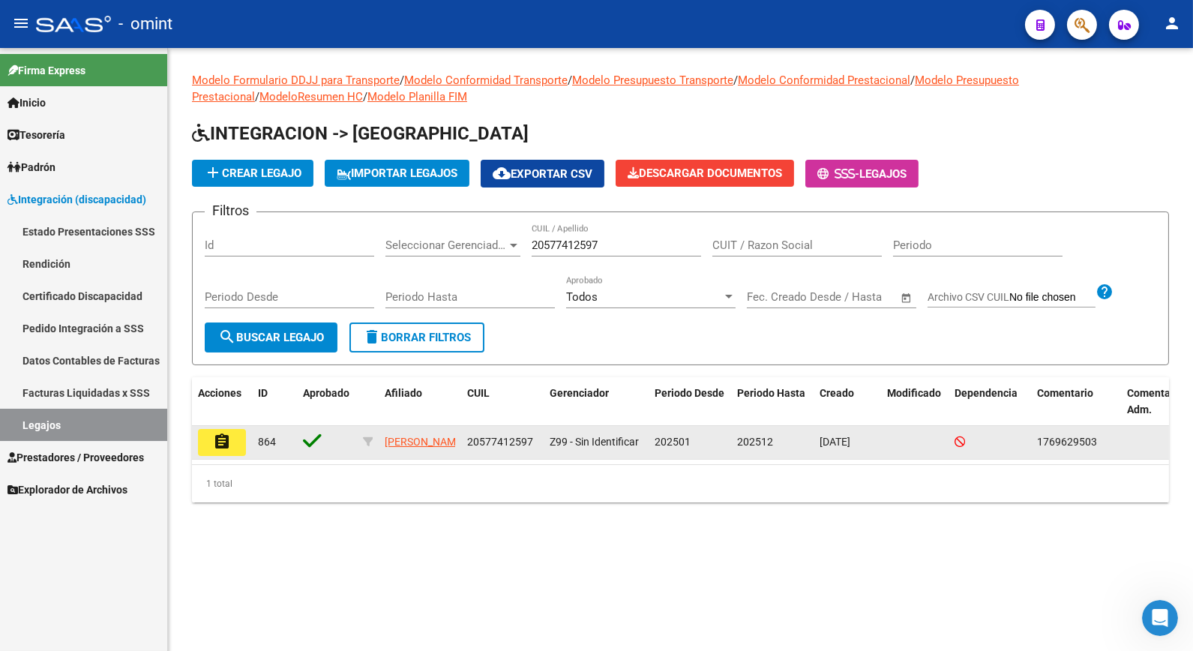
click at [220, 448] on mat-icon "assignment" at bounding box center [222, 442] width 18 height 18
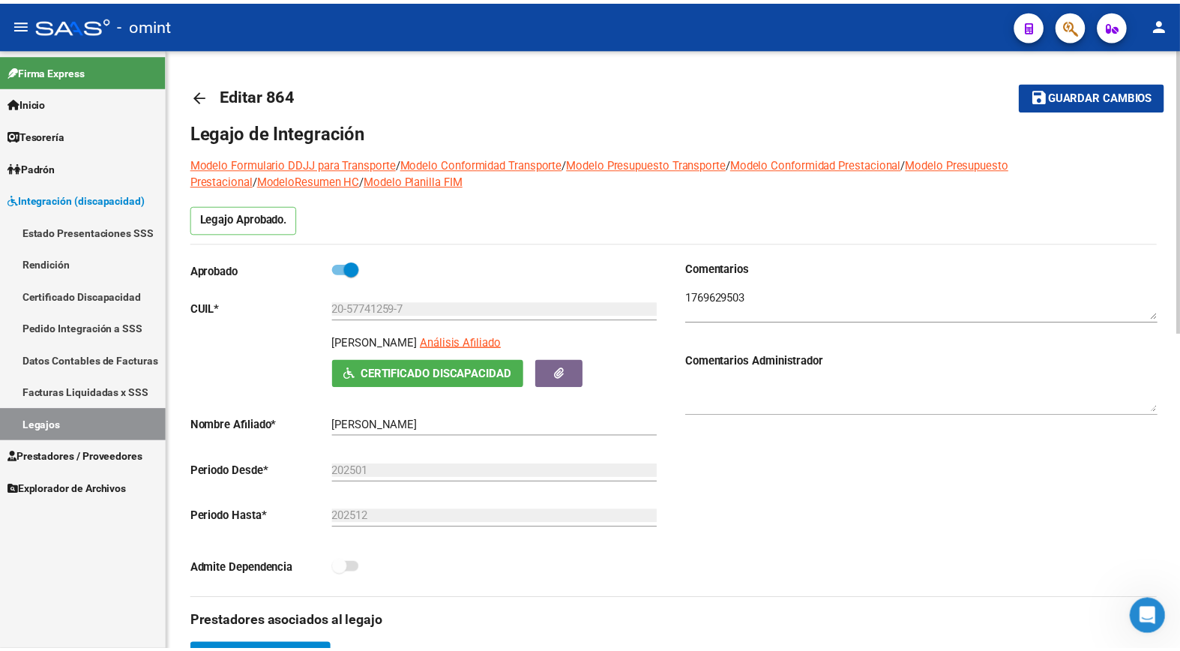
scroll to position [416, 0]
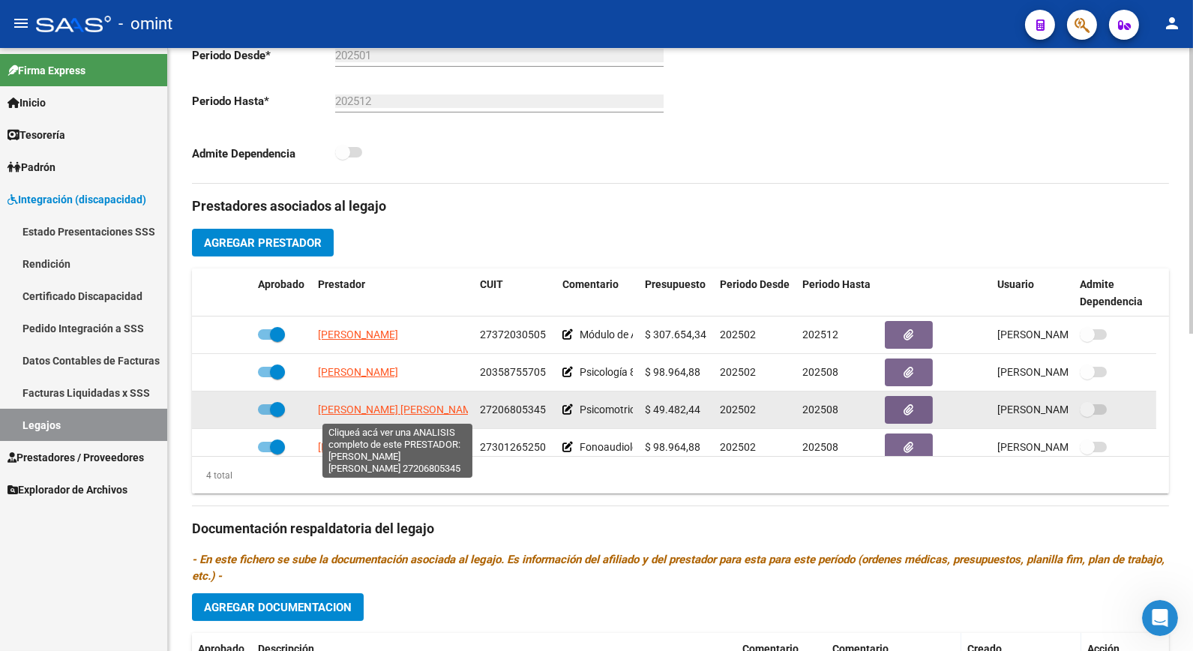
click at [418, 411] on span "GONZALEZ NANCY DEL CARMEN" at bounding box center [399, 409] width 163 height 12
type textarea "27206805345"
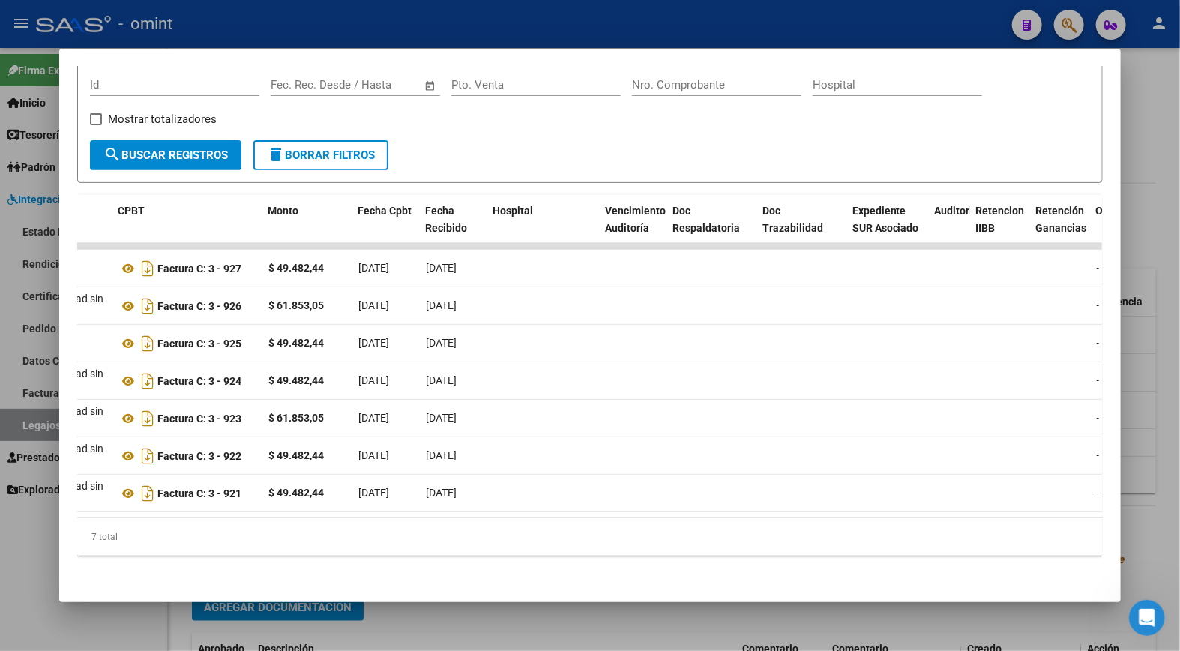
scroll to position [0, 0]
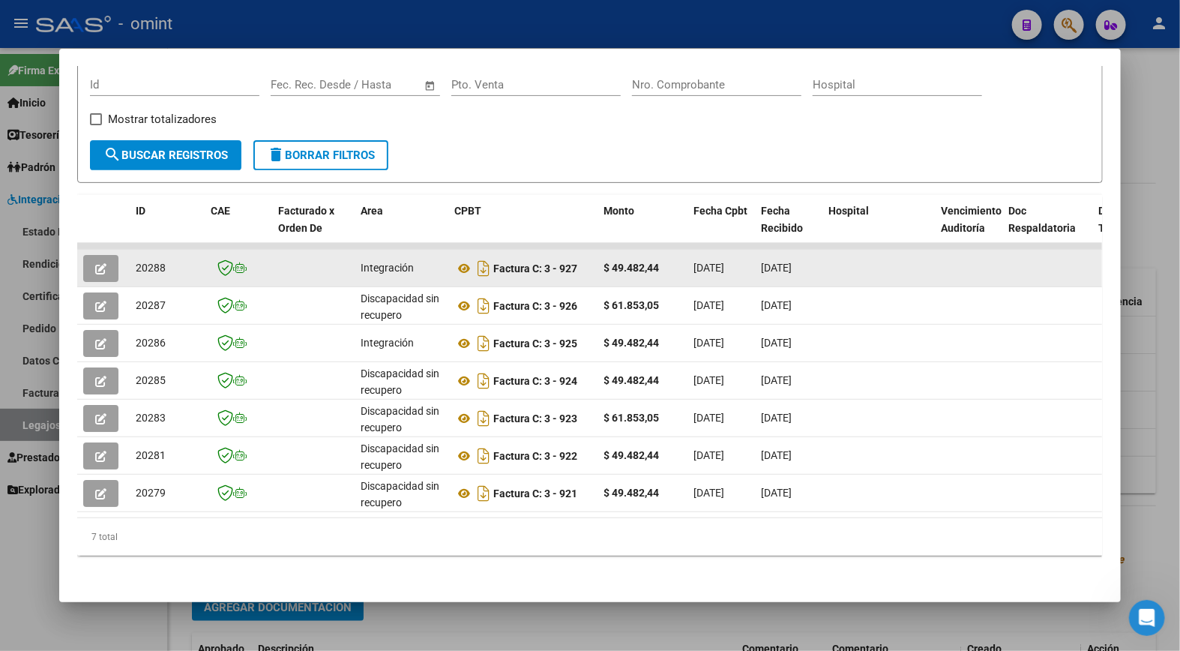
click at [98, 262] on span "button" at bounding box center [100, 268] width 11 height 13
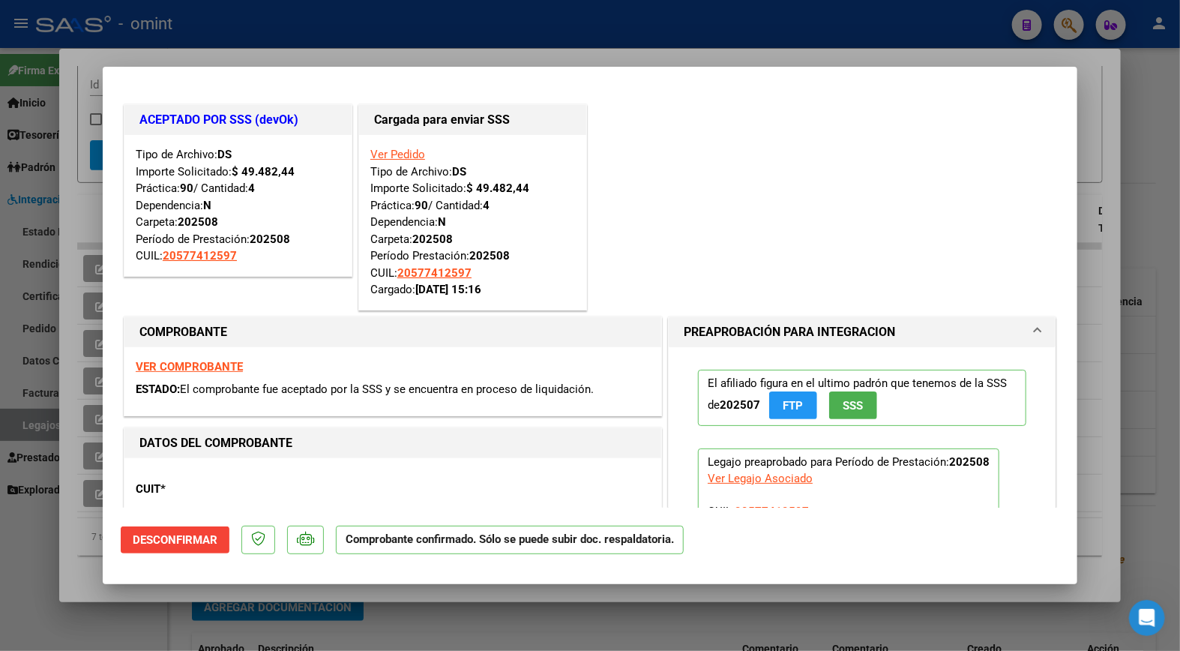
click at [410, 41] on div at bounding box center [590, 325] width 1180 height 651
type input "$ 0,00"
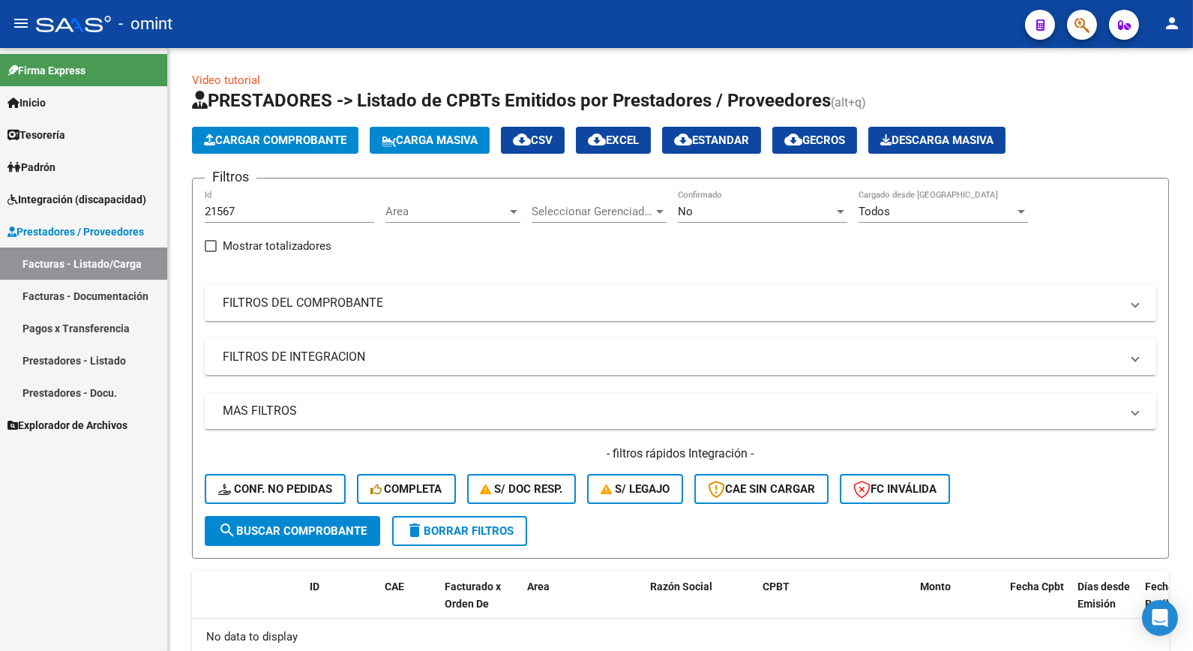
scroll to position [83, 0]
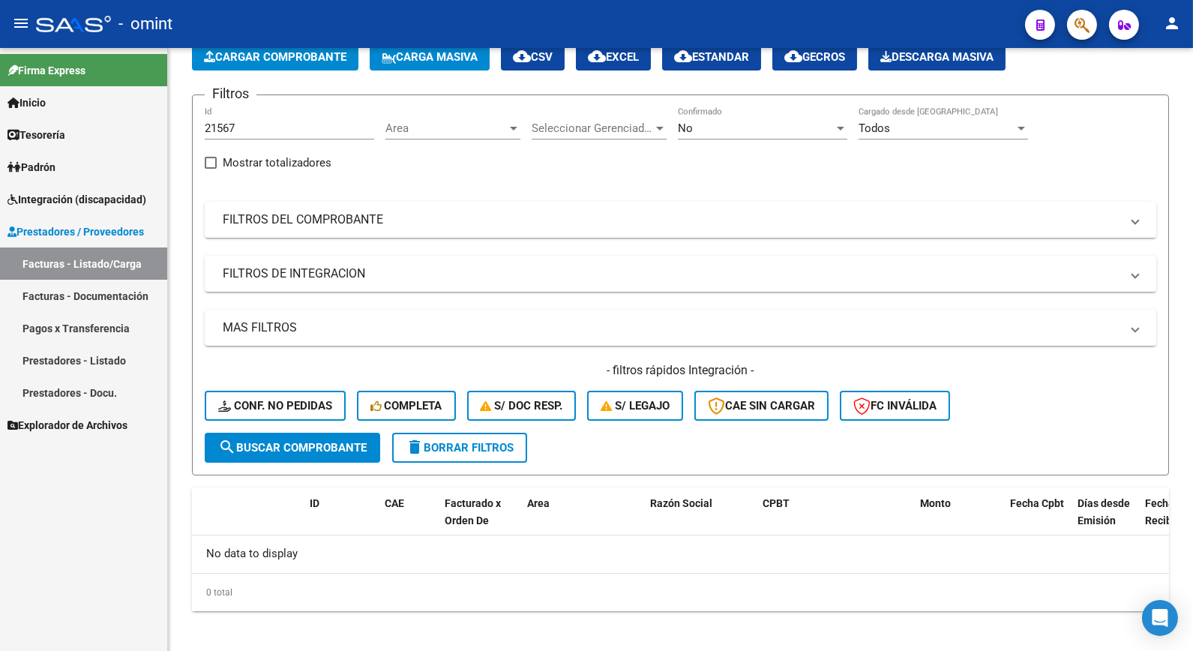
click at [77, 202] on span "Integración (discapacidad)" at bounding box center [76, 199] width 139 height 16
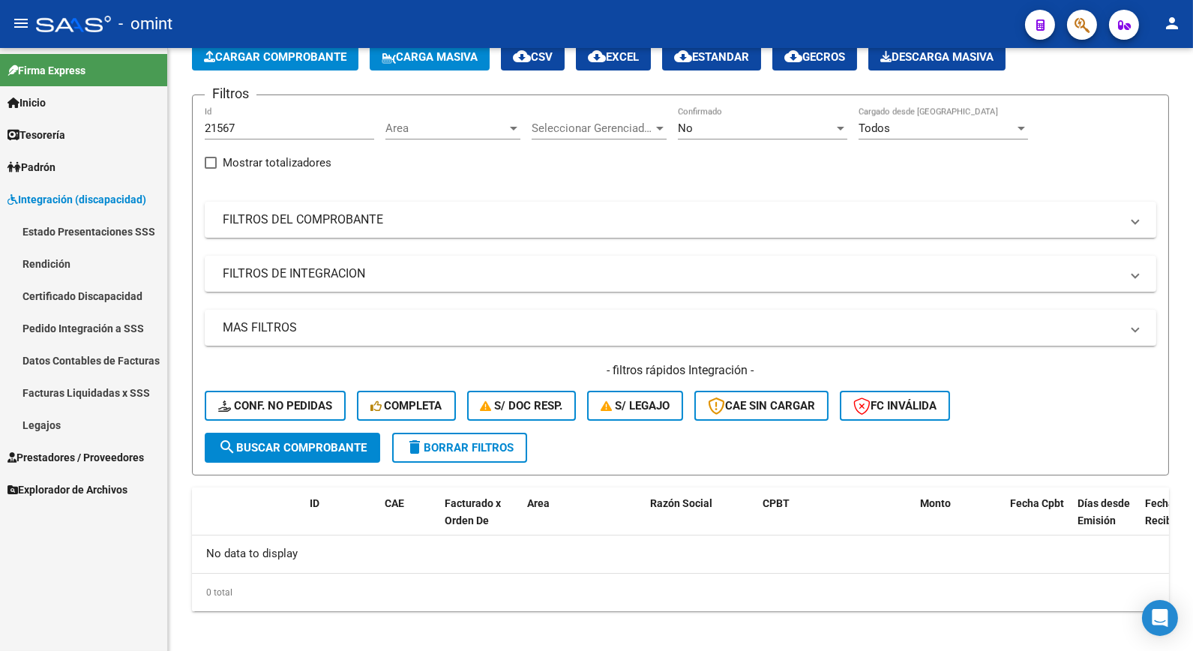
click at [64, 396] on link "Facturas Liquidadas x SSS" at bounding box center [83, 392] width 167 height 32
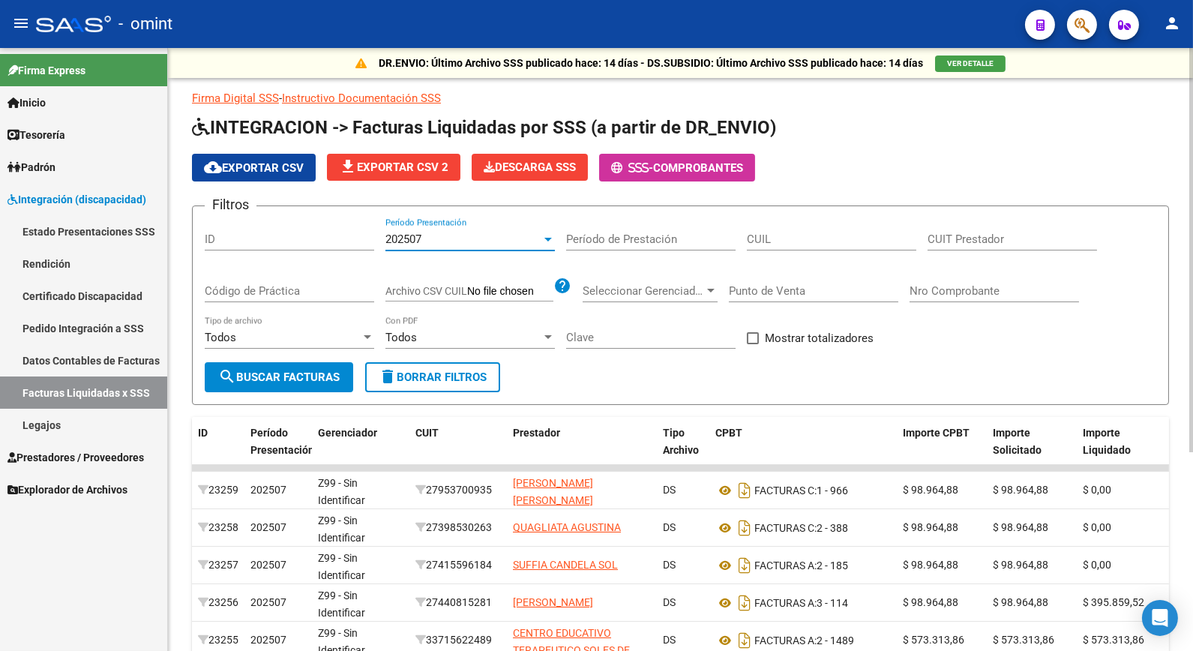
click at [531, 234] on div "202507" at bounding box center [463, 238] width 156 height 13
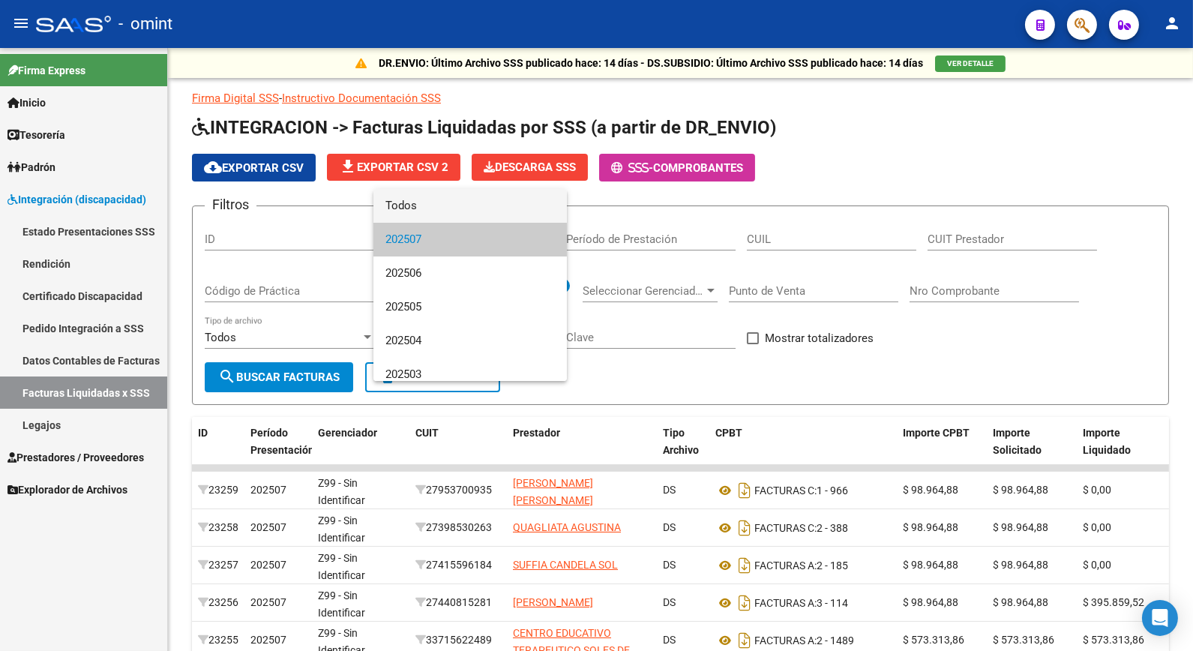
click at [409, 207] on span "Todos" at bounding box center [469, 206] width 169 height 34
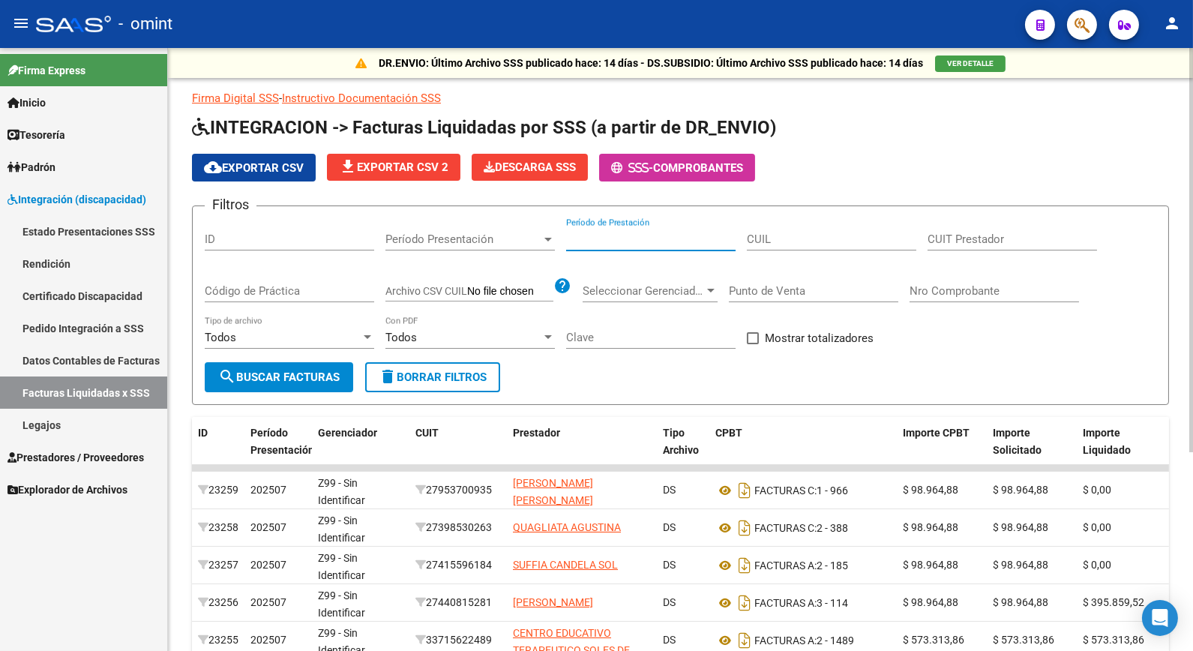
drag, startPoint x: 795, startPoint y: 240, endPoint x: 627, endPoint y: 241, distance: 168.0
click at [627, 241] on input "Período de Prestación" at bounding box center [650, 238] width 169 height 13
paste input "27-39172666-9"
click at [295, 373] on span "search Buscar Facturas" at bounding box center [278, 376] width 121 height 13
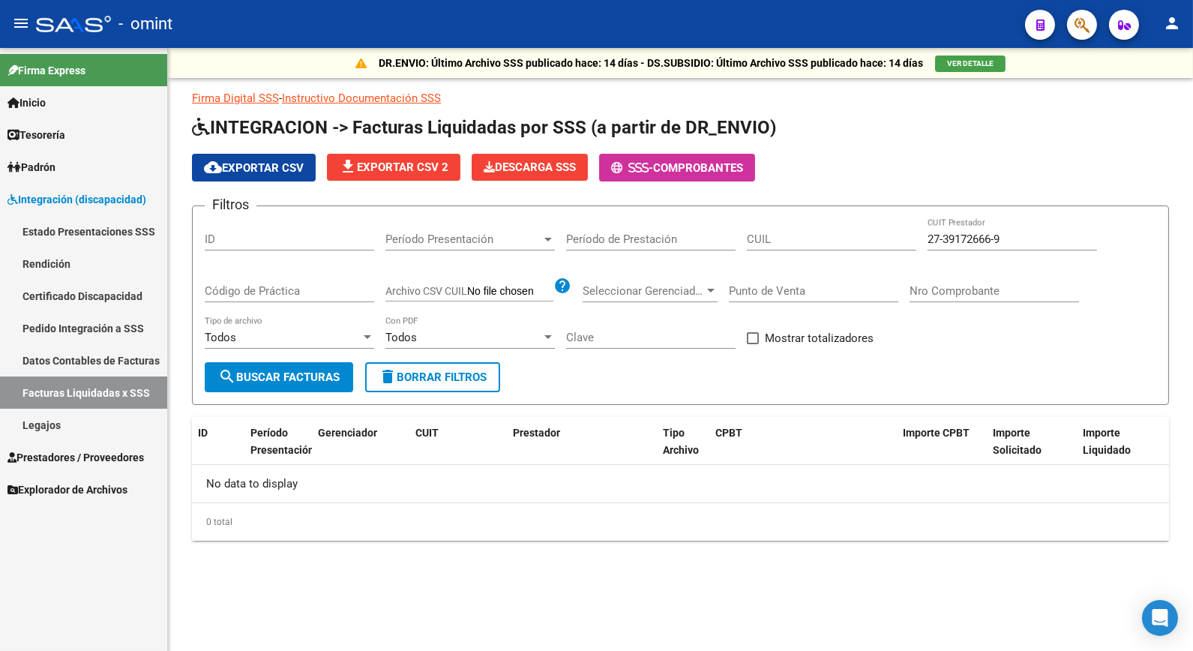
click at [949, 241] on input "27-39172666-9" at bounding box center [1012, 238] width 169 height 13
click at [948, 242] on input "27-39172666-9" at bounding box center [1012, 238] width 169 height 13
click at [947, 241] on input "27-39172666-9" at bounding box center [1012, 238] width 169 height 13
click at [1003, 241] on input "27-39172666-9" at bounding box center [1012, 238] width 169 height 13
type input "27-39172666-9"
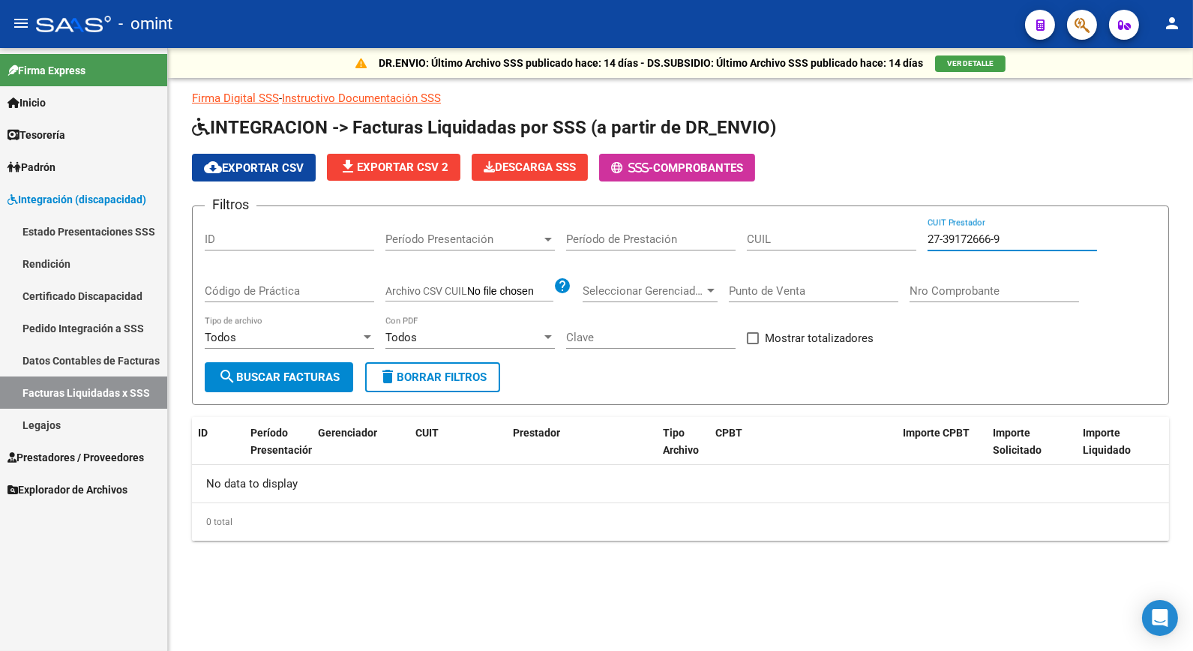
click at [90, 392] on link "Facturas Liquidadas x SSS" at bounding box center [83, 392] width 167 height 32
click at [547, 236] on div at bounding box center [547, 239] width 13 height 12
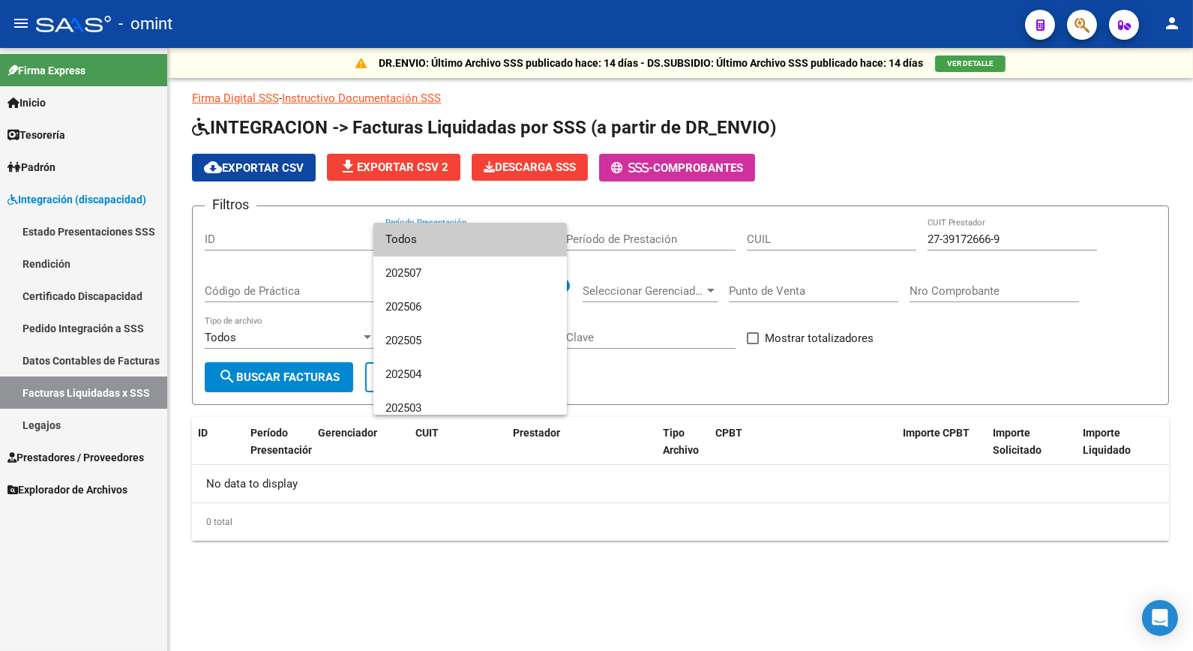
drag, startPoint x: 478, startPoint y: 237, endPoint x: 692, endPoint y: 256, distance: 214.5
click at [481, 237] on span "Todos" at bounding box center [469, 240] width 169 height 34
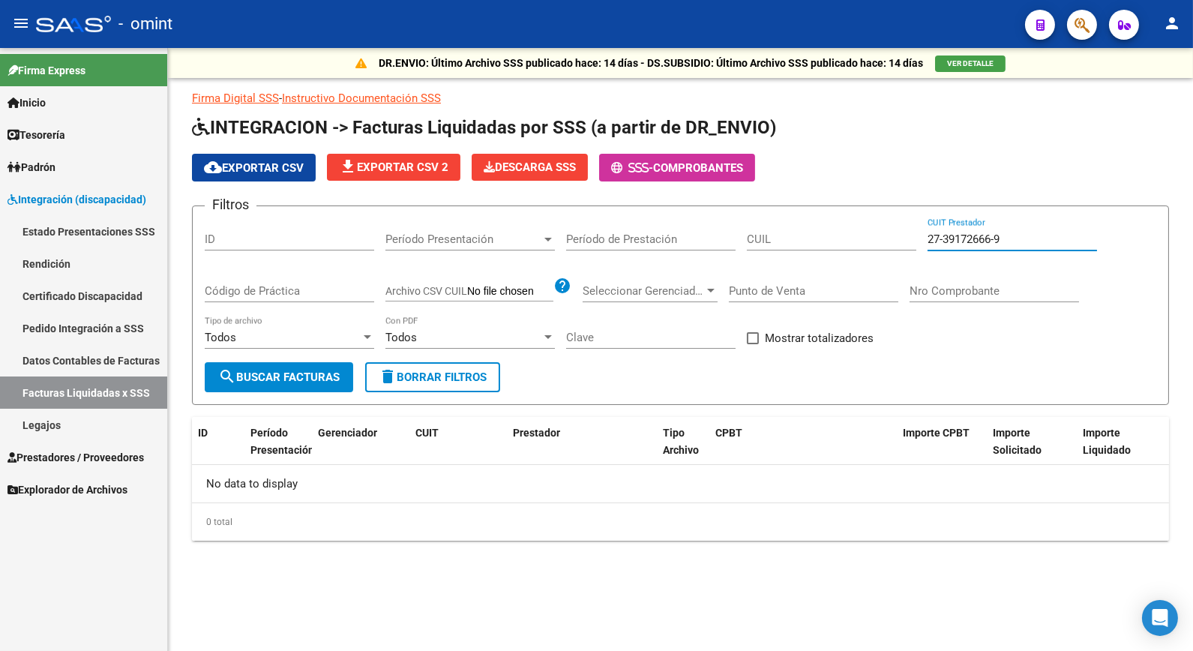
drag, startPoint x: 1010, startPoint y: 237, endPoint x: 800, endPoint y: 205, distance: 212.4
click at [801, 205] on app-list-header "INTEGRACION -> Facturas Liquidadas por SSS (a partir de DR_ENVIO) cloud_downloa…" at bounding box center [680, 259] width 977 height 289
paste input "20-30208976-1"
type input "20-30208976-1"
click at [280, 383] on span "search Buscar Facturas" at bounding box center [278, 376] width 121 height 13
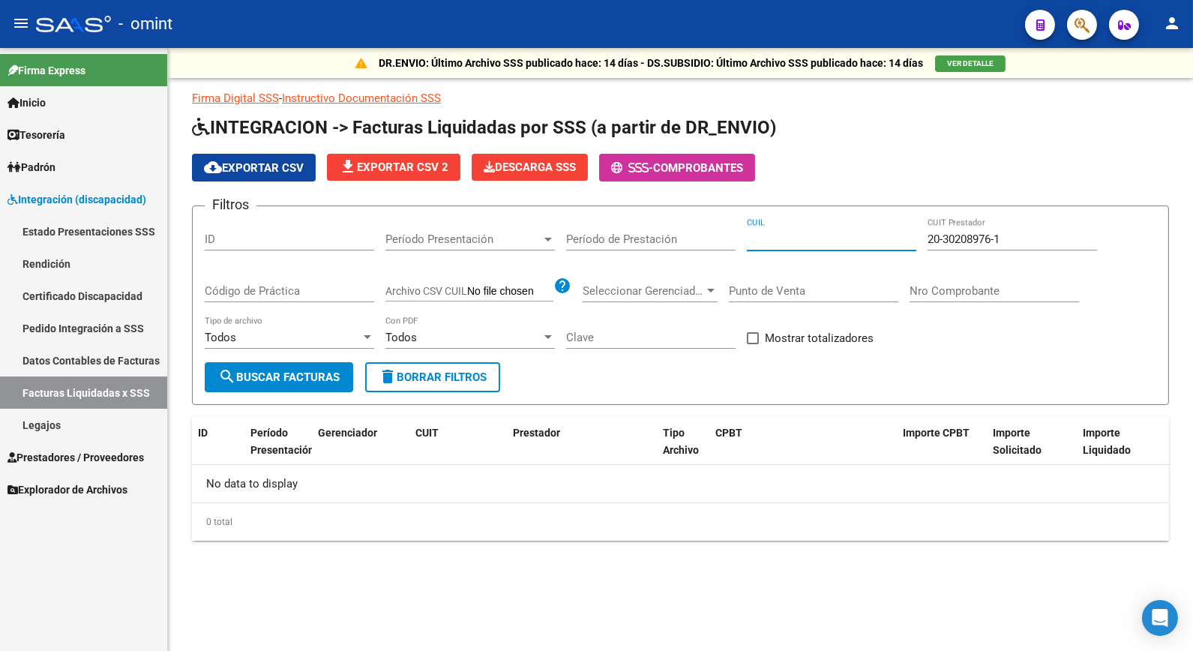
paste input "20-53618714-7"
type input "20-53618714-7"
click at [306, 377] on span "search Buscar Facturas" at bounding box center [278, 376] width 121 height 13
